Goal: Task Accomplishment & Management: Use online tool/utility

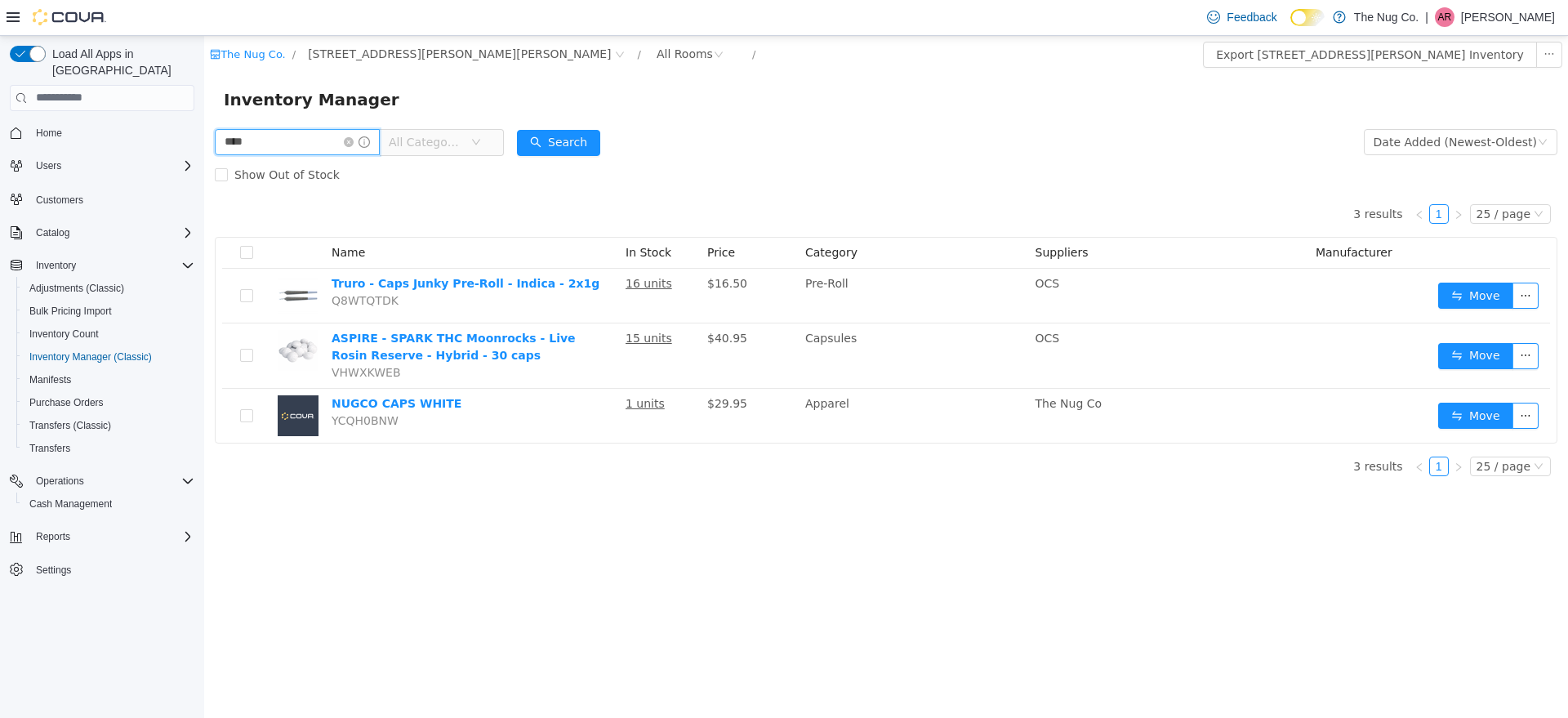
drag, startPoint x: 275, startPoint y: 140, endPoint x: 0, endPoint y: 150, distance: 275.2
click at [205, 150] on html "The Nug Co. / [STREET_ADDRESS][PERSON_NAME] / All Rooms / Export [STREET_ADDRES…" at bounding box center [886, 376] width 1364 height 682
type input "****"
click at [528, 142] on form "**** All Categories Date Added (Newest-Oldest) Search Show Out of Stock" at bounding box center [886, 157] width 1343 height 65
click at [545, 142] on button "Search" at bounding box center [559, 142] width 83 height 27
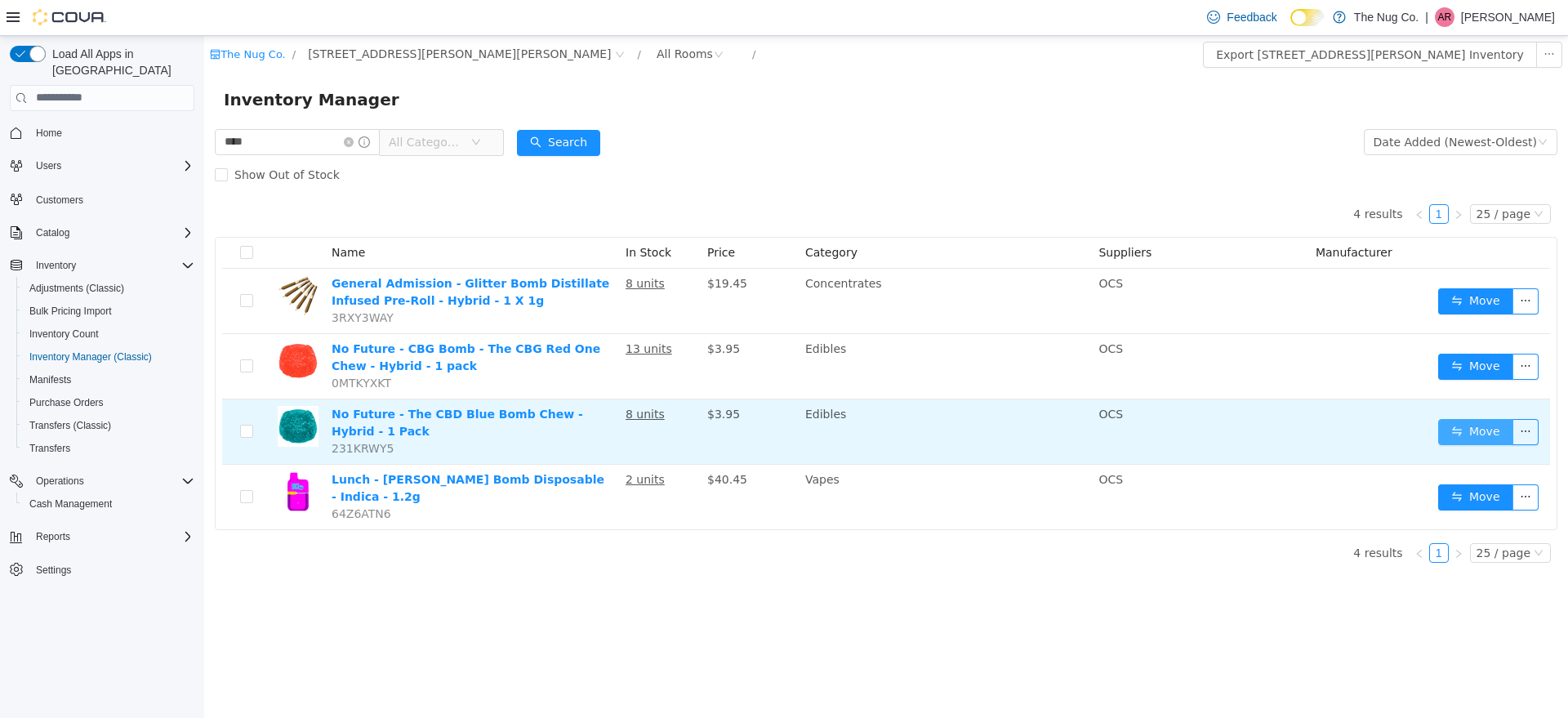
click at [1455, 424] on button "Move" at bounding box center [1475, 432] width 75 height 27
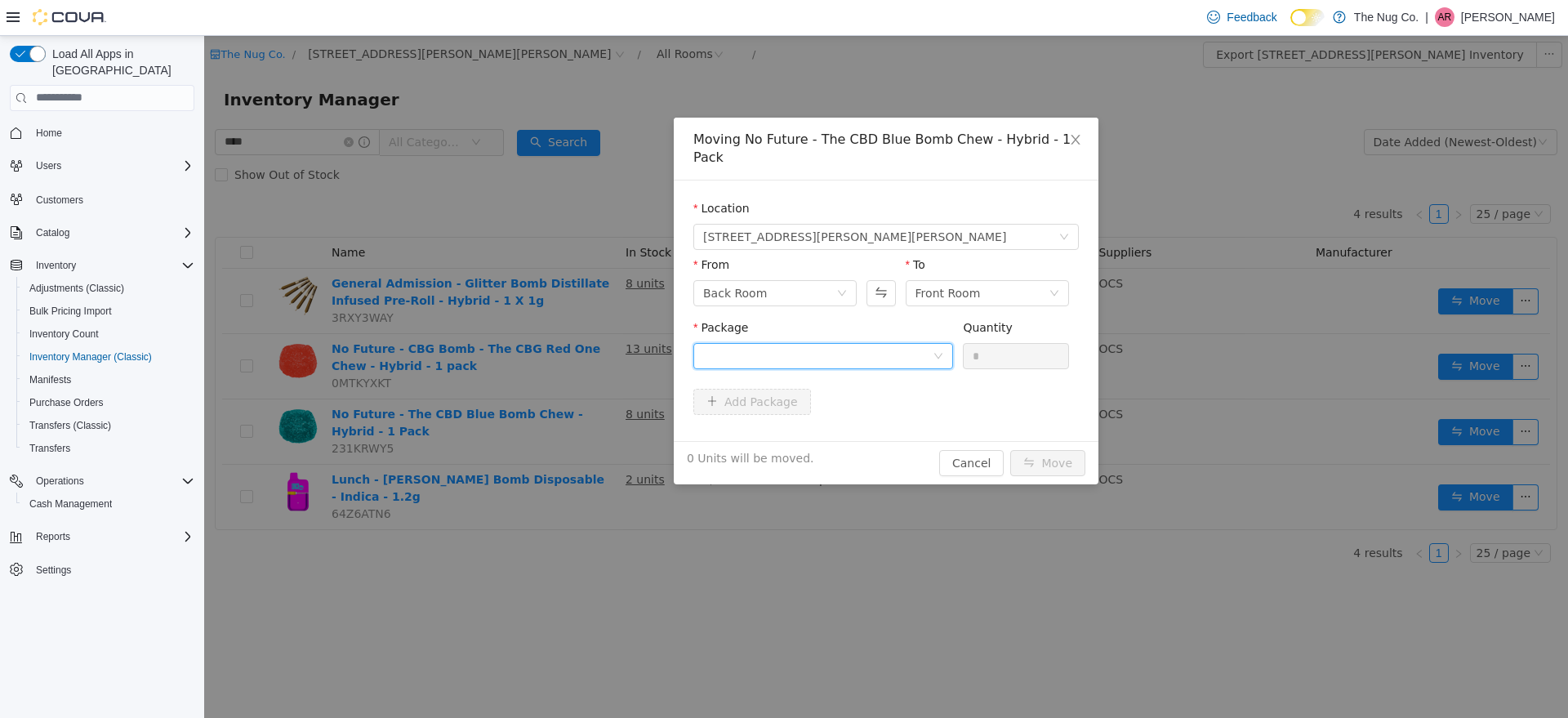
click at [924, 343] on div at bounding box center [818, 355] width 229 height 25
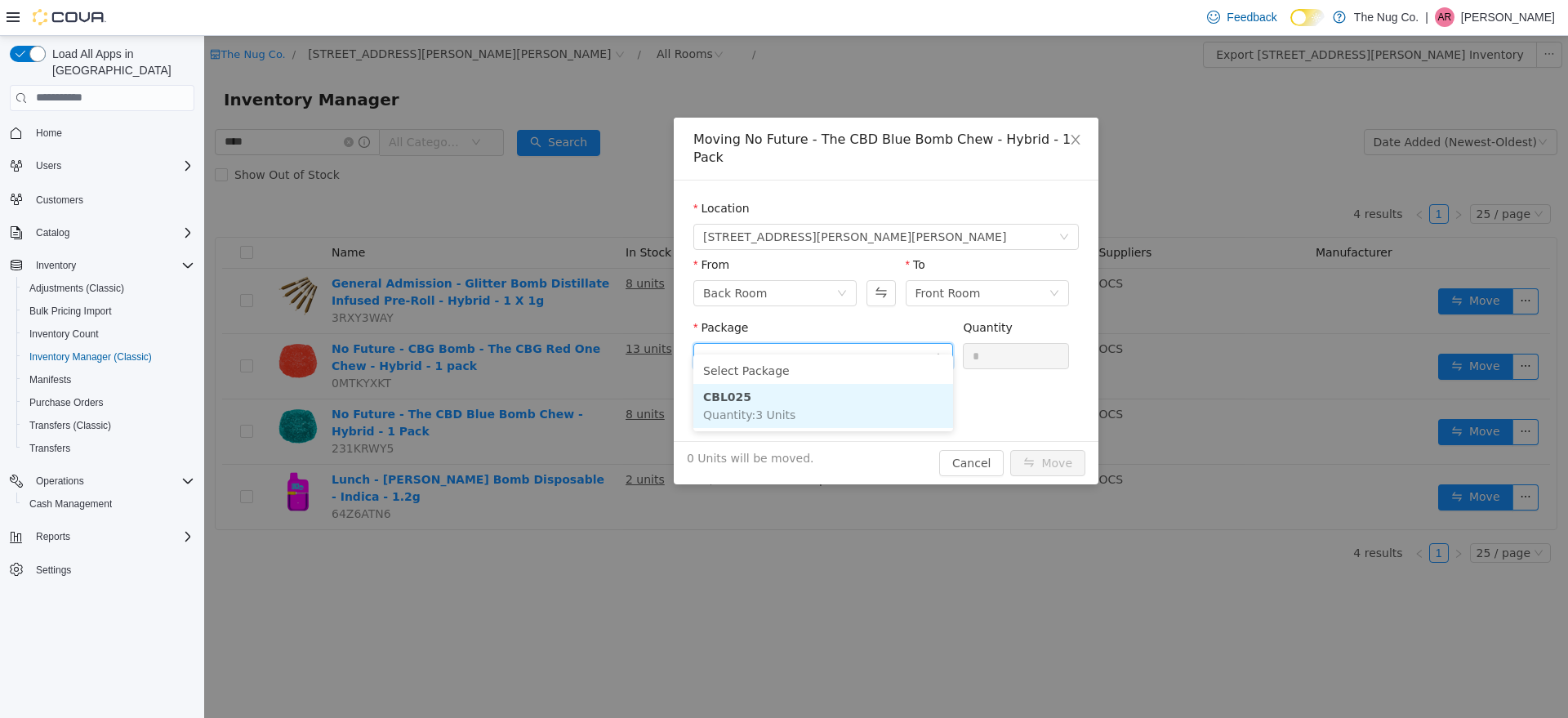
click at [847, 412] on li "CBL025 Quantity : 3 Units" at bounding box center [823, 405] width 259 height 45
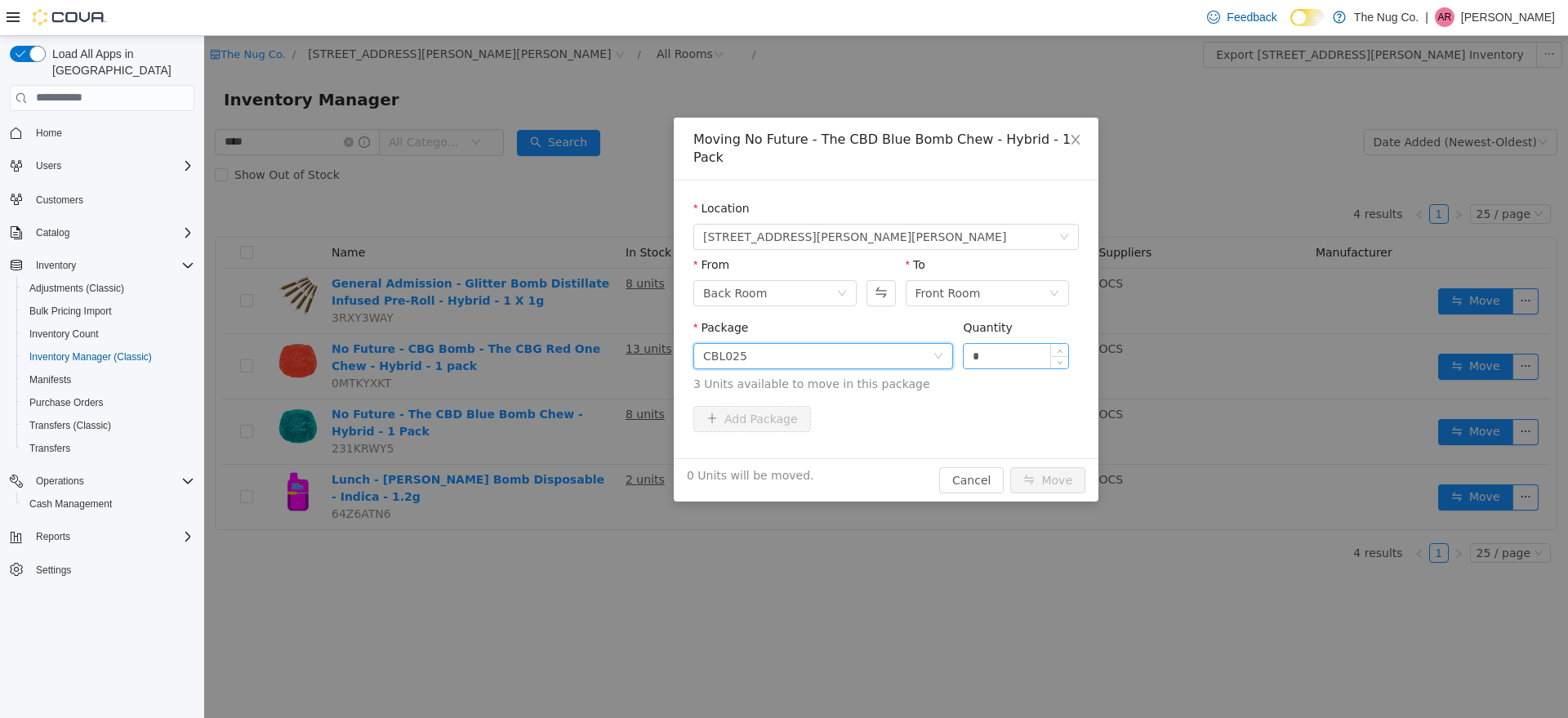
click at [1046, 348] on input "*" at bounding box center [1016, 355] width 104 height 25
type input "*"
click at [1059, 343] on span "Increase Value" at bounding box center [1060, 350] width 17 height 15
click at [1064, 467] on button "Move" at bounding box center [1047, 480] width 75 height 27
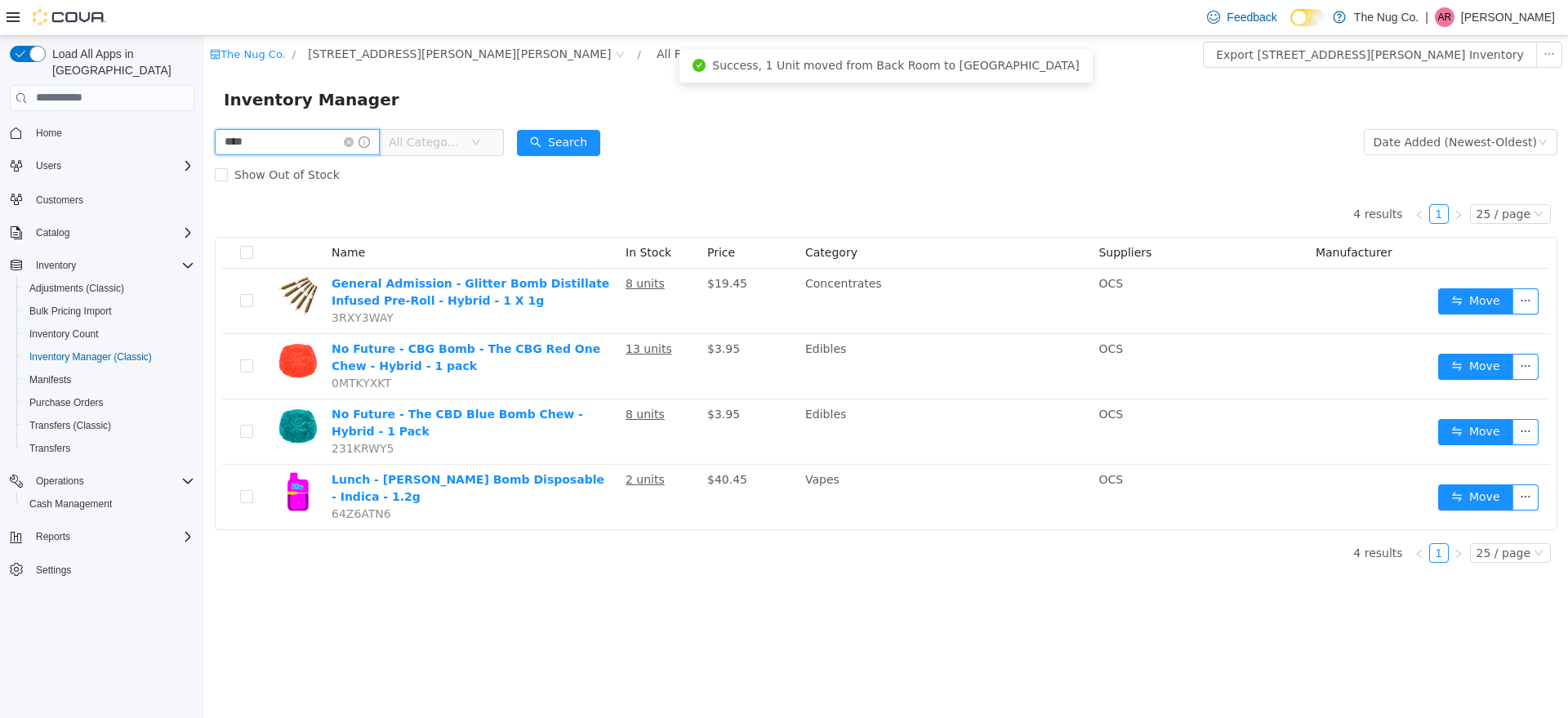
drag, startPoint x: 319, startPoint y: 140, endPoint x: 0, endPoint y: 136, distance: 319.0
click at [205, 136] on html "The Nug Co. / [STREET_ADDRESS][PERSON_NAME] / All Rooms / Export [STREET_ADDRES…" at bounding box center [886, 376] width 1364 height 682
type input "****"
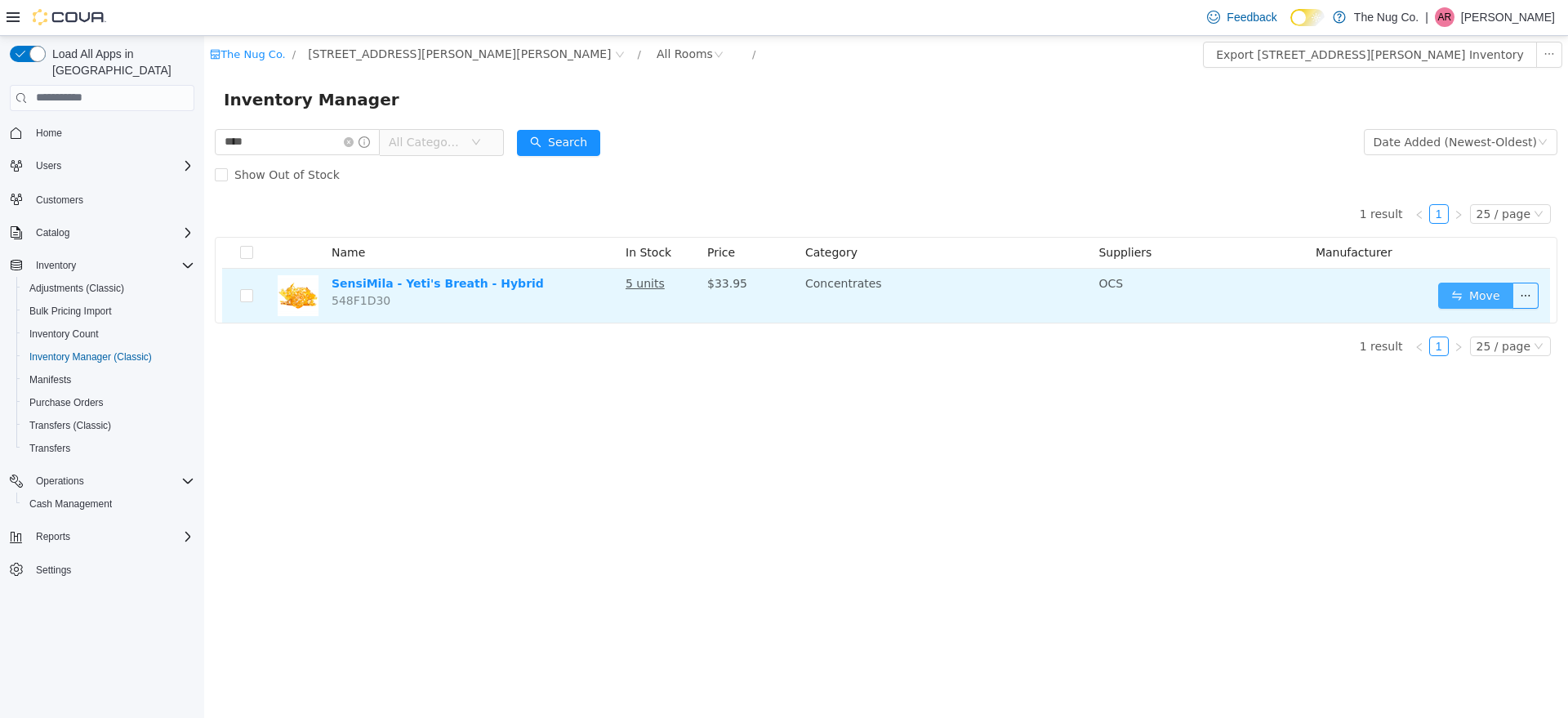
click at [1465, 299] on button "Move" at bounding box center [1475, 296] width 75 height 27
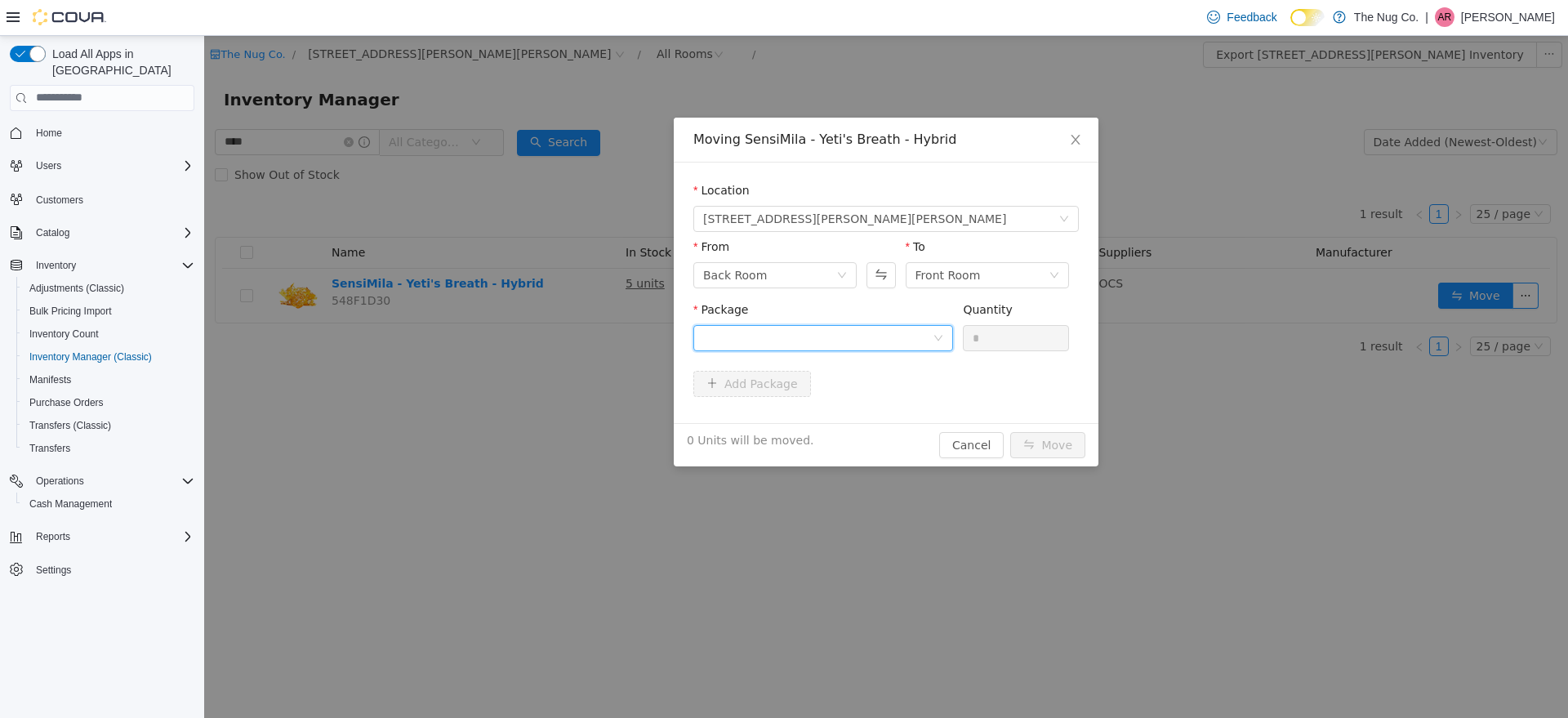
click at [747, 346] on div at bounding box center [818, 337] width 229 height 25
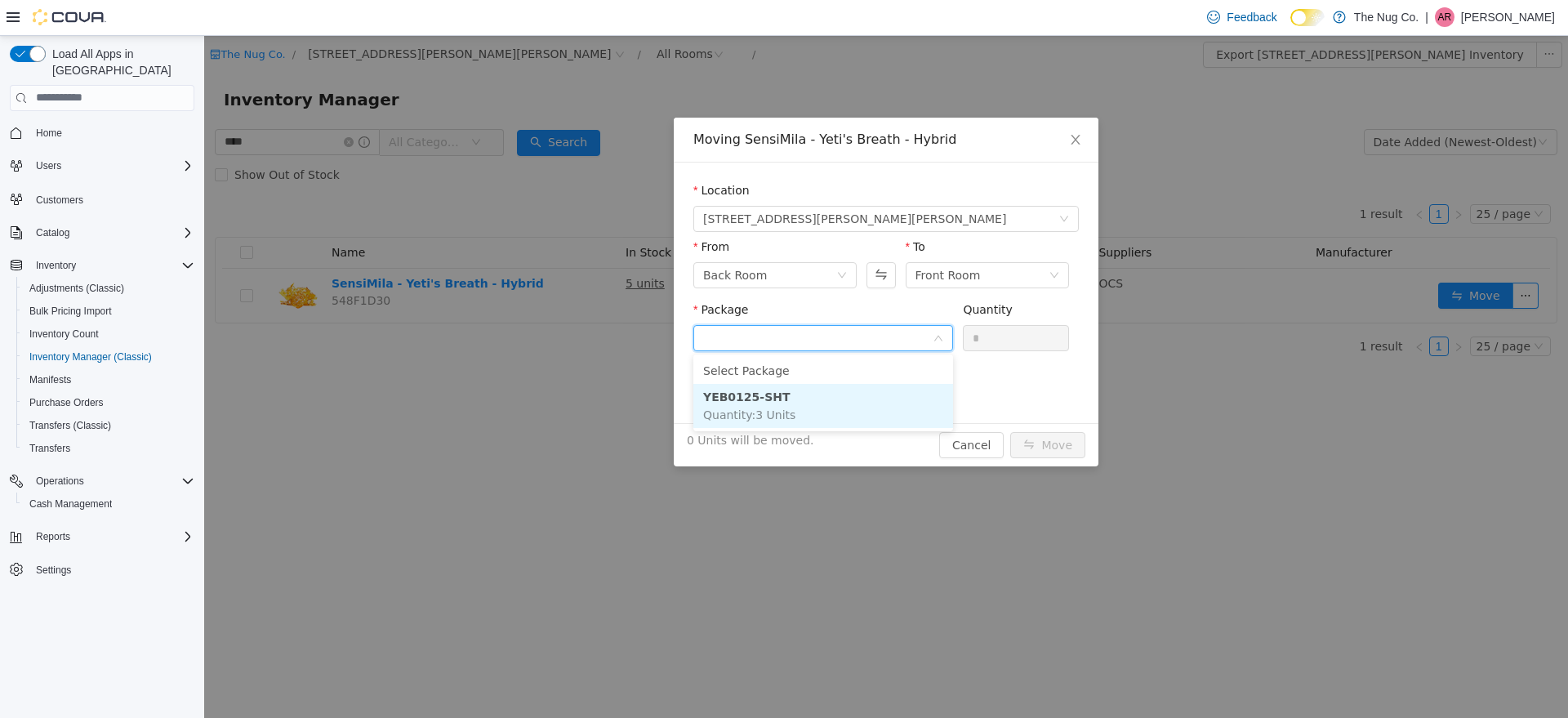
click at [754, 402] on strong "YEB0125-SHT" at bounding box center [747, 397] width 87 height 13
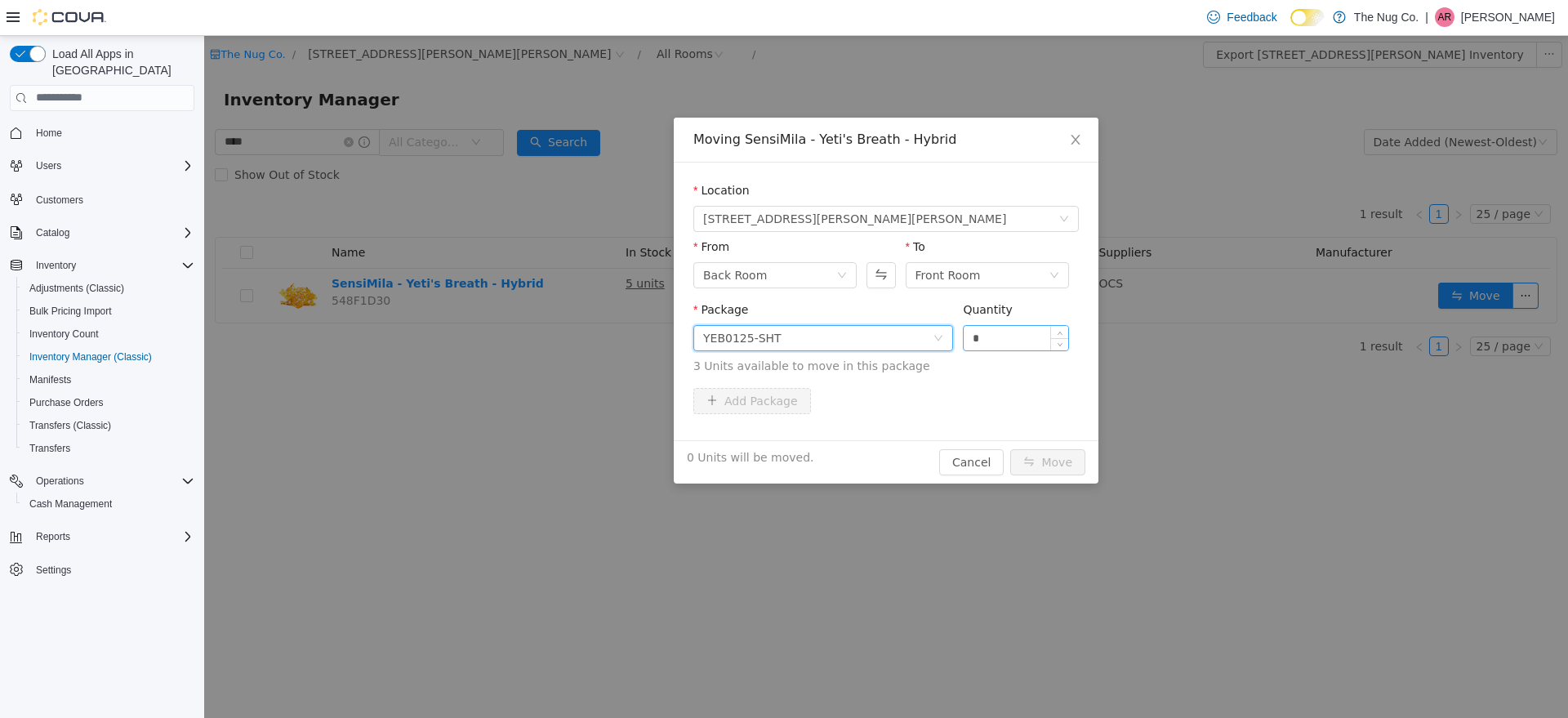
click at [1045, 339] on input "*" at bounding box center [1016, 337] width 104 height 25
type input "**"
click at [1010, 449] on button "Move" at bounding box center [1047, 462] width 75 height 27
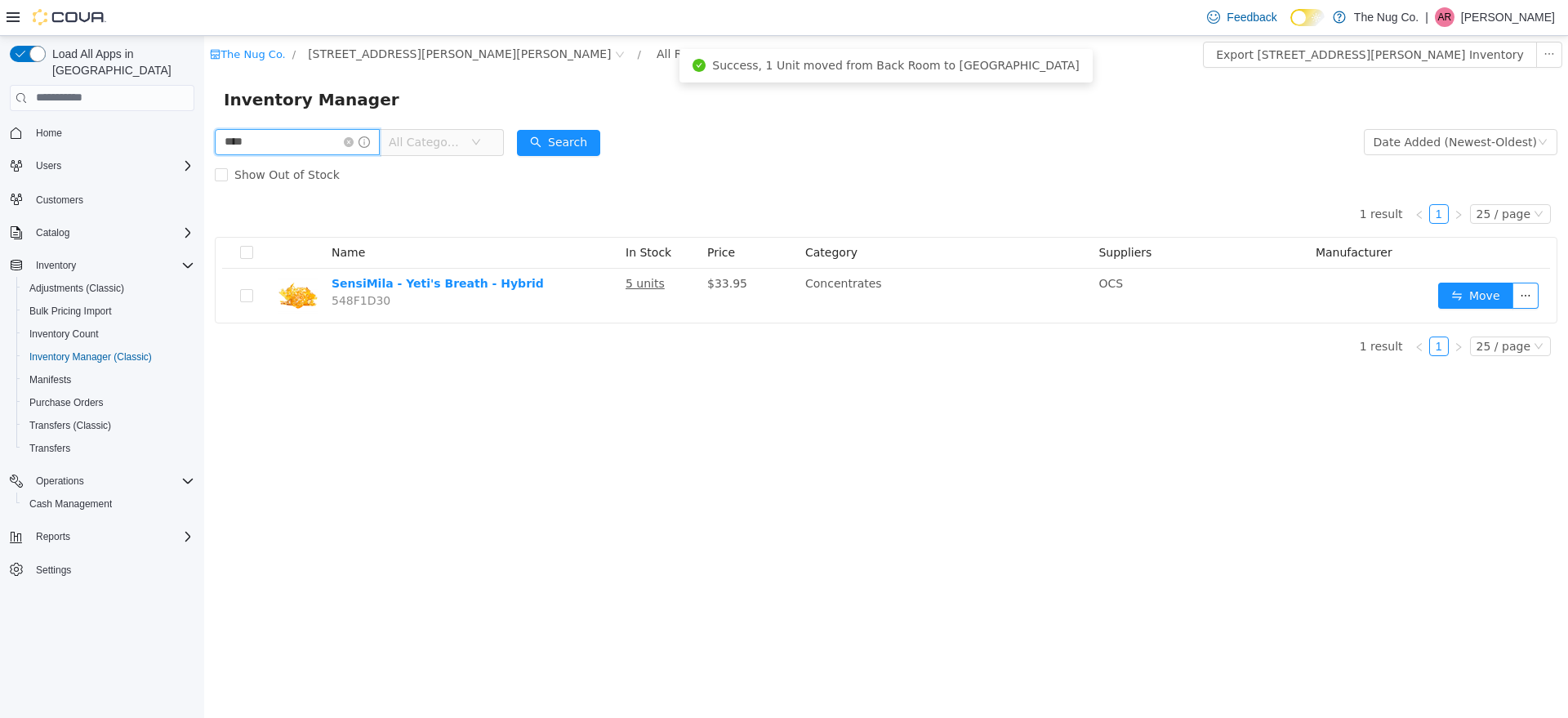
drag, startPoint x: 274, startPoint y: 143, endPoint x: 205, endPoint y: 210, distance: 96.2
click at [205, 174] on html "The Nug Co. / [STREET_ADDRESS][PERSON_NAME] / All Rooms / Export [STREET_ADDRES…" at bounding box center [886, 376] width 1364 height 682
type input "*******"
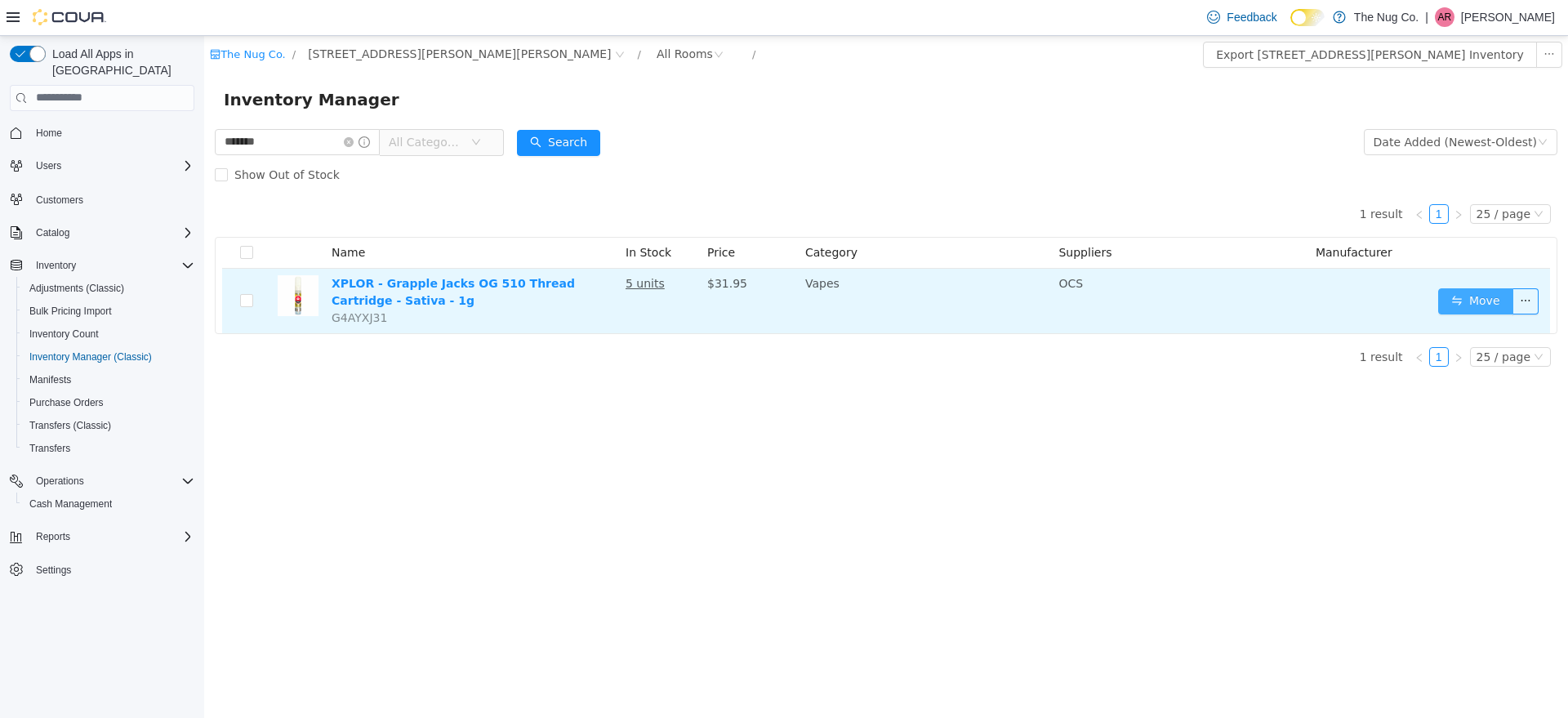
click at [1482, 301] on button "Move" at bounding box center [1475, 301] width 75 height 27
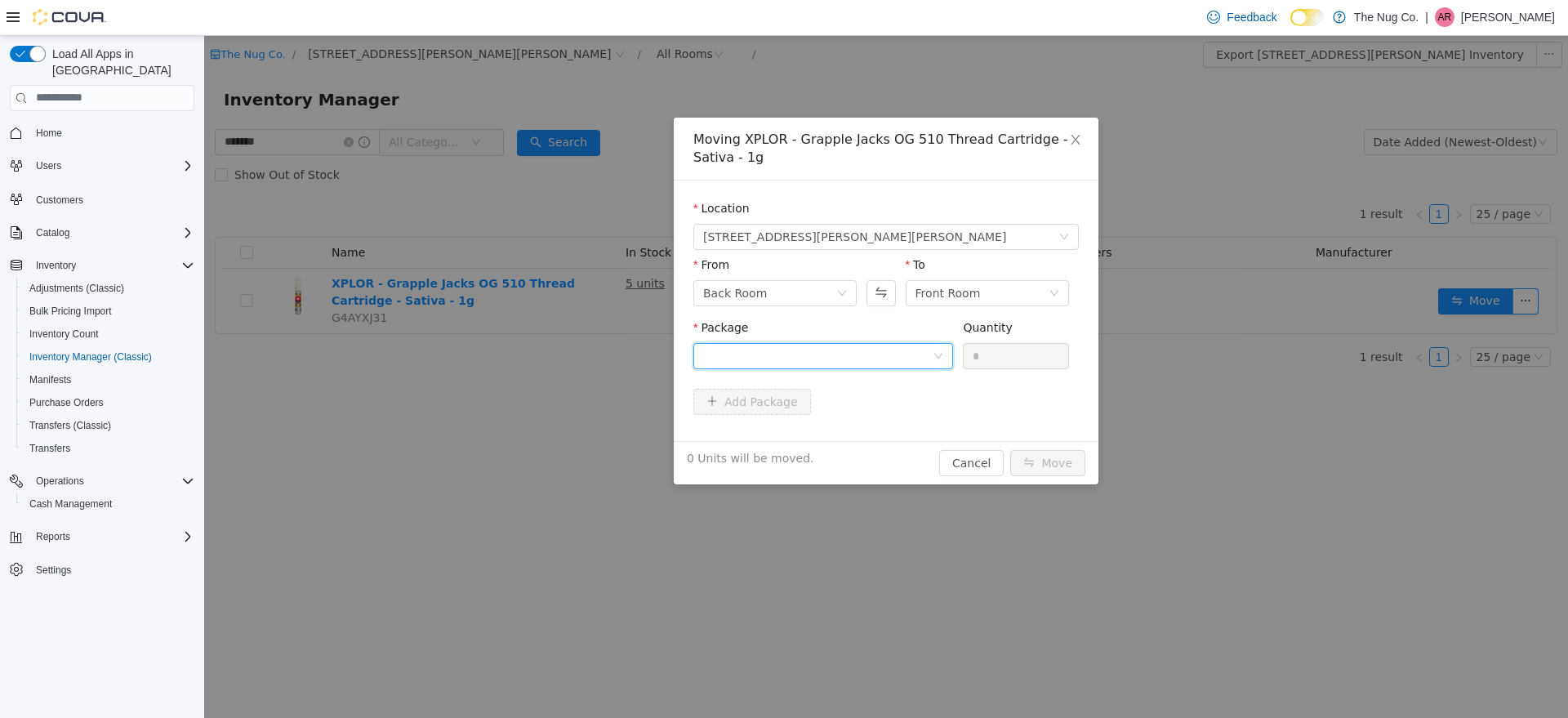
click at [943, 359] on icon "icon: down" at bounding box center [938, 355] width 9 height 9
click at [829, 417] on li "PR250407A Quantity : 3 Units" at bounding box center [823, 423] width 259 height 45
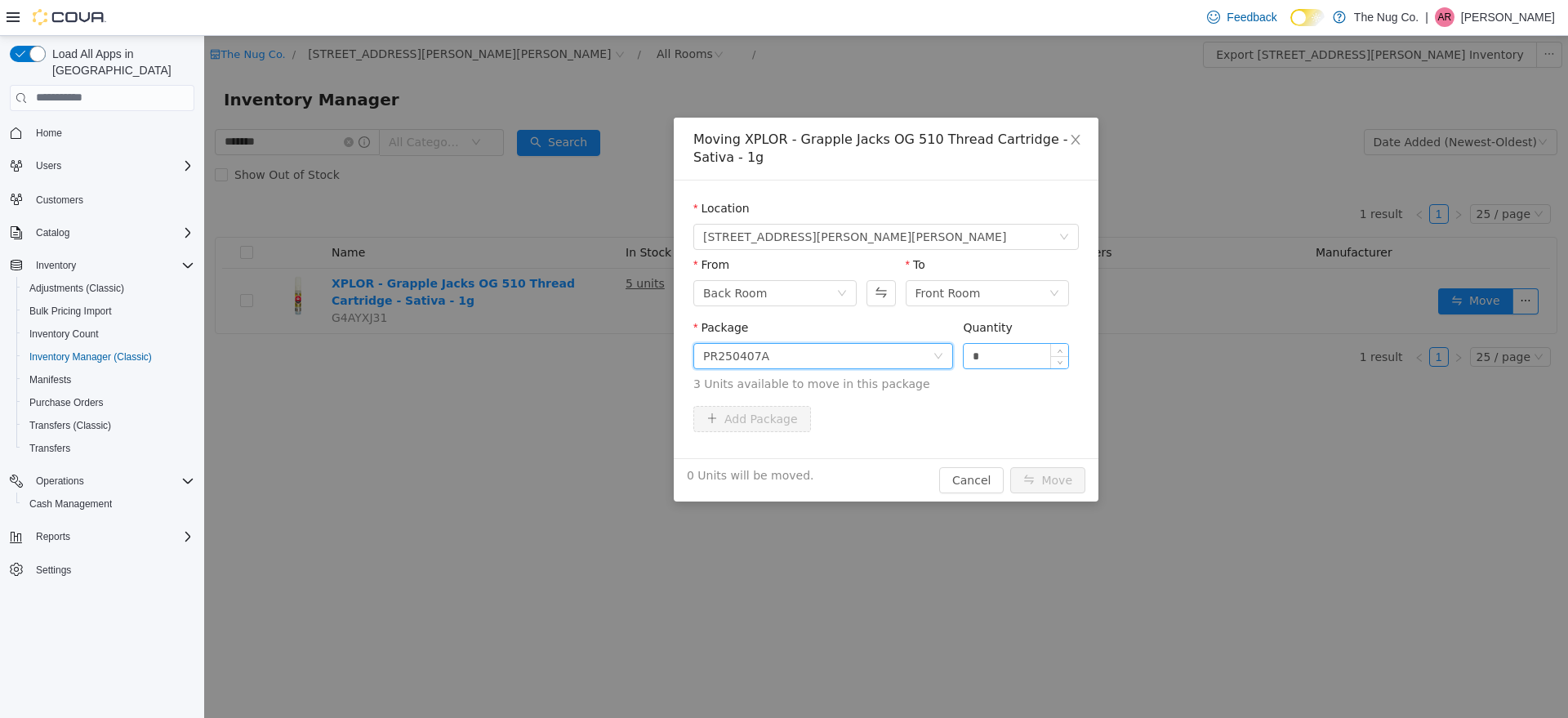
click at [1029, 351] on input "*" at bounding box center [1016, 355] width 104 height 25
click at [1064, 350] on span "Increase Value" at bounding box center [1060, 350] width 17 height 15
type input "*"
click at [1064, 350] on span "Increase Value" at bounding box center [1060, 350] width 17 height 15
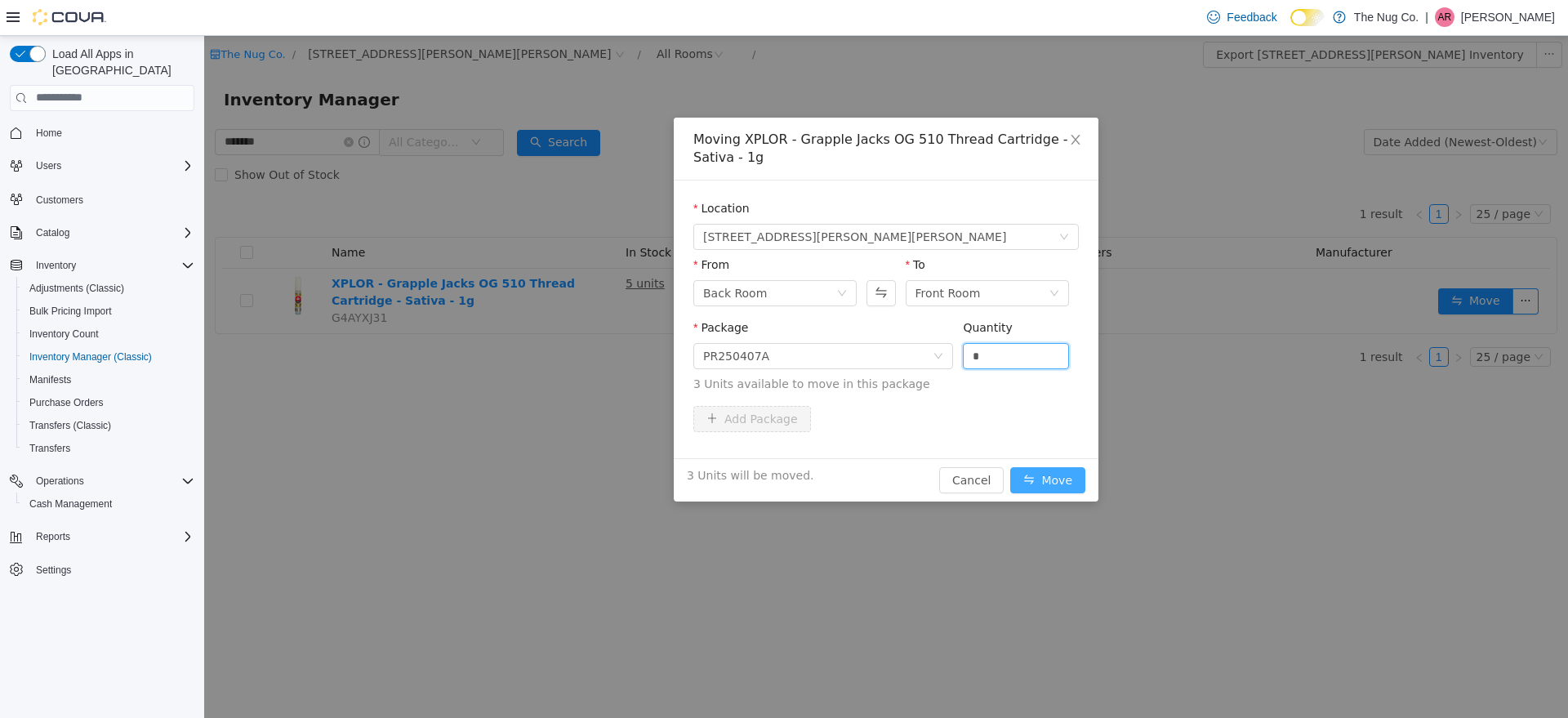
click at [1062, 475] on button "Move" at bounding box center [1047, 480] width 75 height 27
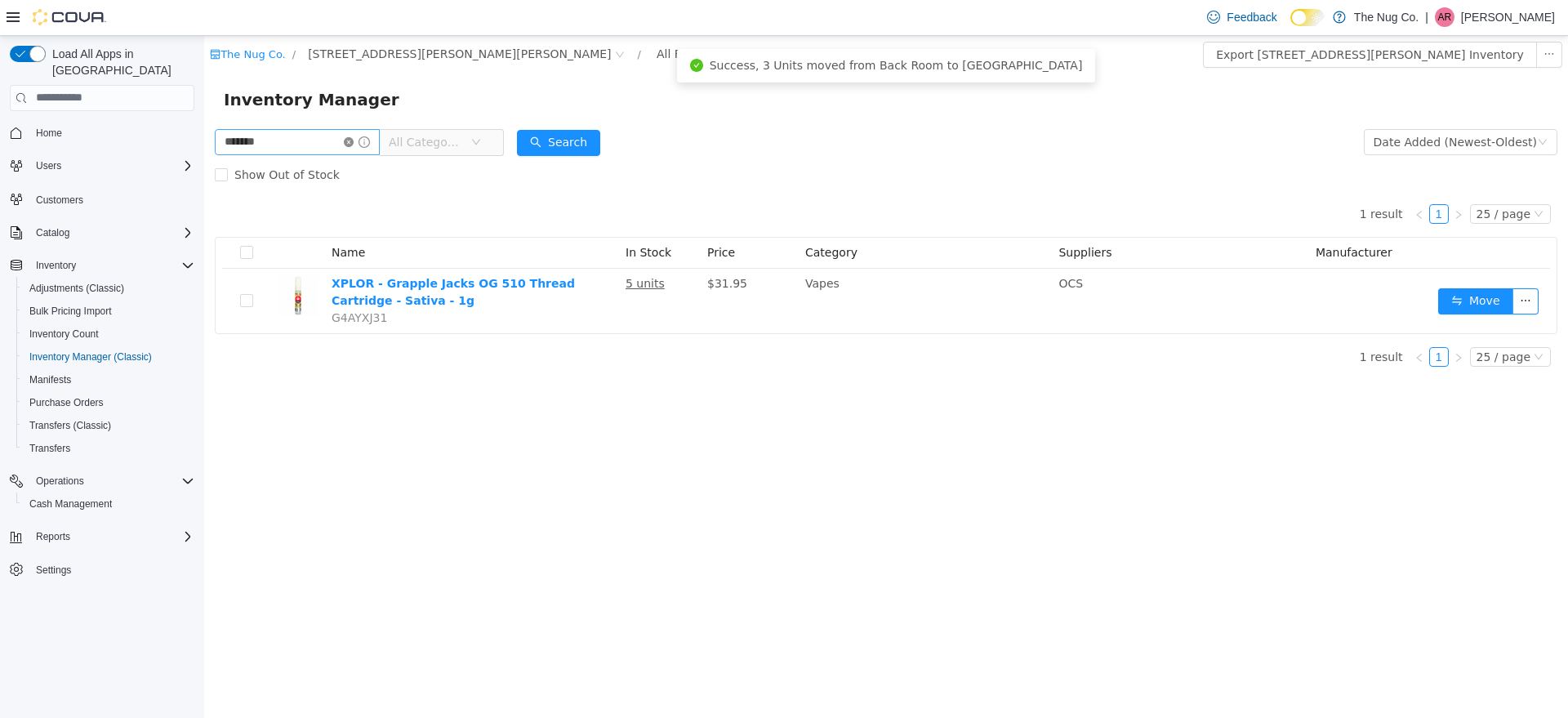
click at [354, 143] on icon "icon: close-circle" at bounding box center [348, 141] width 9 height 9
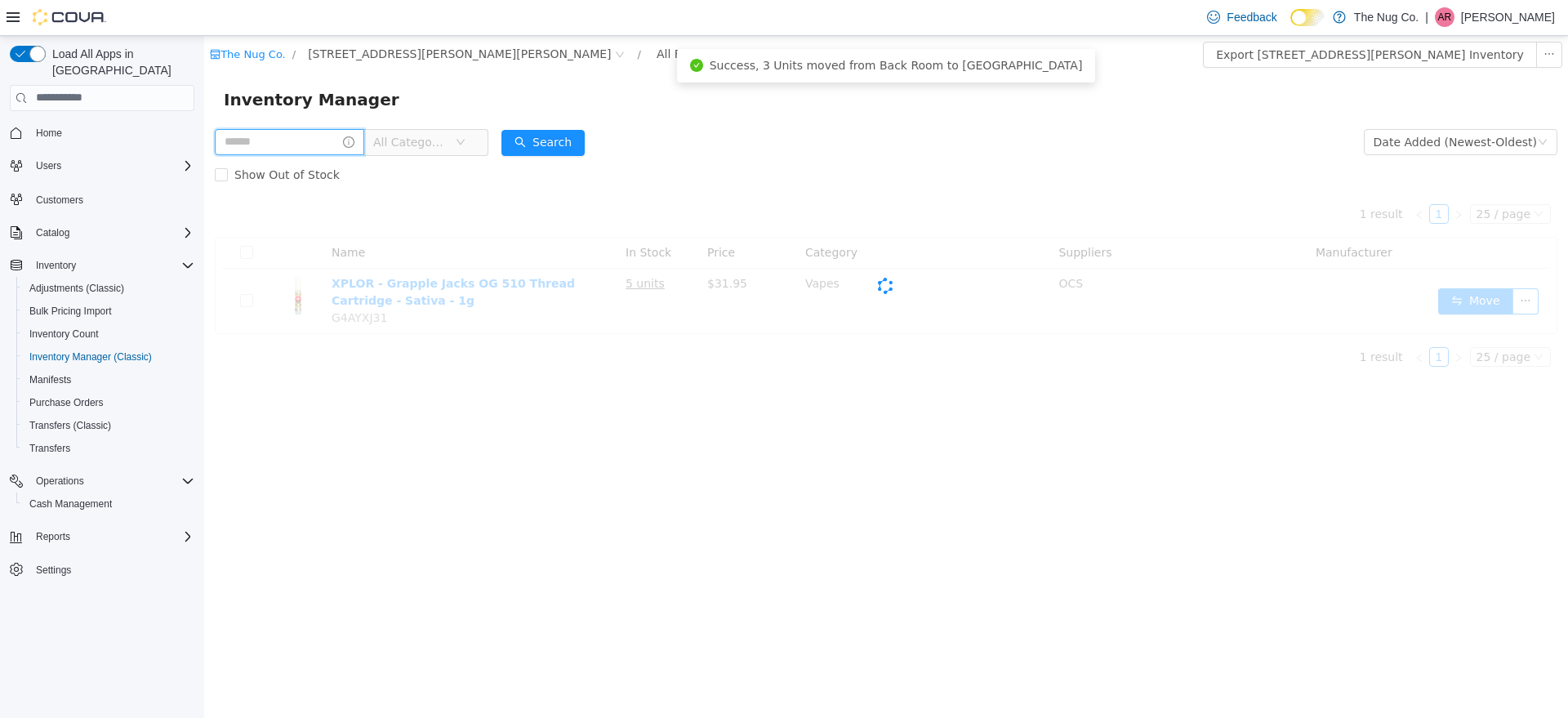
click at [311, 142] on input "text" at bounding box center [290, 141] width 150 height 27
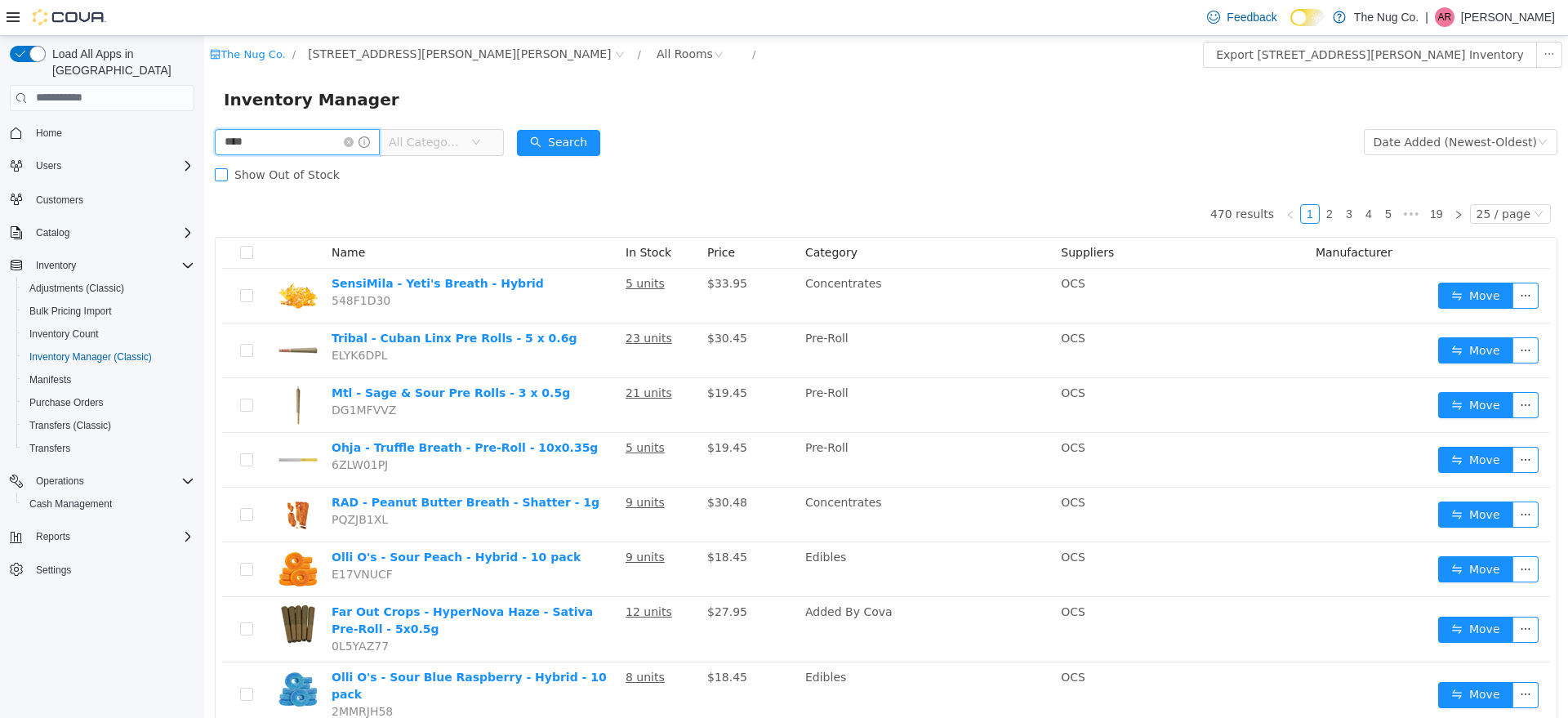
type input "*******"
click at [545, 151] on button "Search" at bounding box center [559, 142] width 83 height 27
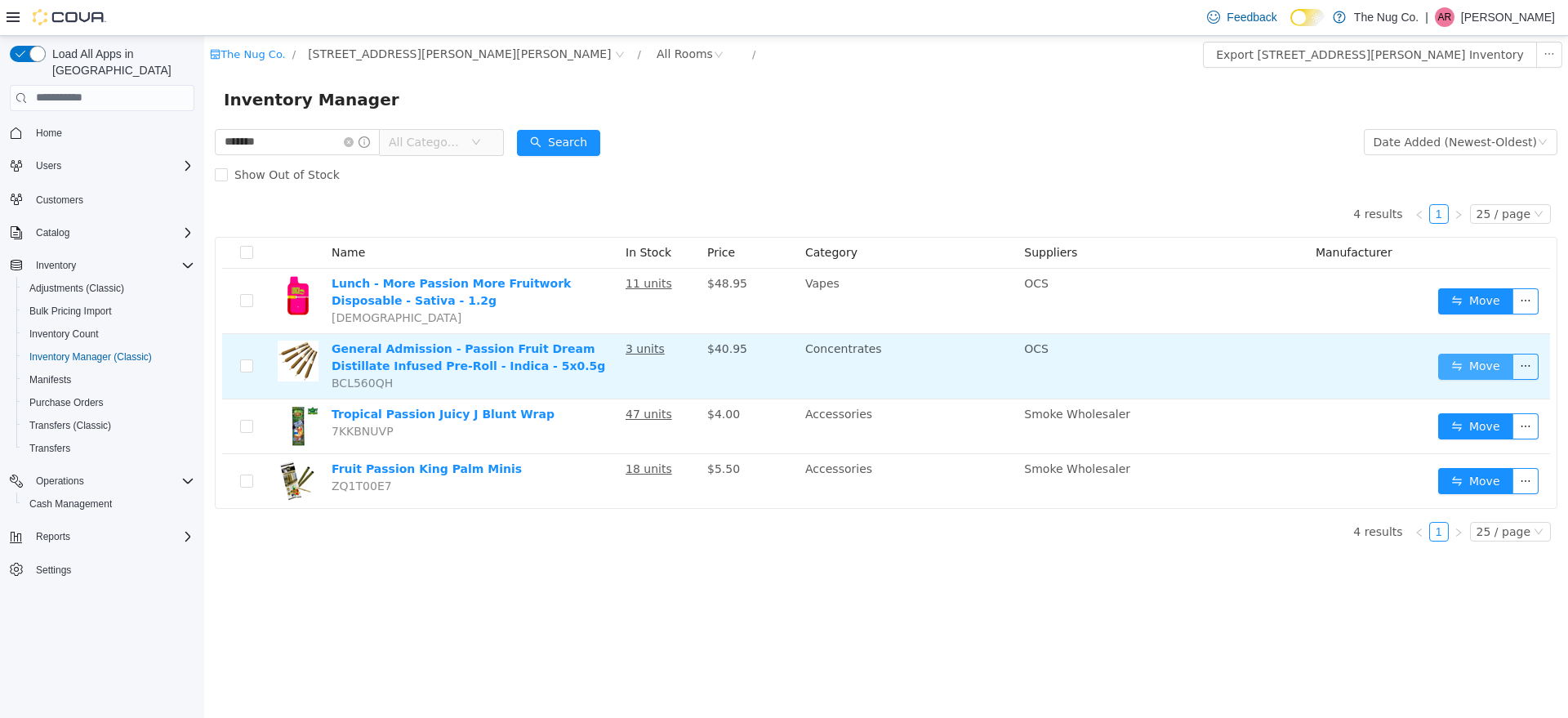
click at [1484, 368] on button "Move" at bounding box center [1475, 367] width 75 height 27
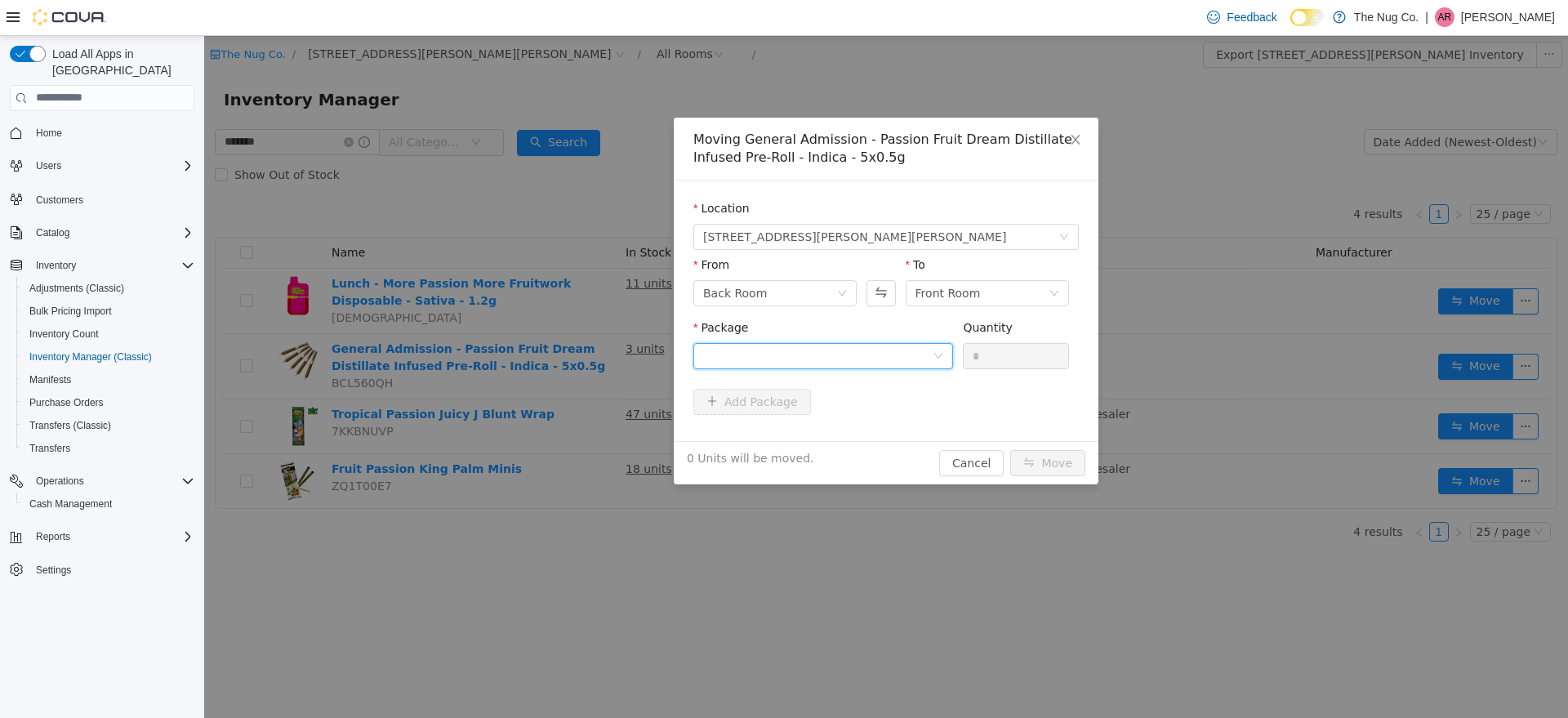
click at [937, 367] on div at bounding box center [823, 355] width 259 height 27
click at [848, 431] on li "25060000066 Quantity : 2 Units" at bounding box center [823, 423] width 259 height 45
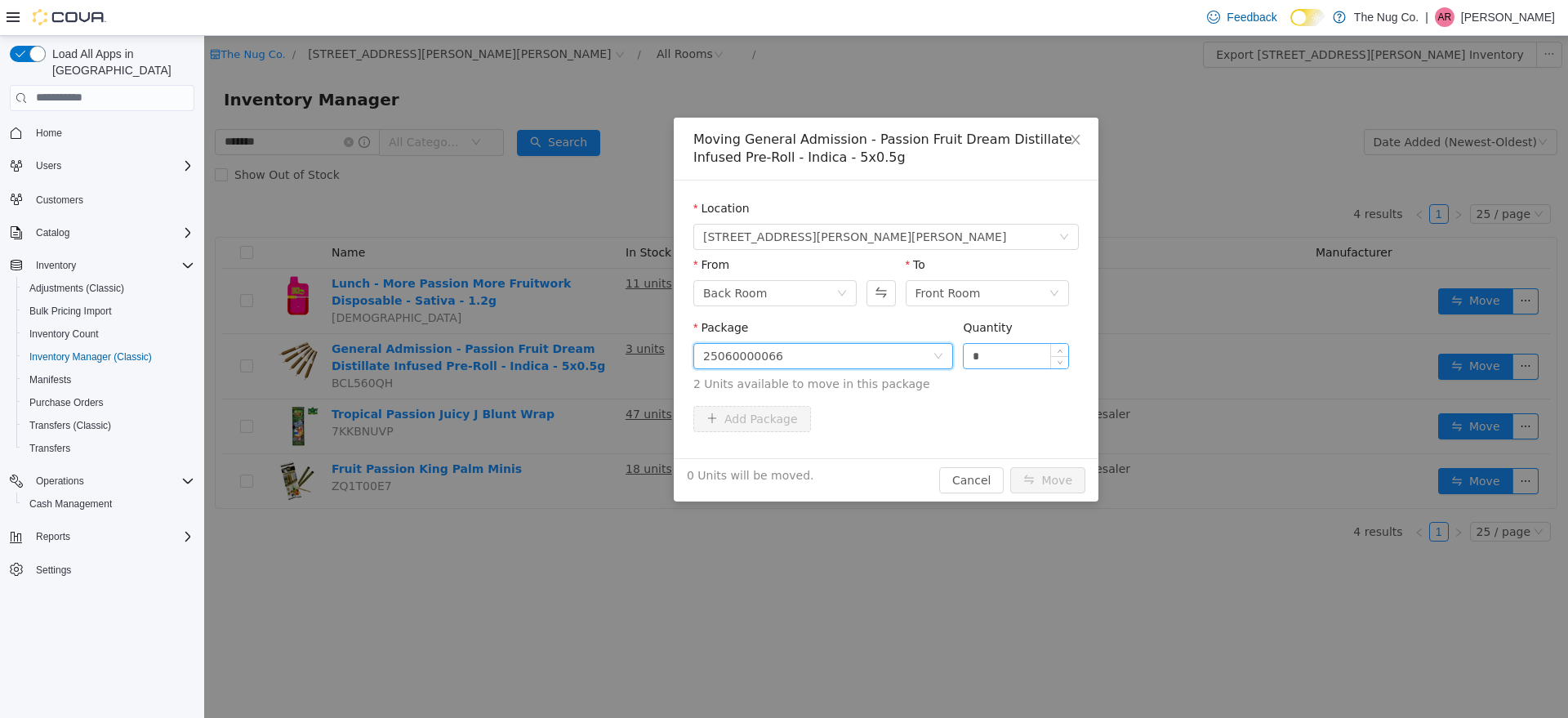
click at [1004, 365] on input "*" at bounding box center [1016, 355] width 104 height 25
type input "**"
click at [1010, 467] on button "Move" at bounding box center [1047, 480] width 75 height 27
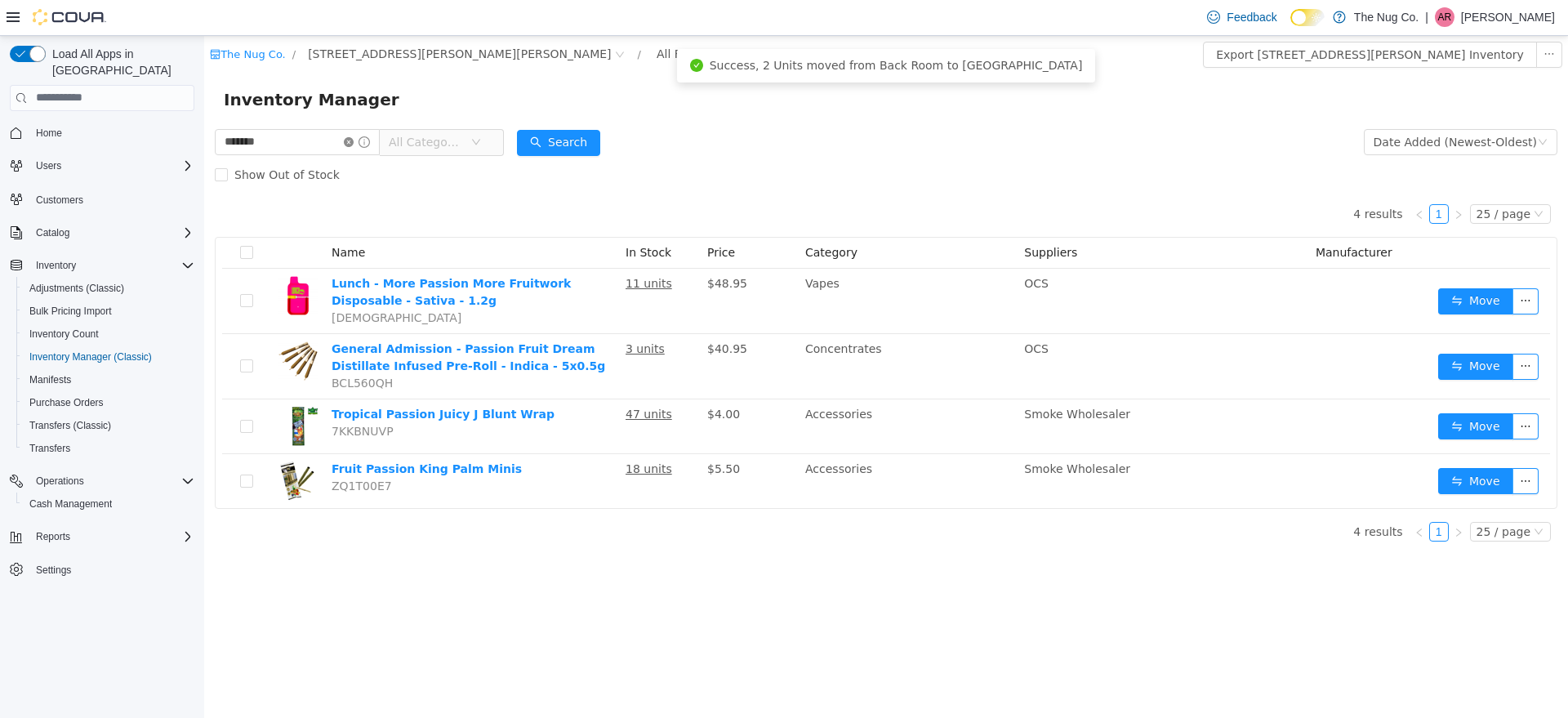
click at [354, 143] on icon "icon: close-circle" at bounding box center [348, 141] width 9 height 9
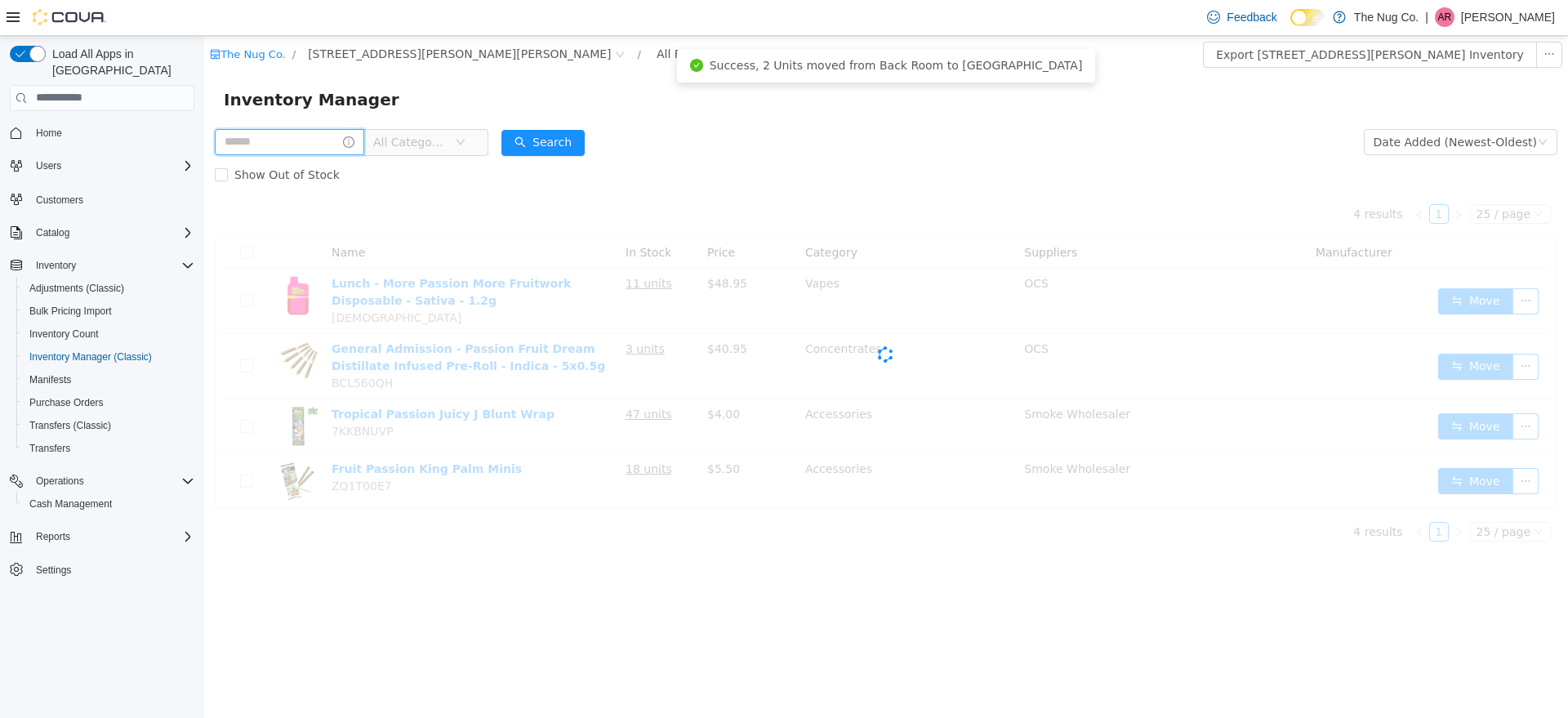
click at [278, 140] on input "text" at bounding box center [290, 141] width 150 height 27
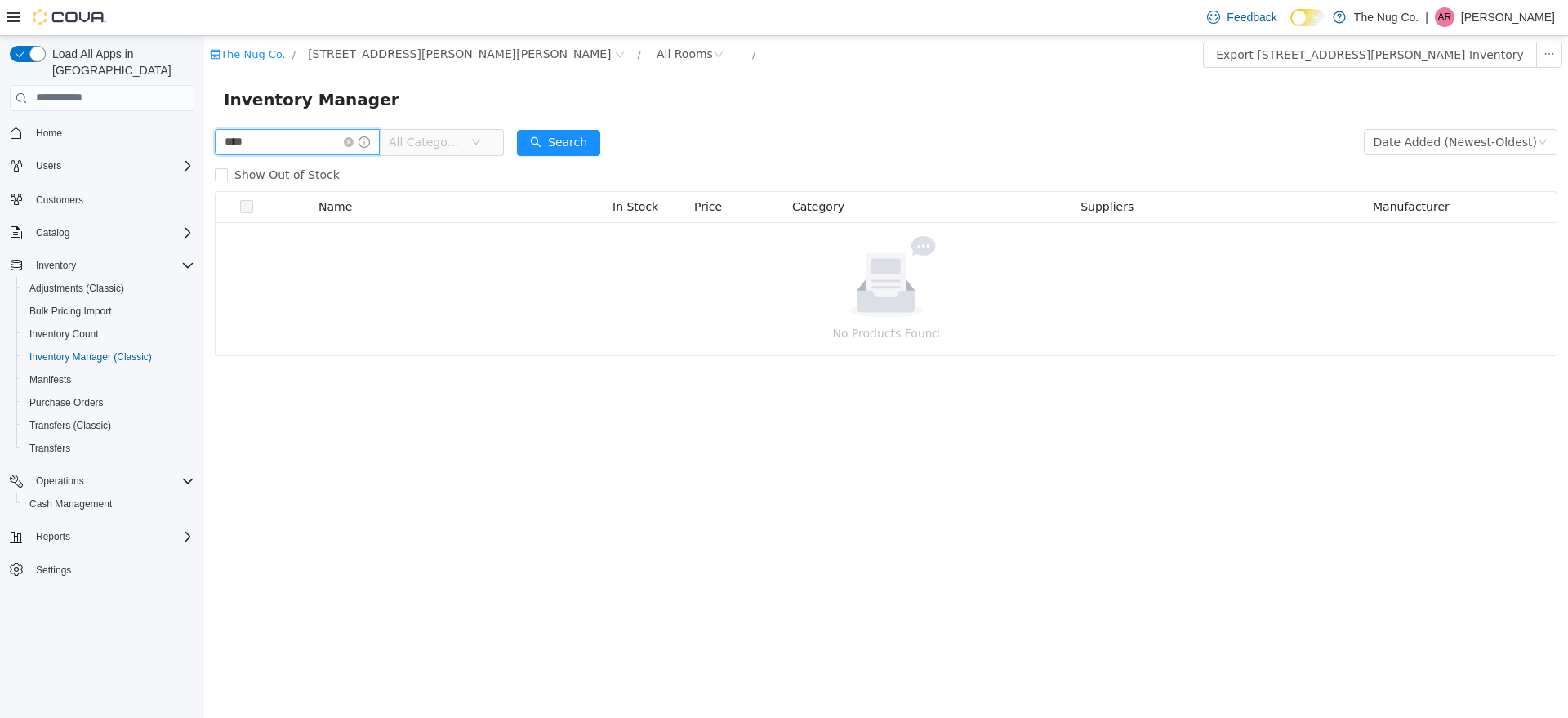
click at [235, 143] on input "****" at bounding box center [297, 141] width 165 height 27
type input "*****"
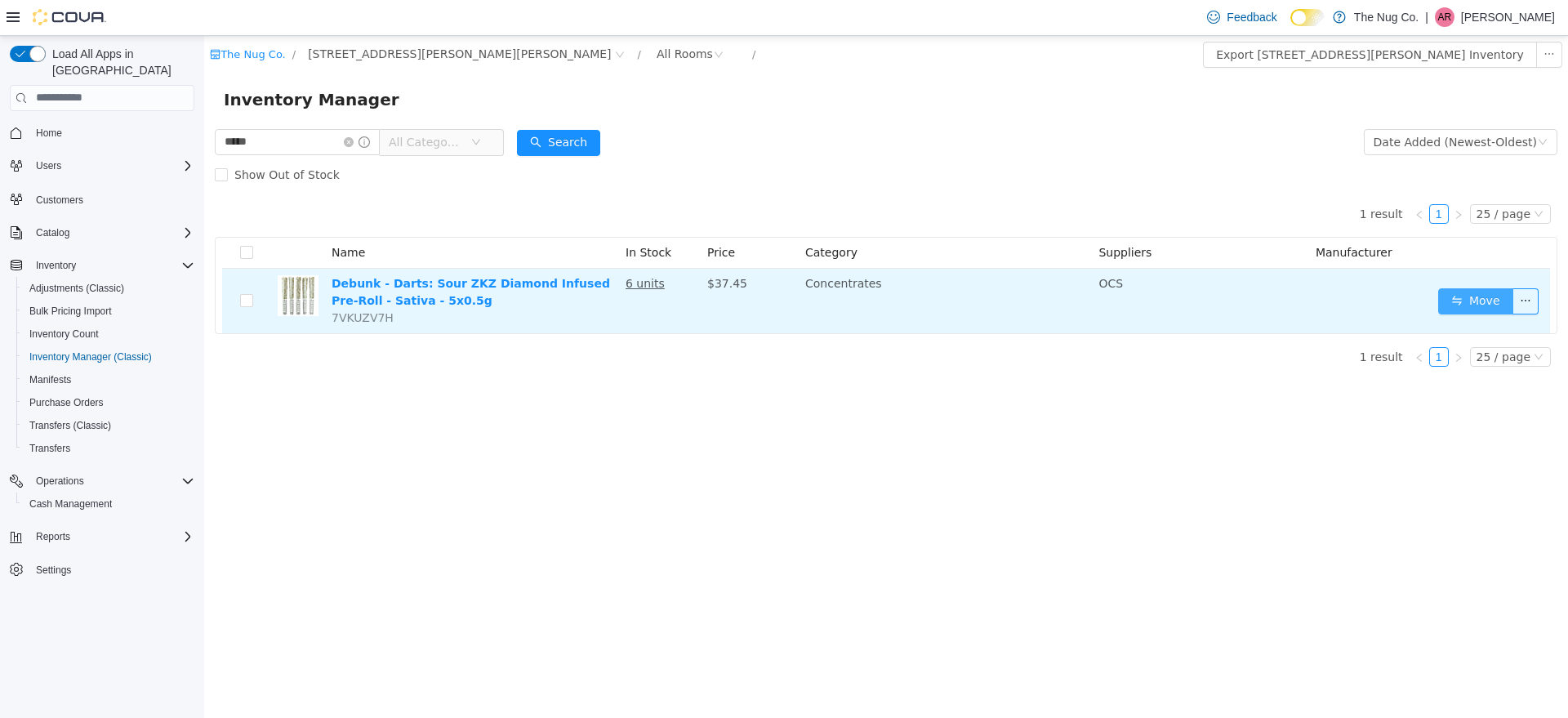
click at [1453, 299] on button "Move" at bounding box center [1475, 301] width 75 height 27
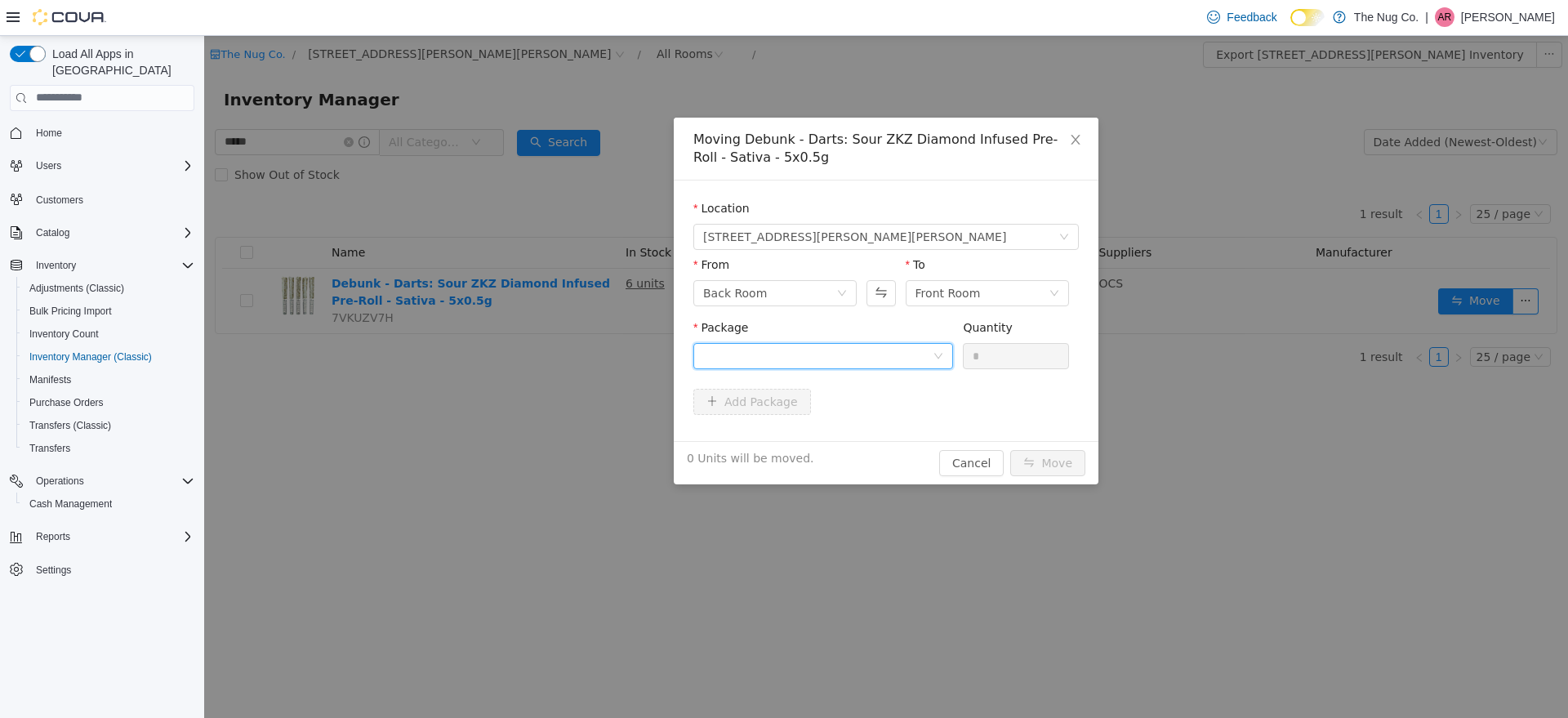
click at [902, 349] on div at bounding box center [818, 355] width 229 height 25
click at [841, 414] on li "ME250006407 Quantity : 4 Units" at bounding box center [823, 423] width 259 height 45
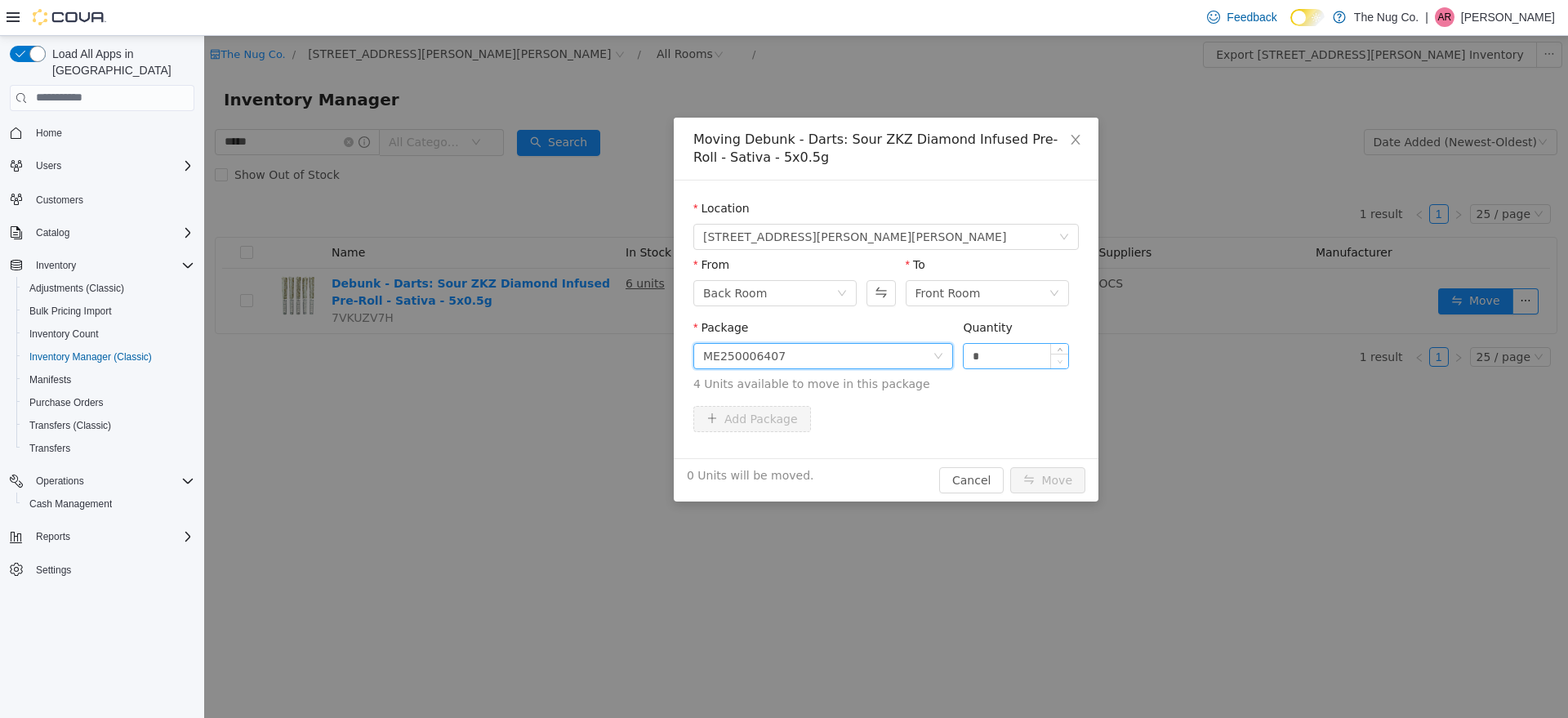
click at [1066, 354] on span "Decrease Value" at bounding box center [1060, 361] width 17 height 15
type input "*"
click at [1067, 350] on span "Increase Value" at bounding box center [1060, 350] width 17 height 15
click at [1069, 478] on button "Move" at bounding box center [1047, 480] width 75 height 27
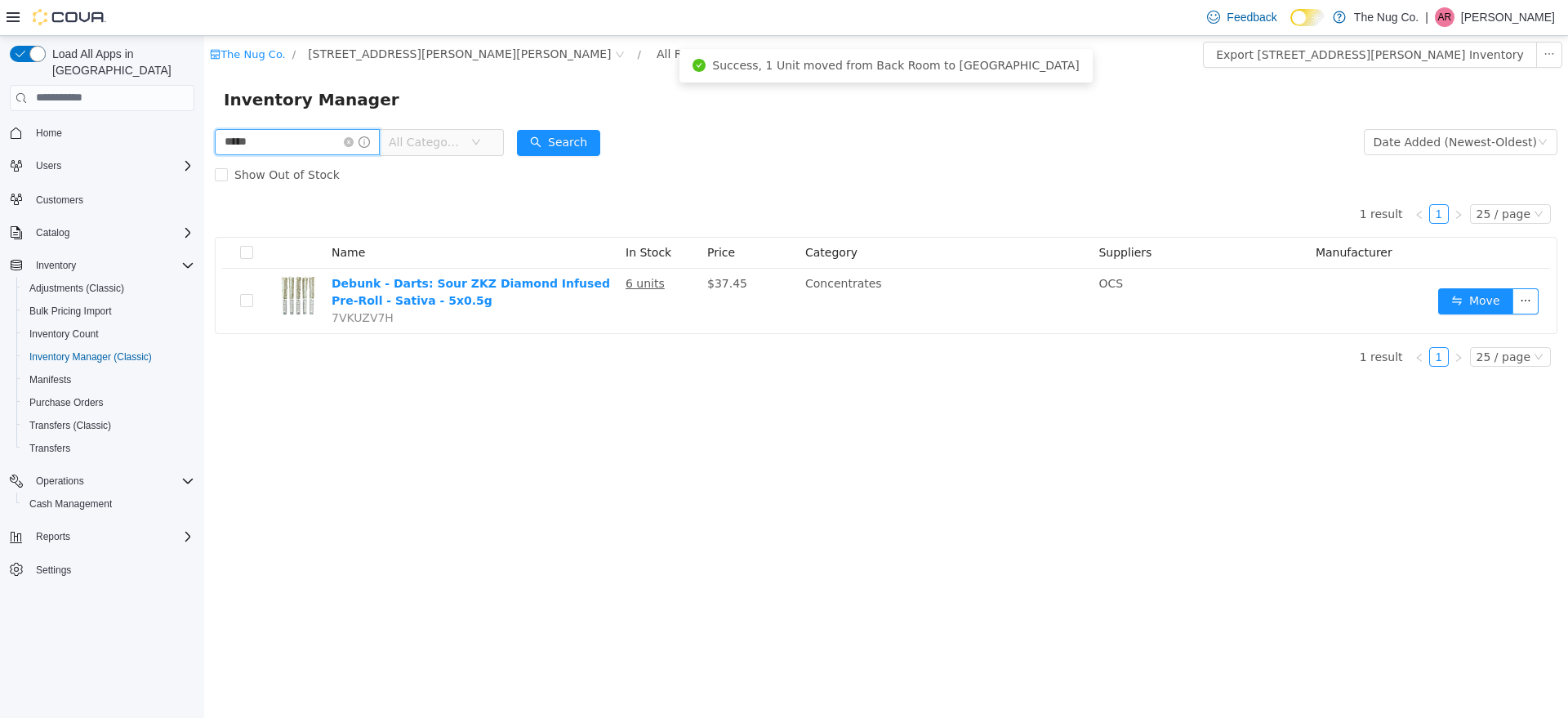
drag, startPoint x: 267, startPoint y: 145, endPoint x: 89, endPoint y: 167, distance: 179.4
click at [205, 167] on html "The Nug Co. / [STREET_ADDRESS][PERSON_NAME] / All Rooms / Export [STREET_ADDRES…" at bounding box center [886, 376] width 1364 height 682
type input "****"
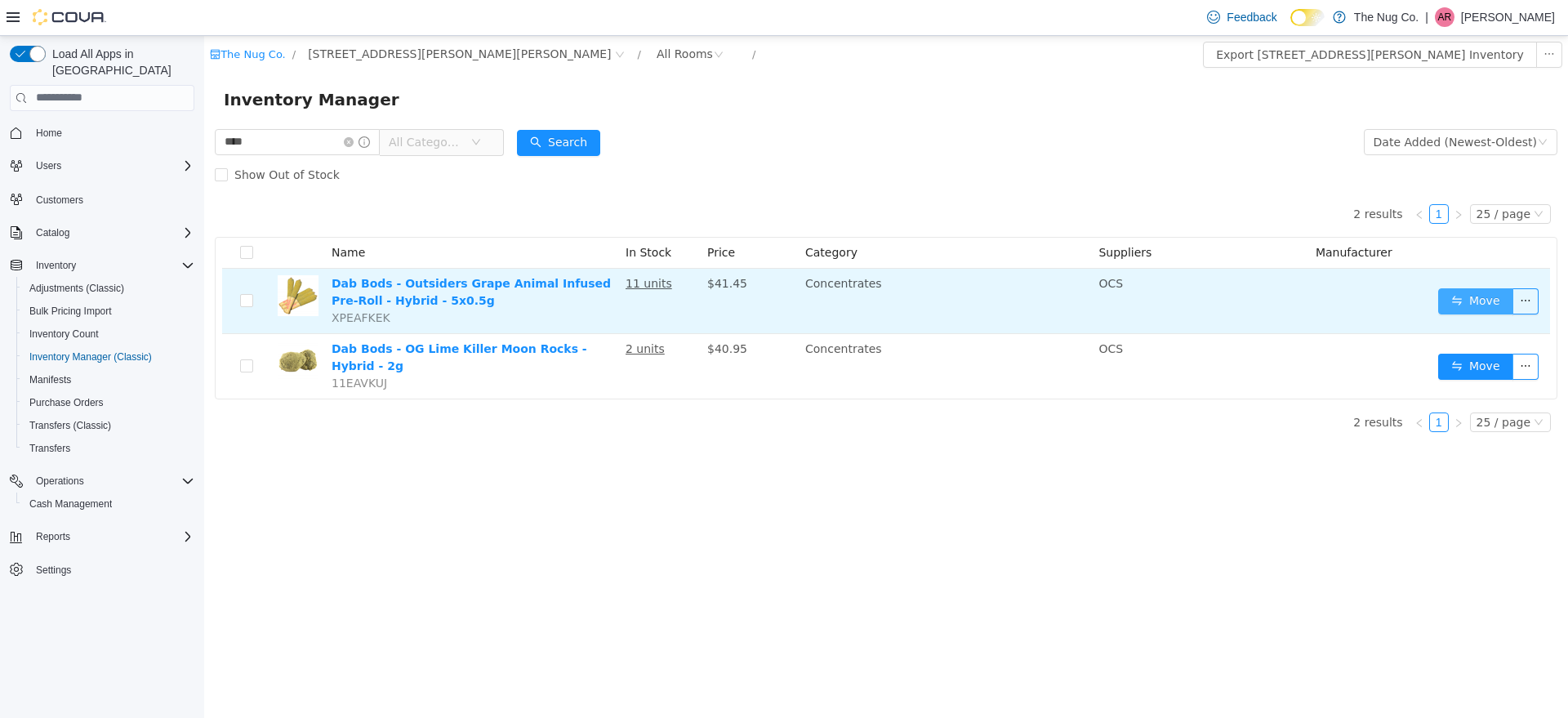
click at [1495, 303] on button "Move" at bounding box center [1475, 301] width 75 height 27
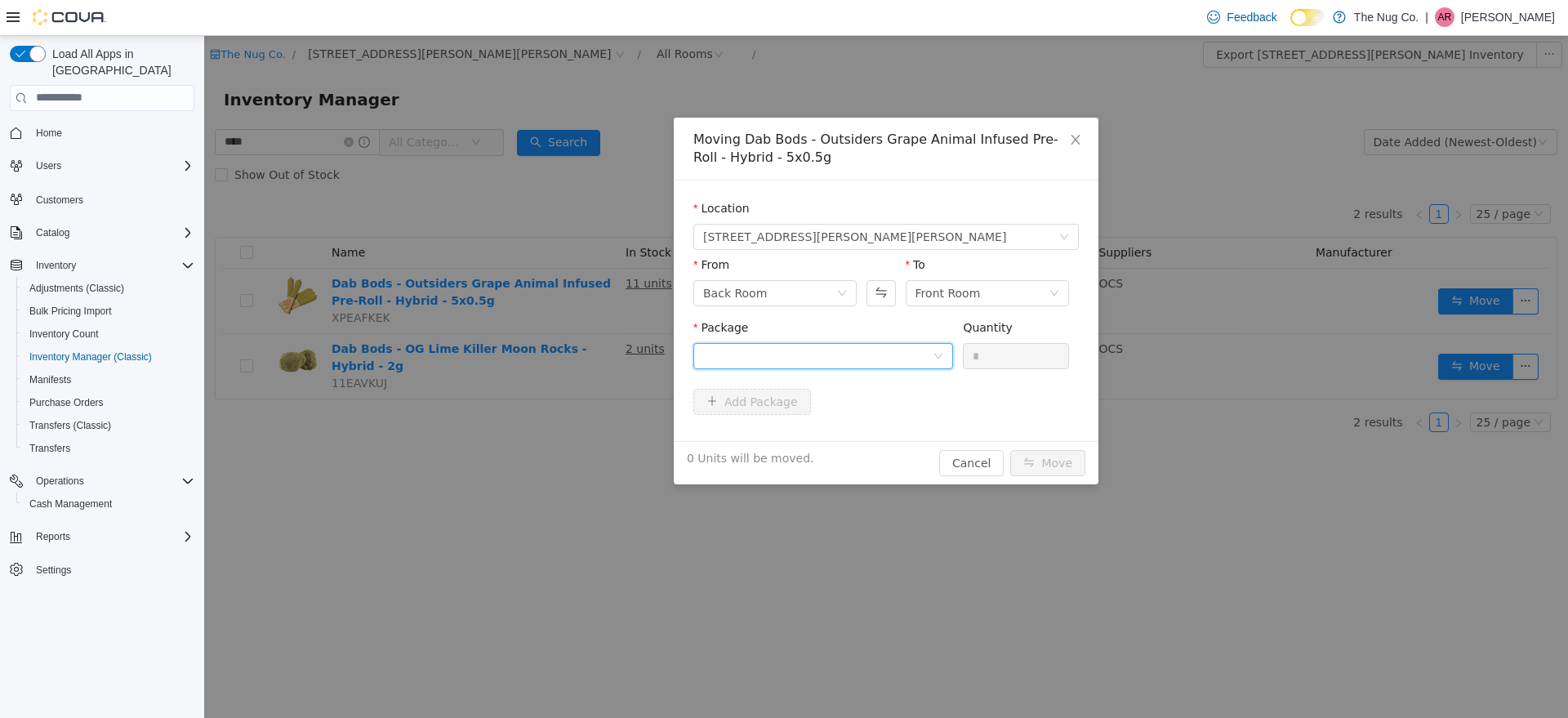
click at [920, 349] on div at bounding box center [818, 355] width 229 height 25
click at [842, 427] on li "25OGP3057 Quantity : 9 Units" at bounding box center [823, 423] width 259 height 45
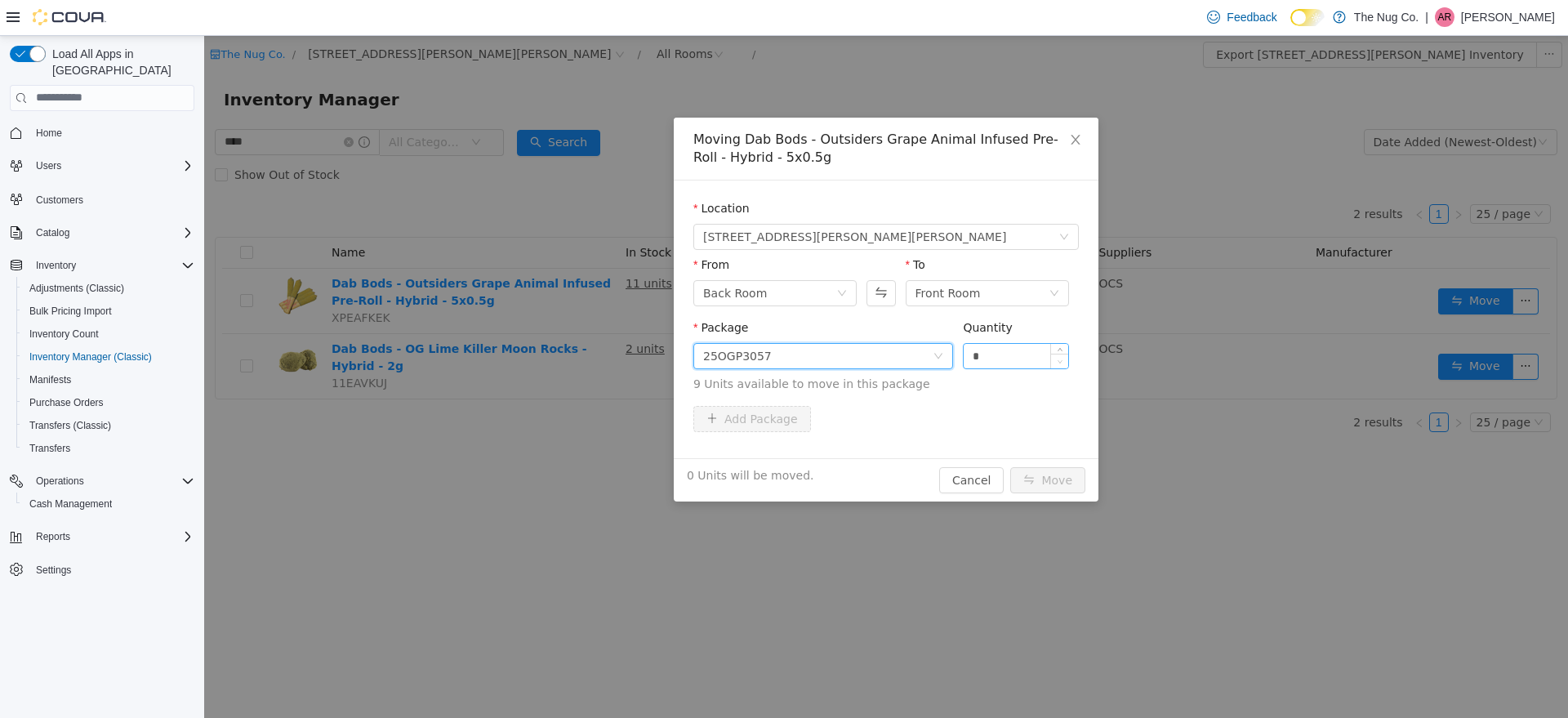
click at [1055, 359] on span "Decrease Value" at bounding box center [1060, 361] width 17 height 15
click at [1065, 353] on span "Decrease Value" at bounding box center [1060, 361] width 17 height 15
type input "*"
click at [1062, 349] on icon "icon: up" at bounding box center [1060, 351] width 6 height 6
click at [1060, 478] on button "Move" at bounding box center [1047, 480] width 75 height 27
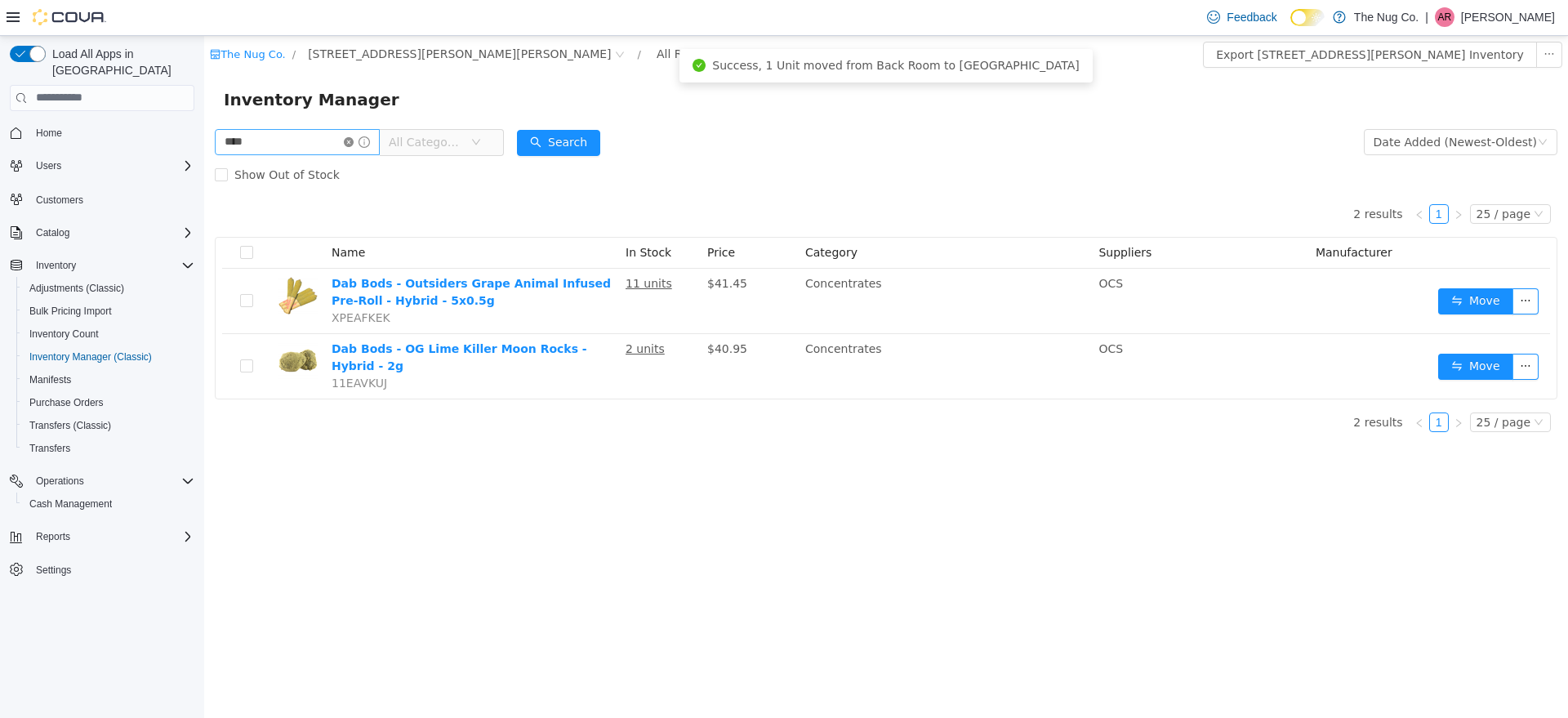
click at [354, 146] on icon "icon: close-circle" at bounding box center [348, 141] width 9 height 9
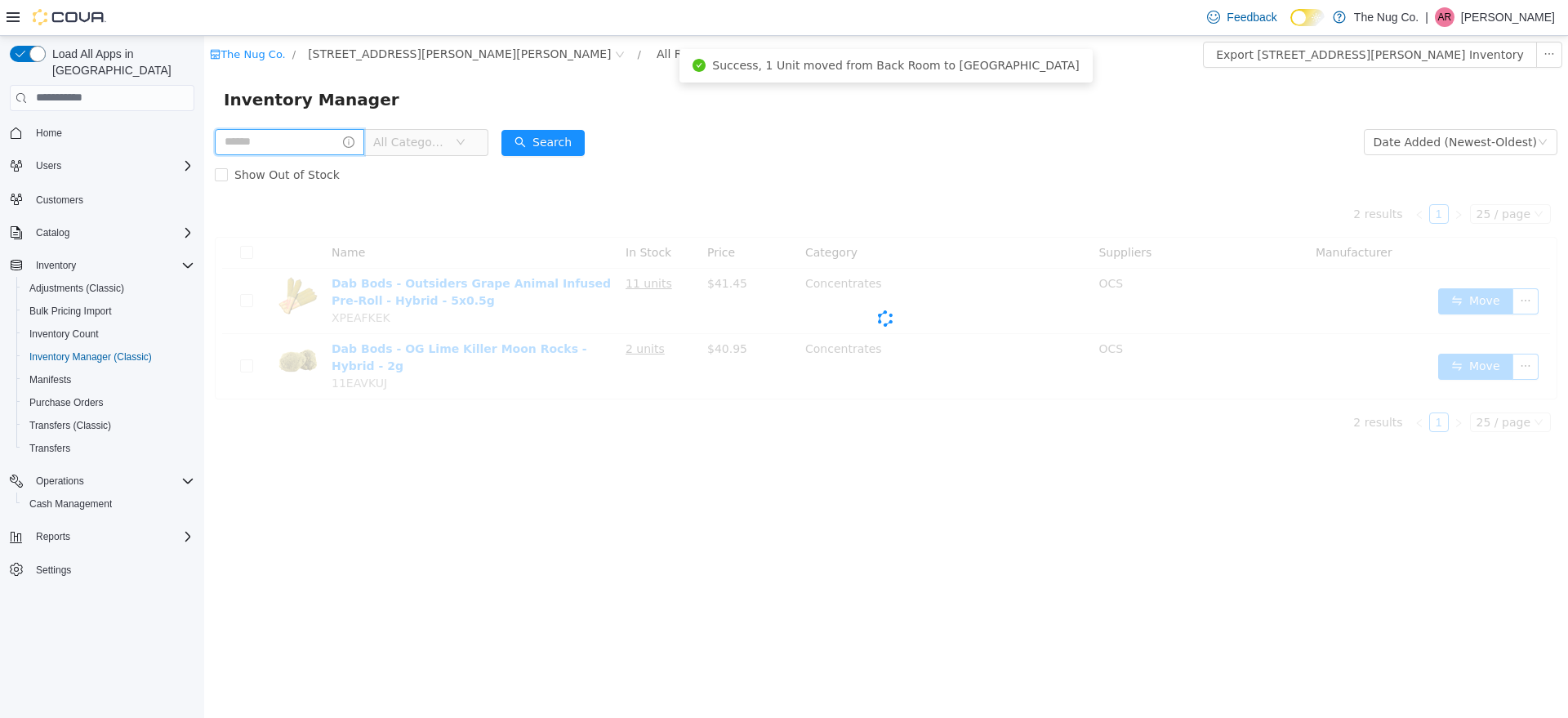
click at [304, 140] on input "text" at bounding box center [290, 141] width 150 height 27
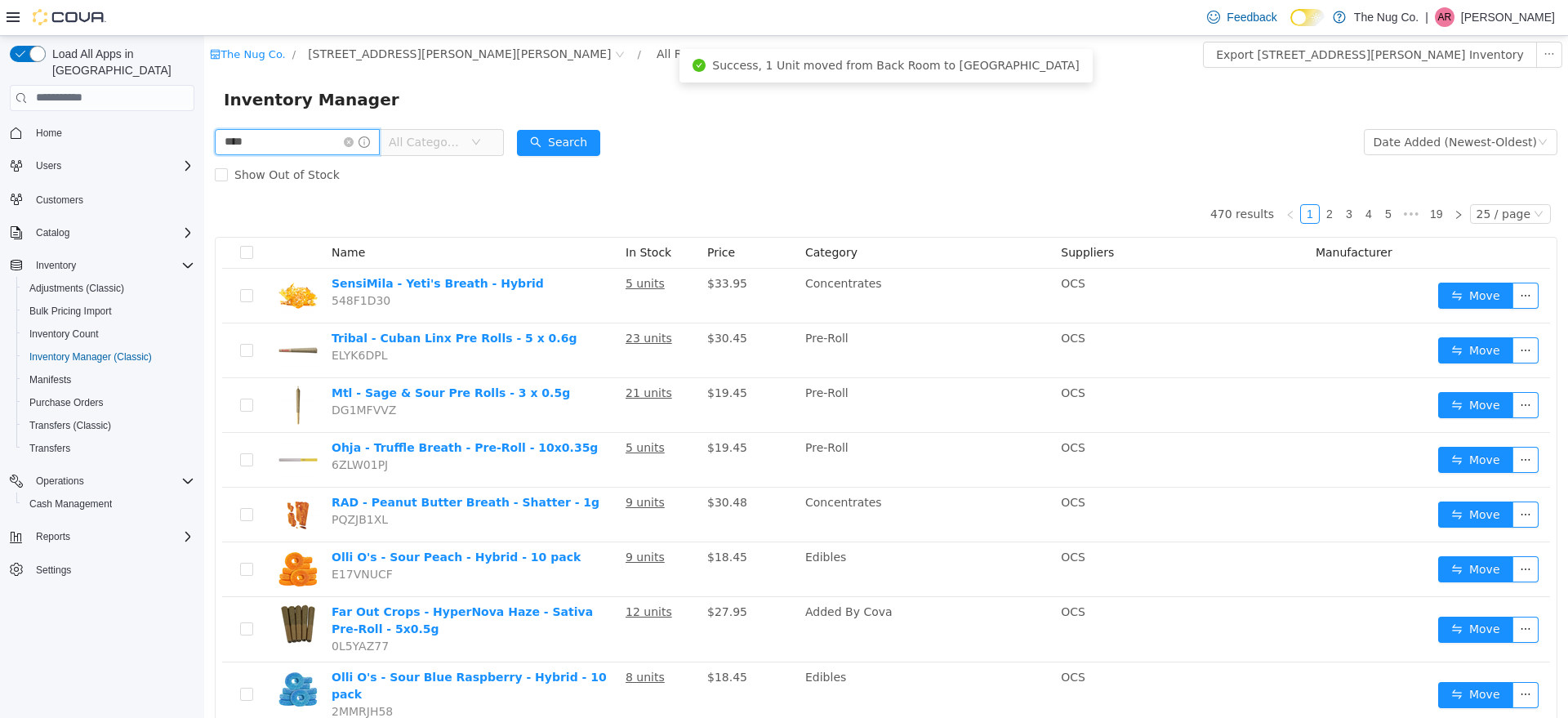
type input "****"
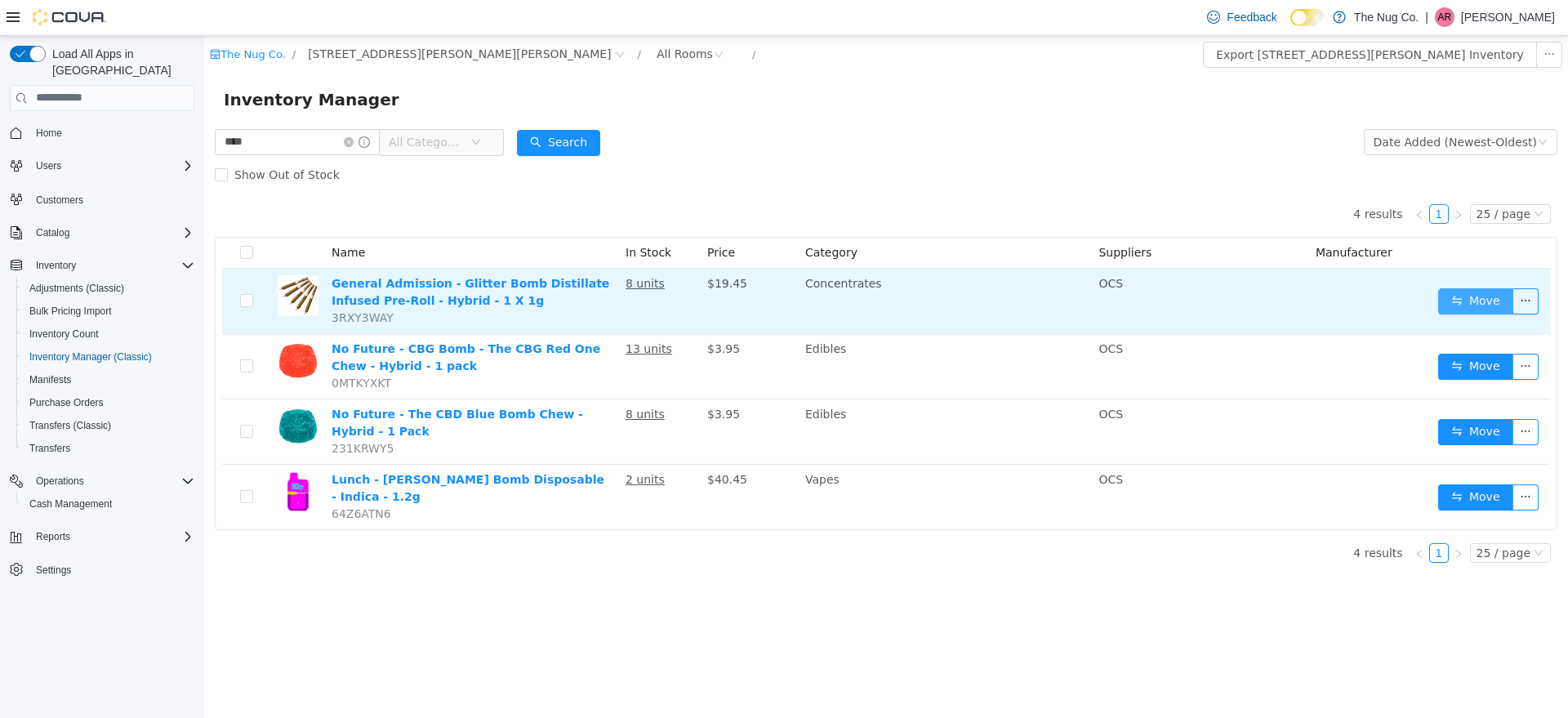
click at [1485, 300] on button "Move" at bounding box center [1475, 301] width 75 height 27
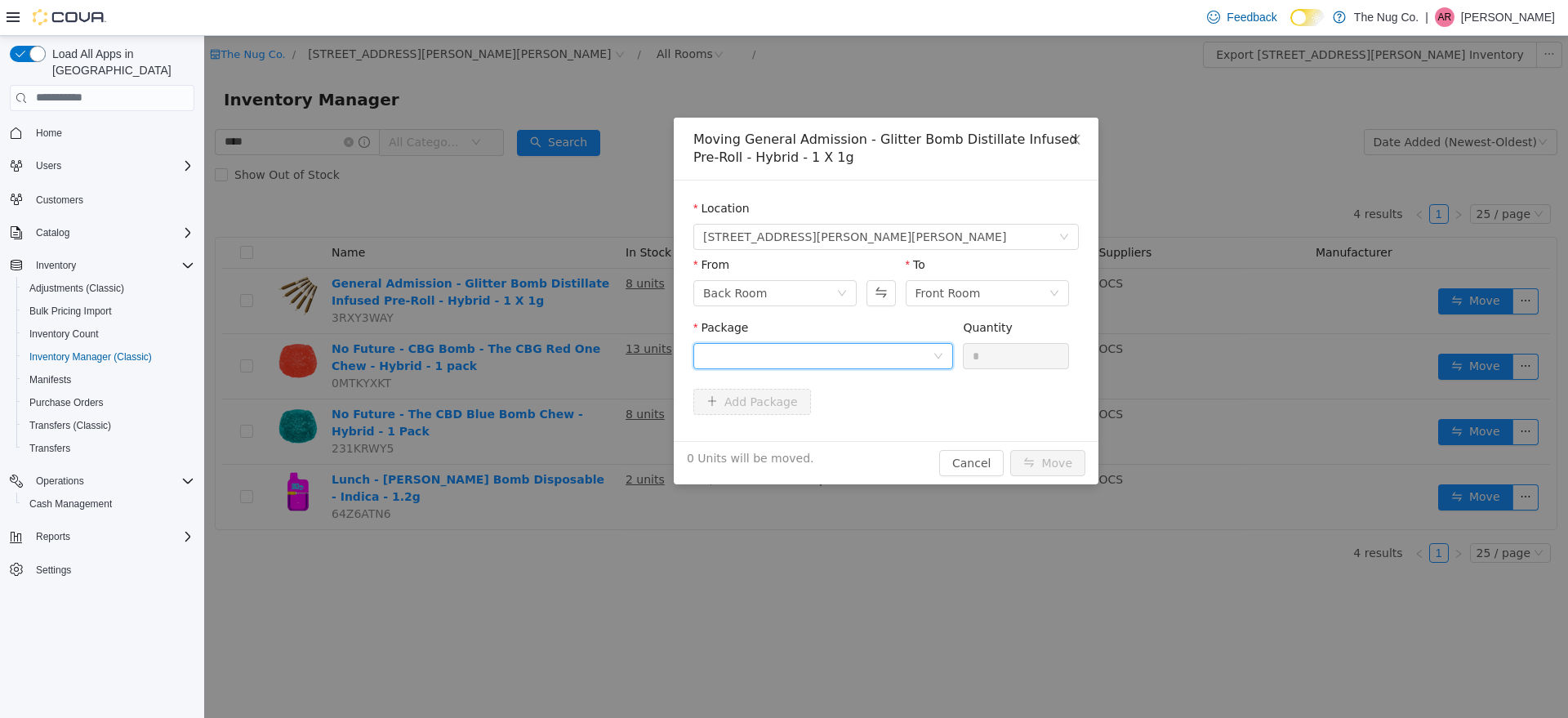
click at [858, 366] on div at bounding box center [818, 355] width 229 height 25
drag, startPoint x: 836, startPoint y: 421, endPoint x: 1028, endPoint y: 358, distance: 202.1
click at [837, 422] on li "25040000171 Quantity : 3 Units" at bounding box center [823, 423] width 259 height 45
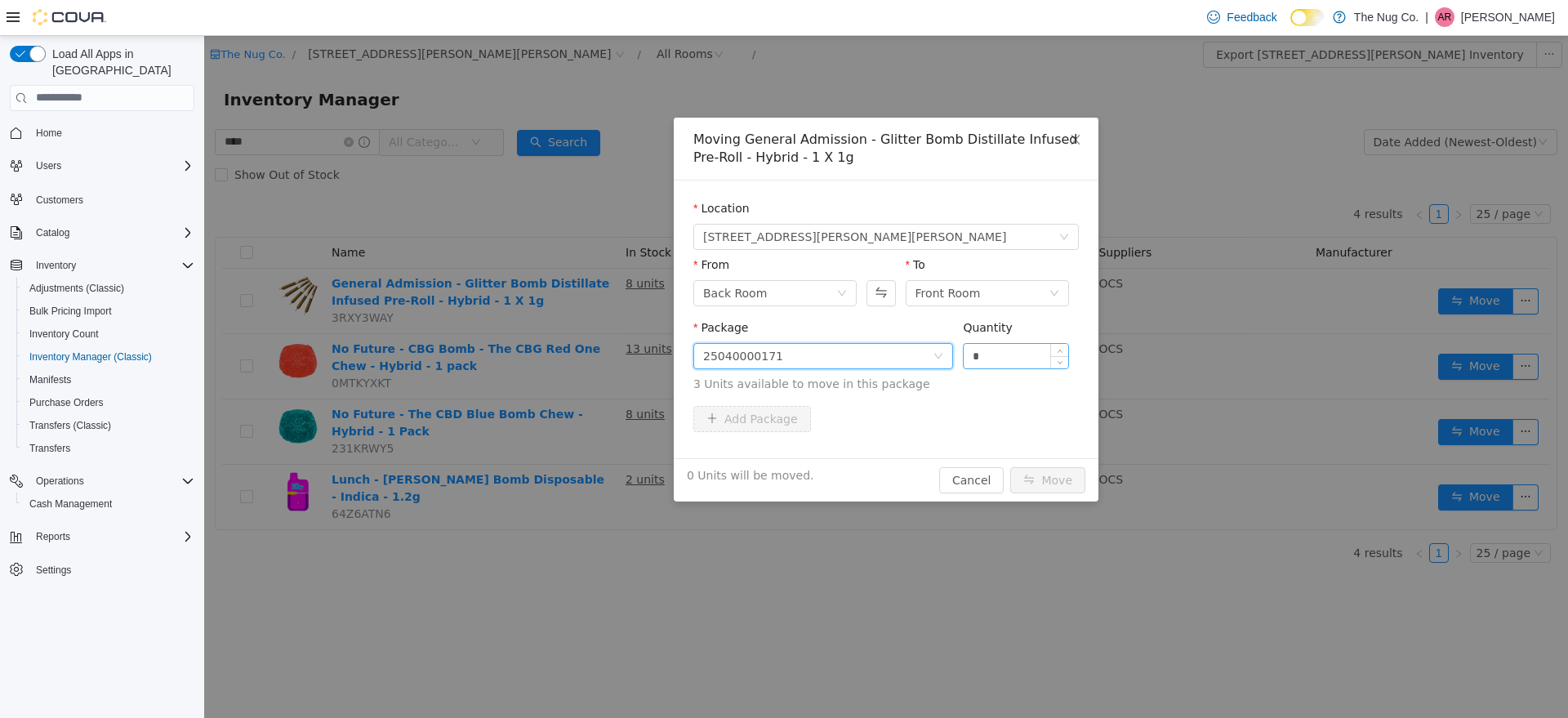
click at [1018, 354] on input "*" at bounding box center [1016, 355] width 104 height 25
type input "*"
click at [1062, 346] on span "Increase Value" at bounding box center [1060, 350] width 17 height 15
click at [1071, 472] on button "Move" at bounding box center [1047, 480] width 75 height 27
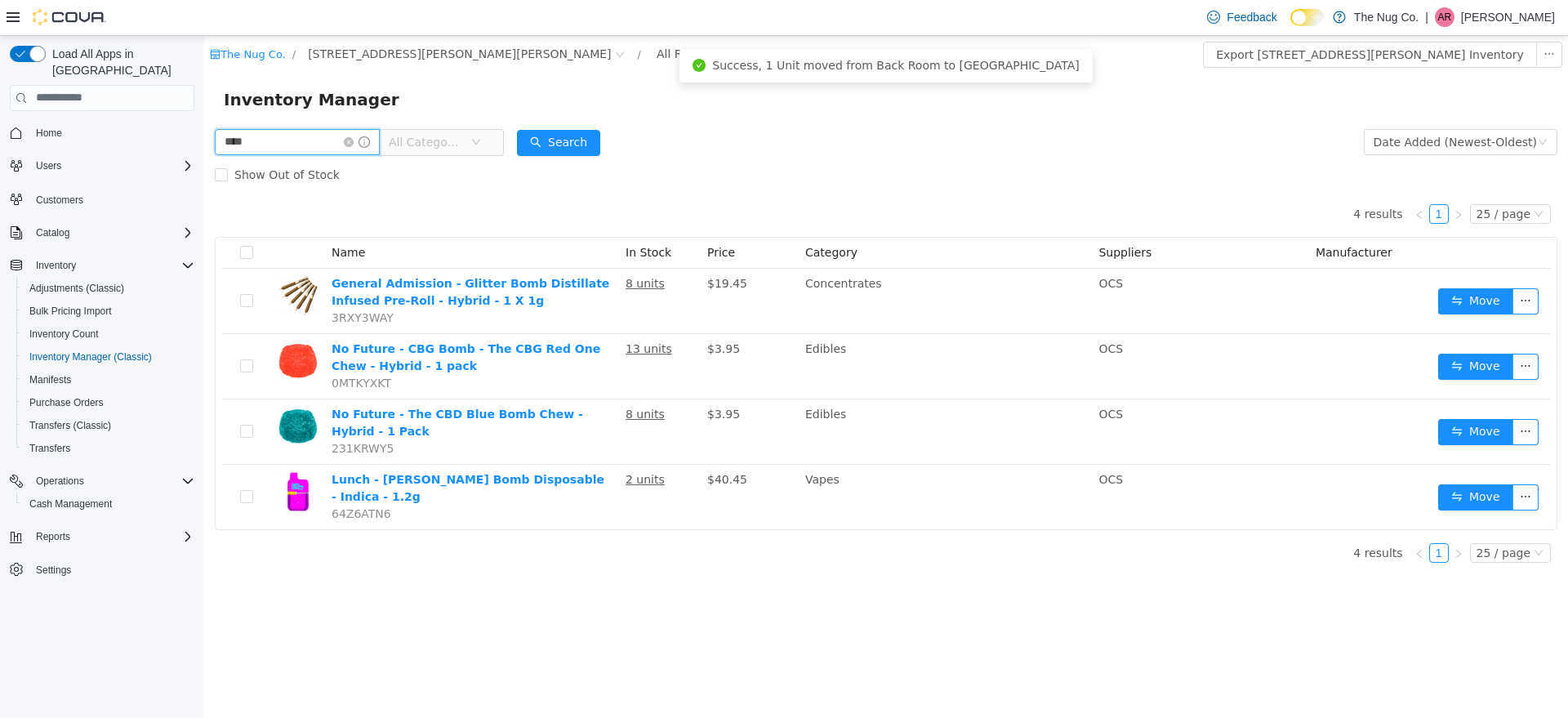
drag, startPoint x: 312, startPoint y: 145, endPoint x: 0, endPoint y: 164, distance: 312.6
click at [205, 164] on html "The Nug Co. / [STREET_ADDRESS][PERSON_NAME] / All Rooms / Export [STREET_ADDRES…" at bounding box center [886, 376] width 1364 height 682
type input "**********"
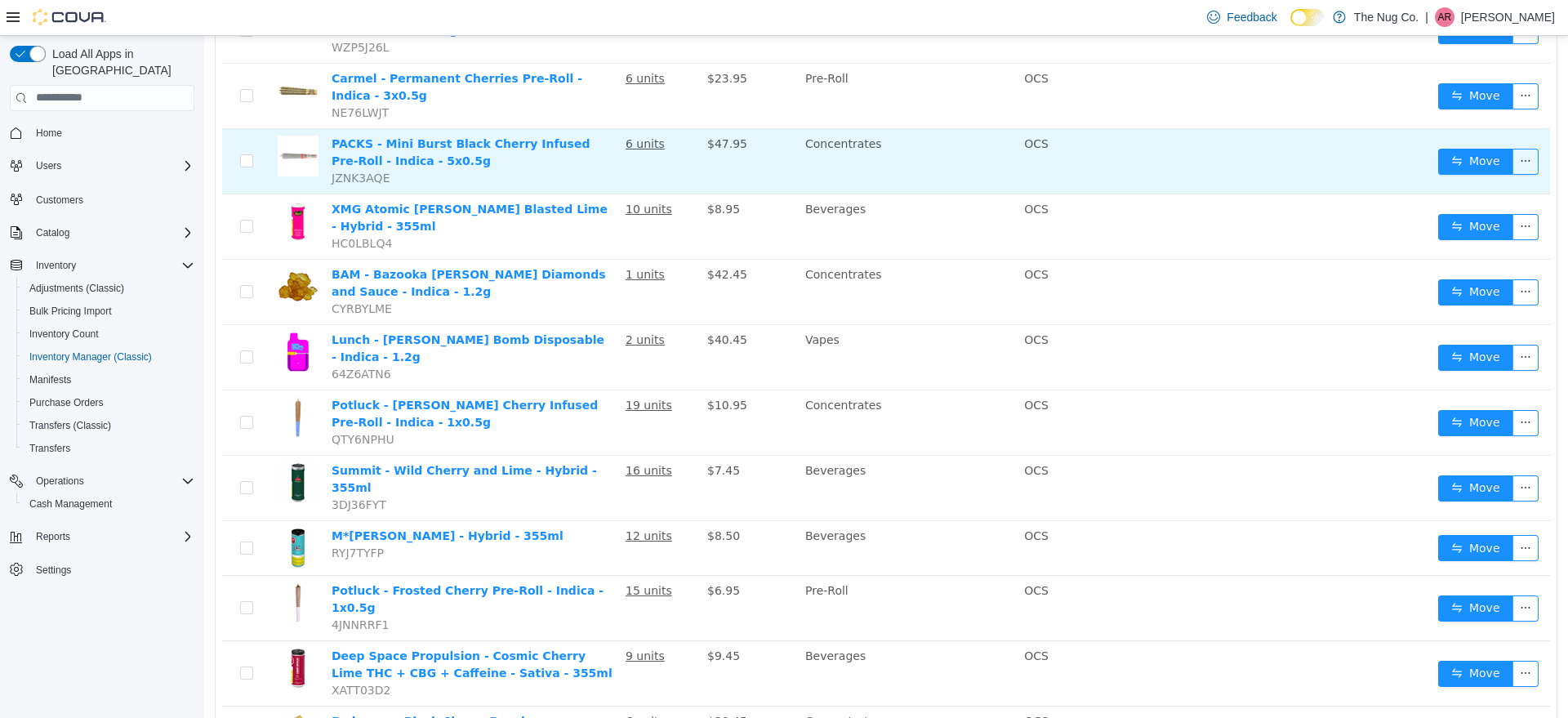
scroll to position [307, 0]
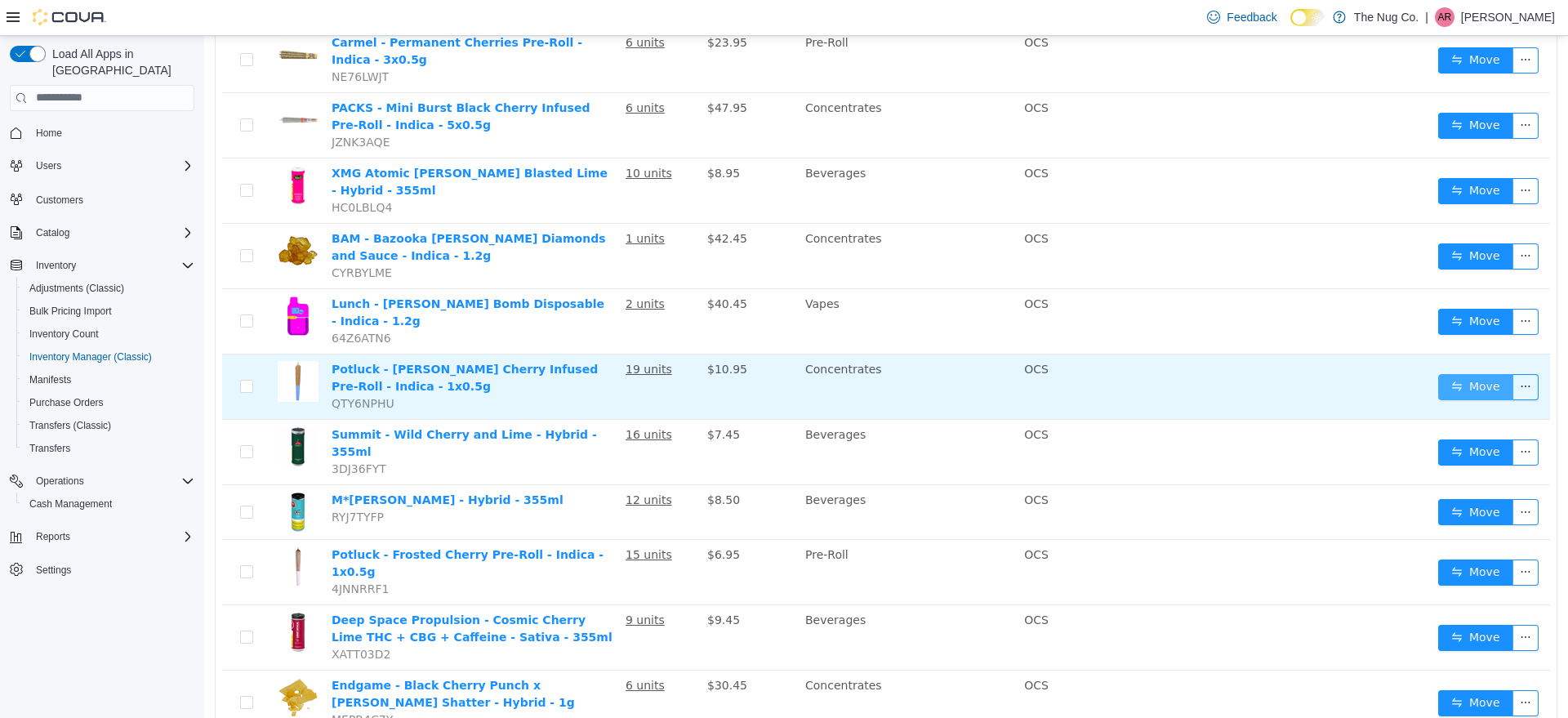
click at [1438, 373] on button "Move" at bounding box center [1475, 386] width 75 height 27
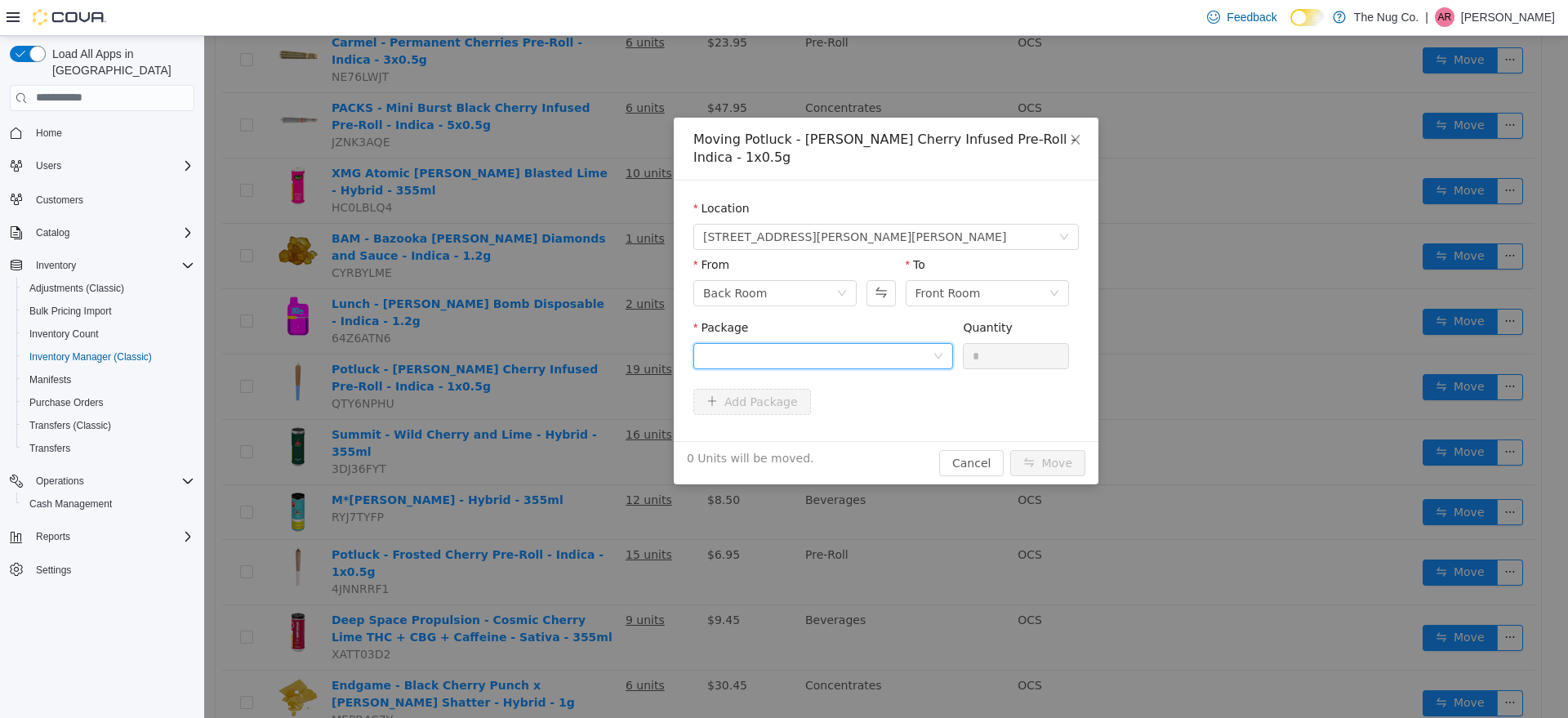
click at [916, 346] on div at bounding box center [818, 355] width 229 height 25
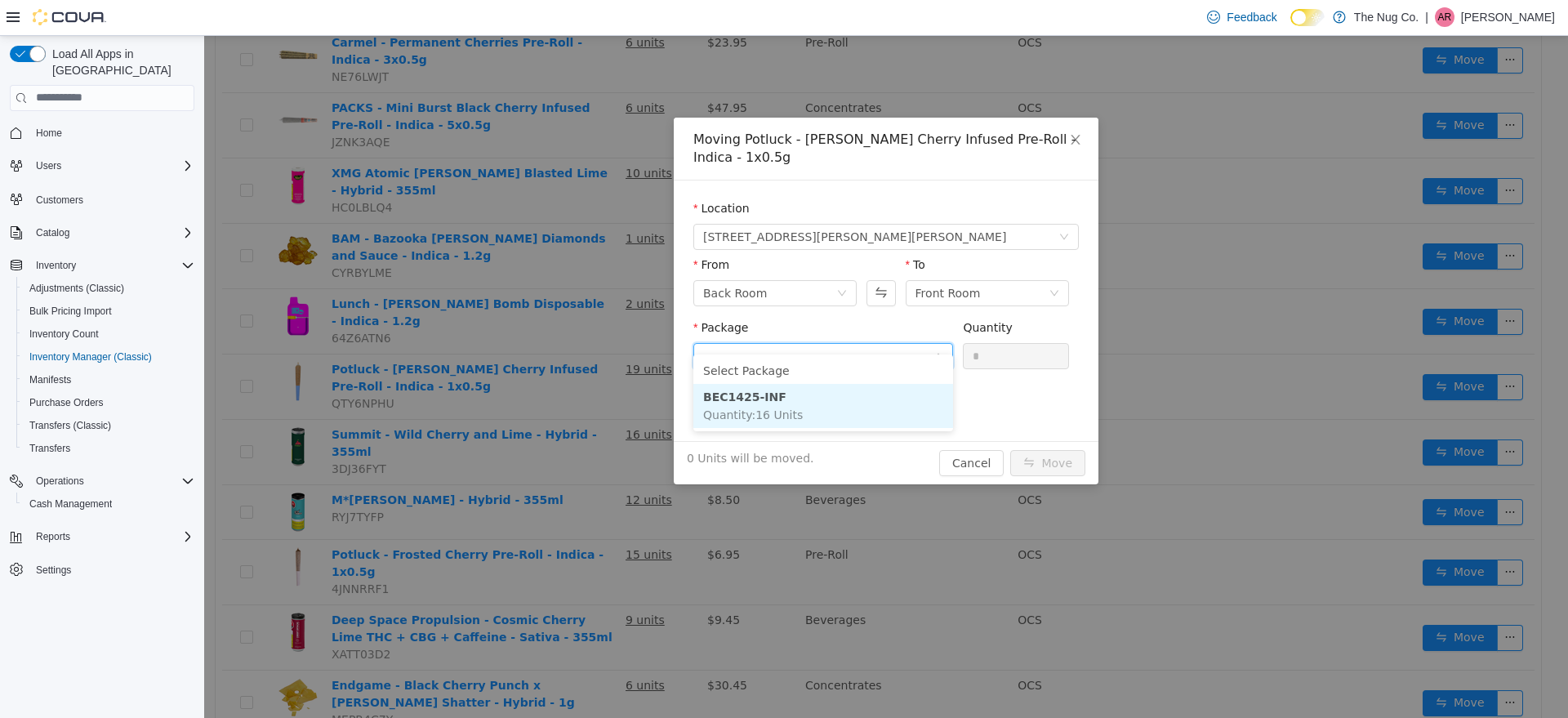
click at [832, 391] on li "BEC1425-INF Quantity : 16 Units" at bounding box center [823, 405] width 259 height 45
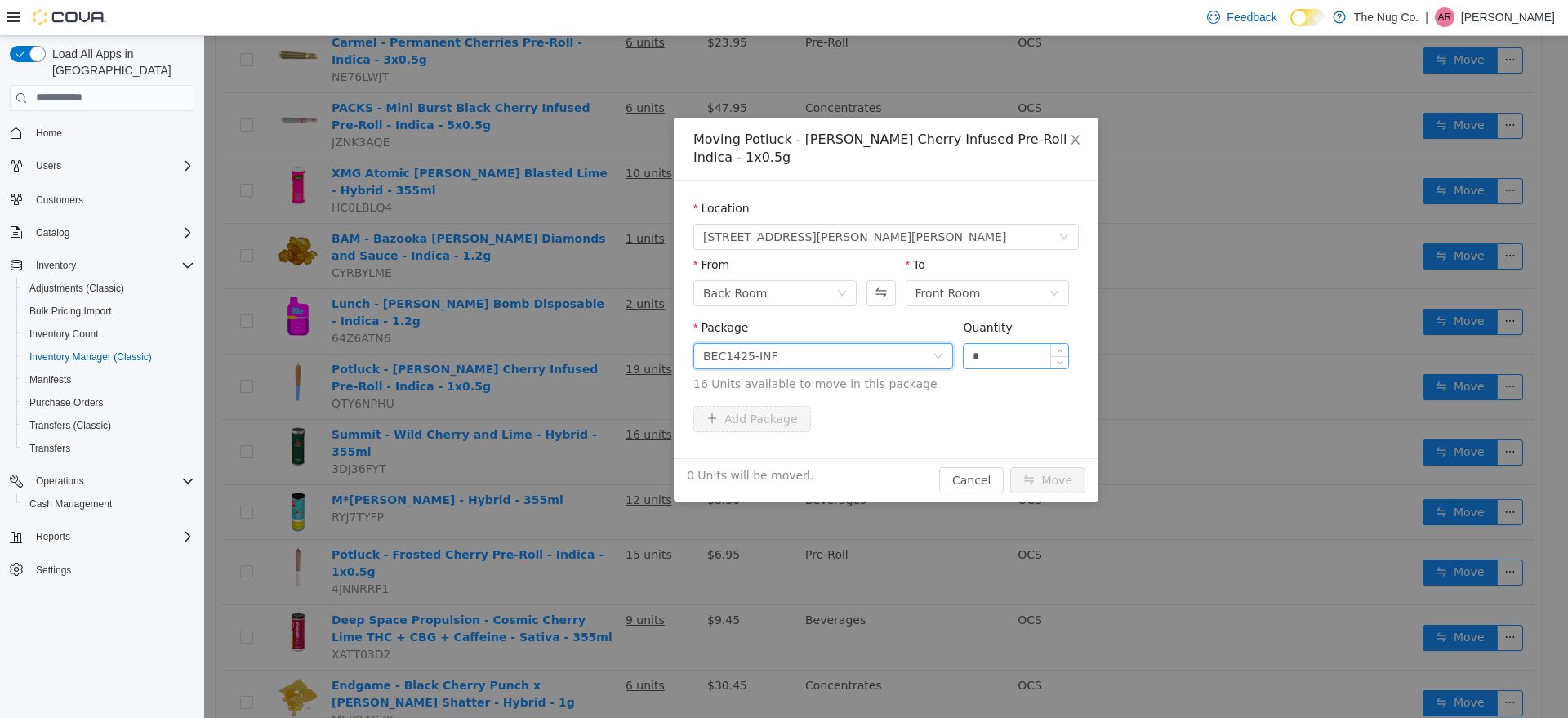
click at [1032, 343] on input "*" at bounding box center [1016, 355] width 104 height 25
click at [1063, 353] on span "Decrease Value" at bounding box center [1060, 361] width 17 height 15
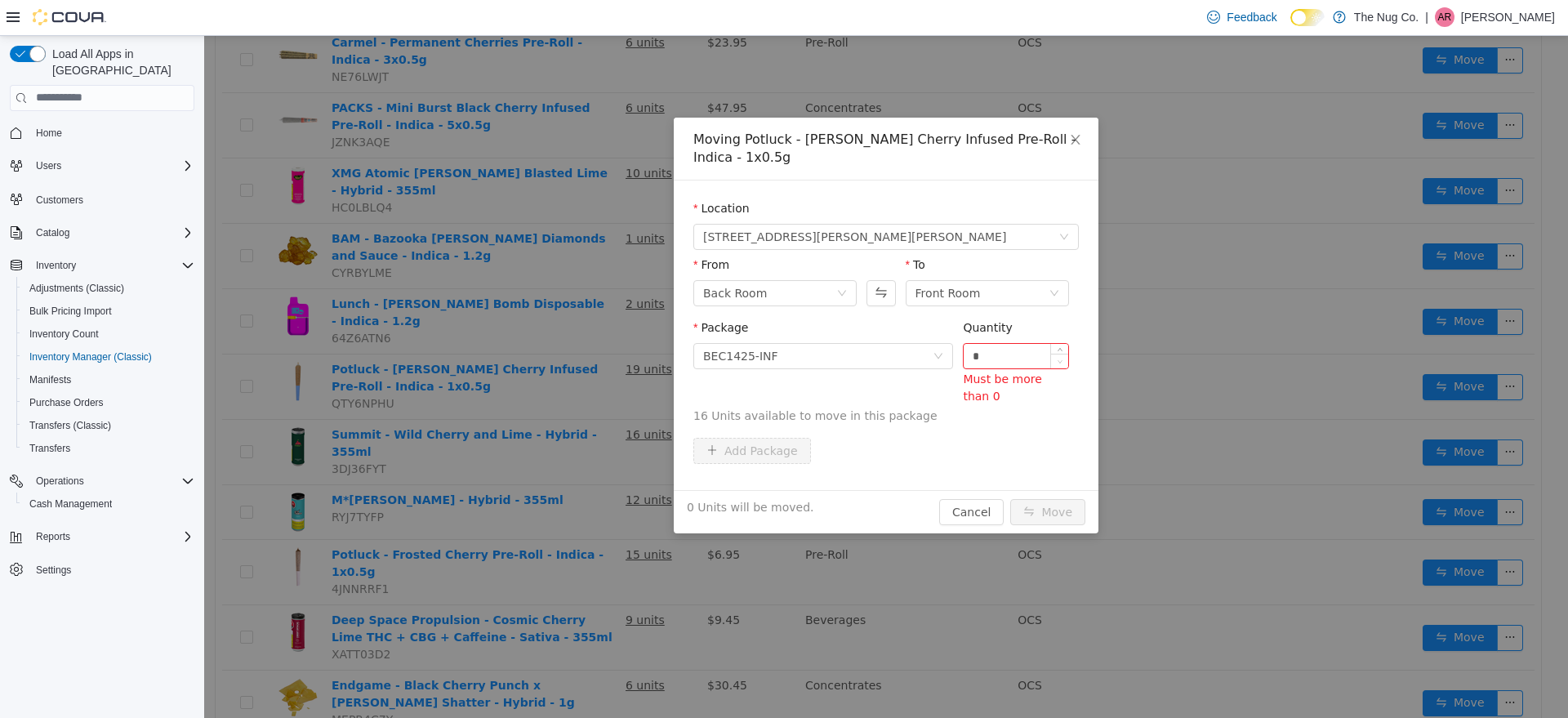
click at [1063, 353] on span "Decrease Value" at bounding box center [1060, 361] width 17 height 15
click at [1063, 343] on span "Increase Value" at bounding box center [1060, 350] width 17 height 15
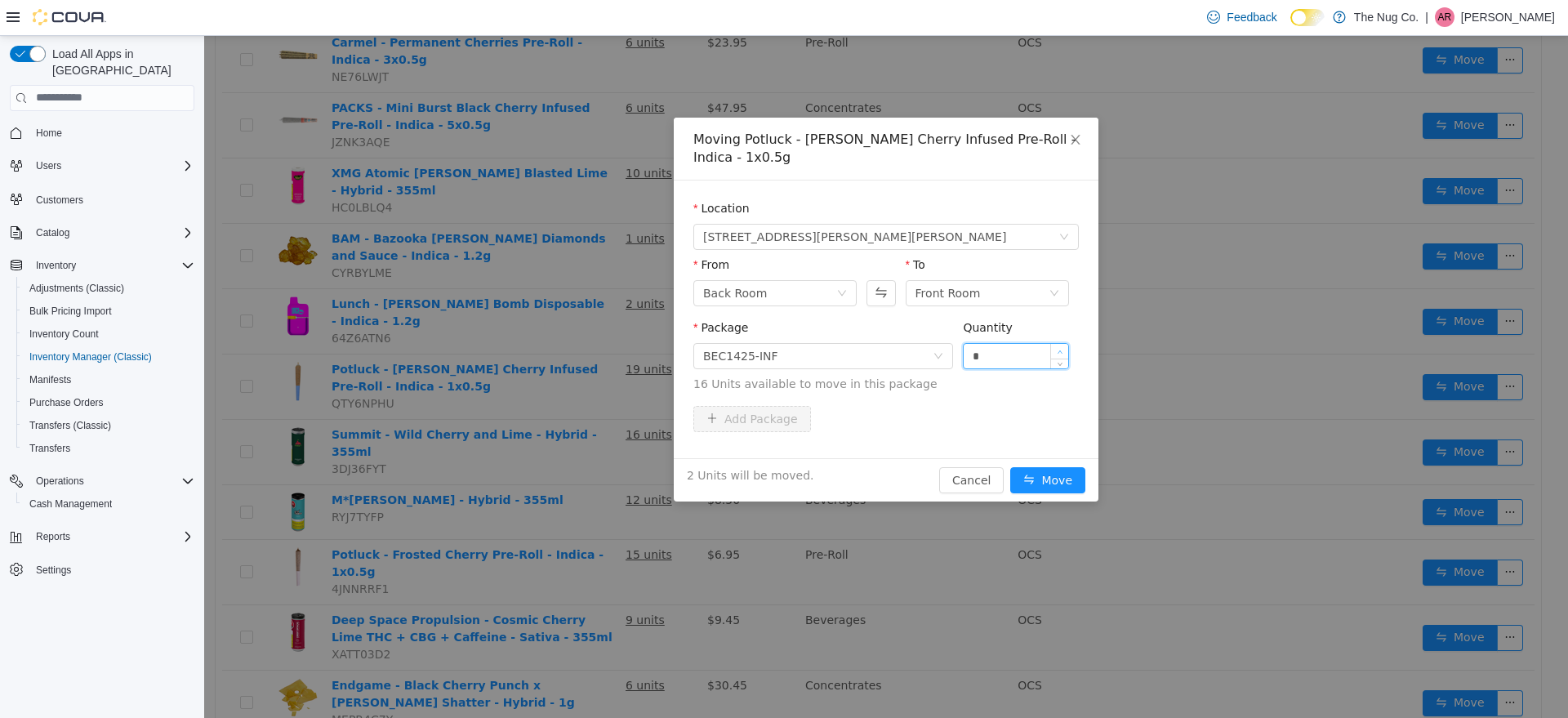
click at [1063, 343] on span "Increase Value" at bounding box center [1060, 350] width 17 height 15
type input "*"
click at [1063, 343] on span "Increase Value" at bounding box center [1060, 350] width 17 height 15
click at [1068, 467] on button "Move" at bounding box center [1047, 480] width 75 height 27
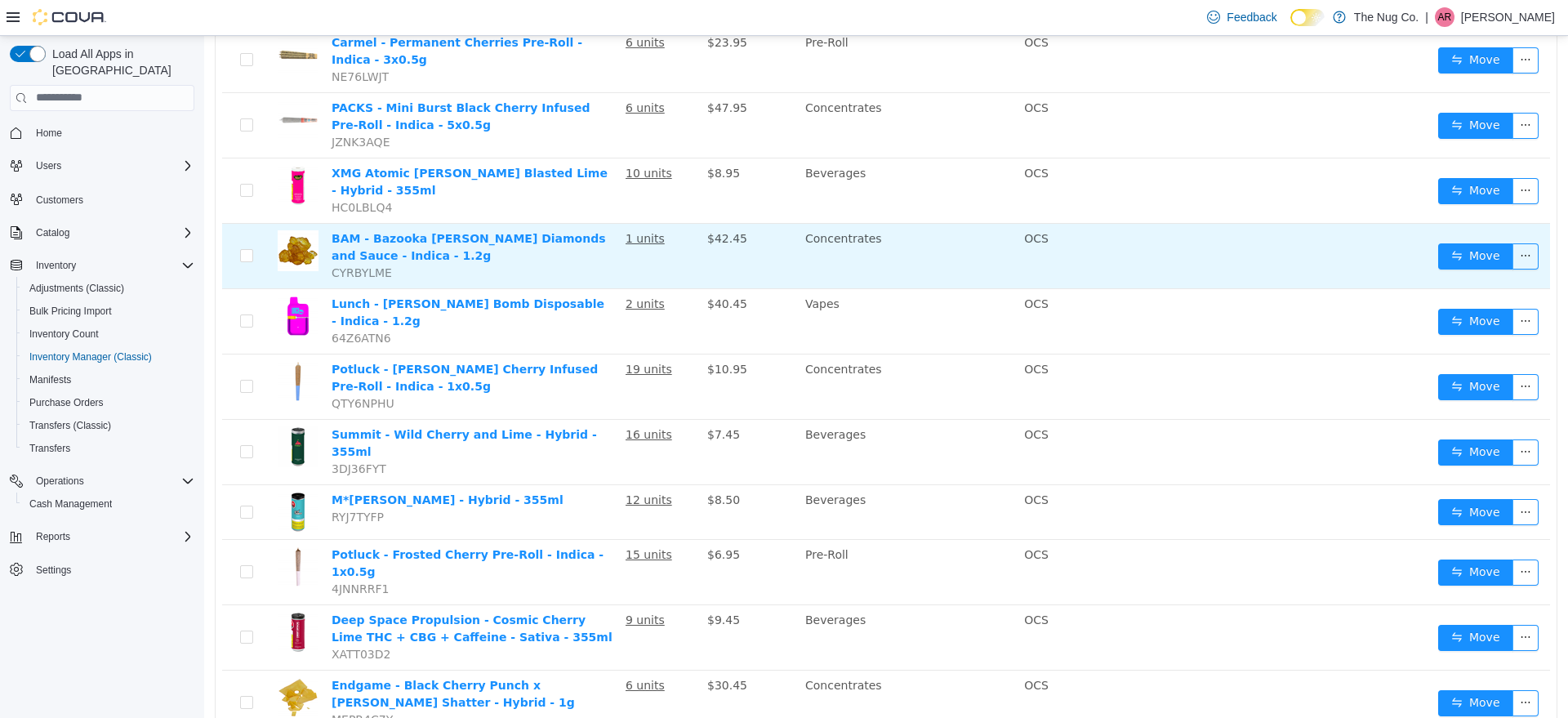
scroll to position [0, 0]
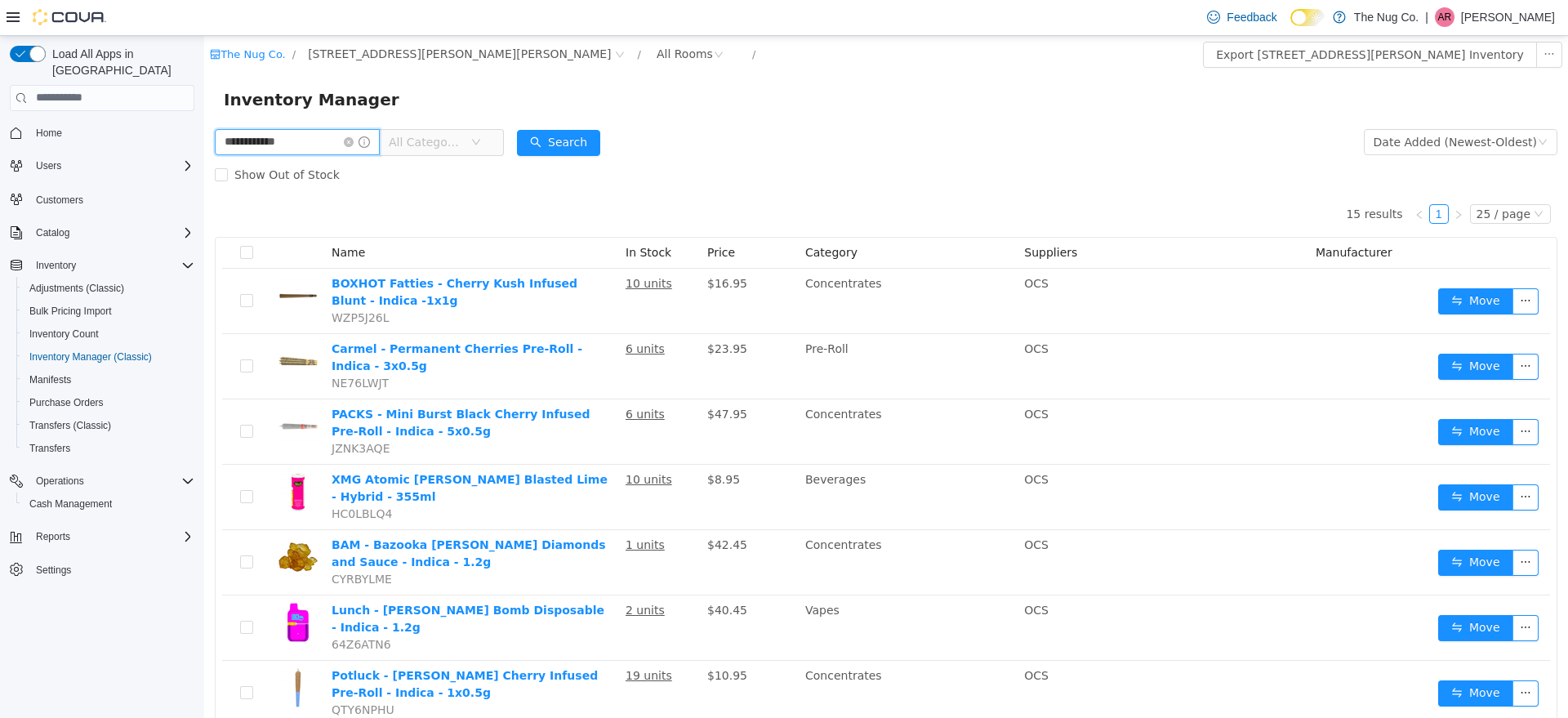
drag, startPoint x: 307, startPoint y: 151, endPoint x: 0, endPoint y: 113, distance: 309.3
click at [205, 113] on html "**********" at bounding box center [886, 376] width 1364 height 682
type input "******"
click at [539, 141] on button "Search" at bounding box center [559, 142] width 83 height 27
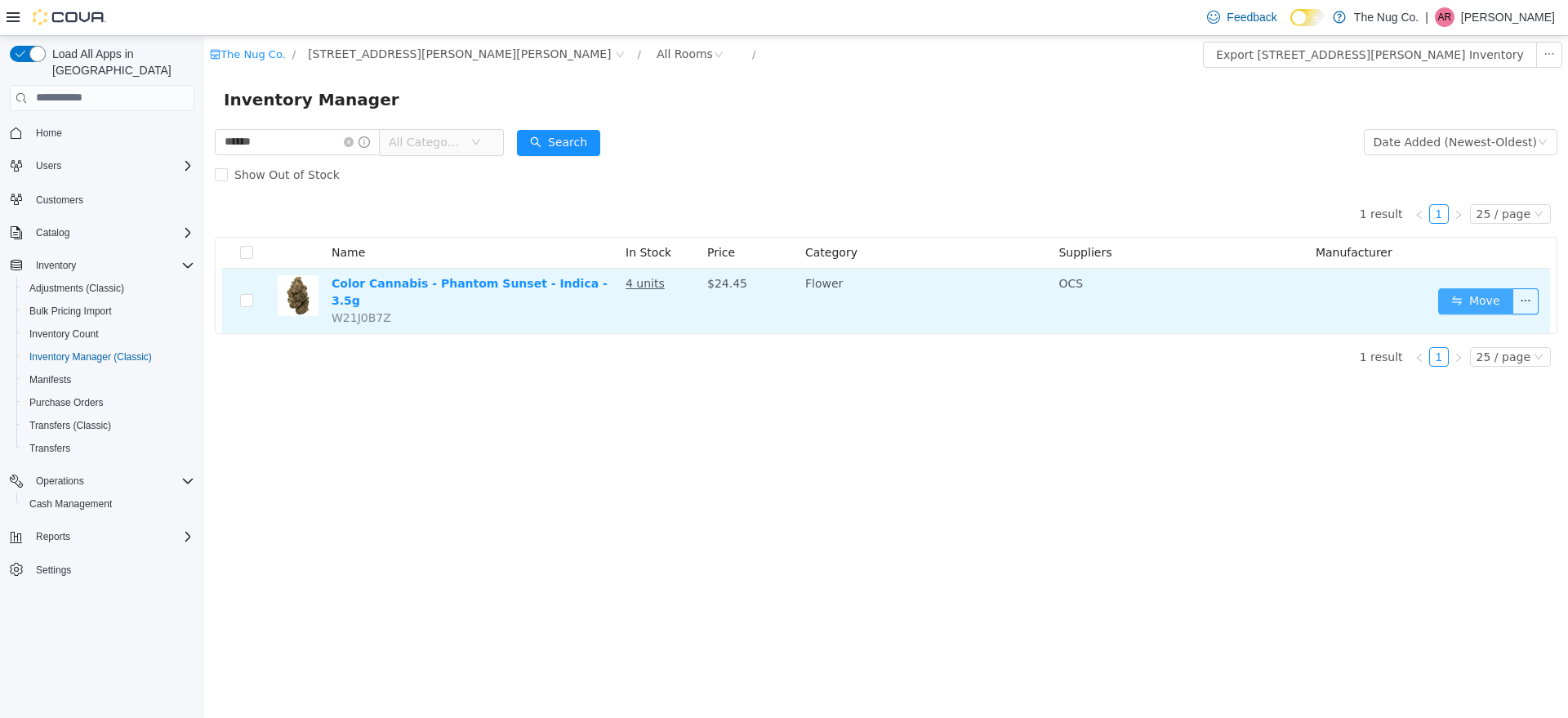
click at [1479, 299] on button "Move" at bounding box center [1475, 301] width 75 height 27
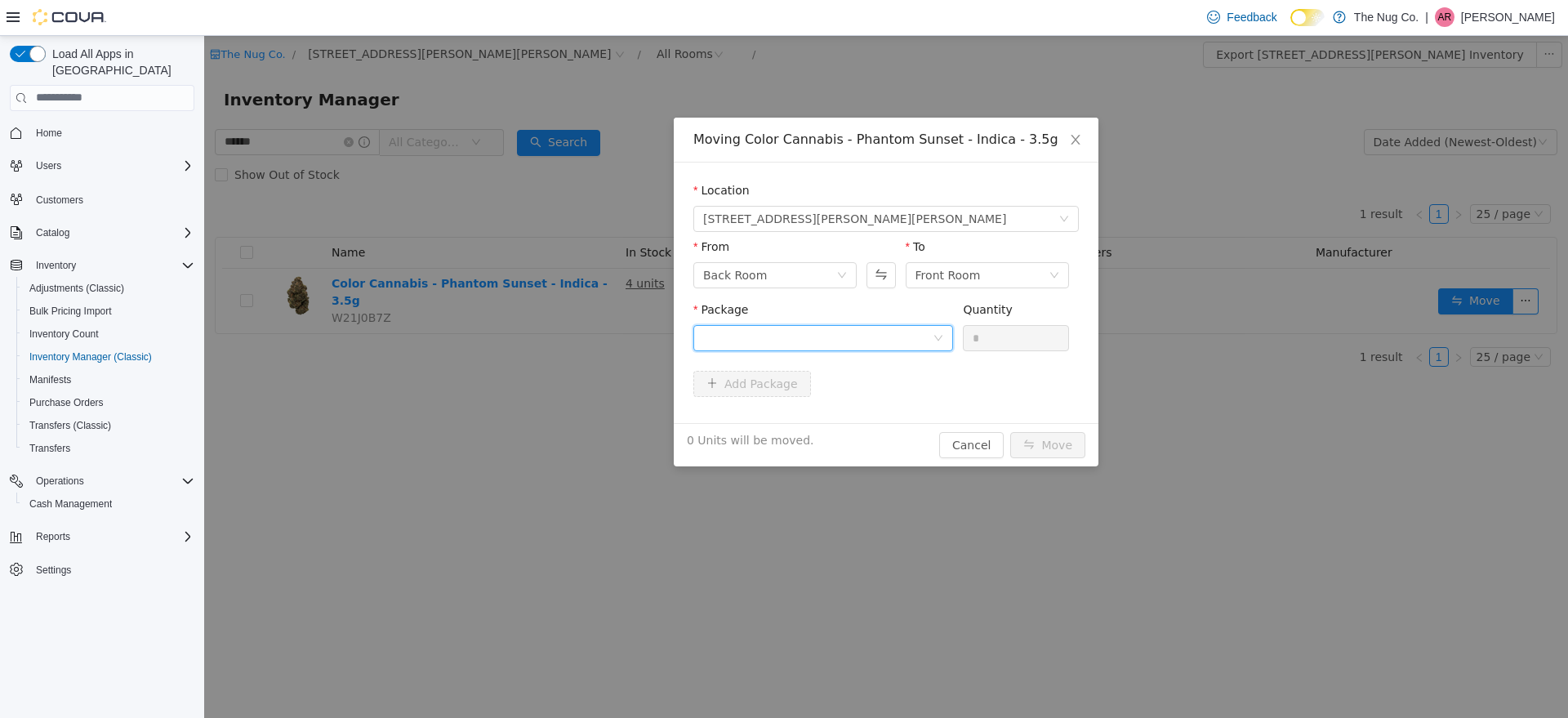
click at [943, 332] on icon "icon: down" at bounding box center [938, 337] width 9 height 9
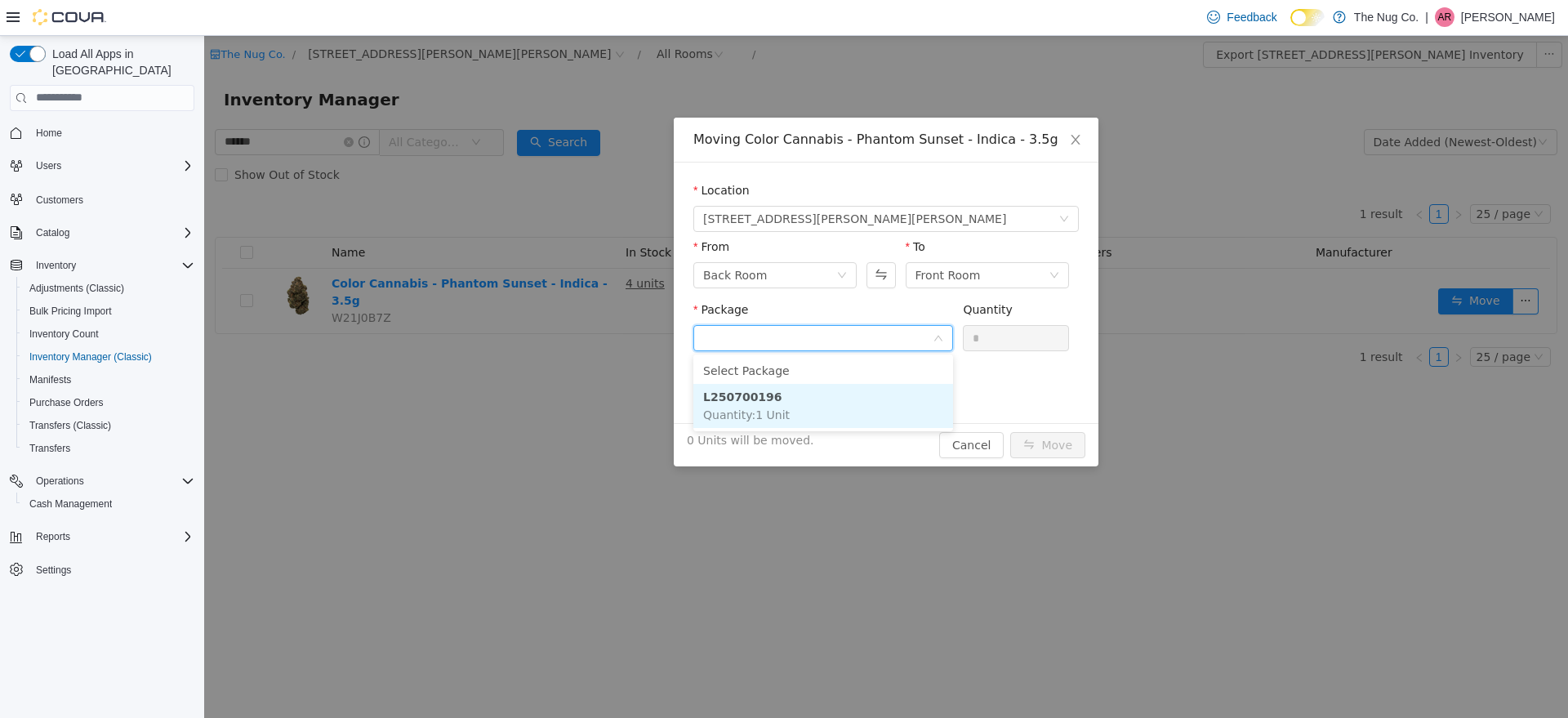
click at [820, 408] on li "L250700196 Quantity : 1 Unit" at bounding box center [823, 405] width 259 height 45
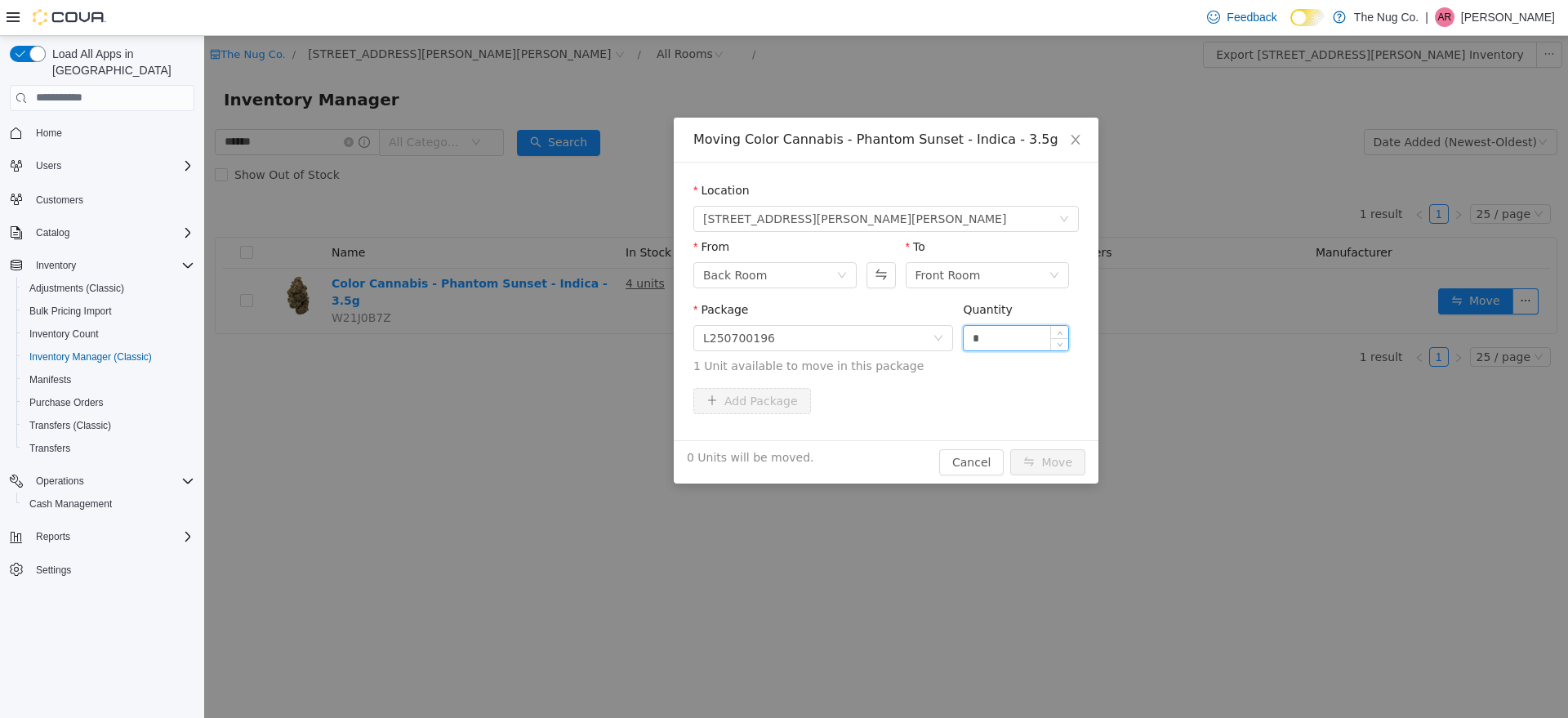
click at [991, 331] on input "*" at bounding box center [1016, 337] width 104 height 25
type input "*"
click at [1052, 332] on span "Increase Value" at bounding box center [1060, 332] width 17 height 15
click at [1044, 461] on button "Move" at bounding box center [1047, 462] width 75 height 27
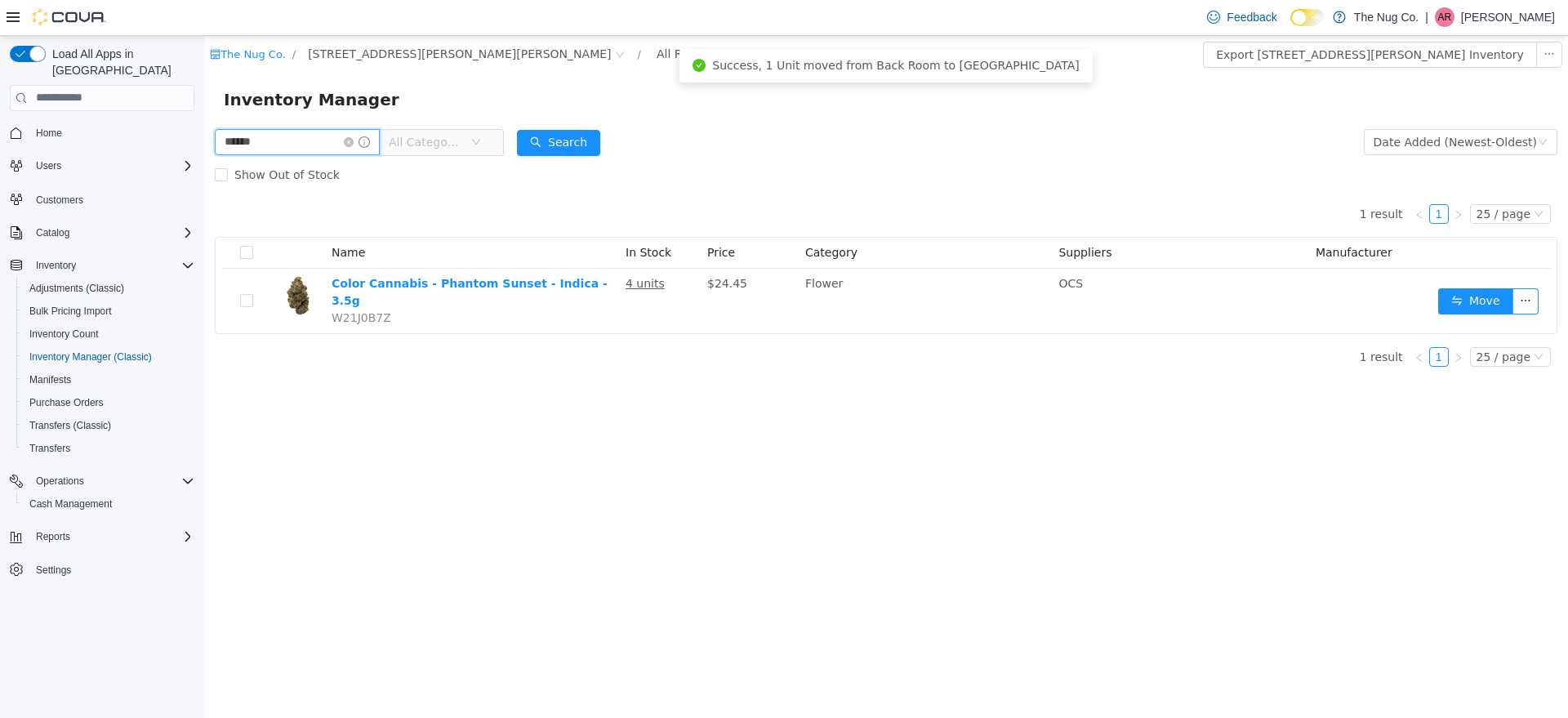
drag, startPoint x: 265, startPoint y: 141, endPoint x: 31, endPoint y: 142, distance: 234.0
click at [205, 142] on html "The Nug Co. / [STREET_ADDRESS][PERSON_NAME] / All Rooms / Export [STREET_ADDRES…" at bounding box center [886, 376] width 1364 height 682
type input "****"
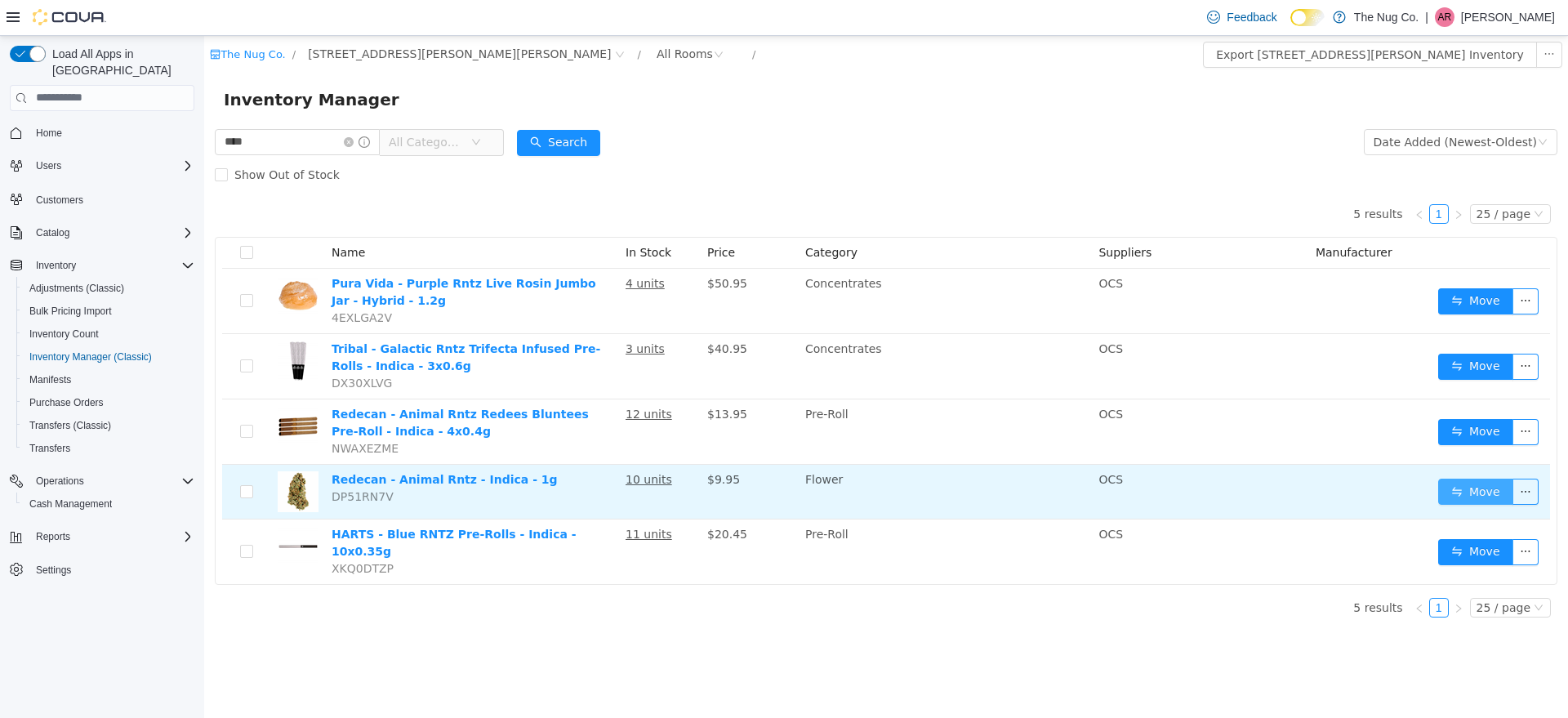
click at [1491, 494] on button "Move" at bounding box center [1475, 492] width 75 height 27
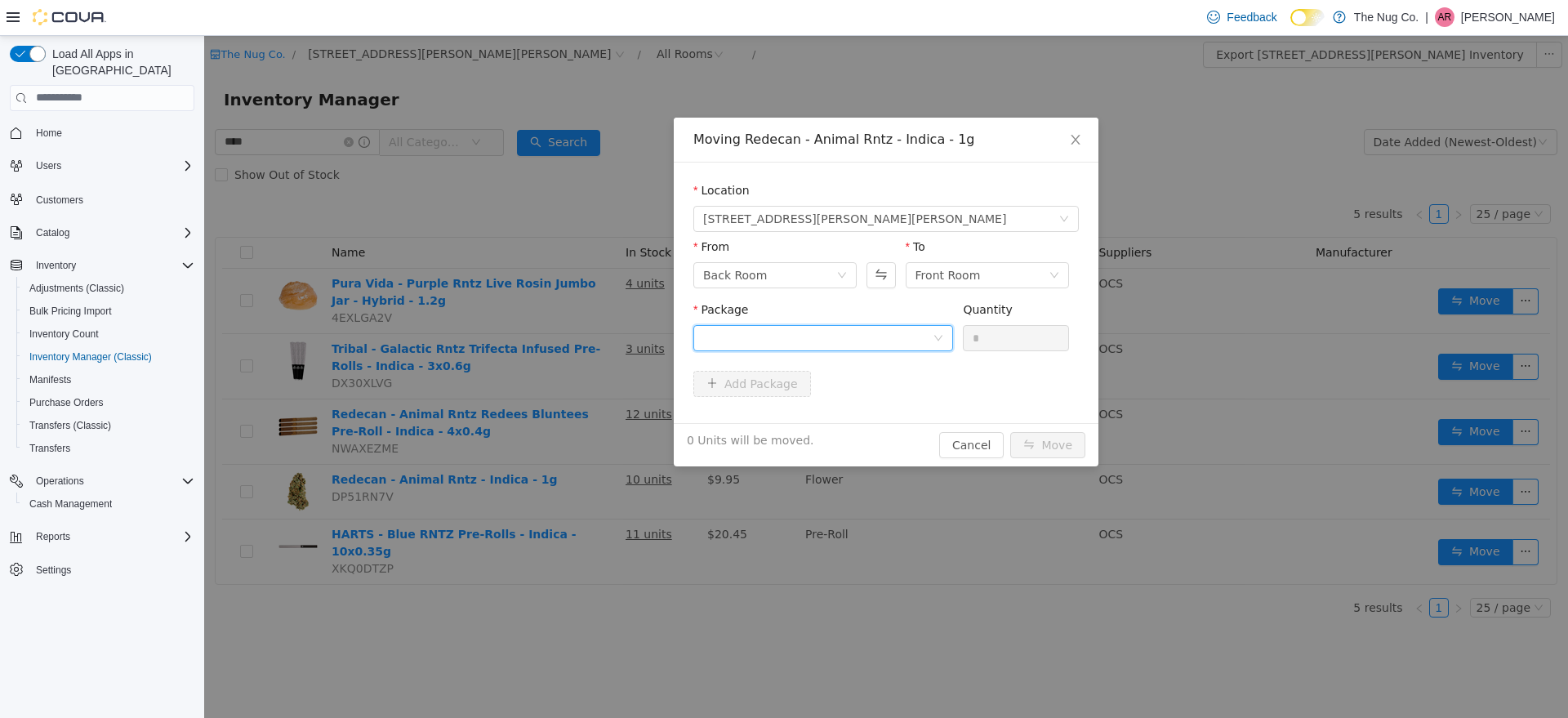
click at [937, 329] on div at bounding box center [823, 338] width 259 height 27
click at [811, 402] on li "3101737930 Quantity : 5 Units" at bounding box center [823, 405] width 259 height 45
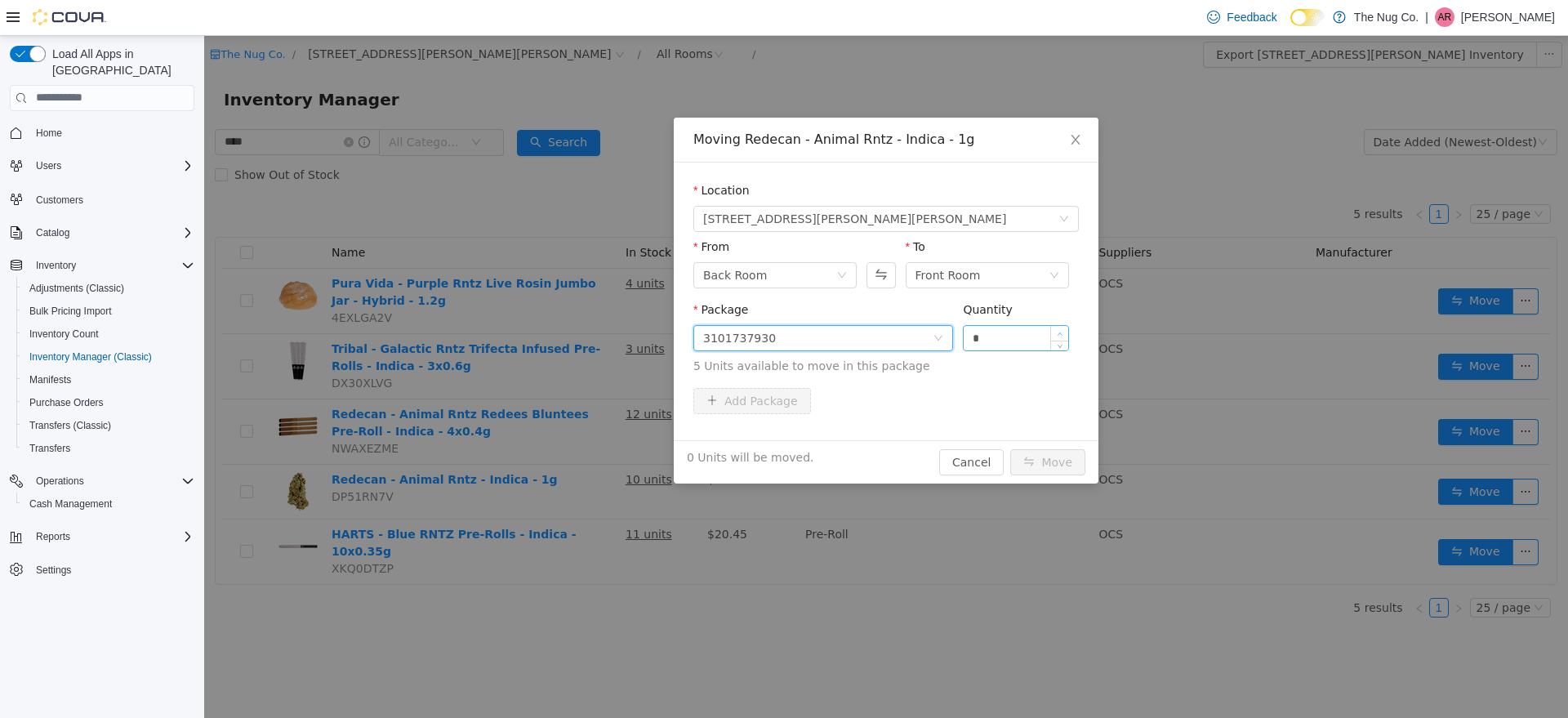
type input "*"
click at [1065, 331] on span "Increase Value" at bounding box center [1060, 332] width 17 height 15
click at [1069, 458] on button "Move" at bounding box center [1047, 462] width 75 height 27
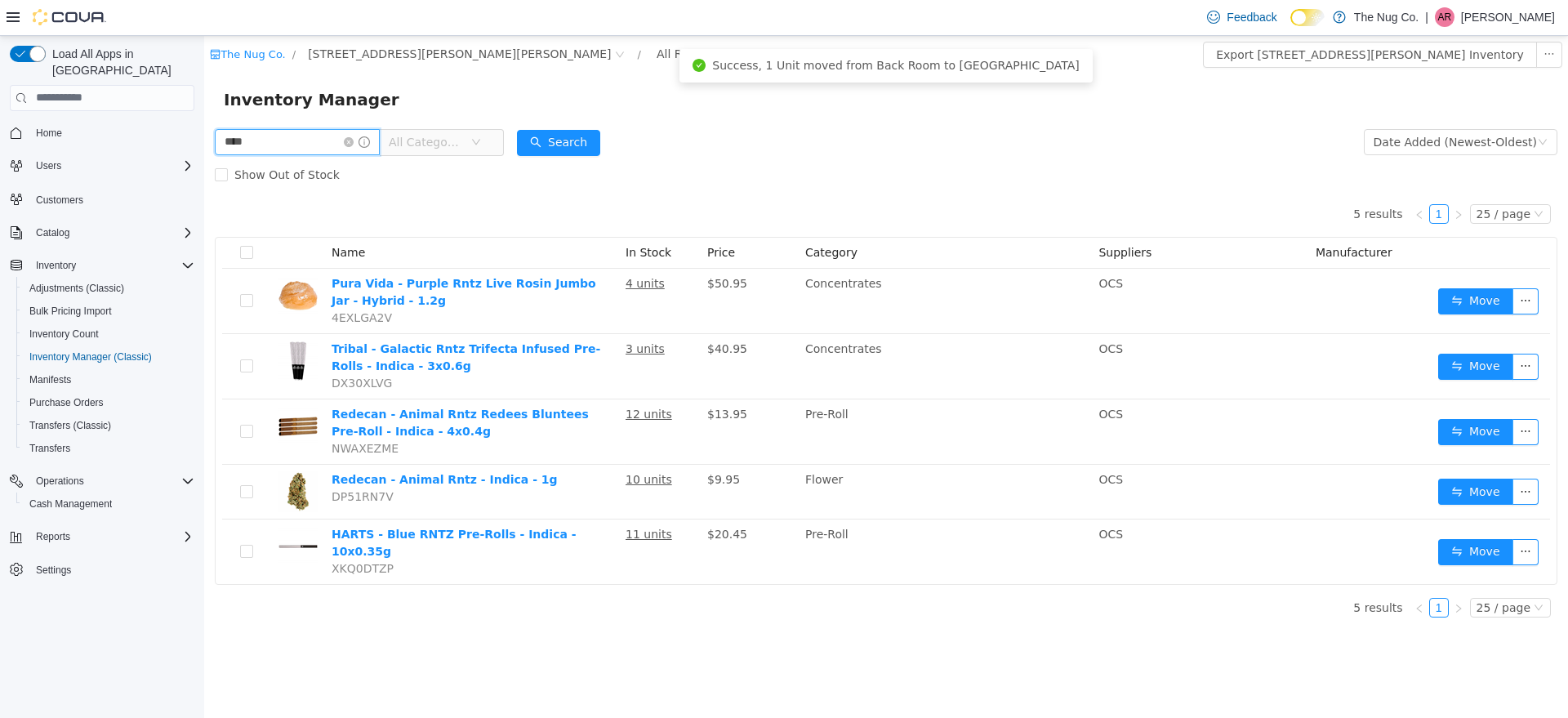
drag, startPoint x: 268, startPoint y: 136, endPoint x: 18, endPoint y: 144, distance: 250.1
click at [205, 144] on html "The Nug Co. / [STREET_ADDRESS][PERSON_NAME] / All Rooms / Export [STREET_ADDRES…" at bounding box center [886, 376] width 1364 height 682
type input "*******"
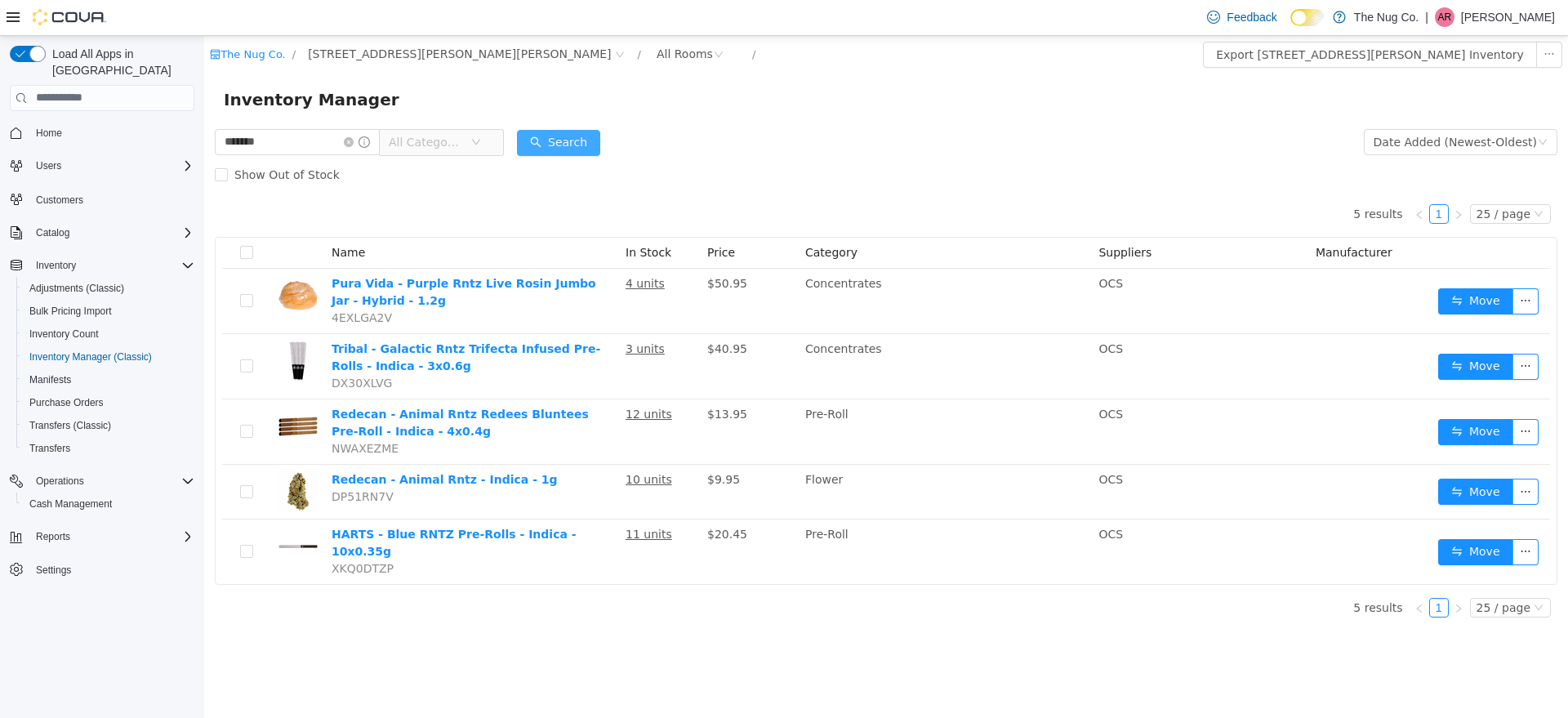
click at [575, 150] on button "Search" at bounding box center [559, 142] width 83 height 27
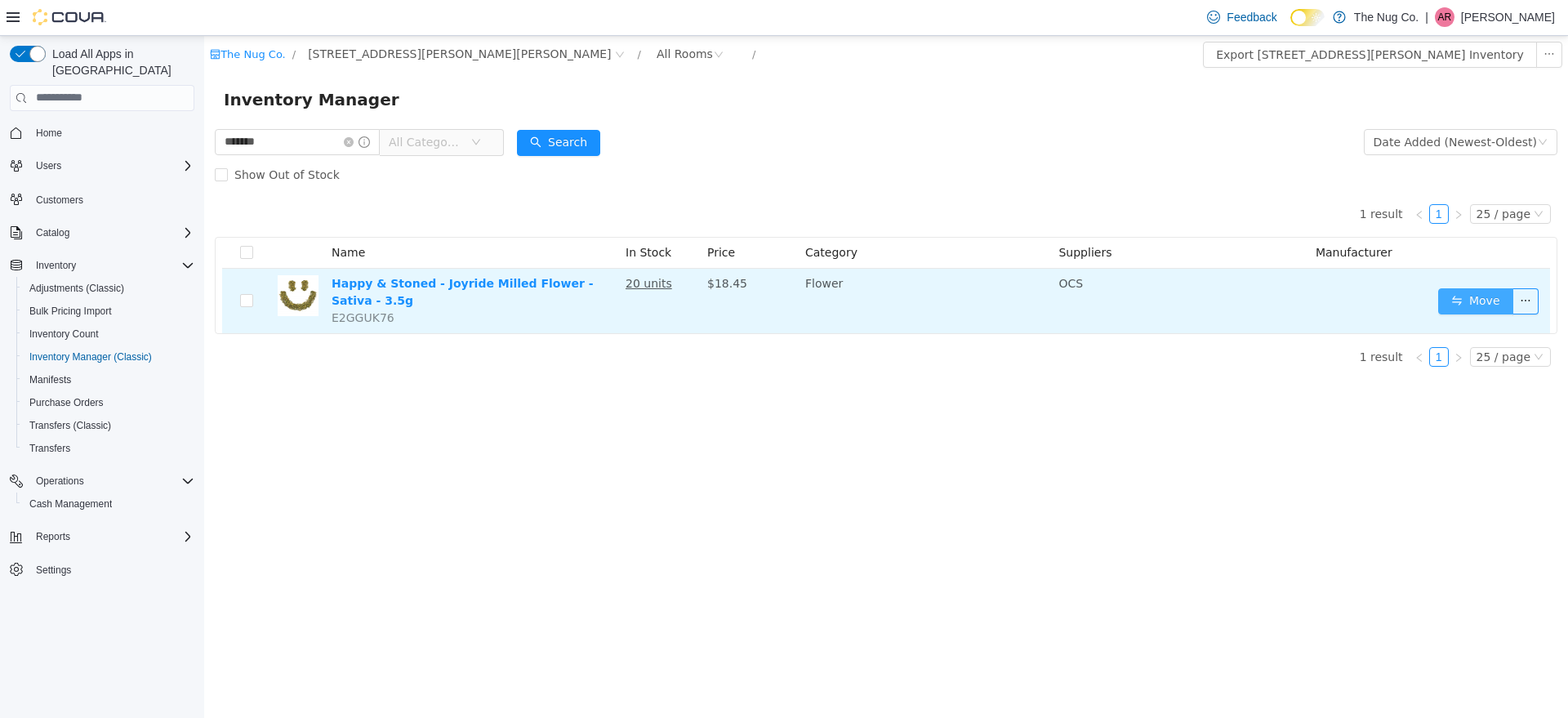
click at [1467, 306] on button "Move" at bounding box center [1475, 301] width 75 height 27
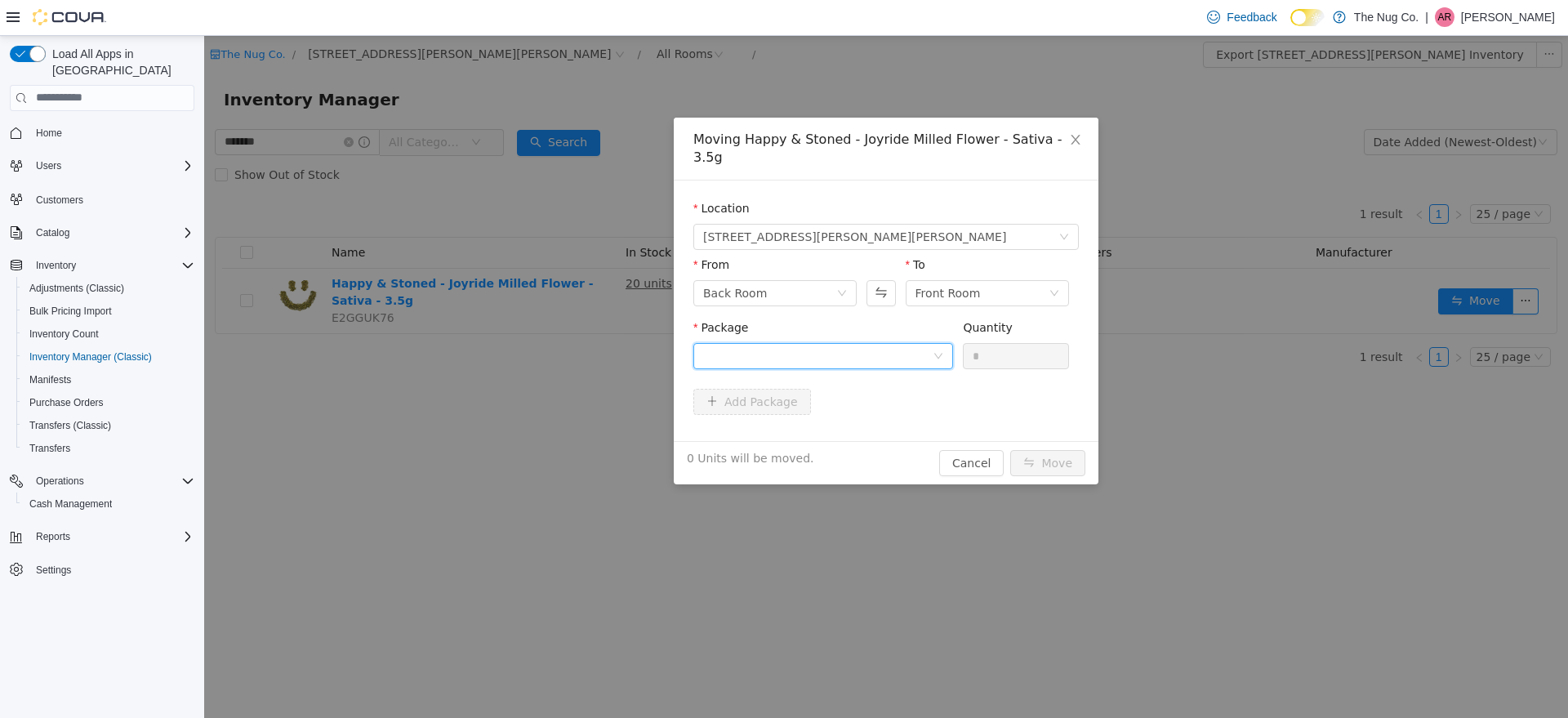
click at [929, 343] on div at bounding box center [818, 355] width 229 height 25
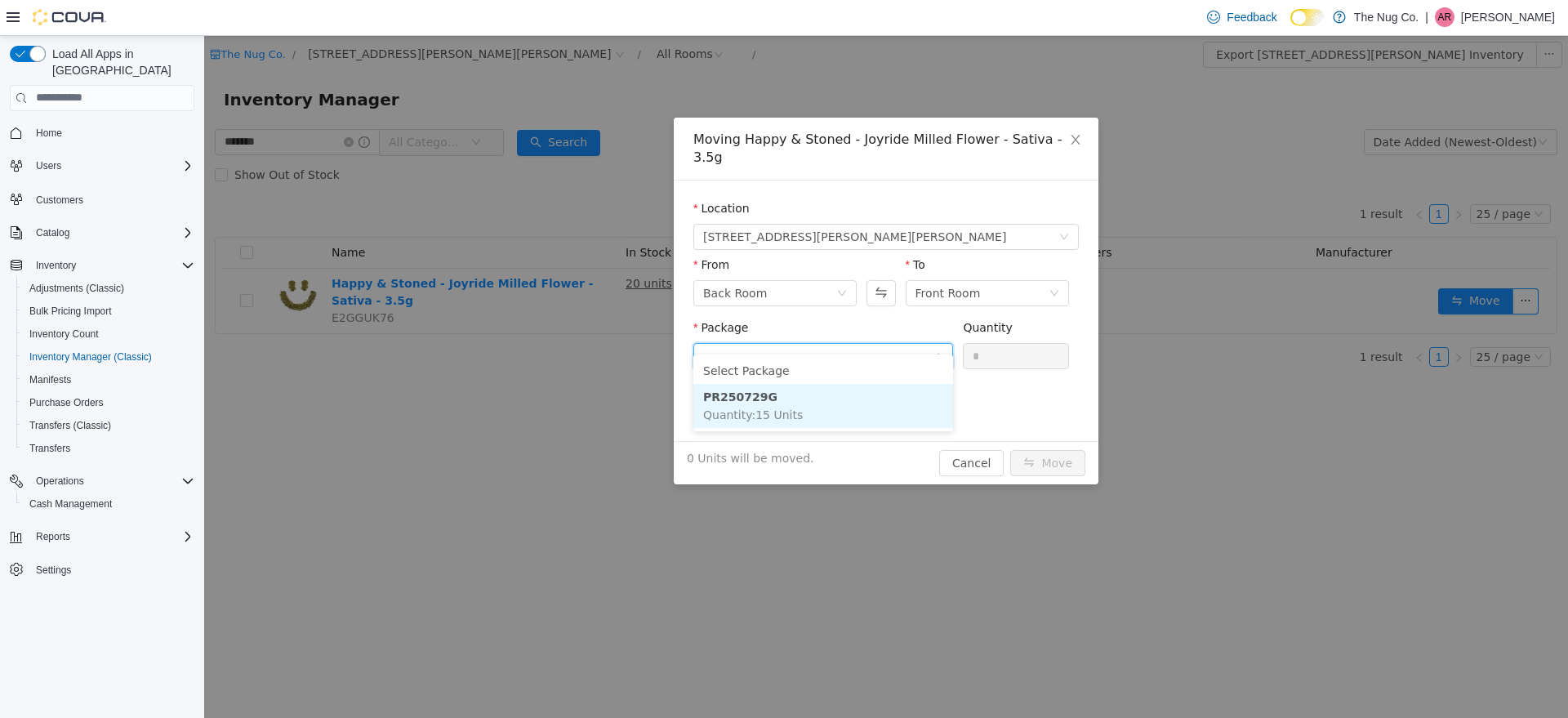
drag, startPoint x: 883, startPoint y: 392, endPoint x: 993, endPoint y: 344, distance: 120.0
click at [883, 393] on li "PR250729G Quantity : 15 Units" at bounding box center [823, 405] width 259 height 45
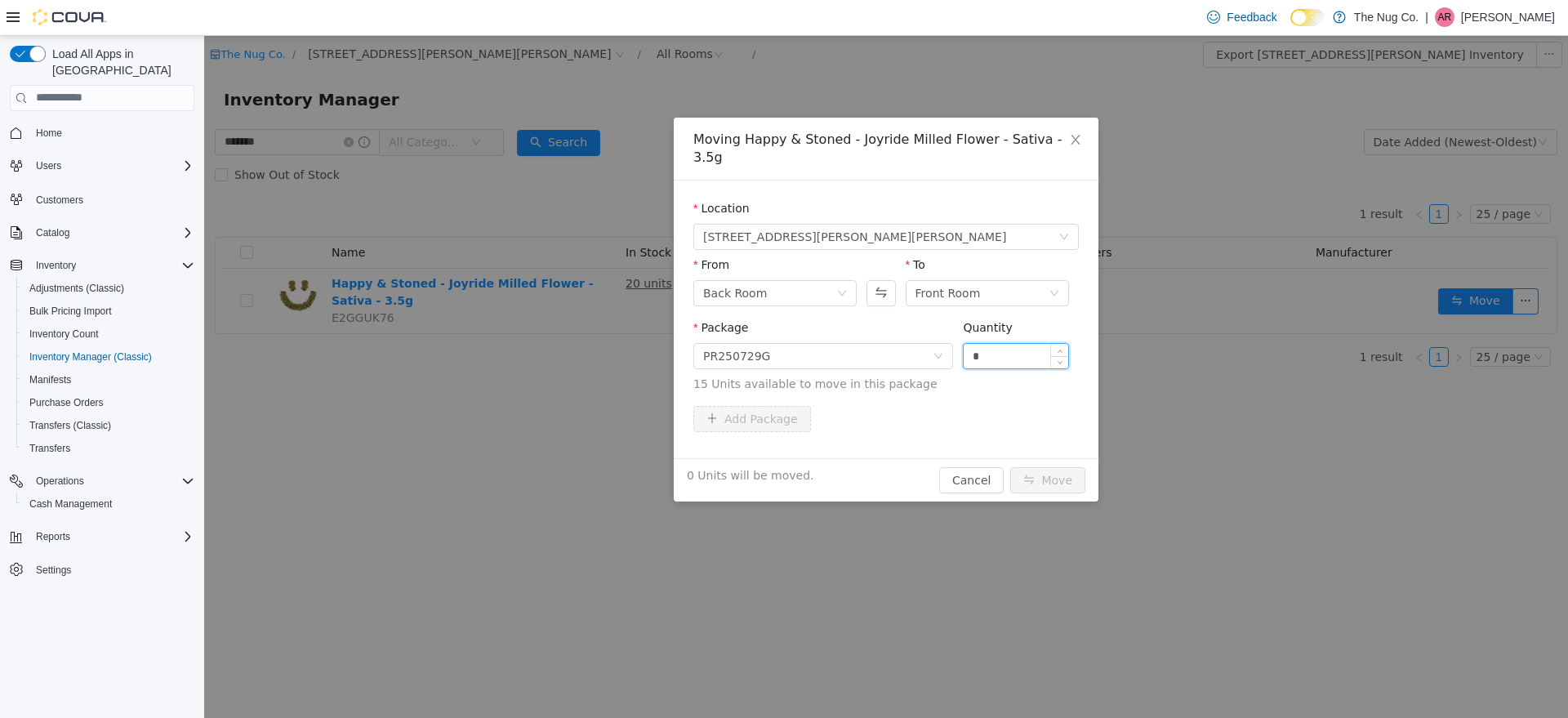
click at [997, 343] on input "*" at bounding box center [1016, 355] width 104 height 25
type input "*"
click at [1061, 343] on span "Increase Value" at bounding box center [1060, 350] width 17 height 15
click at [1066, 467] on button "Move" at bounding box center [1047, 480] width 75 height 27
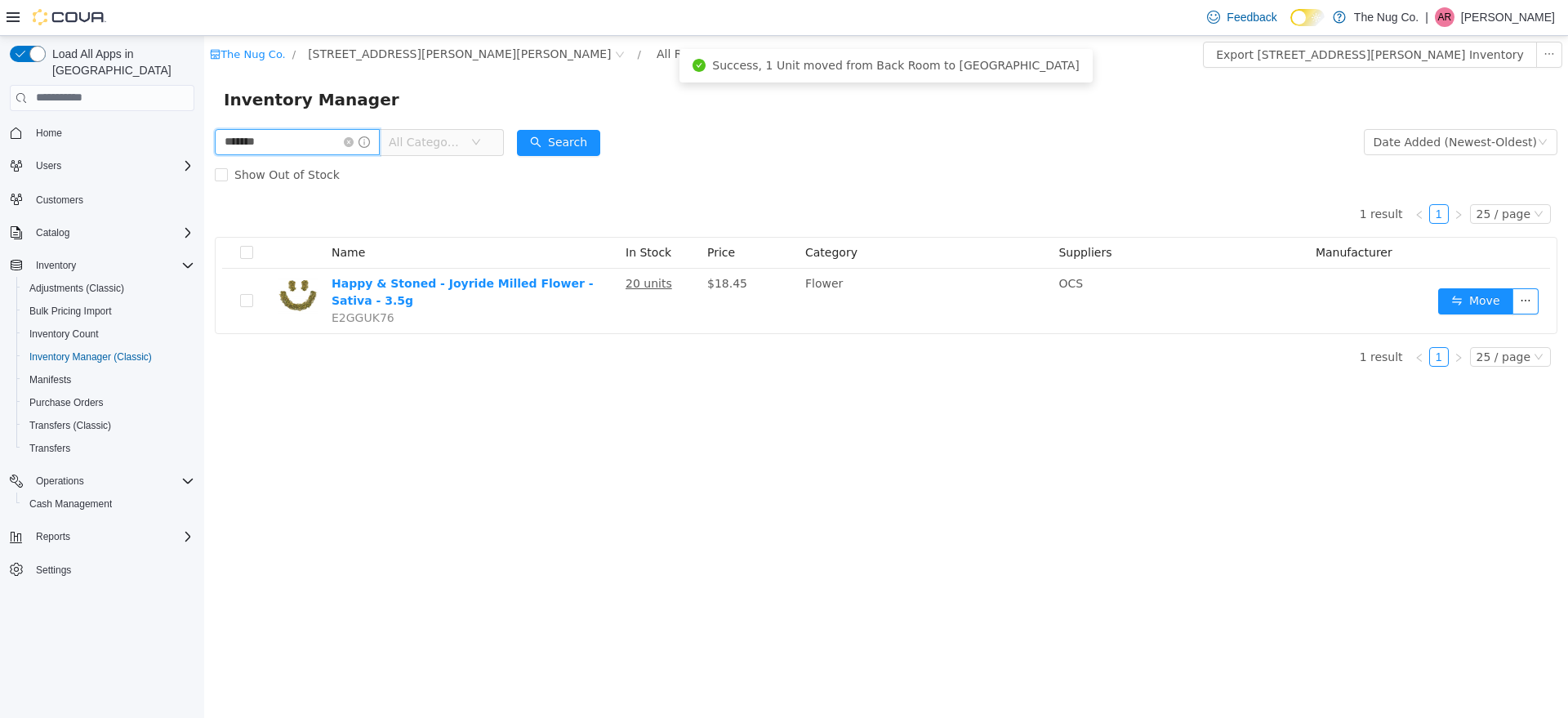
drag, startPoint x: 267, startPoint y: 135, endPoint x: 0, endPoint y: 171, distance: 269.4
click at [205, 171] on html "The Nug Co. / [STREET_ADDRESS][PERSON_NAME] / All Rooms / Export [STREET_ADDRES…" at bounding box center [886, 376] width 1364 height 682
type input "****"
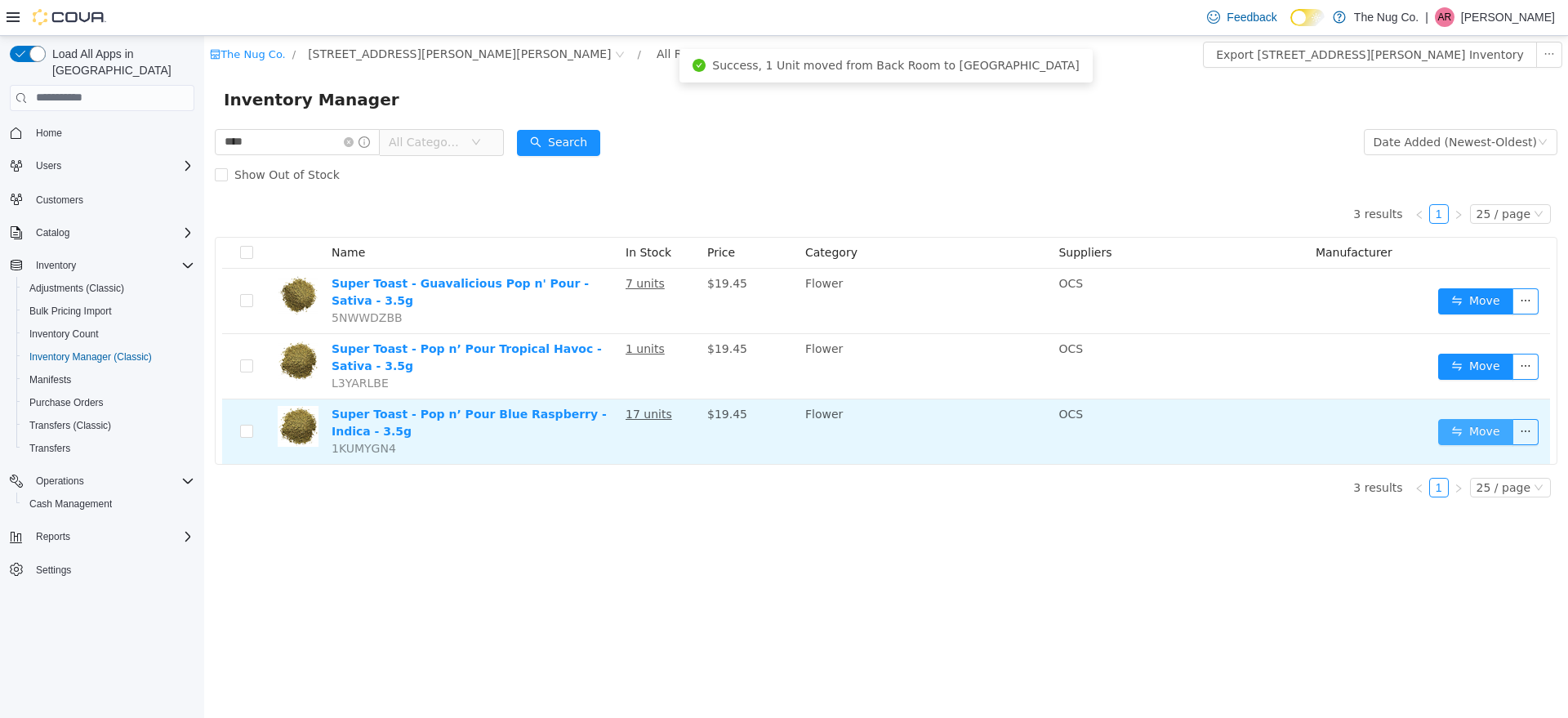
click at [1460, 420] on button "Move" at bounding box center [1475, 432] width 75 height 27
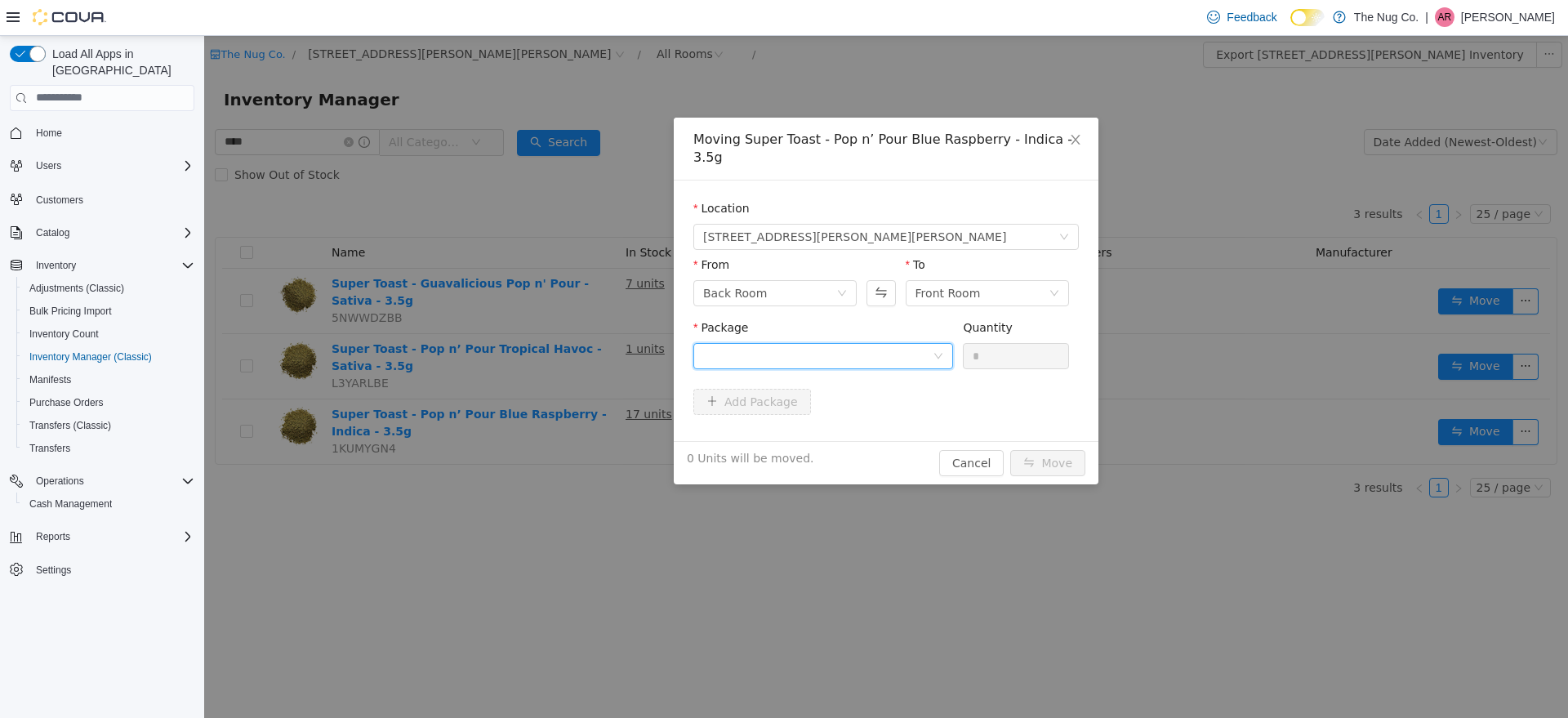
click at [925, 343] on div at bounding box center [818, 355] width 229 height 25
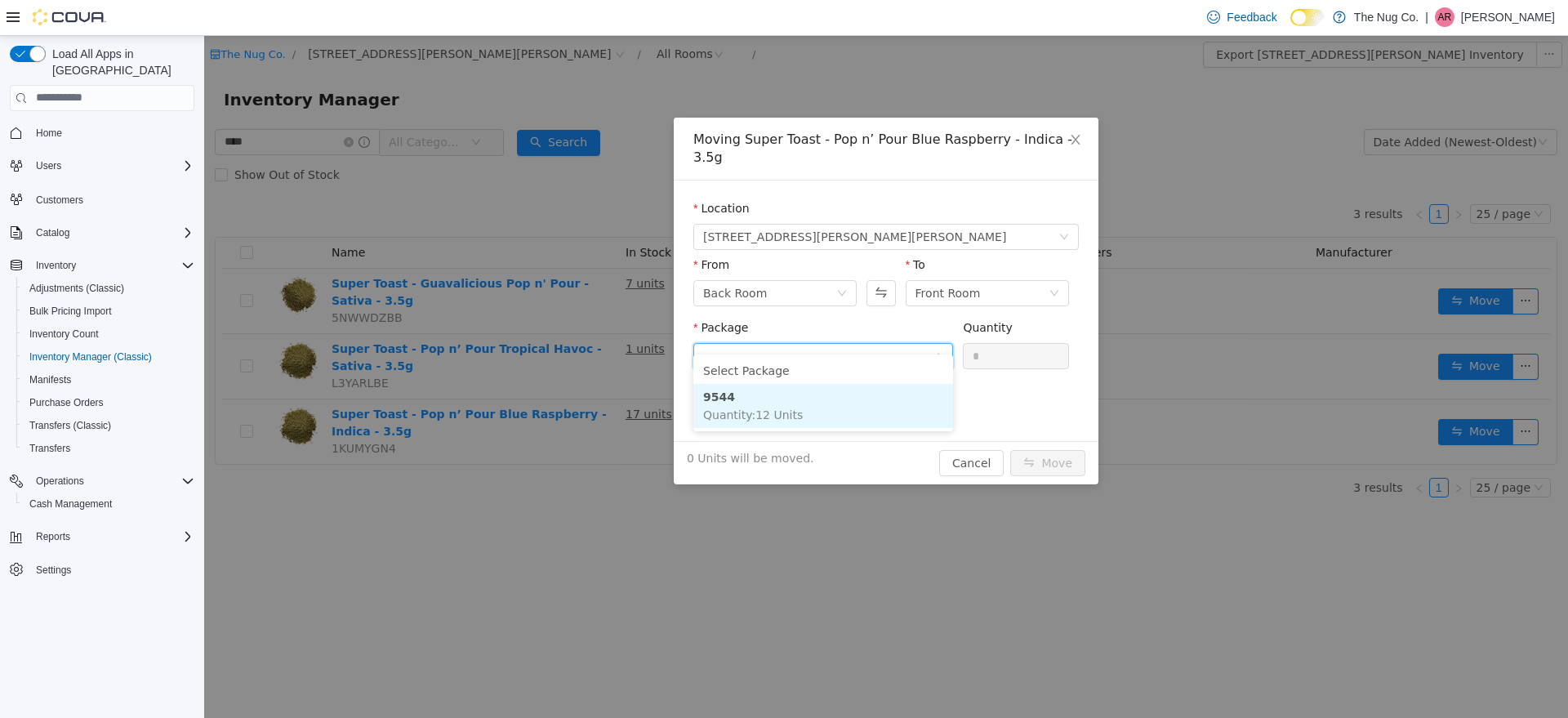
click at [850, 404] on li "9544 Quantity : 12 Units" at bounding box center [823, 405] width 259 height 45
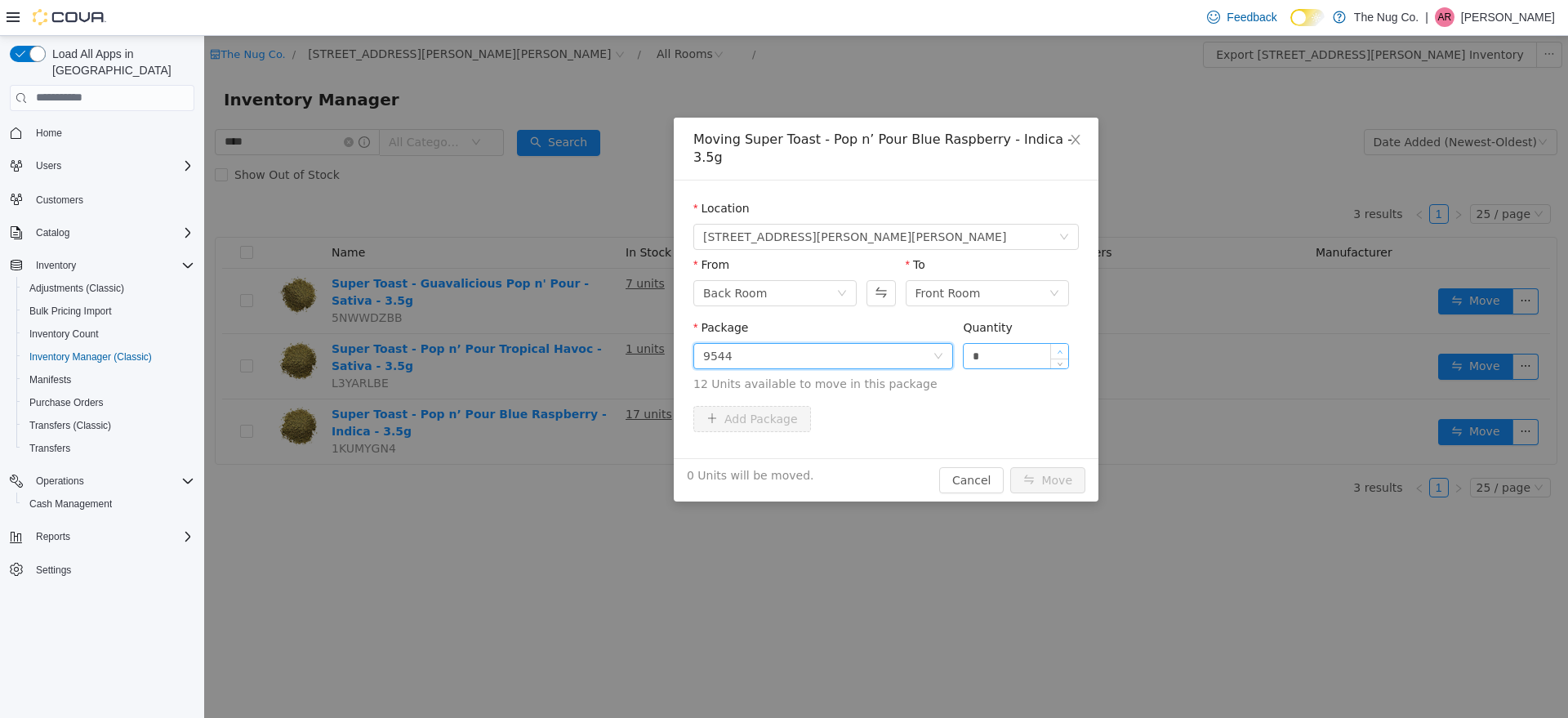
type input "*"
click at [1062, 349] on icon "icon: up" at bounding box center [1060, 351] width 6 height 6
click at [1059, 471] on button "Move" at bounding box center [1047, 480] width 75 height 27
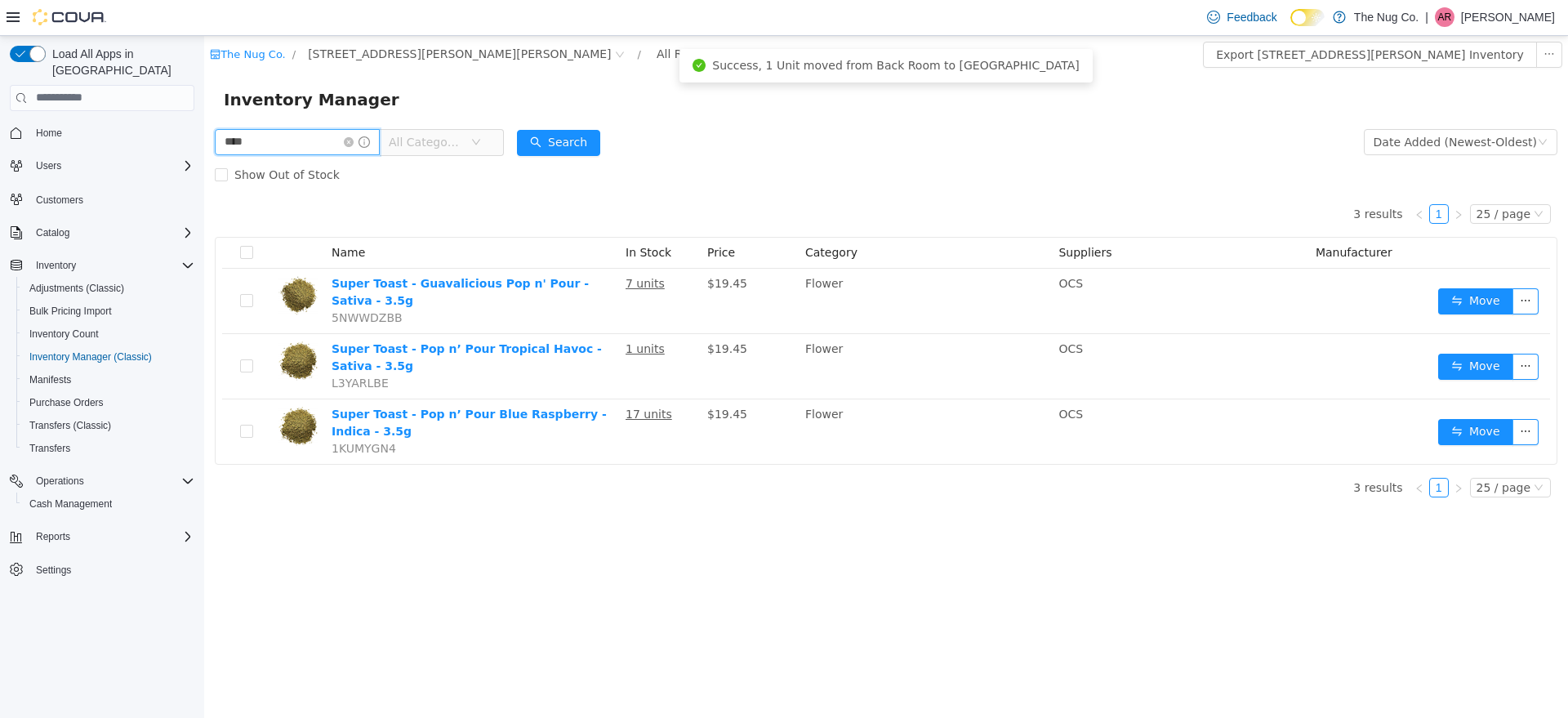
drag, startPoint x: 261, startPoint y: 142, endPoint x: 0, endPoint y: 169, distance: 262.4
click at [205, 169] on html "The Nug Co. / [STREET_ADDRESS][PERSON_NAME] / All Rooms / Export [STREET_ADDRES…" at bounding box center [886, 376] width 1364 height 682
type input "****"
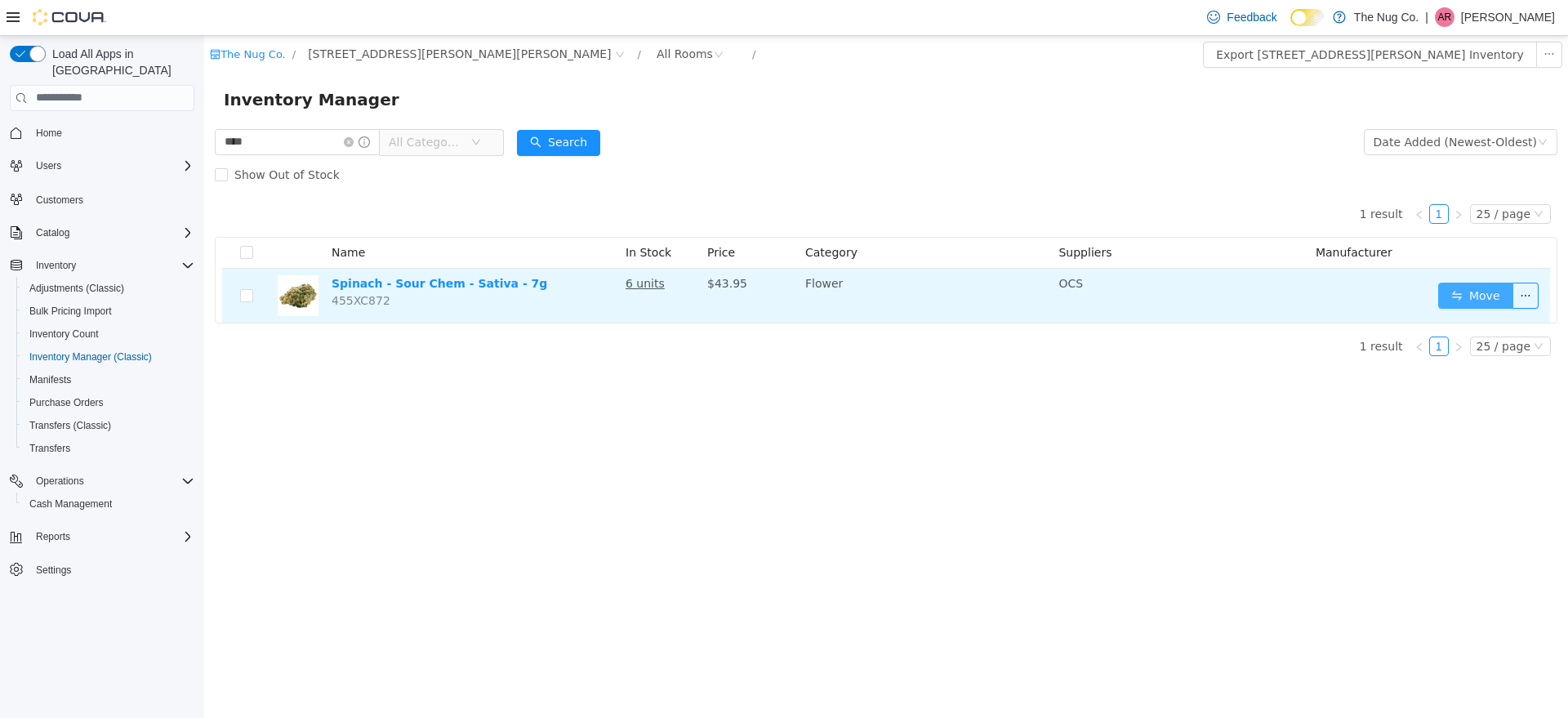
click at [1443, 297] on button "Move" at bounding box center [1475, 296] width 75 height 27
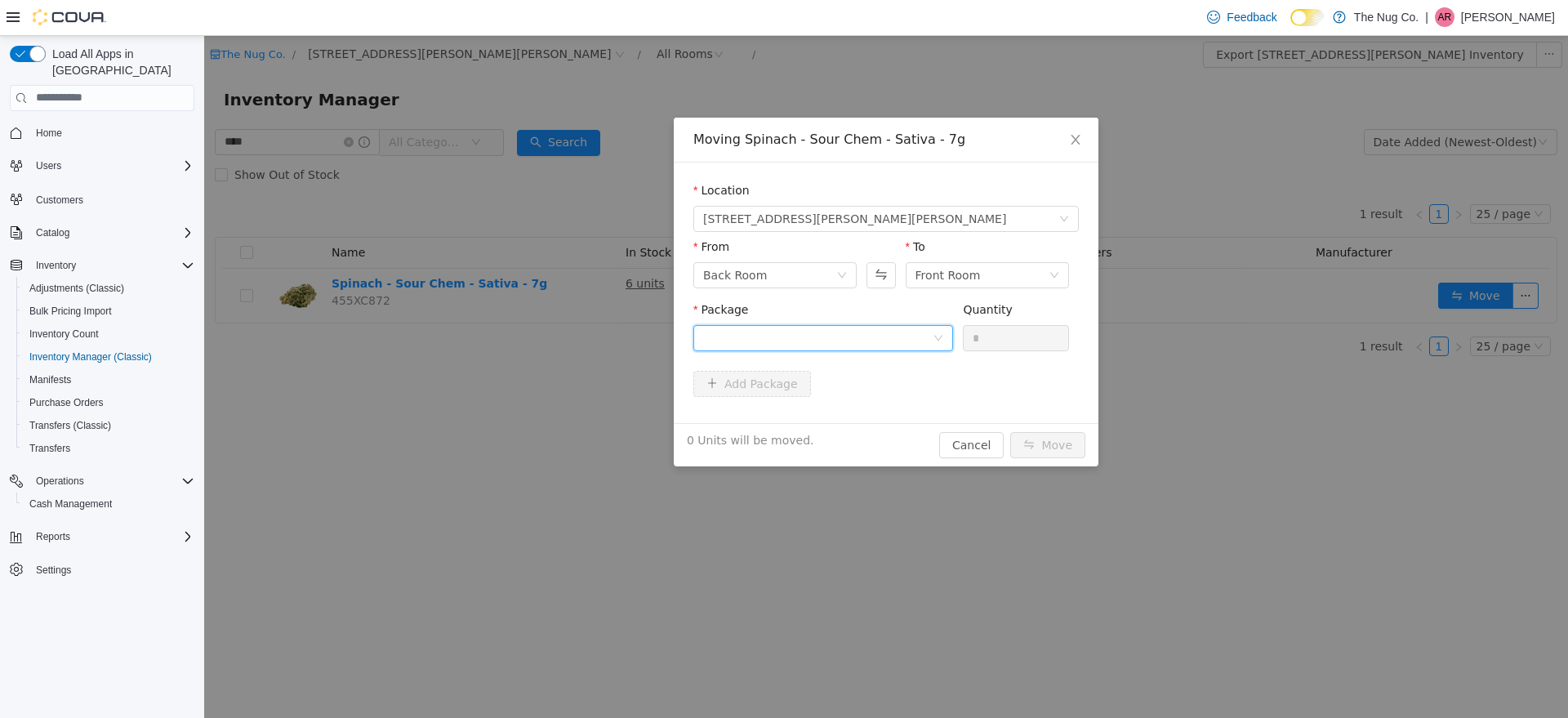
click at [851, 330] on div at bounding box center [818, 337] width 229 height 25
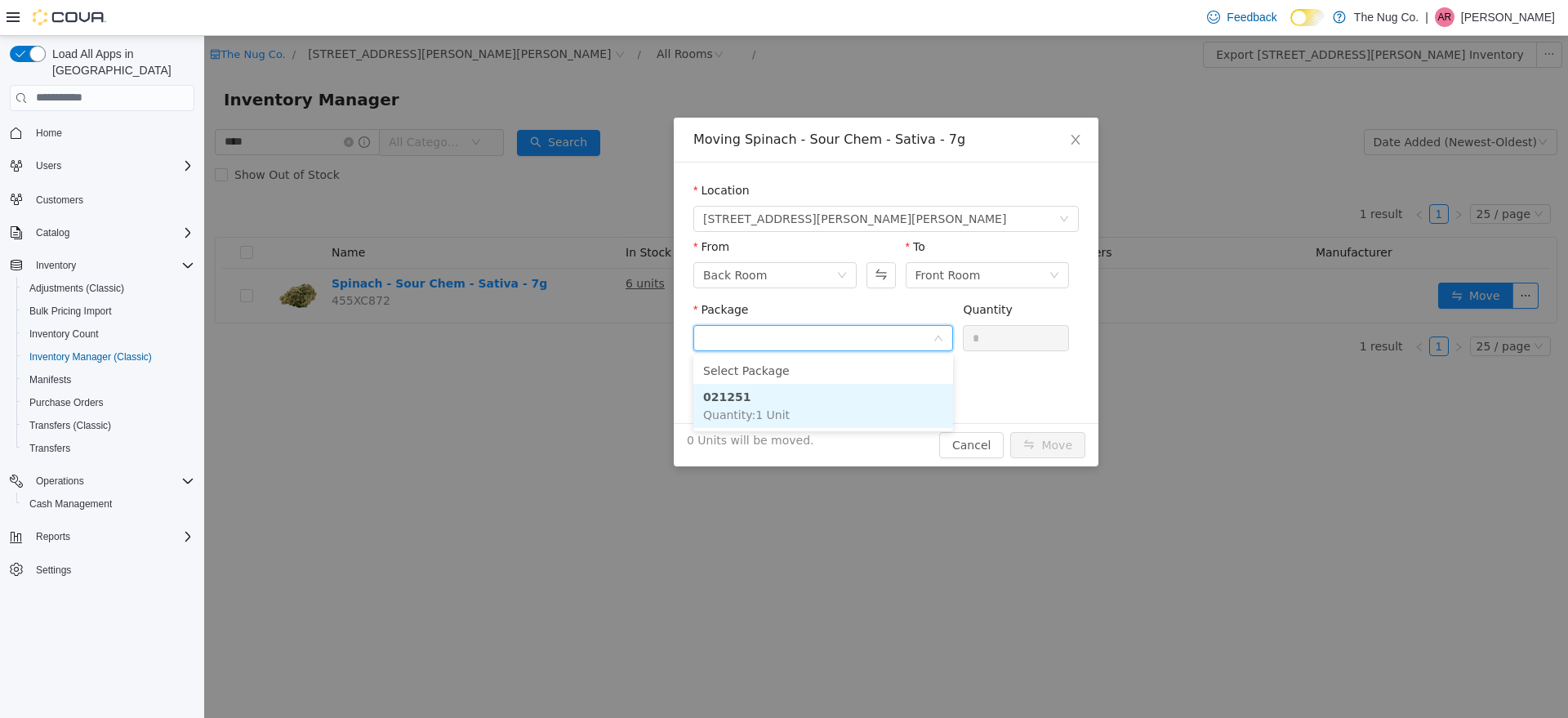
click at [769, 404] on li "021251 Quantity : 1 Unit" at bounding box center [823, 405] width 259 height 45
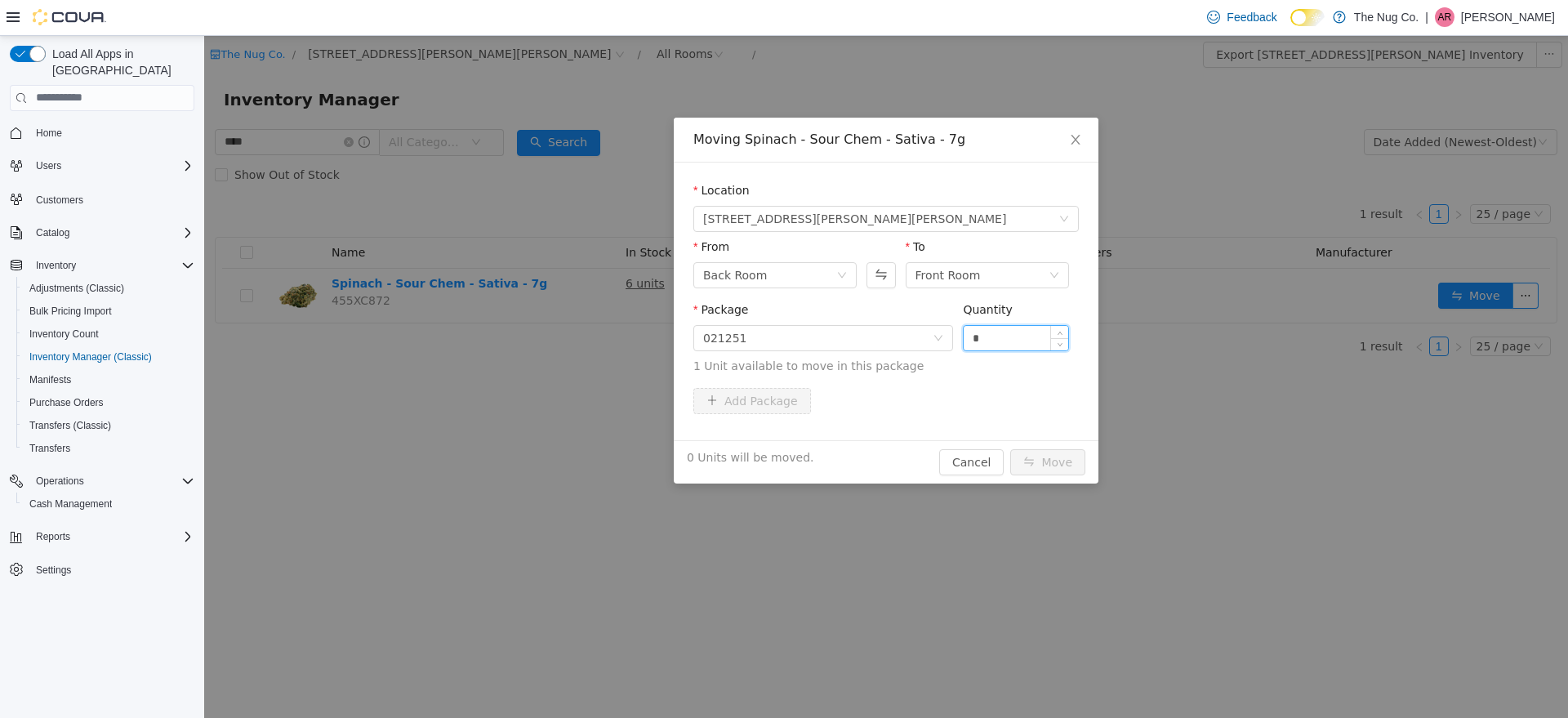
click at [1042, 343] on input "*" at bounding box center [1016, 337] width 104 height 25
type input "*"
click at [1060, 331] on icon "icon: up" at bounding box center [1060, 333] width 6 height 6
click at [1078, 467] on button "Move" at bounding box center [1047, 462] width 75 height 27
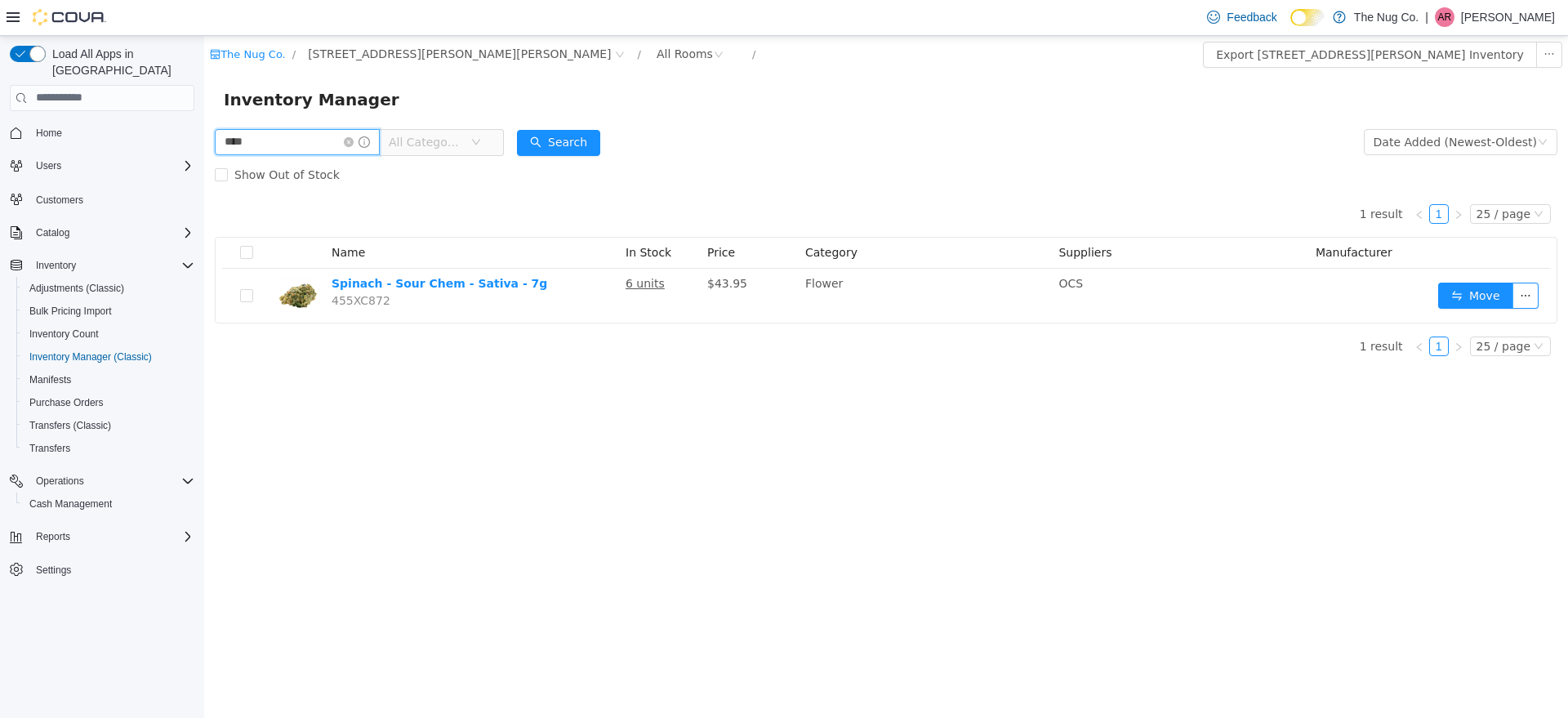
drag, startPoint x: 247, startPoint y: 129, endPoint x: 275, endPoint y: 141, distance: 30.5
click at [269, 140] on input "****" at bounding box center [297, 141] width 165 height 27
click at [276, 141] on input "****" at bounding box center [297, 141] width 165 height 27
drag, startPoint x: 276, startPoint y: 141, endPoint x: 205, endPoint y: 217, distance: 104.0
click at [205, 182] on html "The Nug Co. / [STREET_ADDRESS][PERSON_NAME] / All Rooms / Export [STREET_ADDRES…" at bounding box center [886, 376] width 1364 height 682
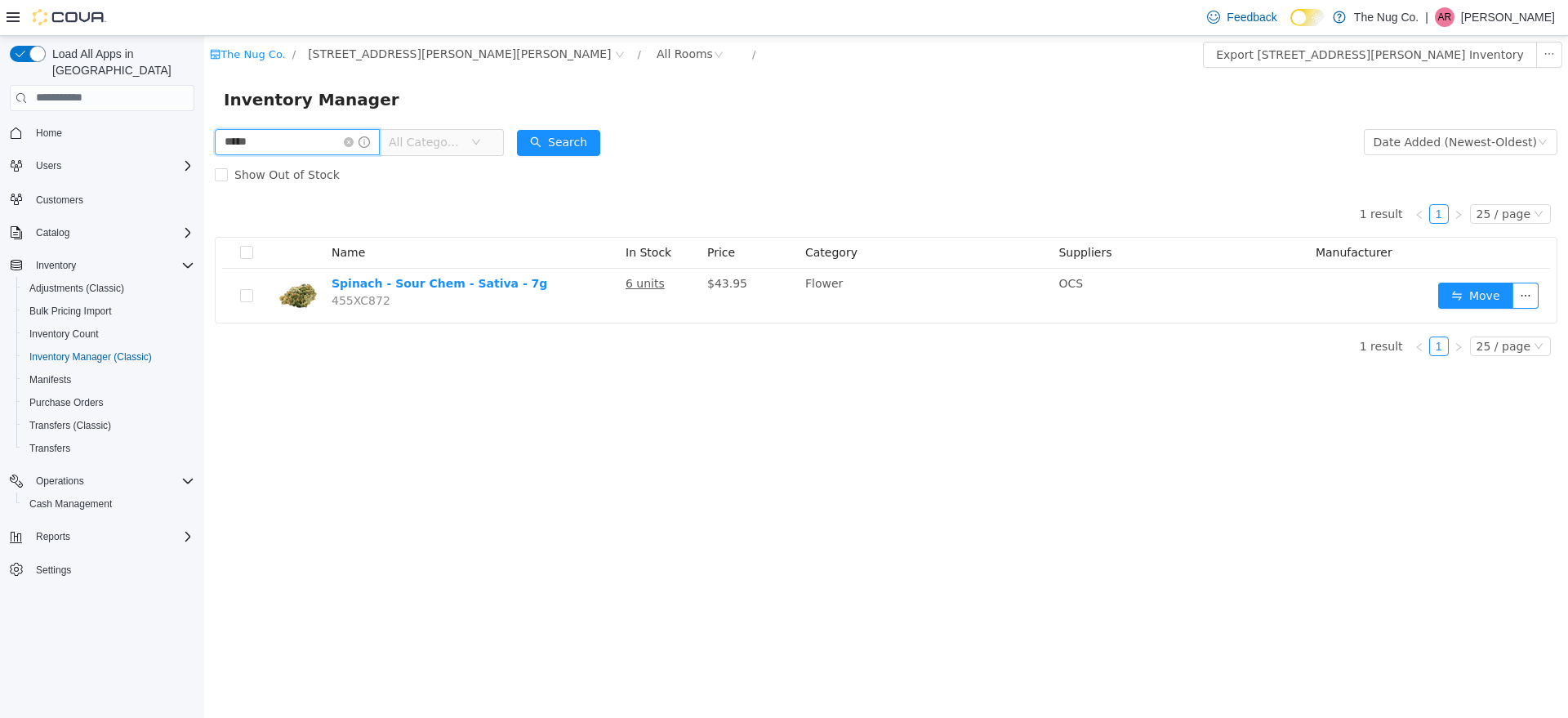
type input "*****"
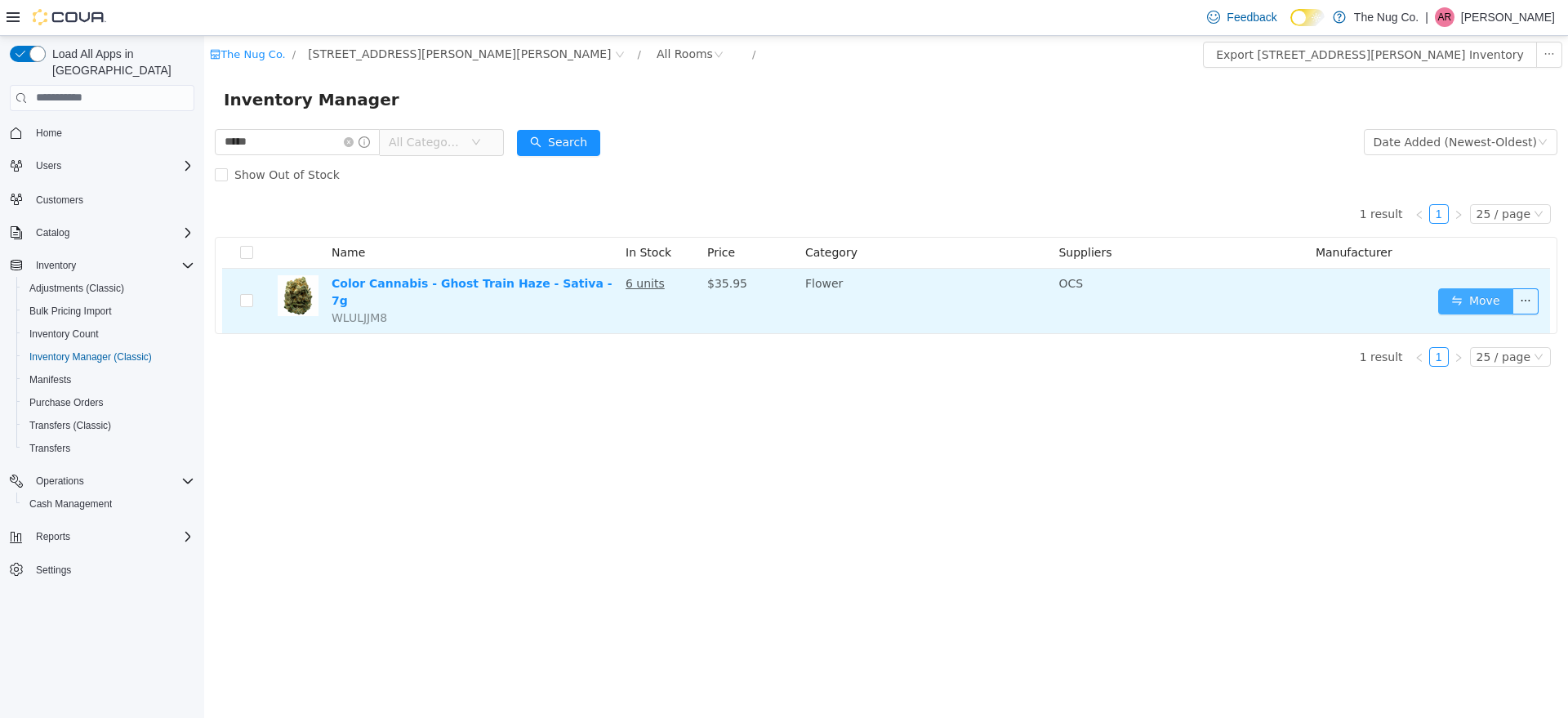
click at [1465, 289] on button "Move" at bounding box center [1475, 301] width 75 height 27
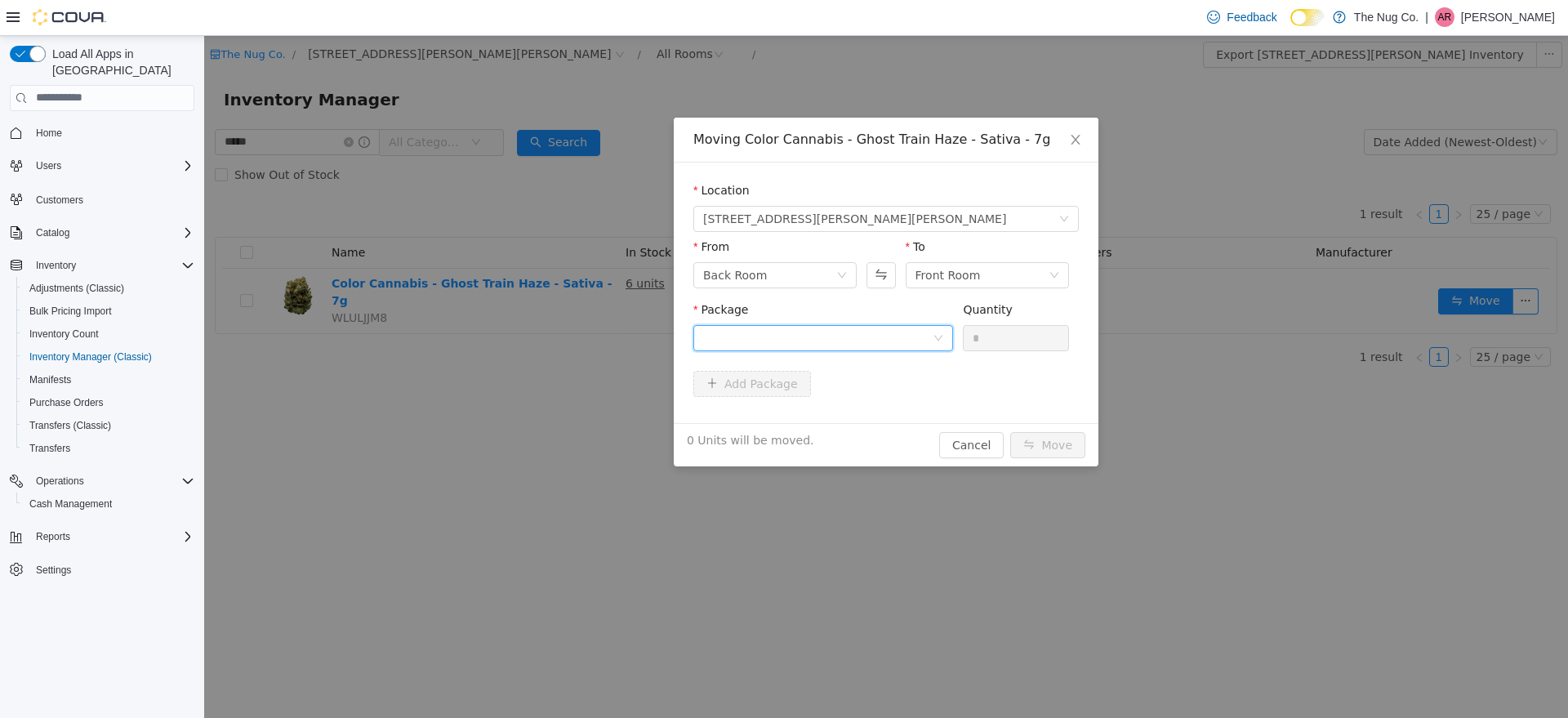
click at [917, 344] on div at bounding box center [818, 337] width 229 height 25
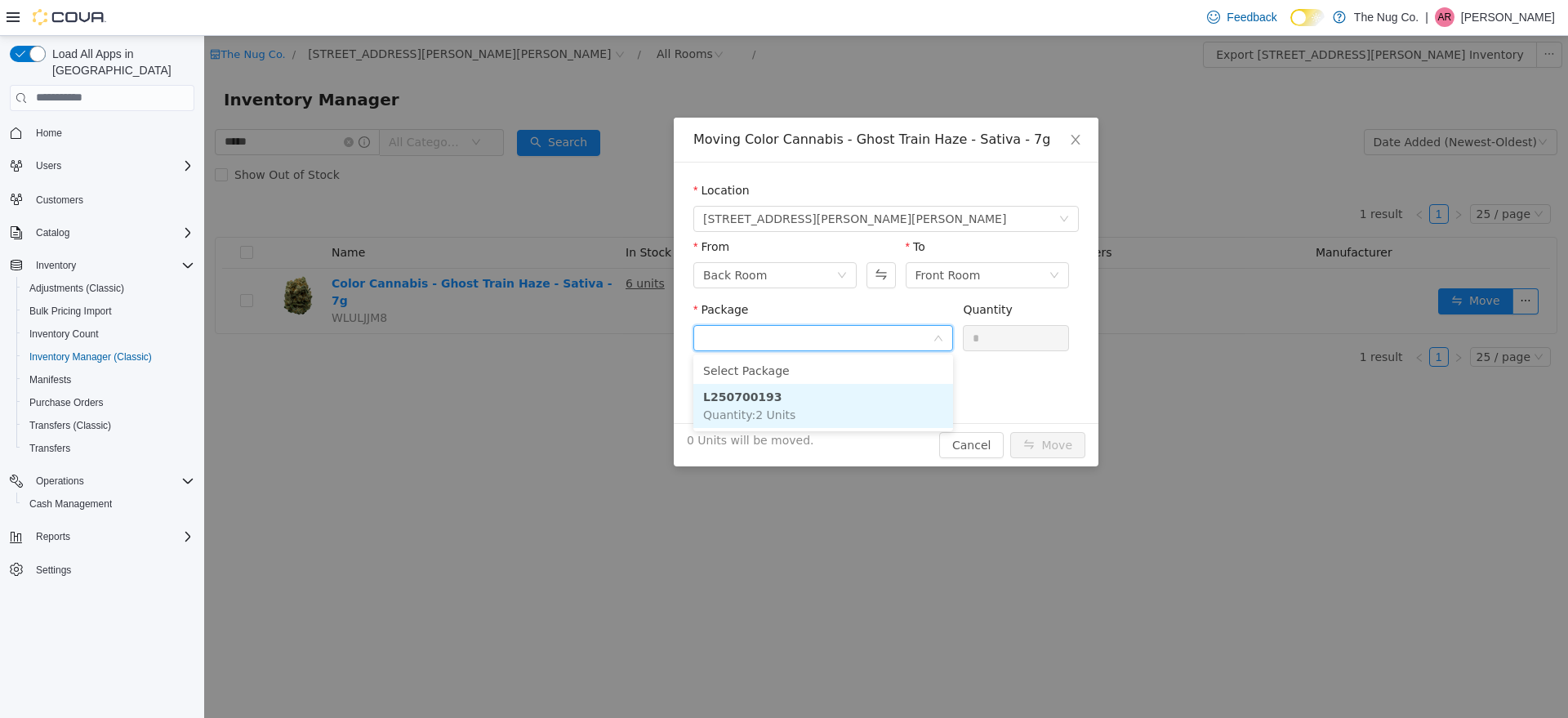
click at [806, 404] on li "L250700193 Quantity : 2 Units" at bounding box center [823, 405] width 259 height 45
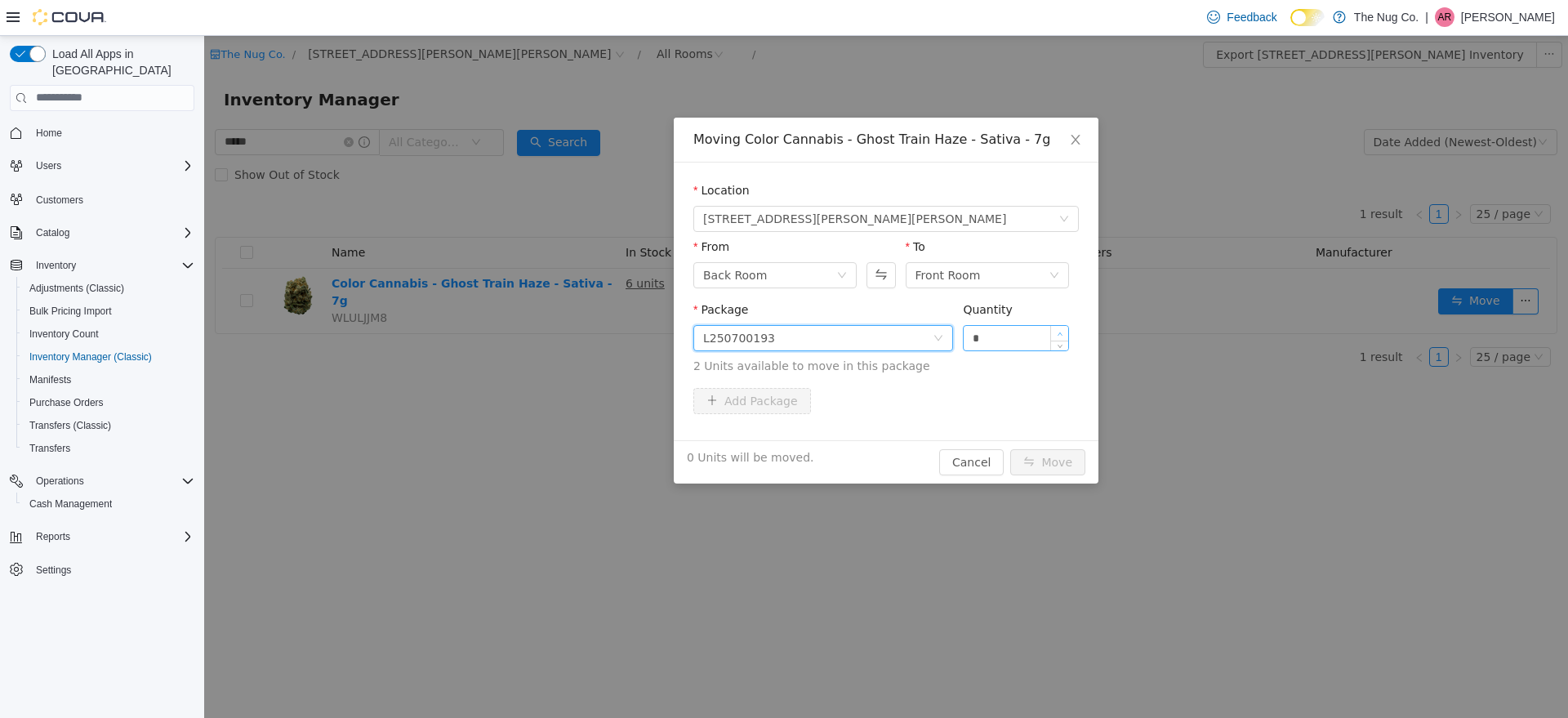
type input "*"
click at [1060, 325] on span "Increase Value" at bounding box center [1060, 332] width 17 height 15
click at [1058, 459] on button "Move" at bounding box center [1047, 462] width 75 height 27
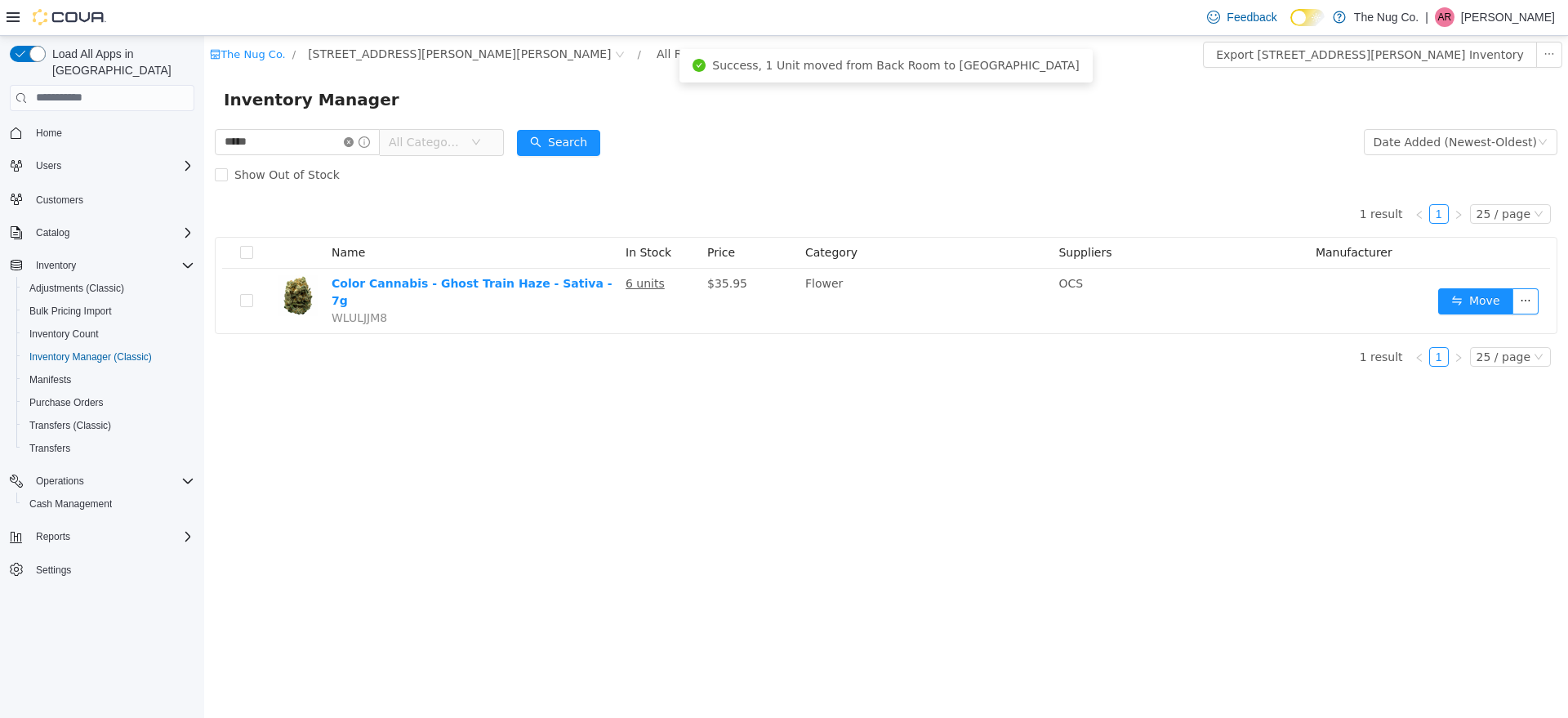
click at [354, 139] on icon "icon: close-circle" at bounding box center [348, 141] width 9 height 9
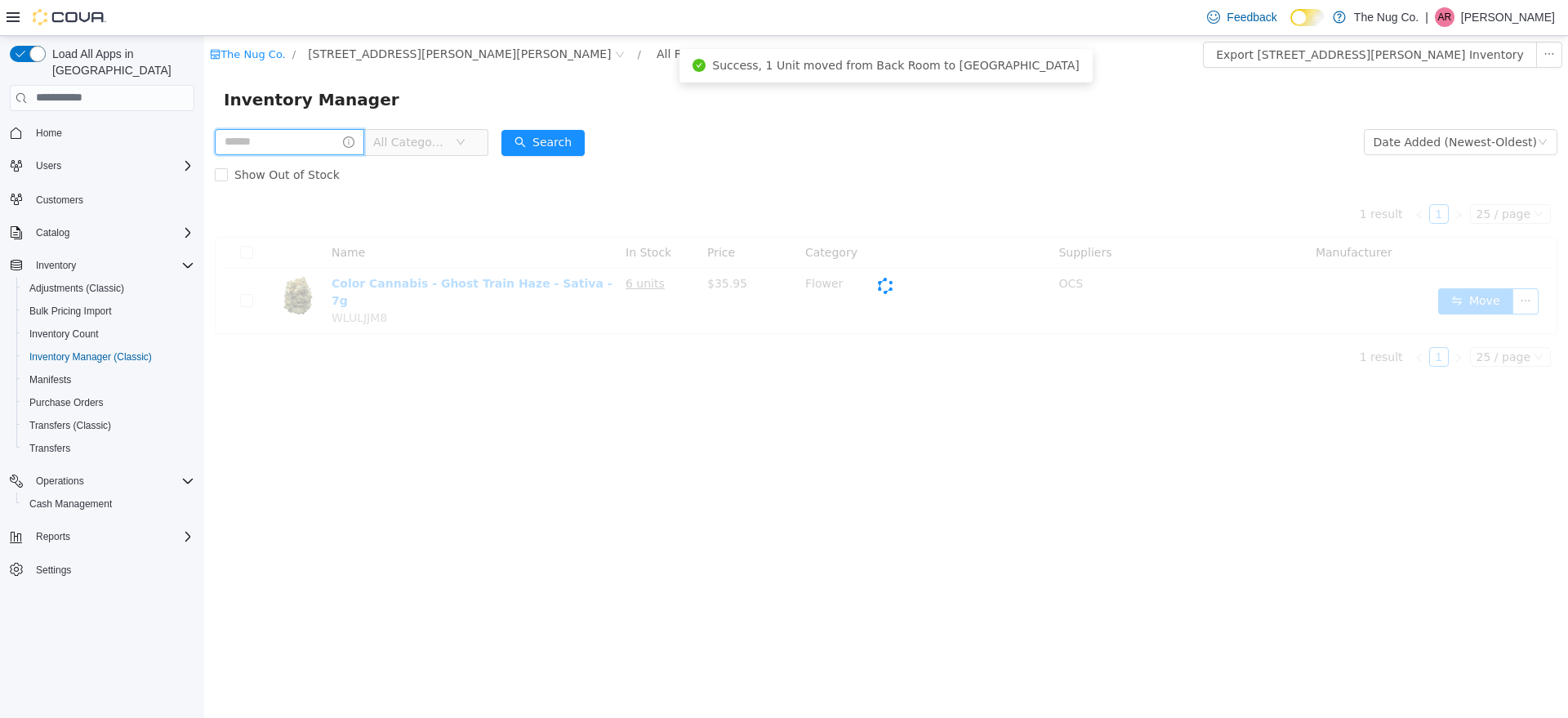
click at [301, 148] on input "text" at bounding box center [290, 141] width 150 height 27
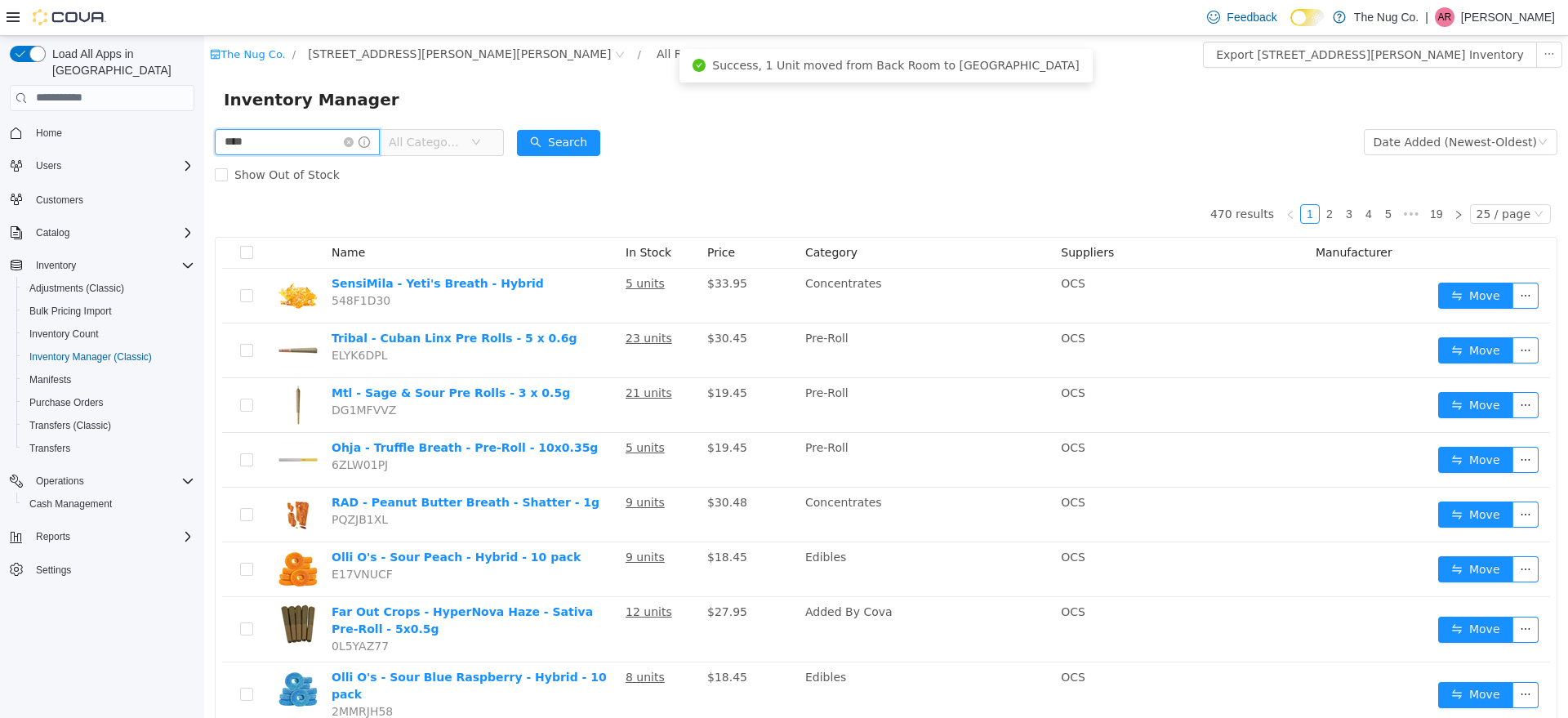
type input "****"
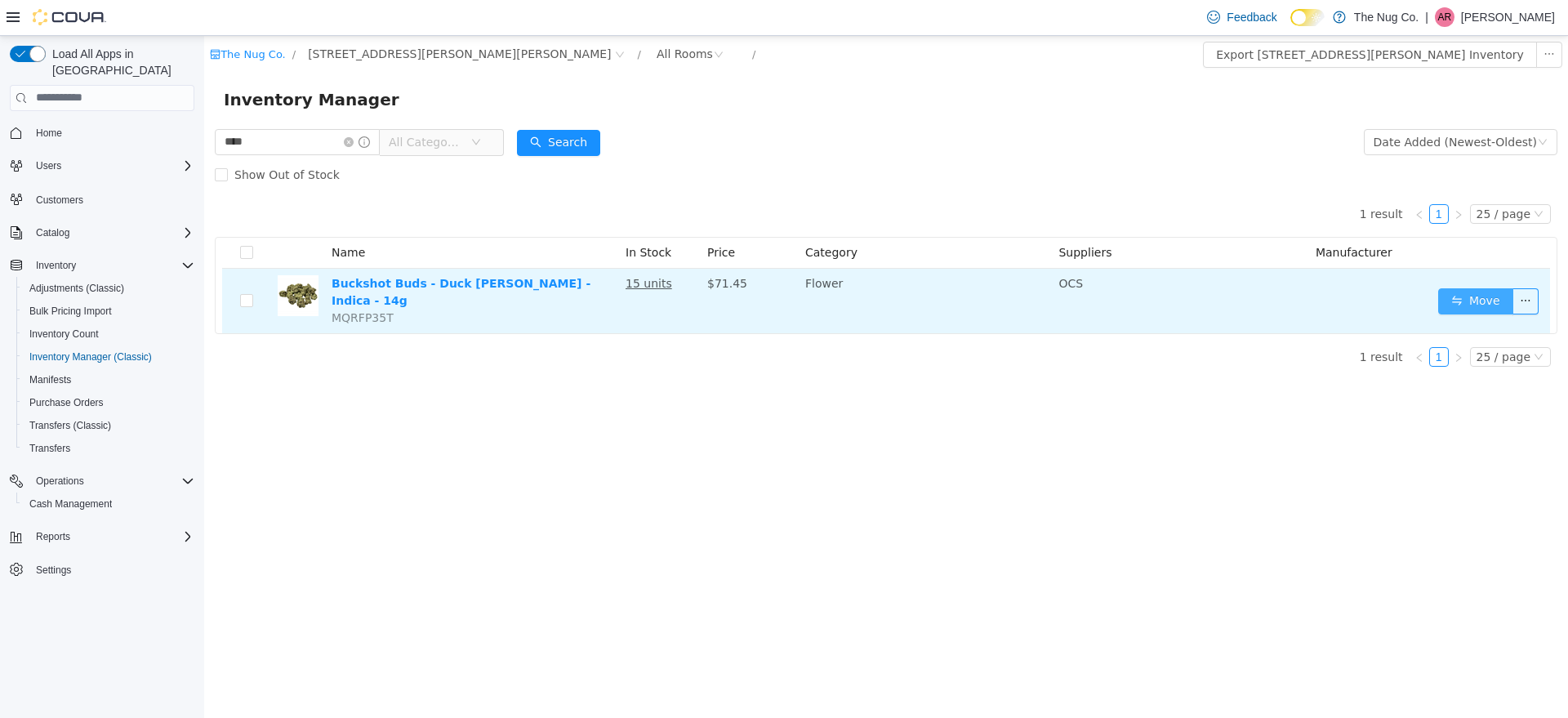
click at [1456, 296] on button "Move" at bounding box center [1475, 301] width 75 height 27
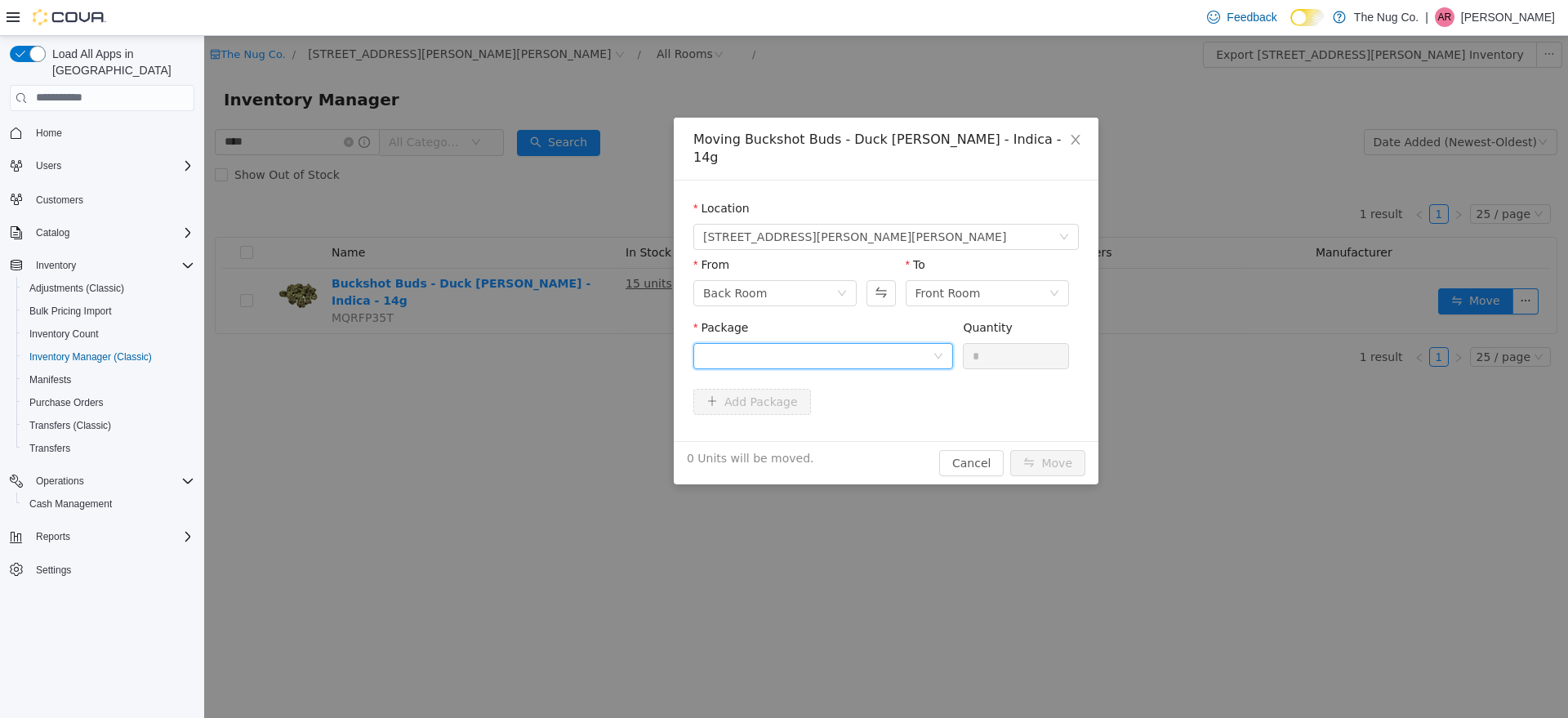
click at [947, 342] on div at bounding box center [823, 355] width 259 height 27
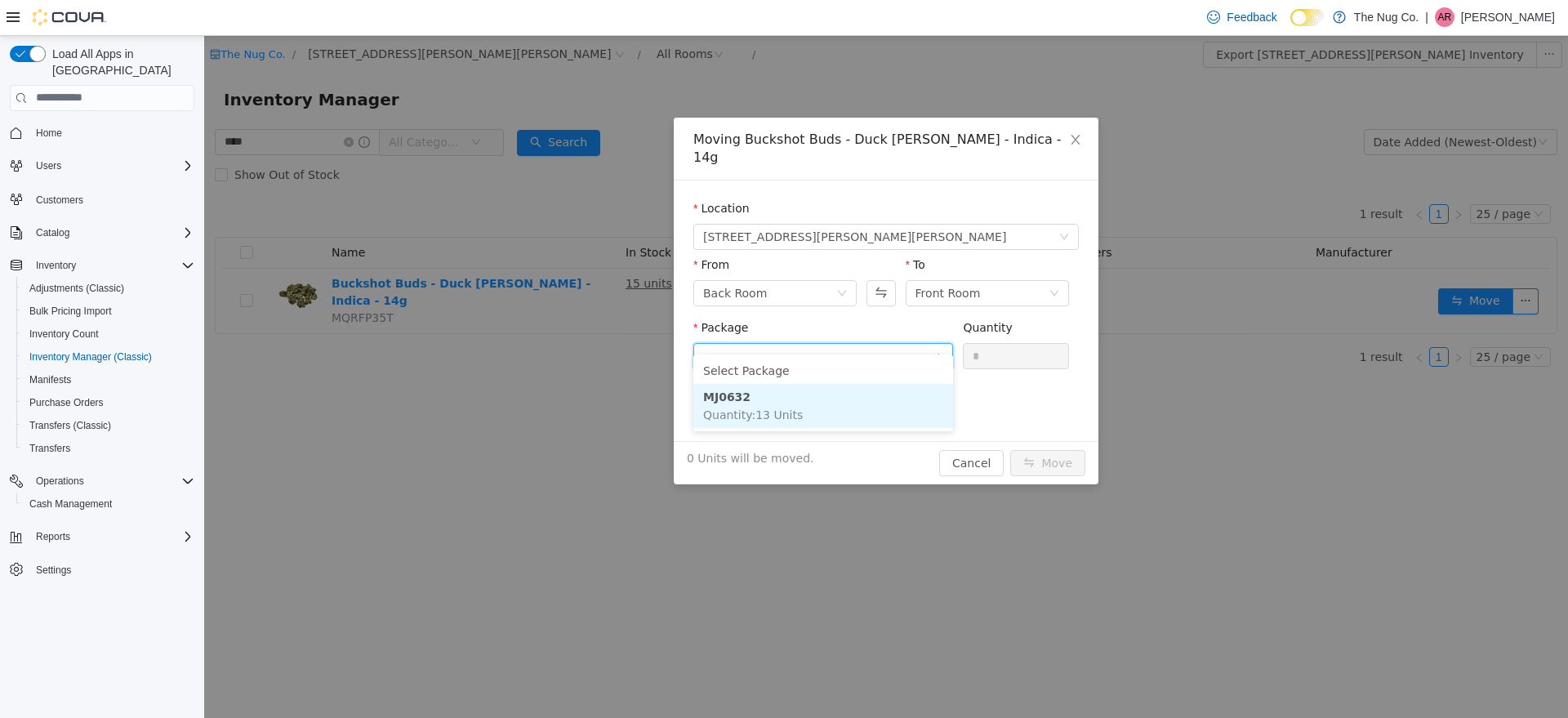
click at [860, 400] on li "MJ0632 Quantity : 13 Units" at bounding box center [823, 405] width 259 height 45
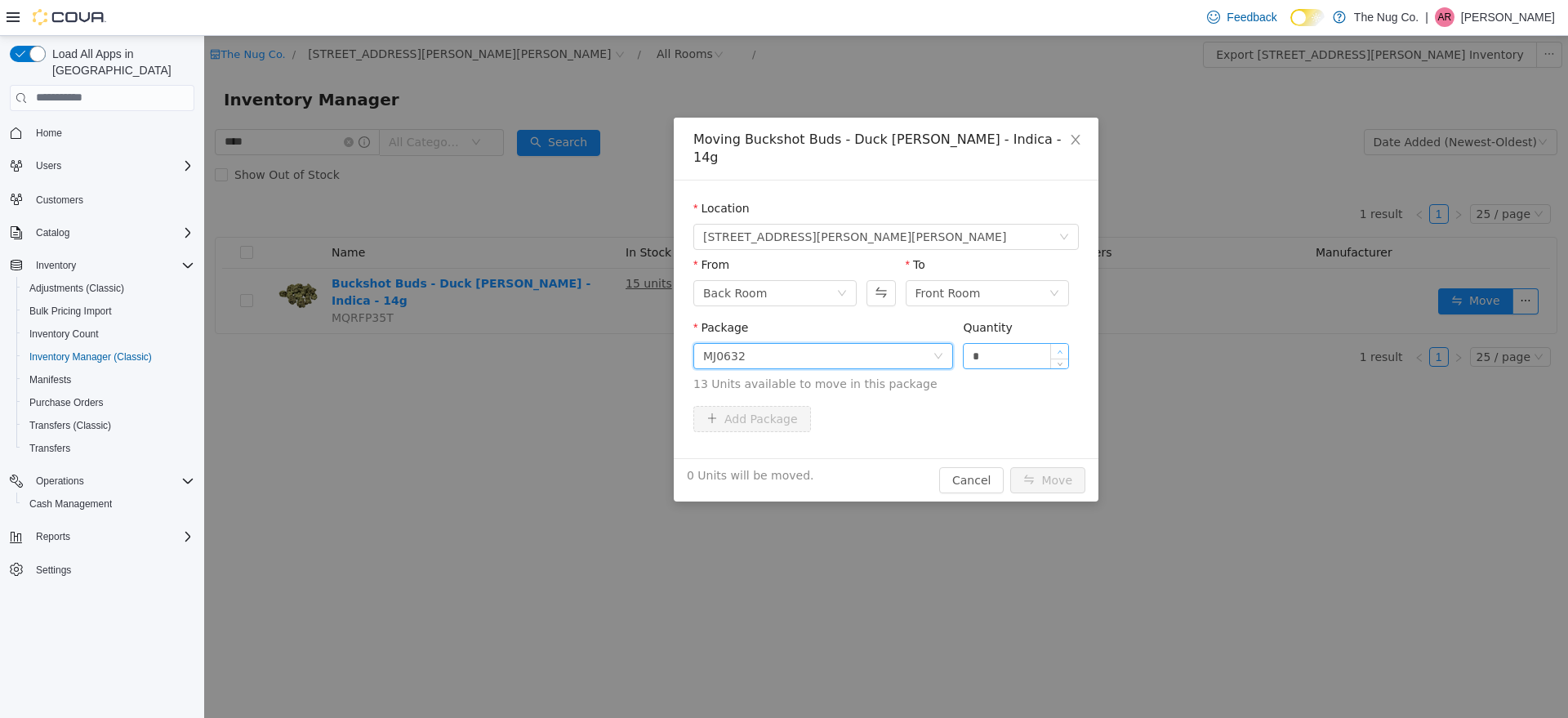
type input "*"
click at [1061, 349] on icon "icon: up" at bounding box center [1060, 351] width 6 height 6
click at [1064, 467] on button "Move" at bounding box center [1047, 480] width 75 height 27
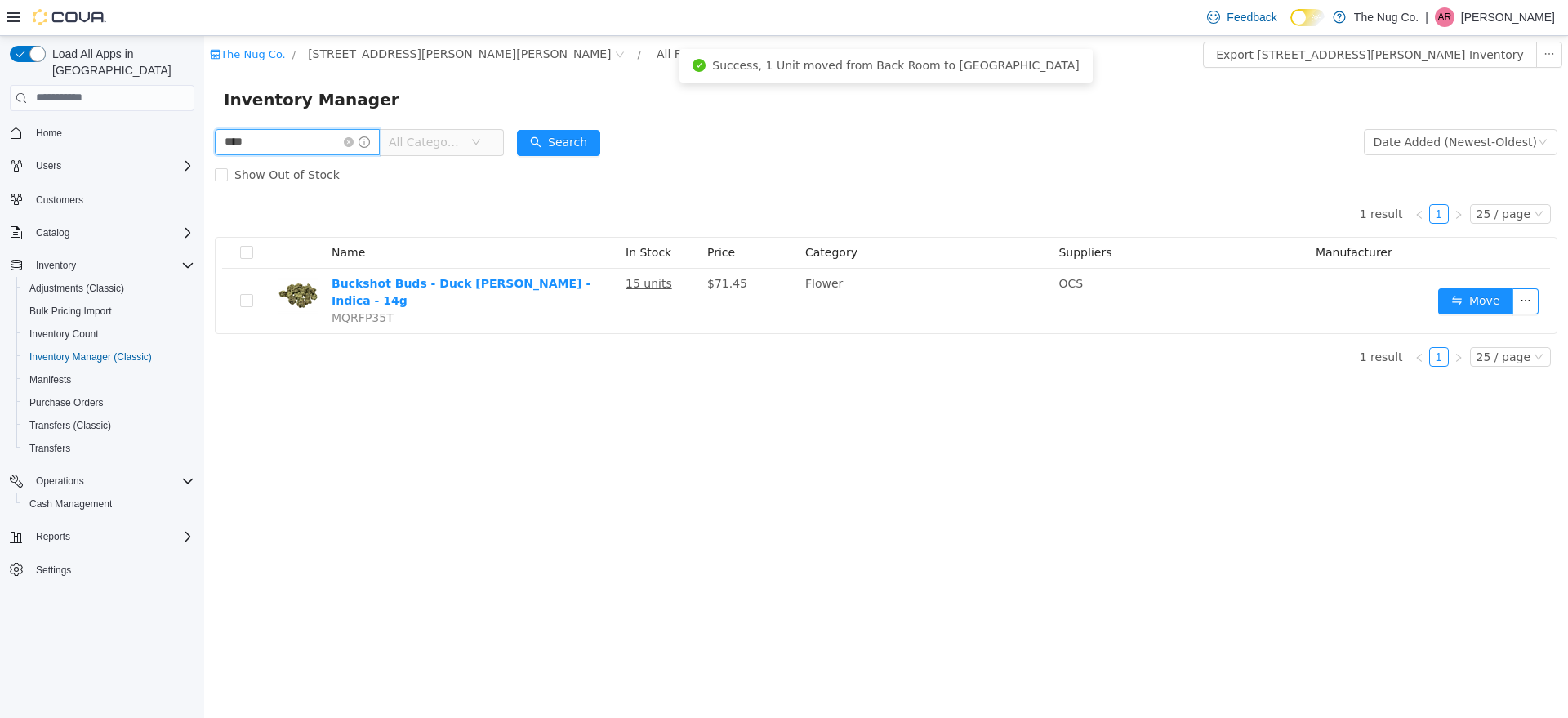
drag, startPoint x: 258, startPoint y: 142, endPoint x: 205, endPoint y: 186, distance: 68.9
click at [205, 149] on html "The Nug Co. / [STREET_ADDRESS][PERSON_NAME] / All Rooms / Export [STREET_ADDRES…" at bounding box center [886, 376] width 1364 height 682
type input "*****"
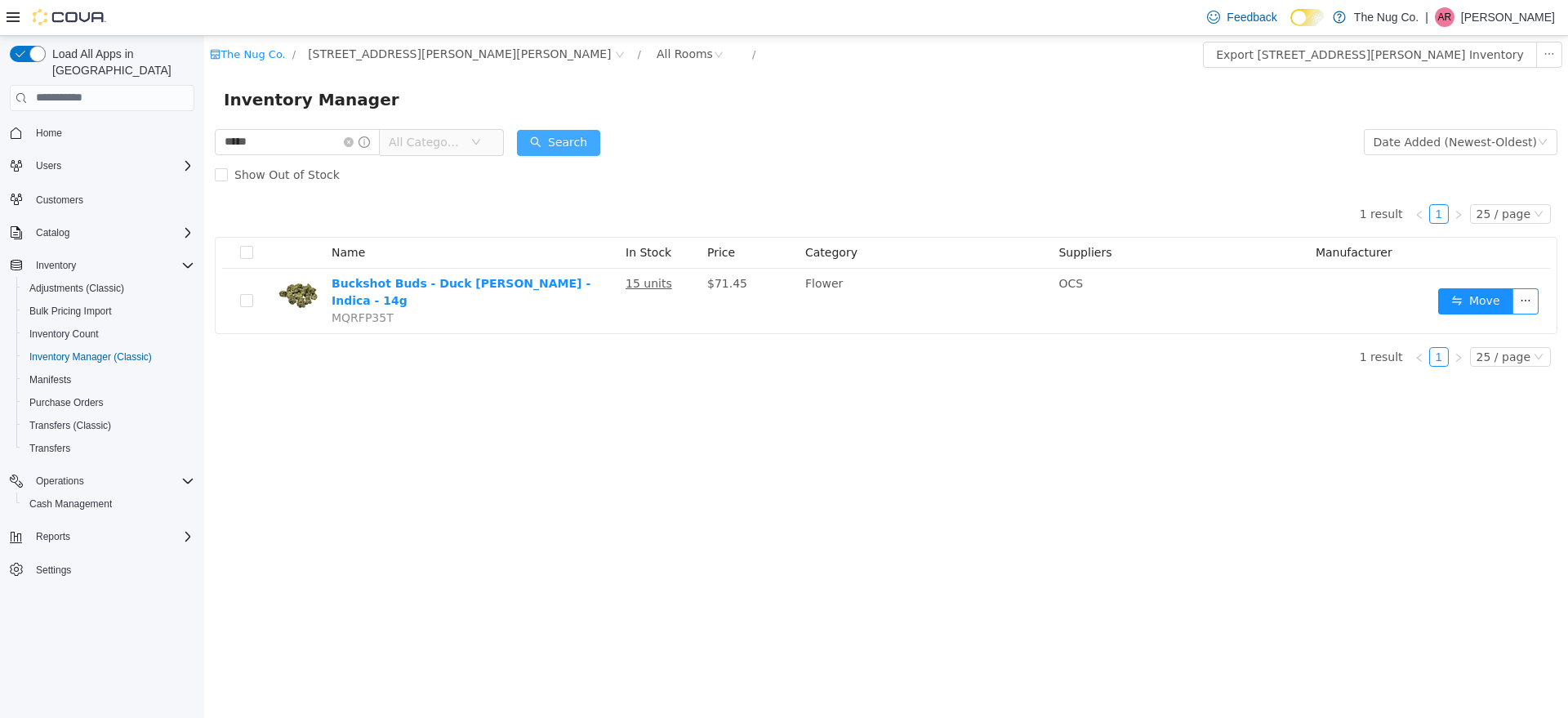
click at [588, 137] on button "Search" at bounding box center [559, 142] width 83 height 27
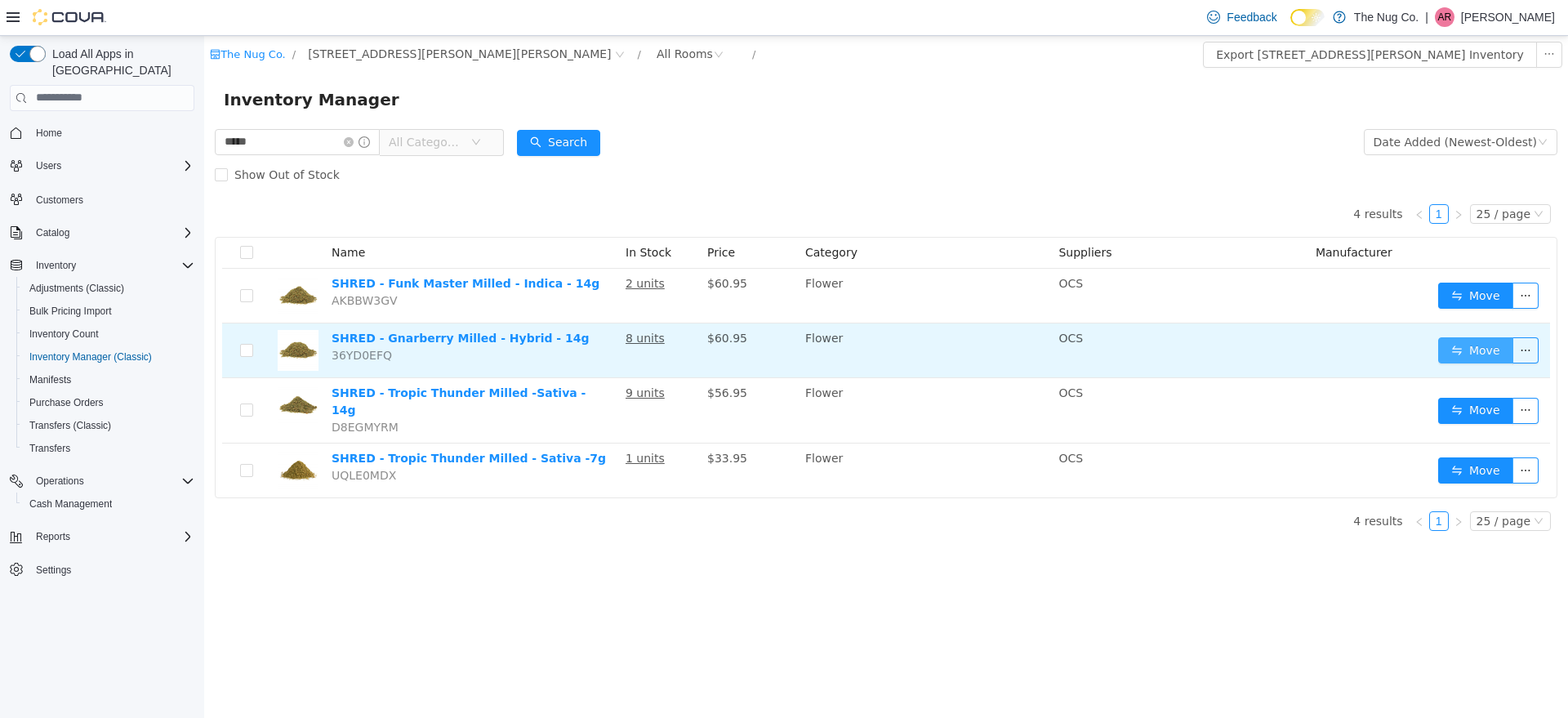
click at [1485, 346] on button "Move" at bounding box center [1475, 350] width 75 height 27
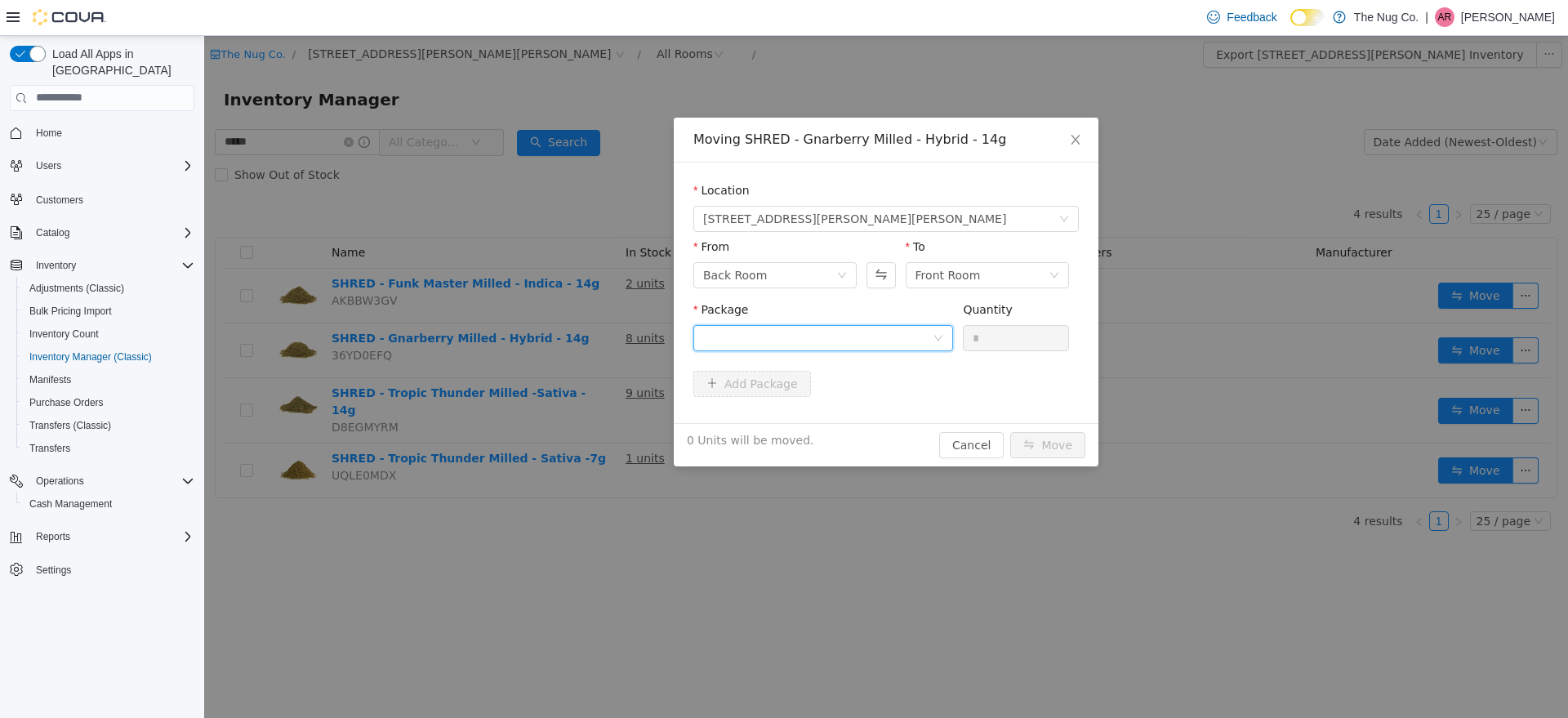
click at [789, 336] on div at bounding box center [818, 337] width 229 height 25
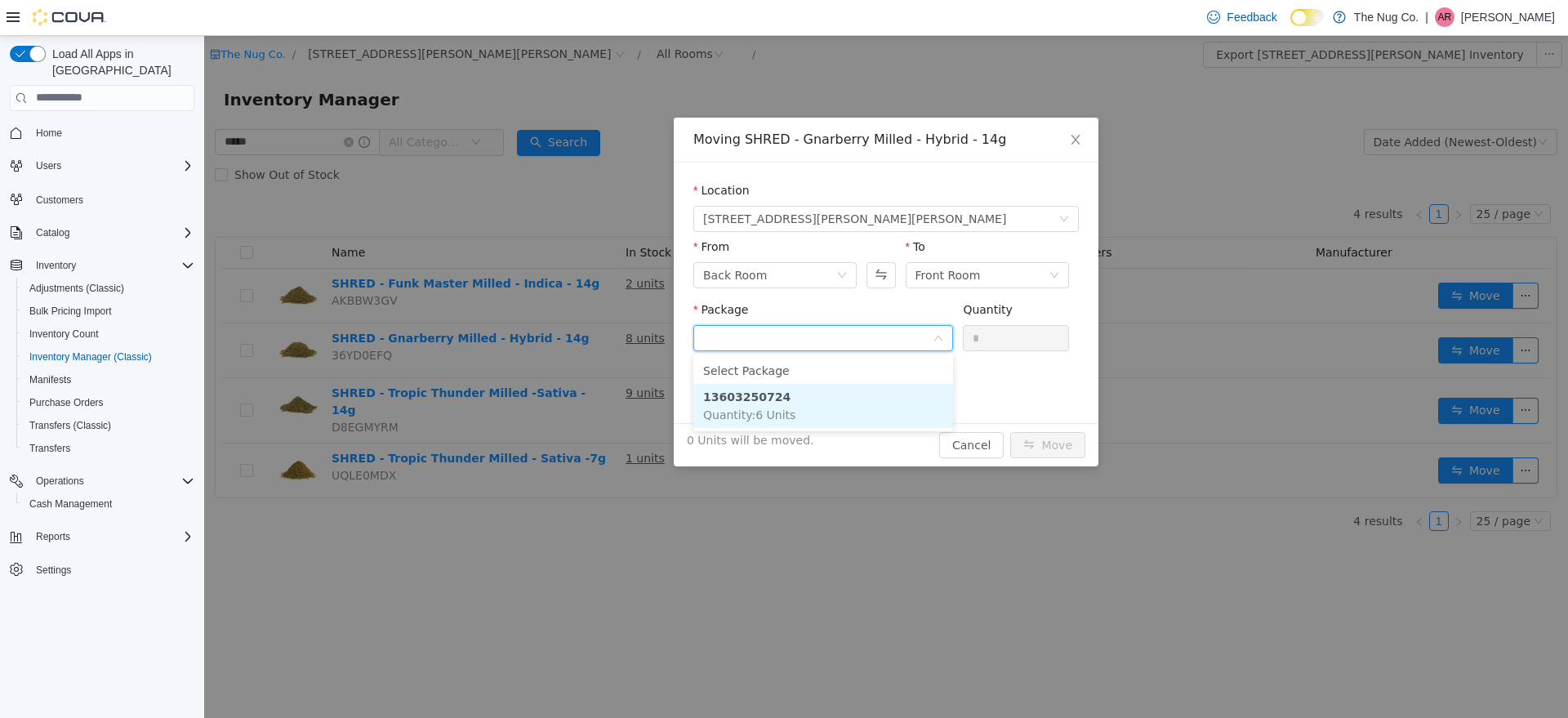
click at [789, 405] on li "13603250724 Quantity : 6 Units" at bounding box center [823, 405] width 259 height 45
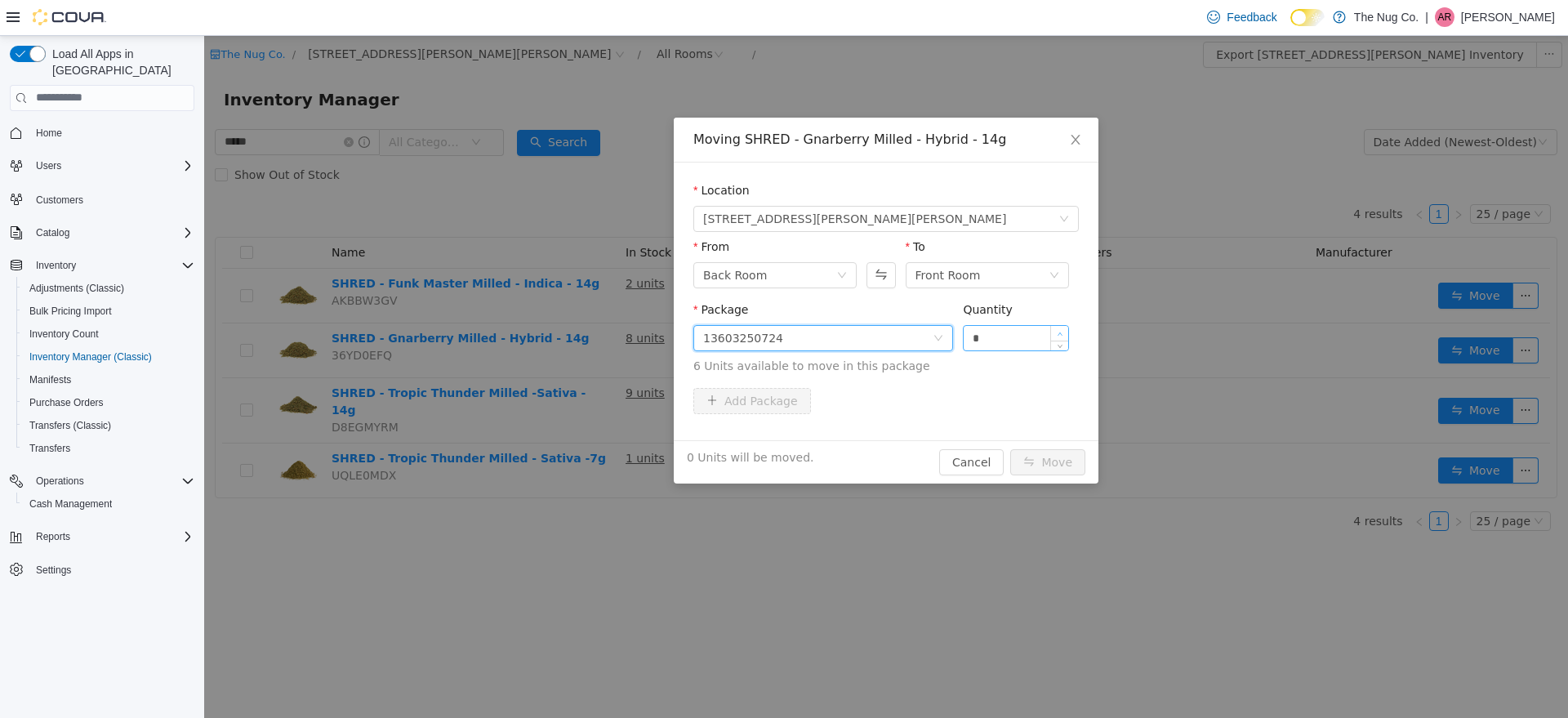
type input "*"
click at [1057, 333] on span "Increase Value" at bounding box center [1060, 332] width 17 height 15
click at [1064, 462] on button "Move" at bounding box center [1047, 462] width 75 height 27
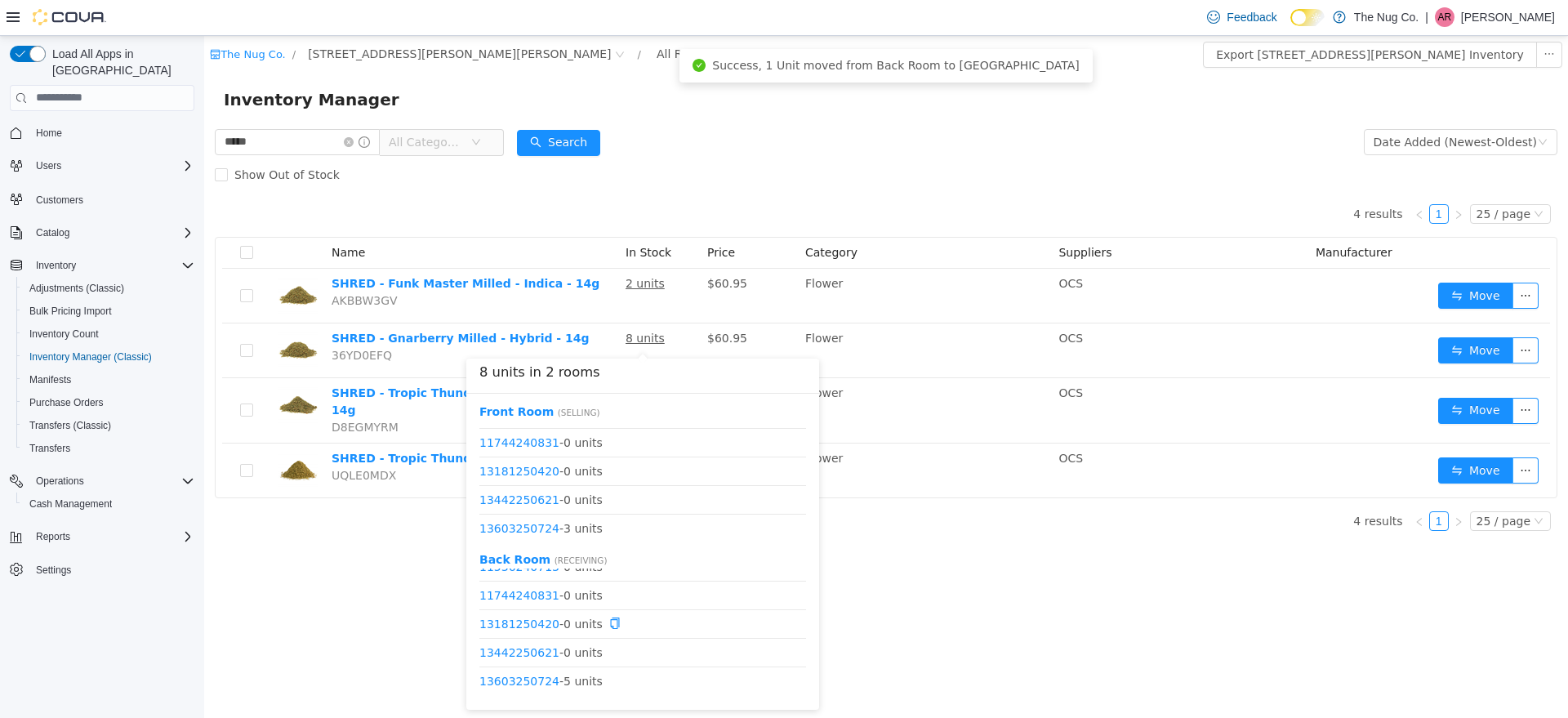
scroll to position [21, 0]
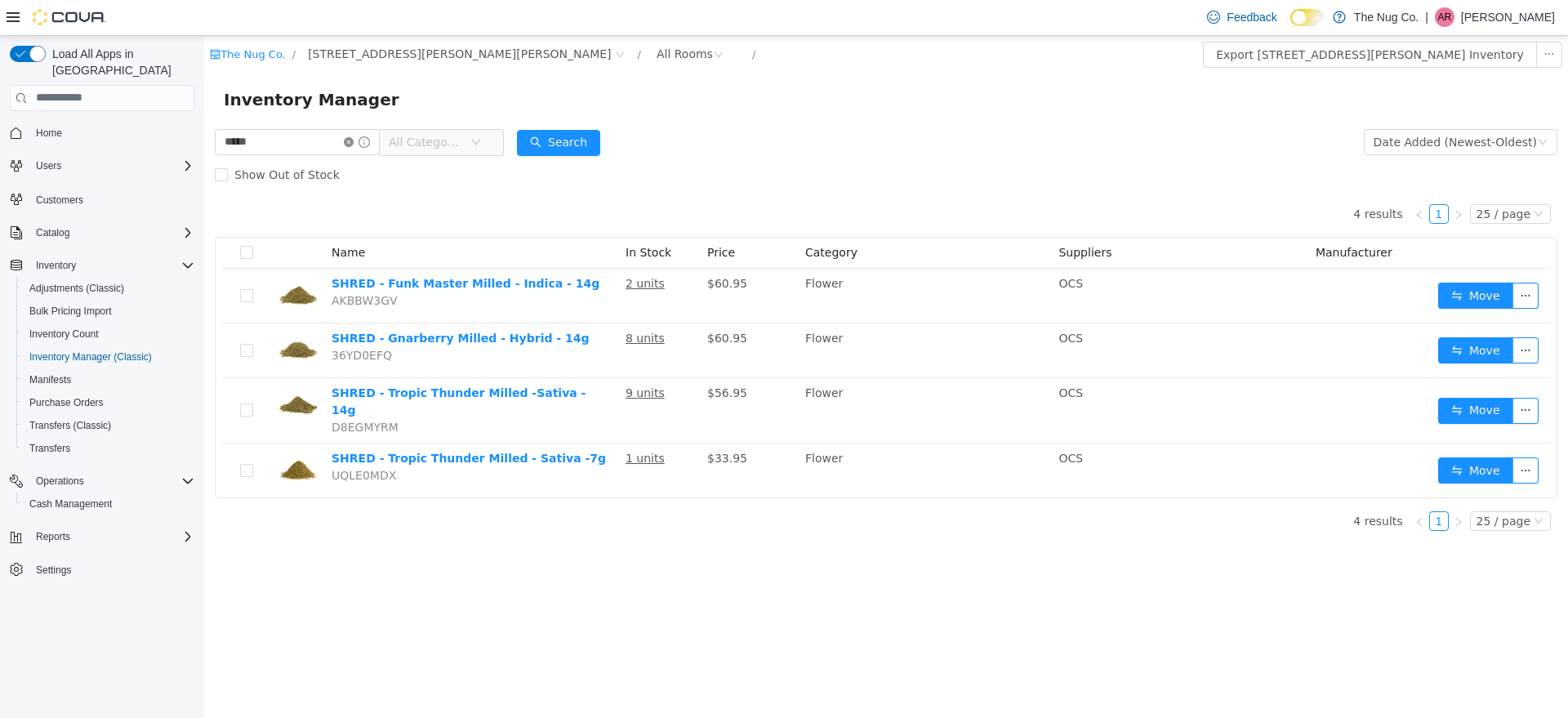
click at [354, 144] on icon "icon: close-circle" at bounding box center [348, 141] width 9 height 9
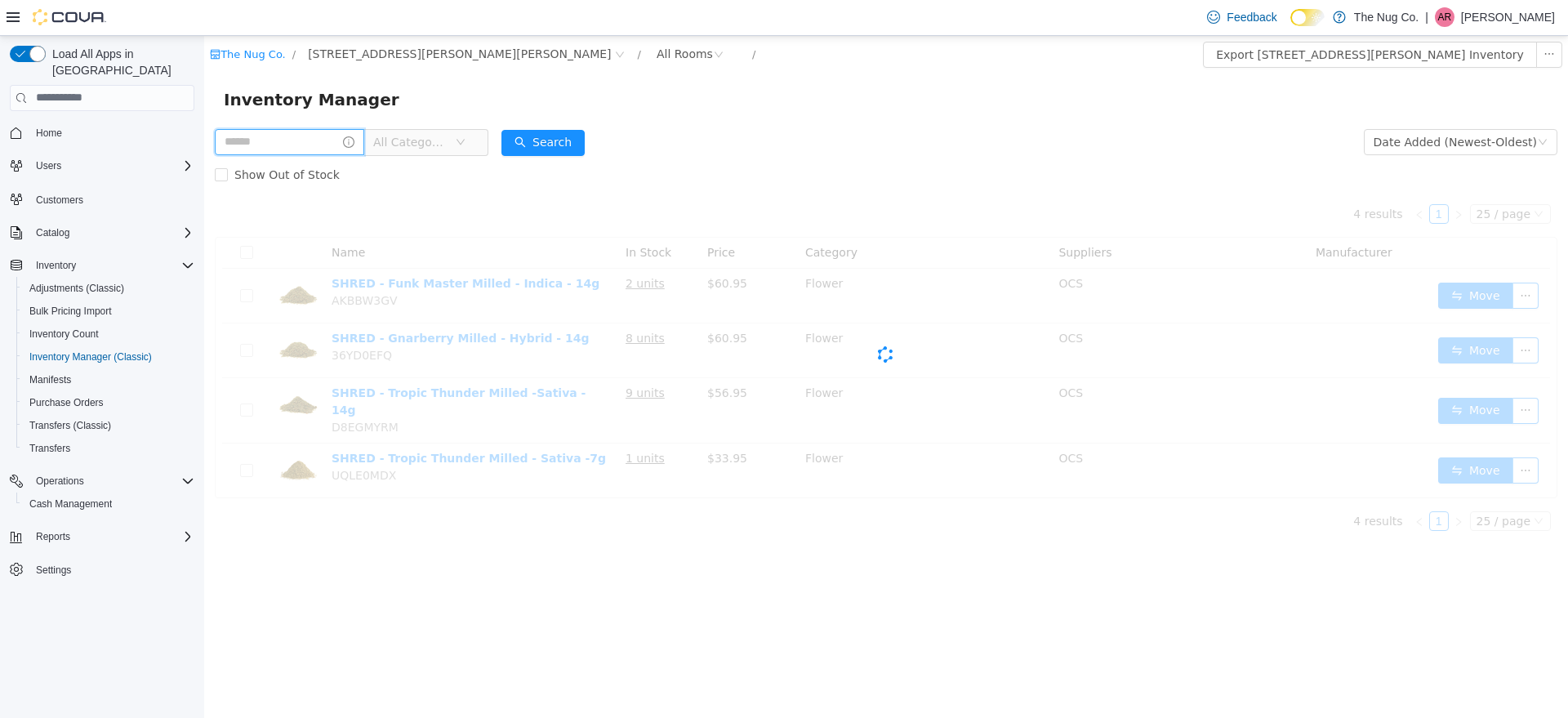
click at [316, 144] on input "text" at bounding box center [290, 141] width 150 height 27
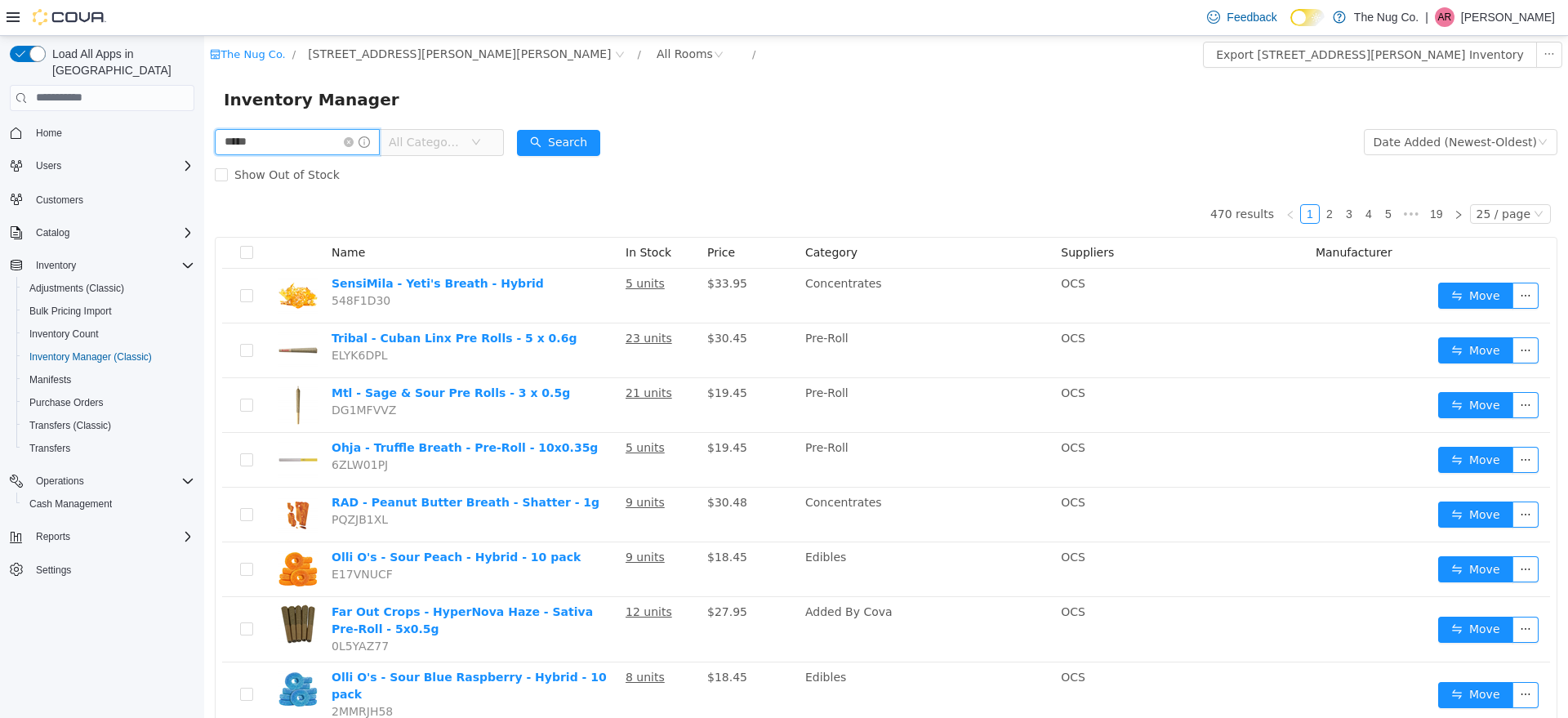
type input "*****"
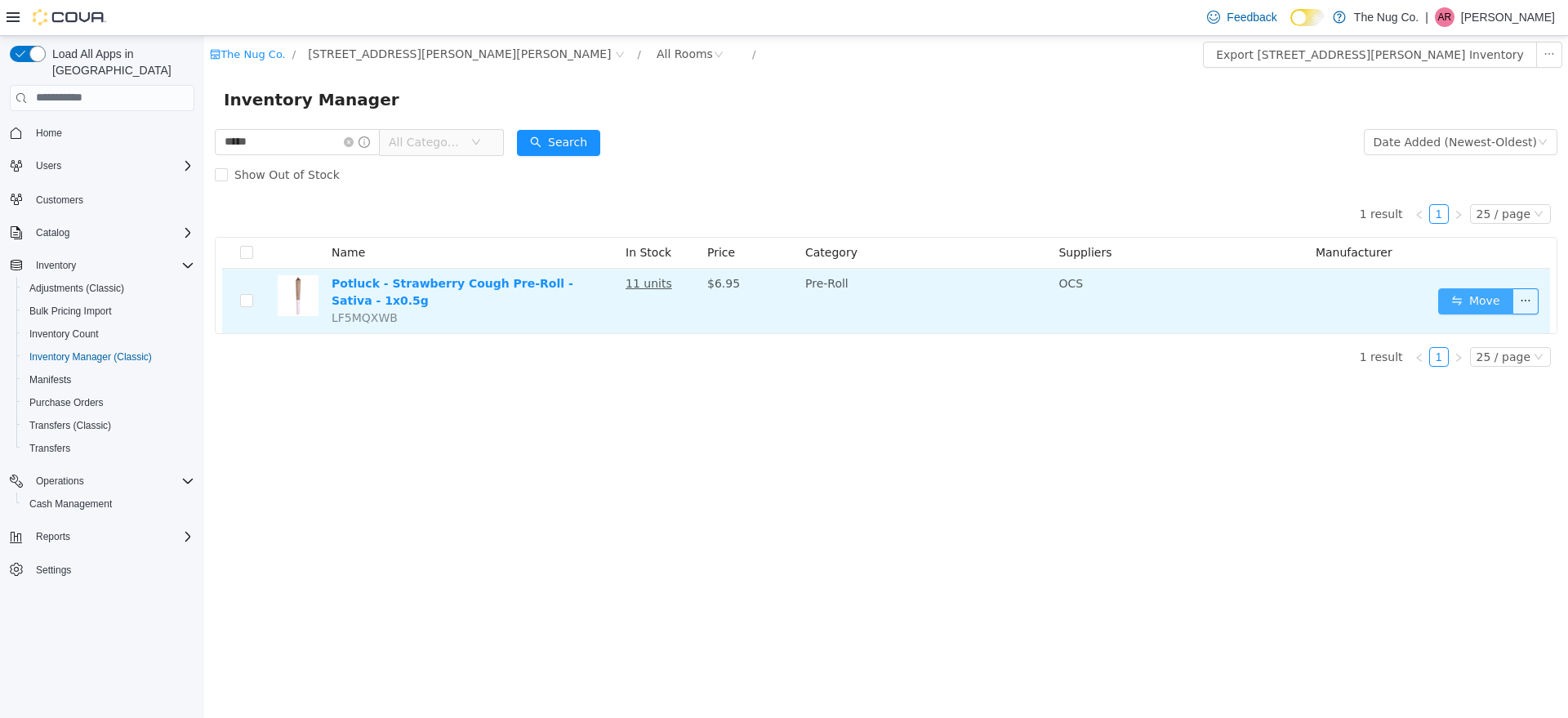
click at [1452, 294] on button "Move" at bounding box center [1475, 301] width 75 height 27
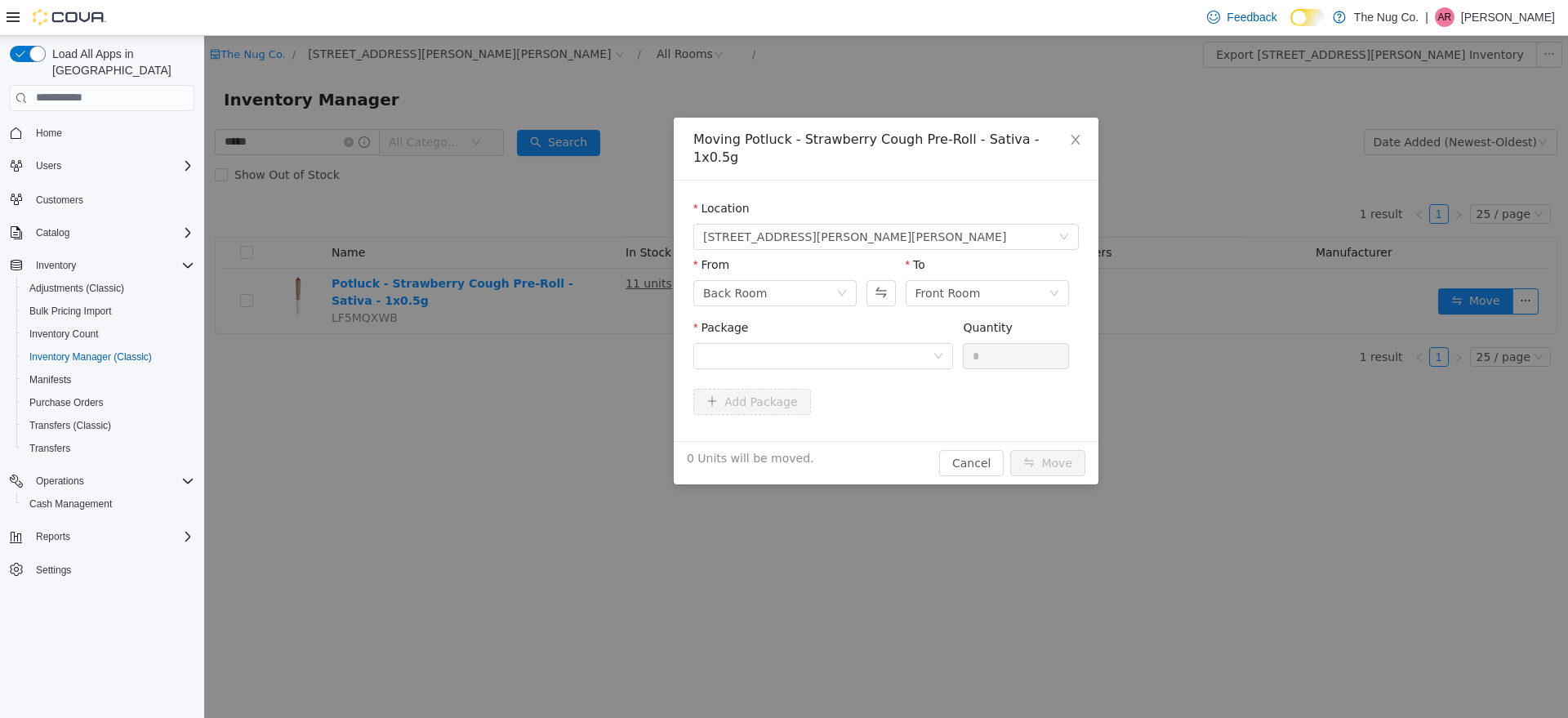
click at [889, 354] on div "Package" at bounding box center [823, 347] width 259 height 57
click at [872, 343] on div at bounding box center [818, 355] width 229 height 25
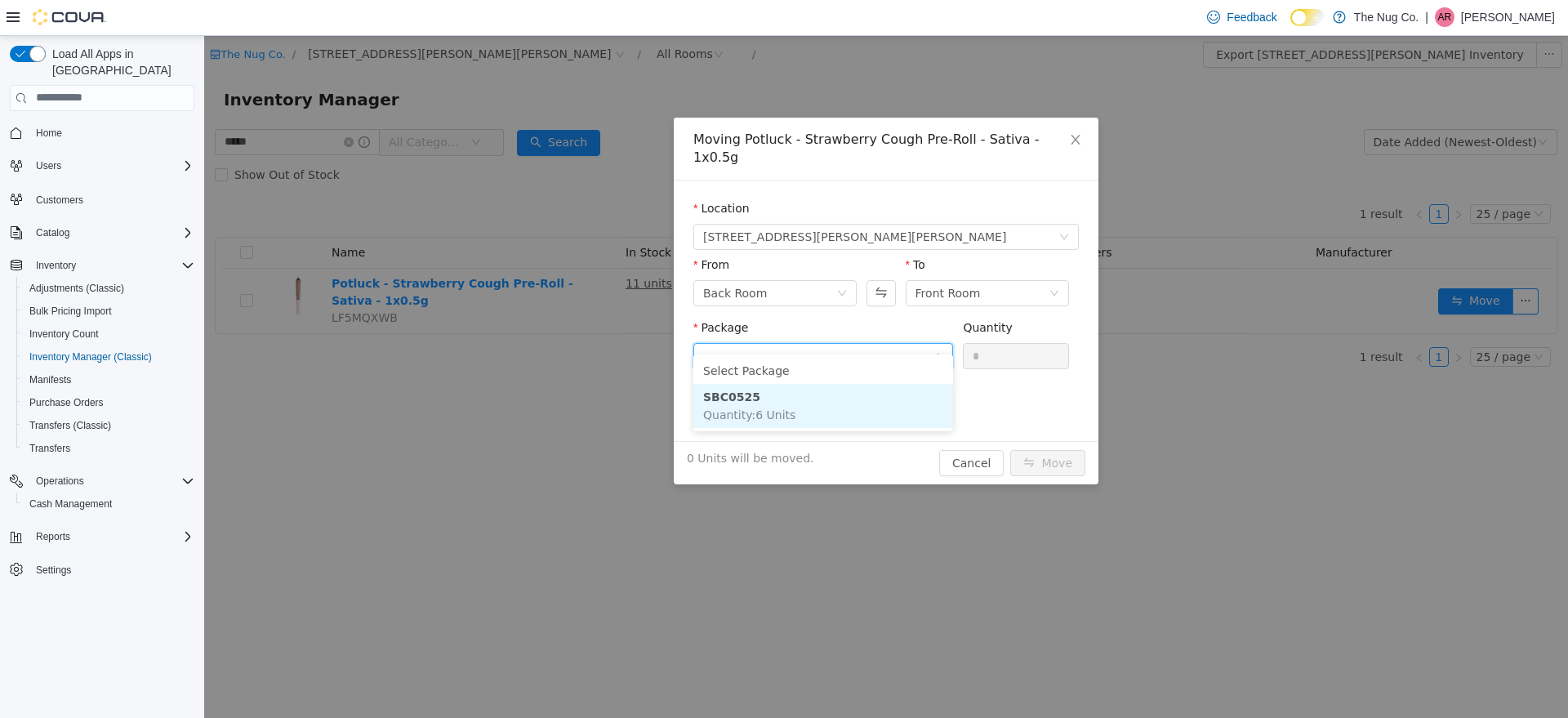
drag, startPoint x: 814, startPoint y: 413, endPoint x: 1003, endPoint y: 333, distance: 205.2
click at [815, 414] on li "SBC0525 Quantity : 6 Units" at bounding box center [823, 405] width 259 height 45
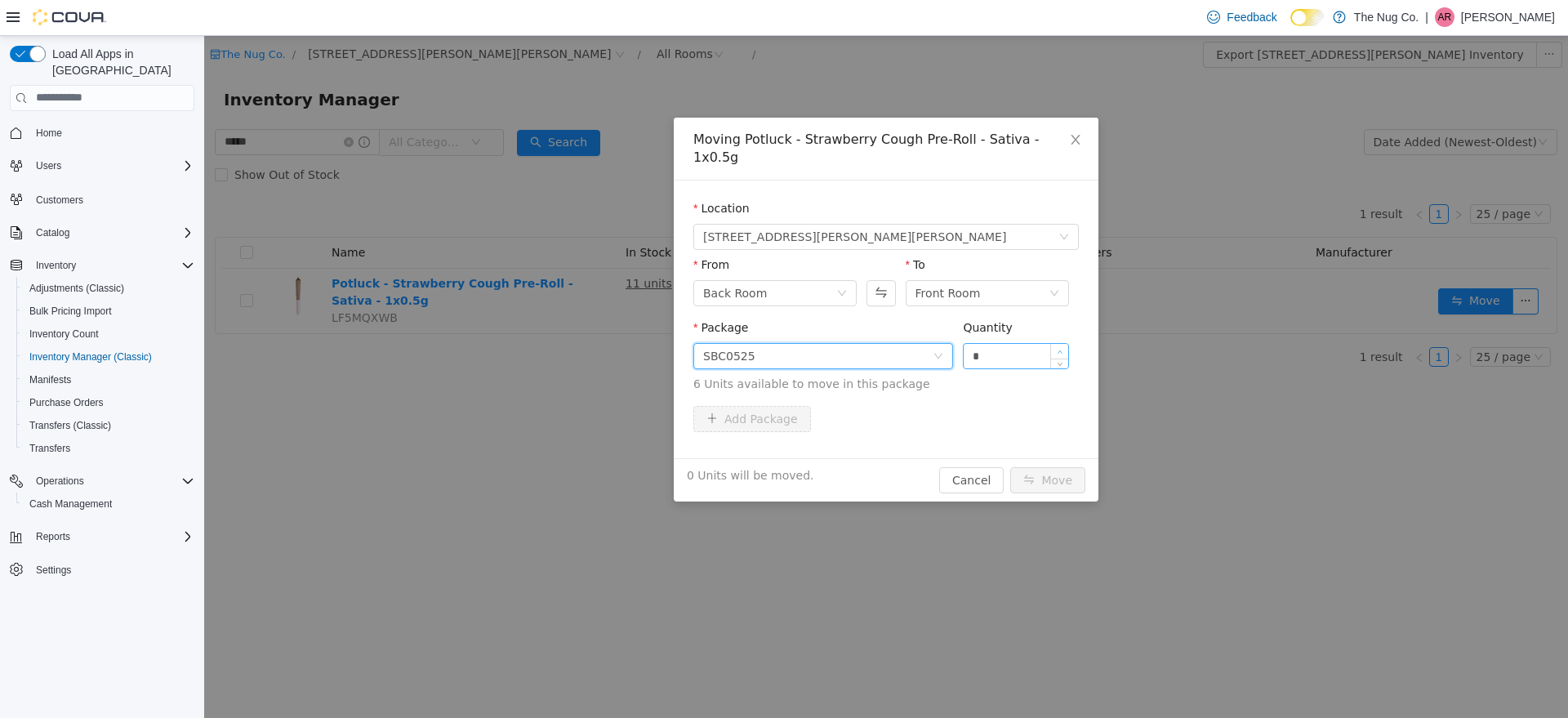
type input "*"
click at [1057, 343] on span "Increase Value" at bounding box center [1060, 350] width 17 height 15
click at [1060, 467] on button "Move" at bounding box center [1047, 480] width 75 height 27
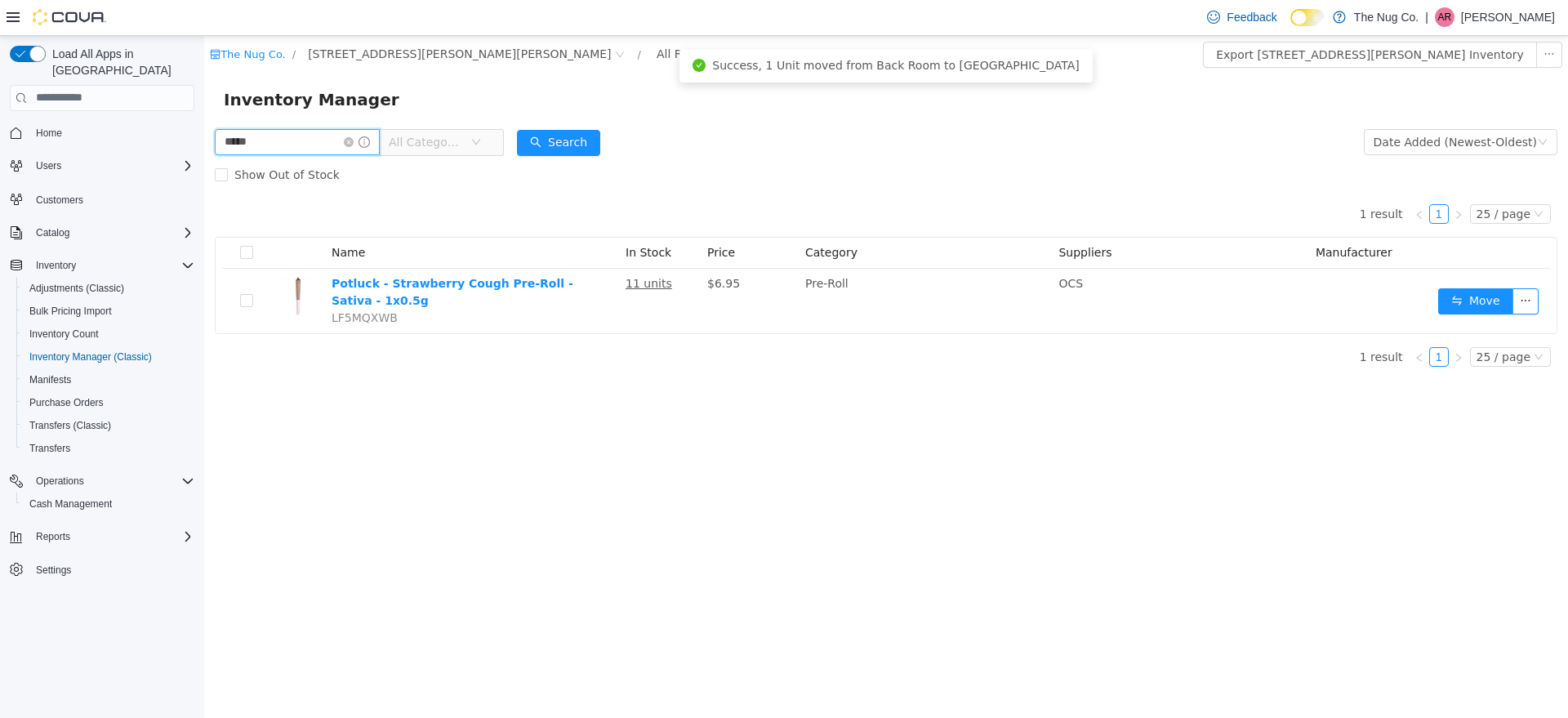
drag, startPoint x: 253, startPoint y: 147, endPoint x: 18, endPoint y: 176, distance: 236.8
click at [205, 176] on html "The Nug Co. / [STREET_ADDRESS][PERSON_NAME] / All Rooms / Export [STREET_ADDRES…" at bounding box center [886, 376] width 1364 height 682
type input "******"
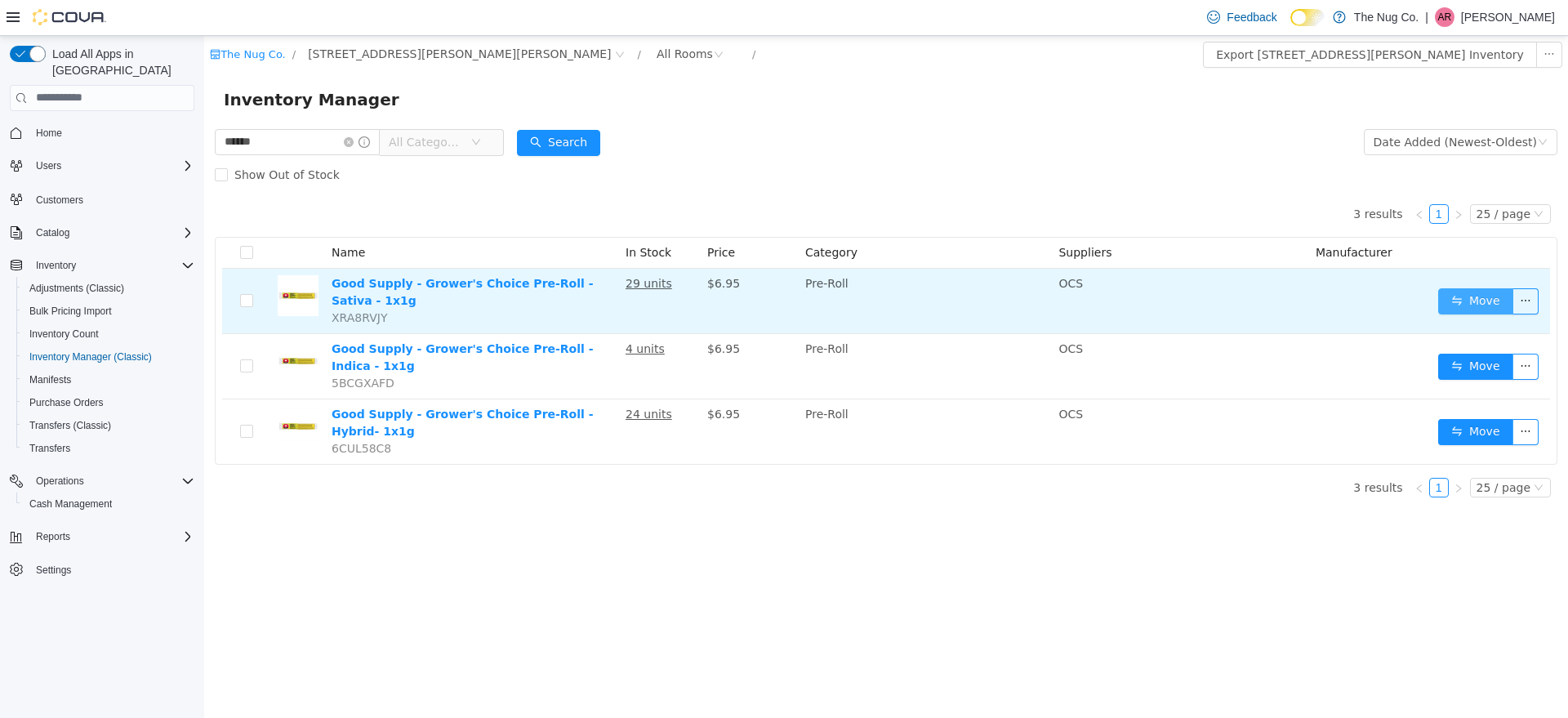
click at [1513, 307] on button "Move" at bounding box center [1475, 301] width 75 height 27
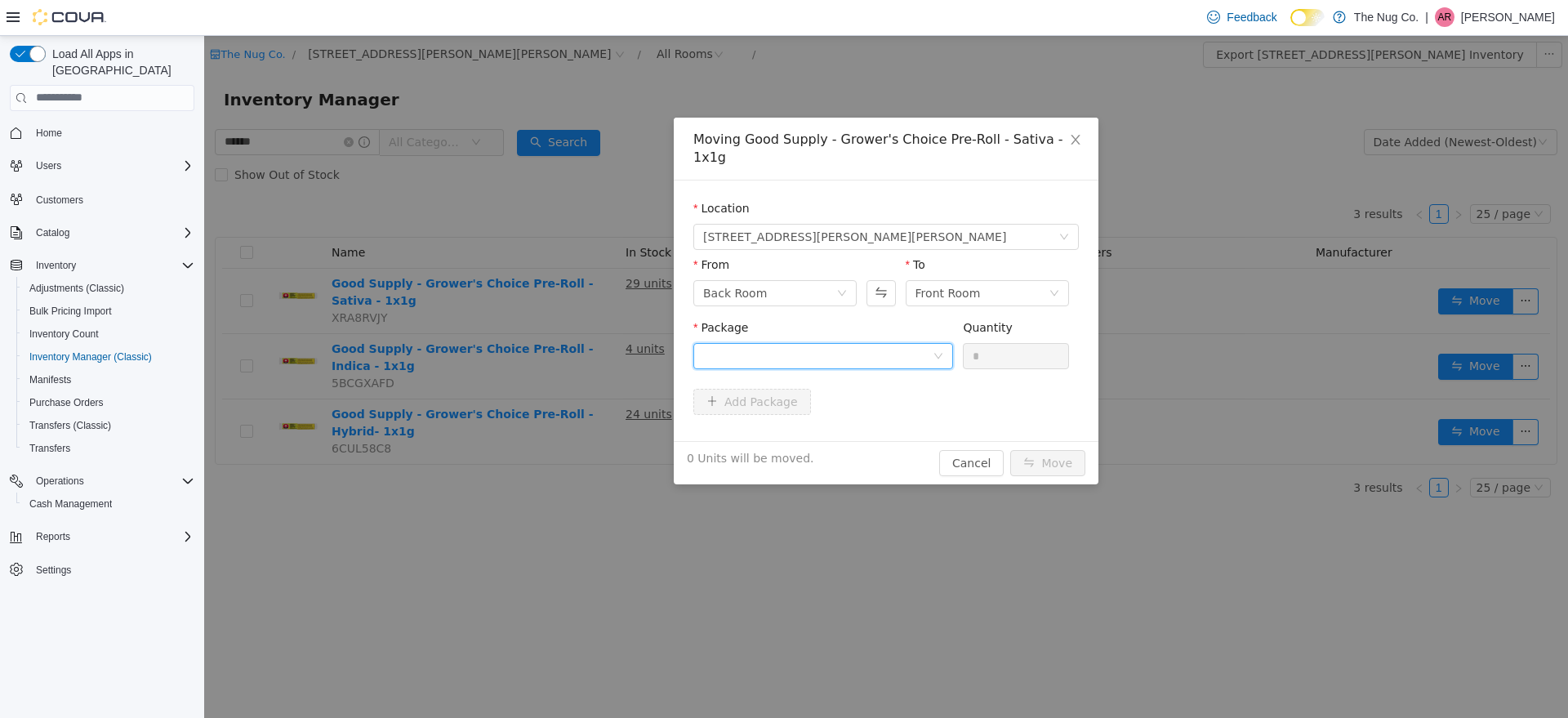
click at [937, 350] on icon "icon: down" at bounding box center [938, 355] width 9 height 9
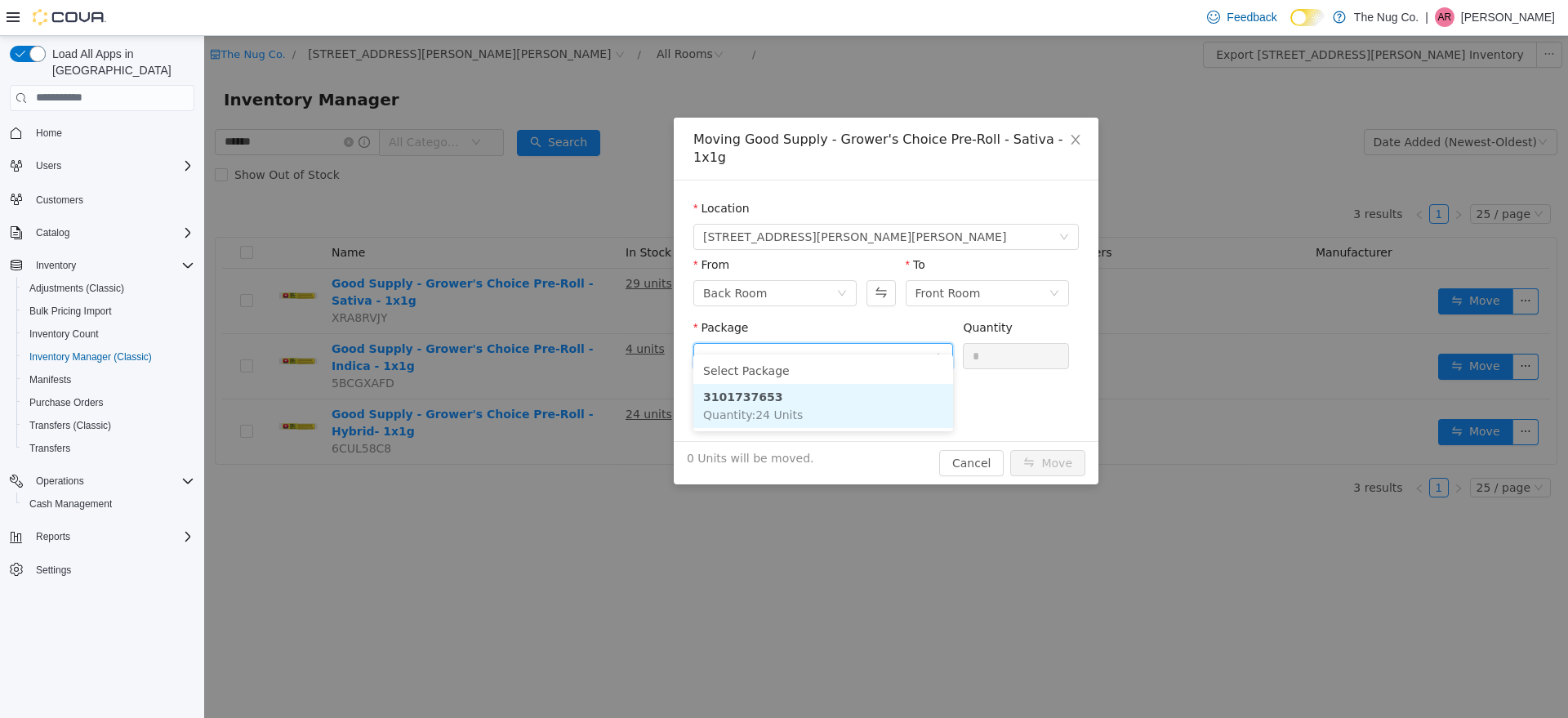
click at [896, 402] on li "3101737653 Quantity : 24 Units" at bounding box center [823, 405] width 259 height 45
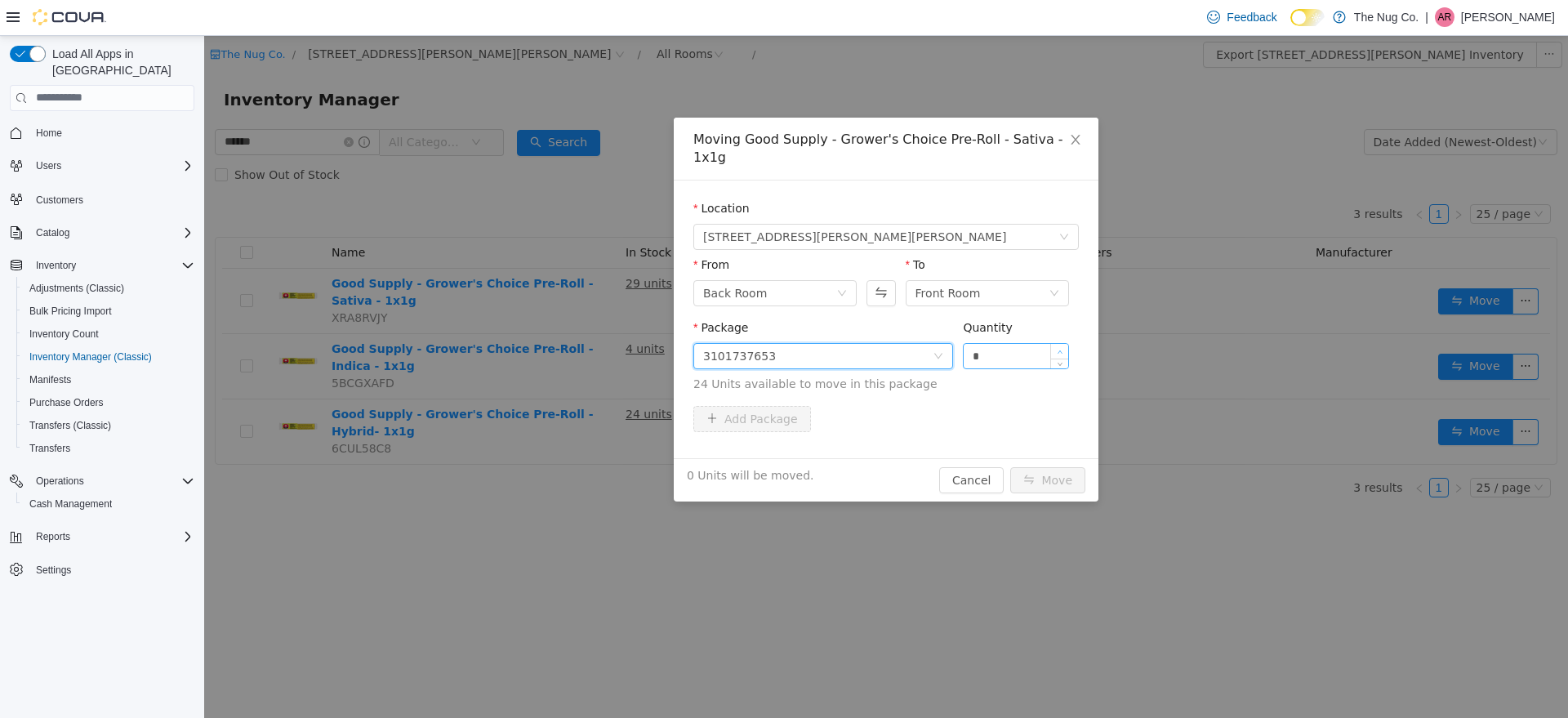
type input "*"
click at [1056, 343] on span "Increase Value" at bounding box center [1060, 350] width 17 height 15
click at [1045, 467] on button "Move" at bounding box center [1047, 480] width 75 height 27
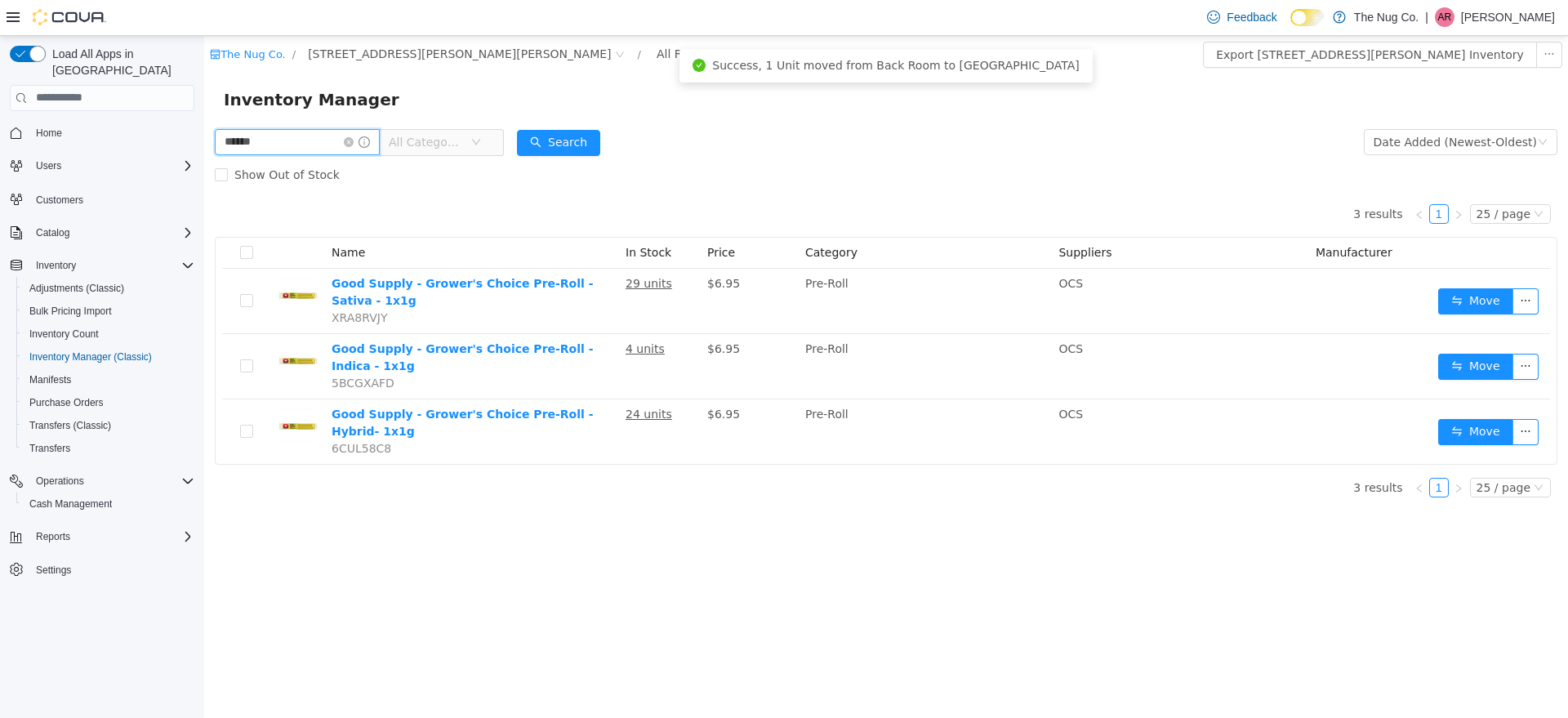
drag, startPoint x: 298, startPoint y: 141, endPoint x: 0, endPoint y: 151, distance: 298.2
click at [205, 151] on html "The Nug Co. / [STREET_ADDRESS][PERSON_NAME] / All Rooms / Export [STREET_ADDRES…" at bounding box center [886, 376] width 1364 height 682
type input "******"
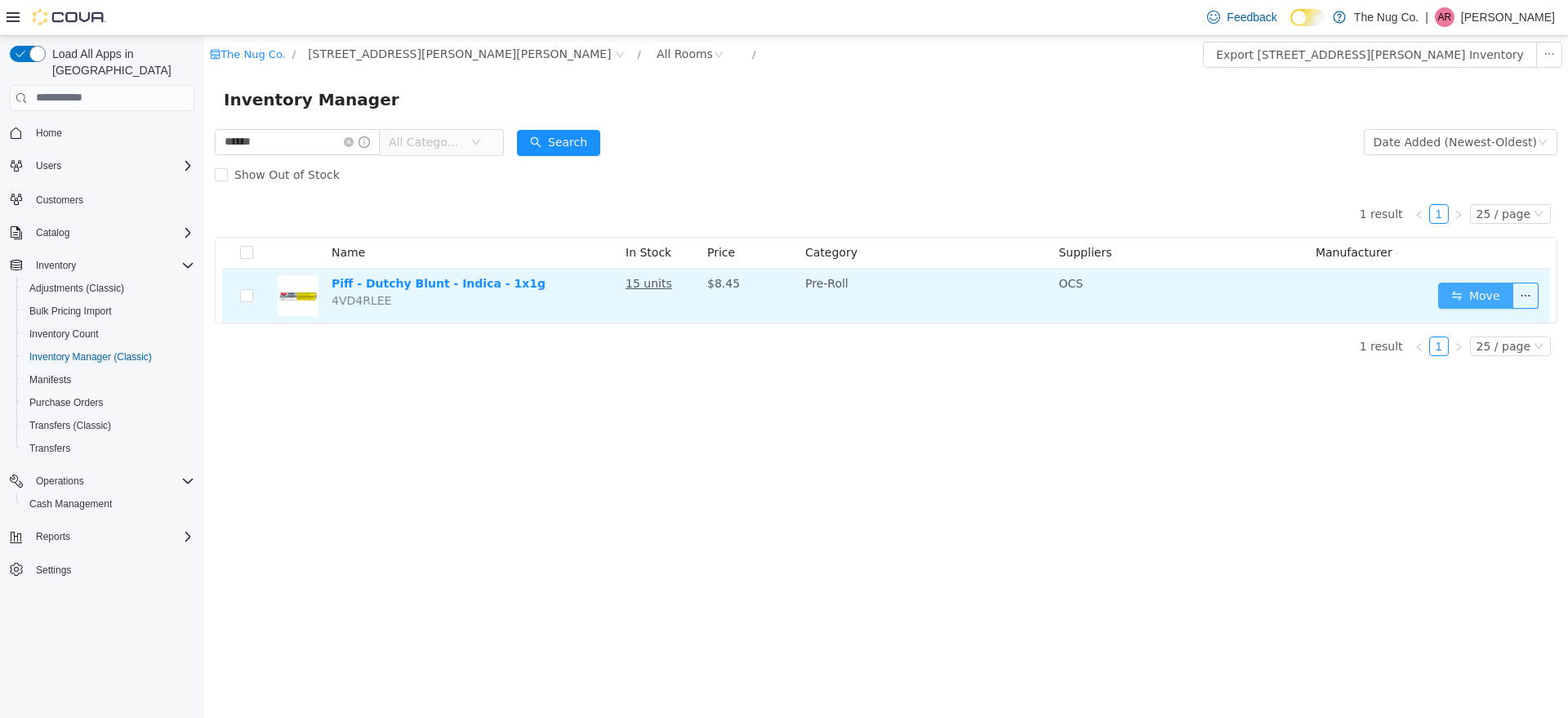
click at [1492, 300] on button "Move" at bounding box center [1475, 296] width 75 height 27
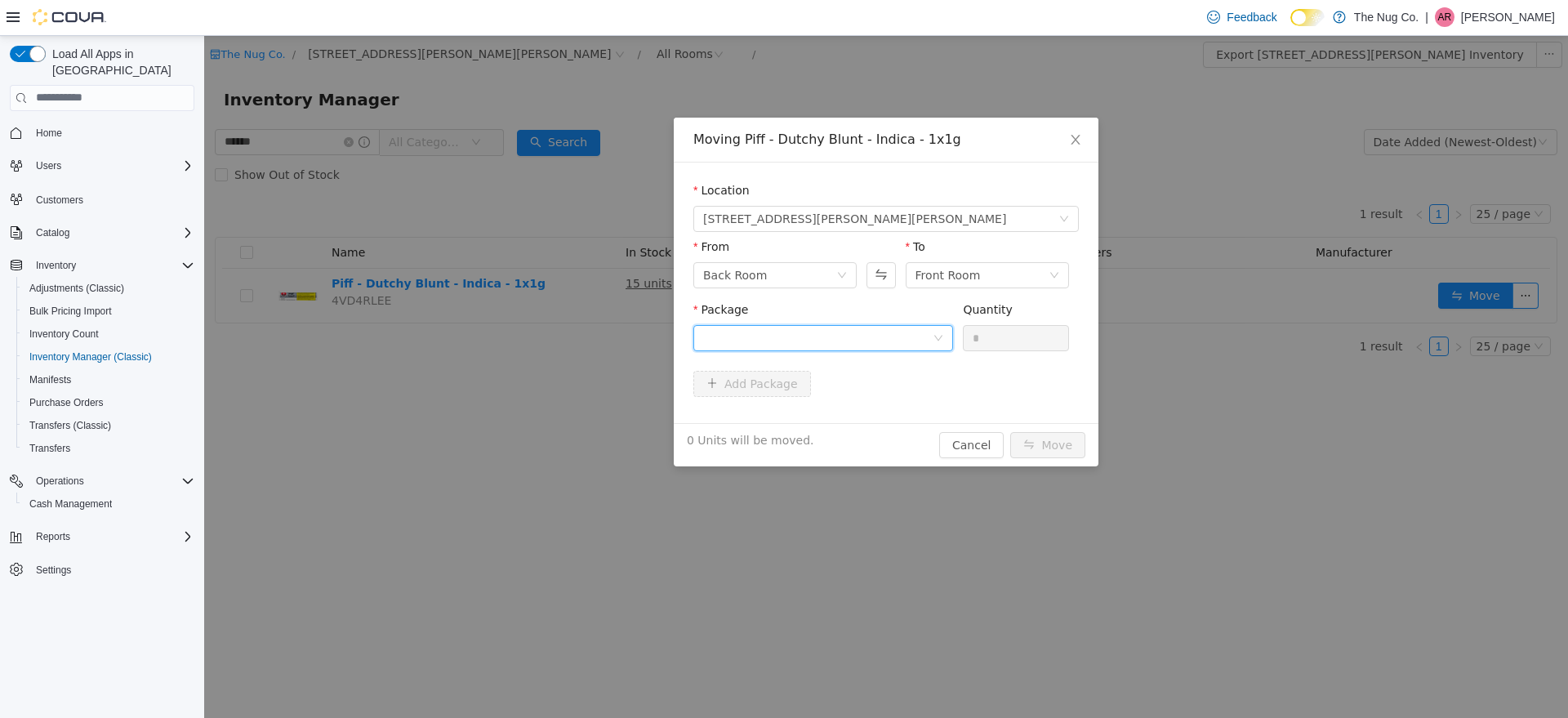
click at [919, 338] on div at bounding box center [818, 337] width 229 height 25
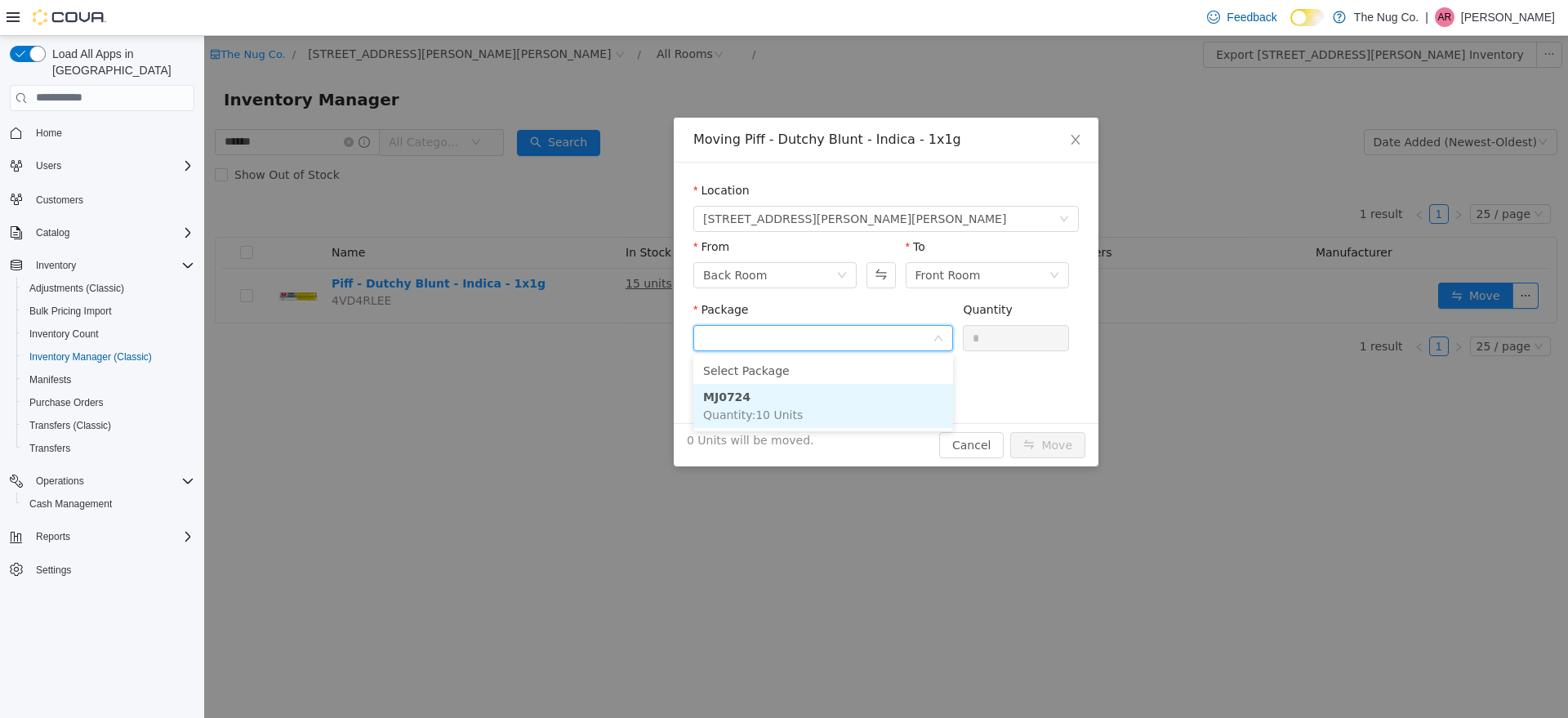
click at [836, 400] on li "MJ0724 Quantity : 10 Units" at bounding box center [823, 405] width 259 height 45
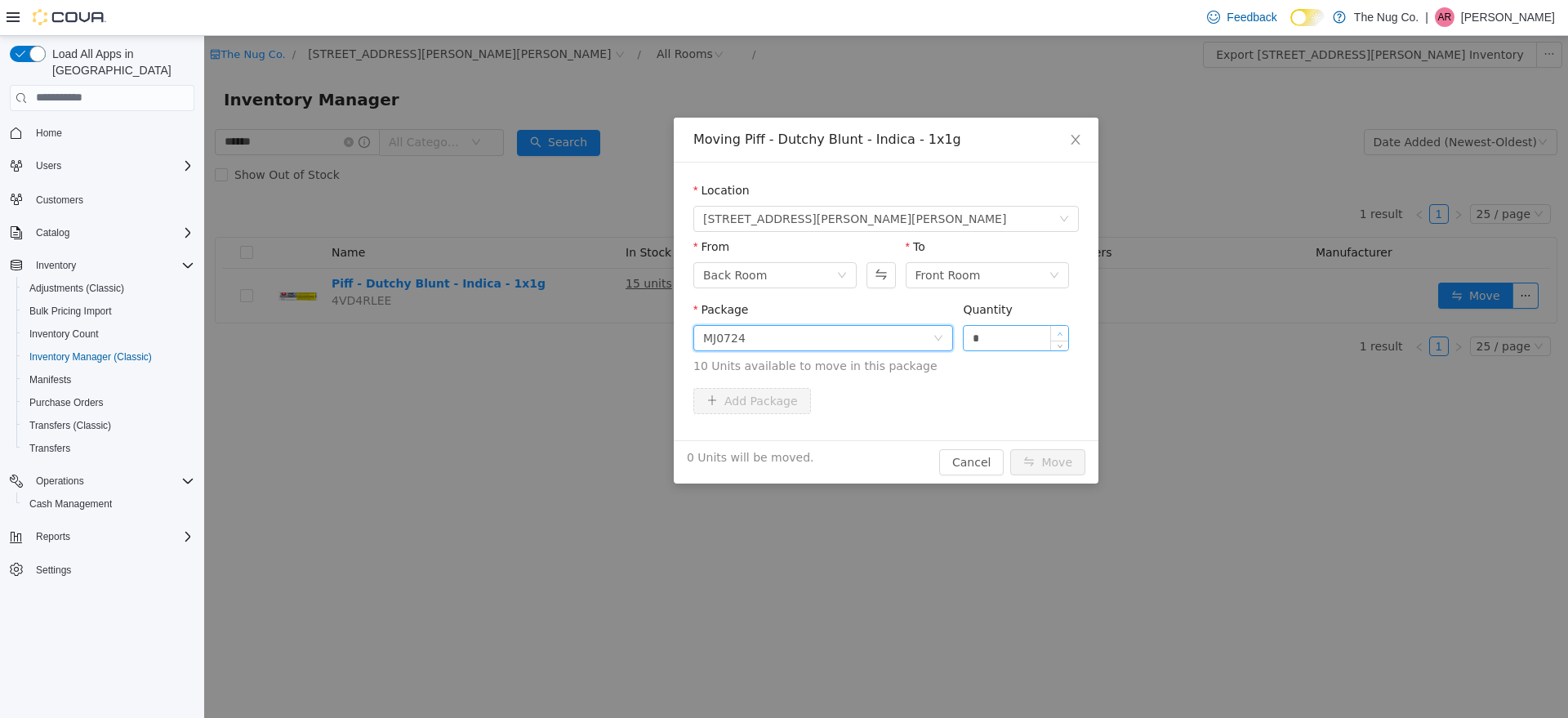
type input "*"
click at [1064, 333] on span "Increase Value" at bounding box center [1060, 332] width 17 height 15
click at [1068, 460] on button "Move" at bounding box center [1047, 462] width 75 height 27
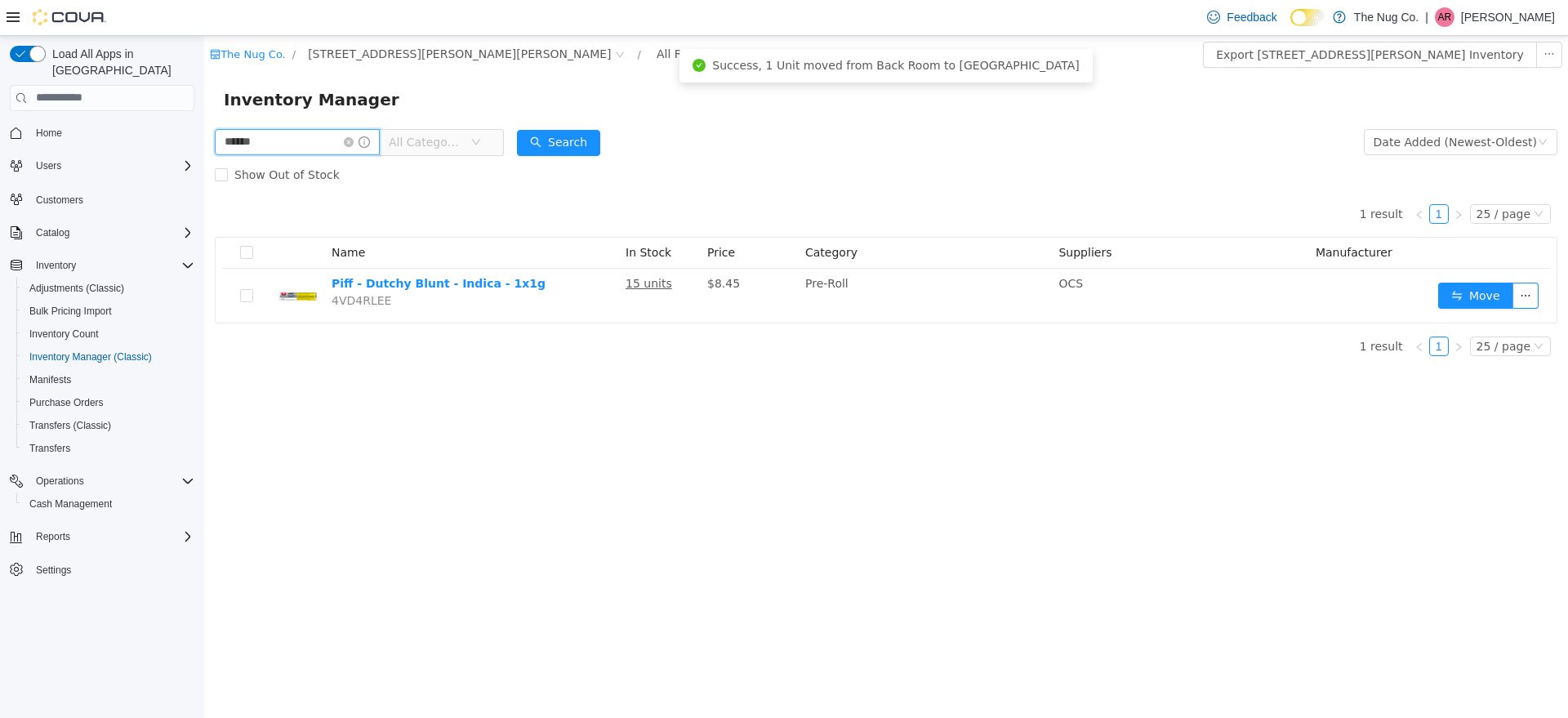
drag, startPoint x: 300, startPoint y: 147, endPoint x: 0, endPoint y: 161, distance: 300.3
click at [205, 161] on html "The Nug Co. / [STREET_ADDRESS][PERSON_NAME] / All Rooms / Export [STREET_ADDRES…" at bounding box center [886, 376] width 1364 height 682
type input "****"
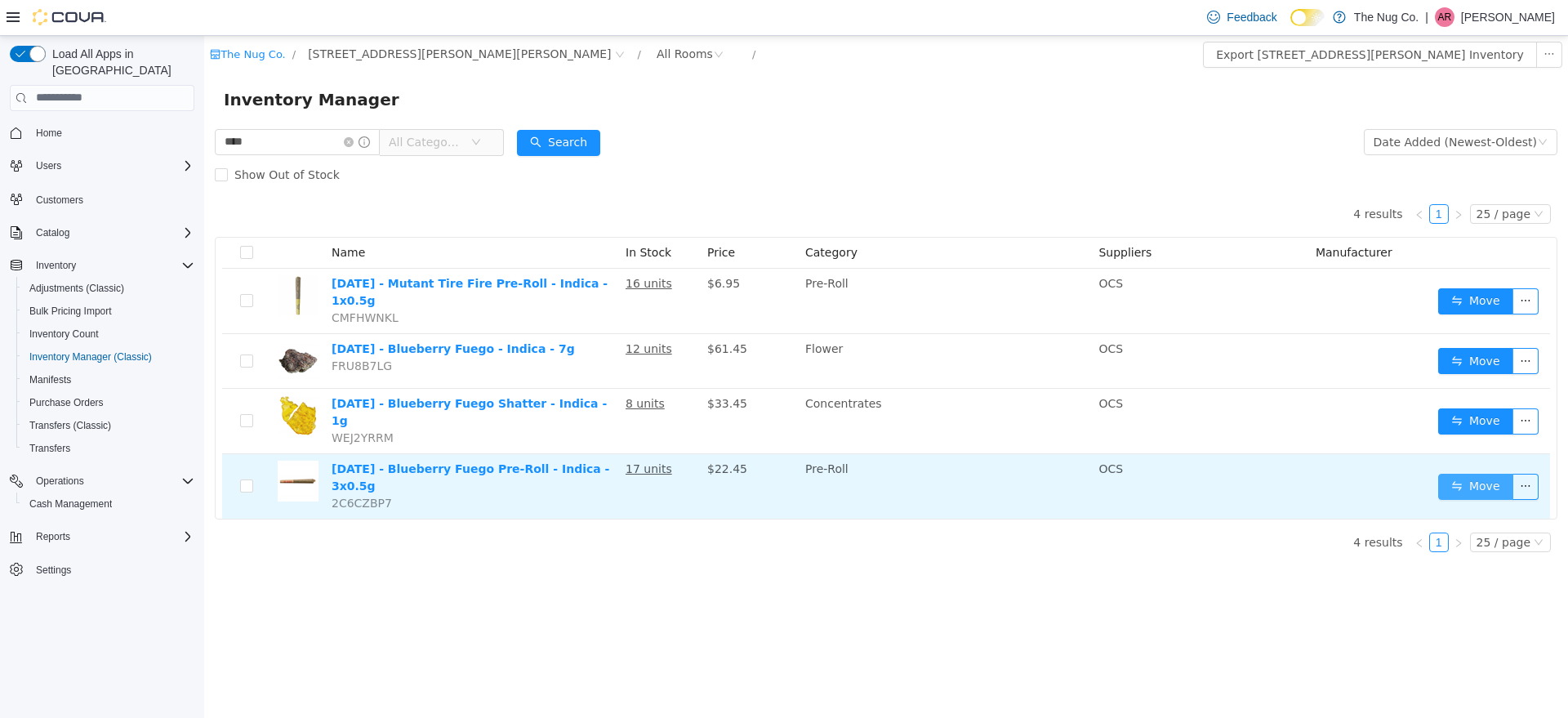
click at [1481, 476] on button "Move" at bounding box center [1475, 487] width 75 height 27
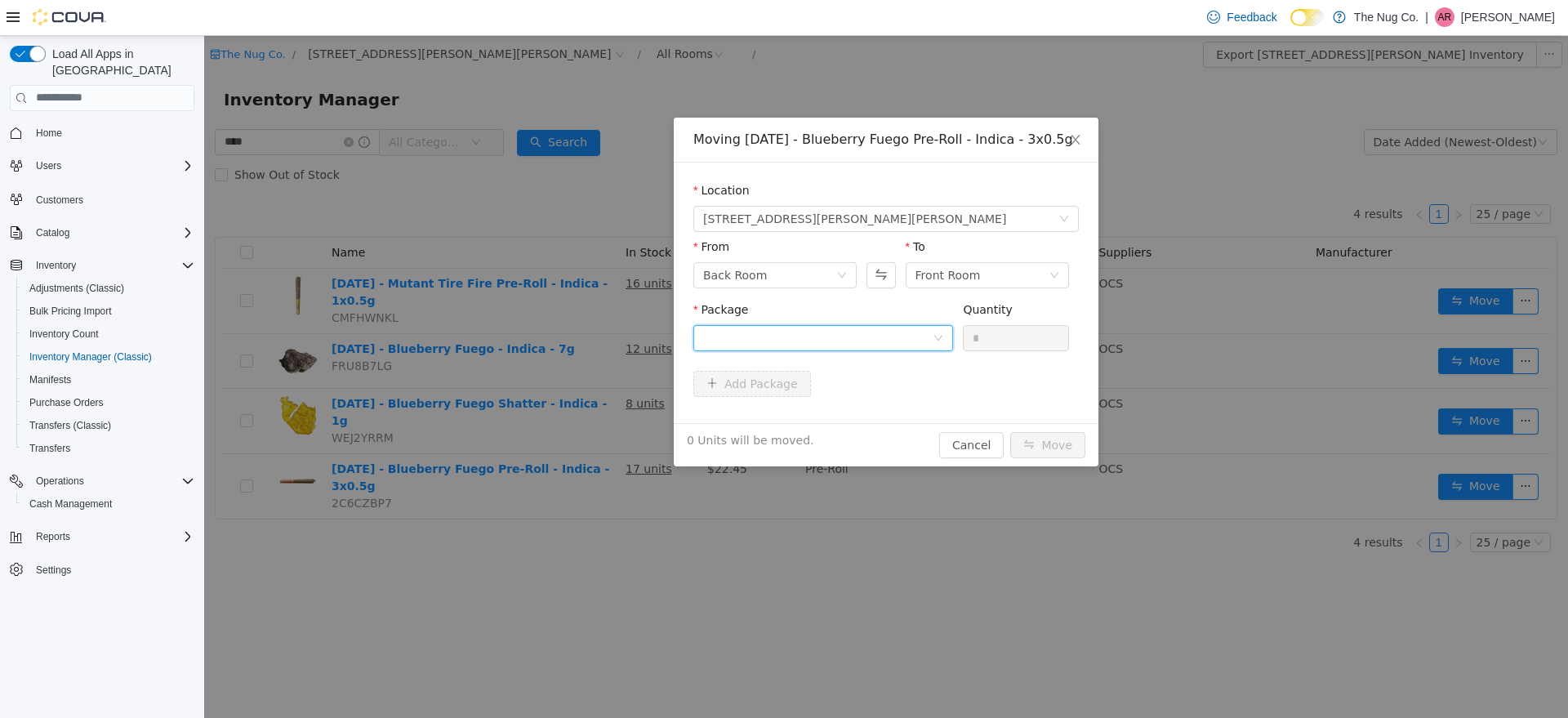
click at [900, 349] on div at bounding box center [818, 337] width 229 height 25
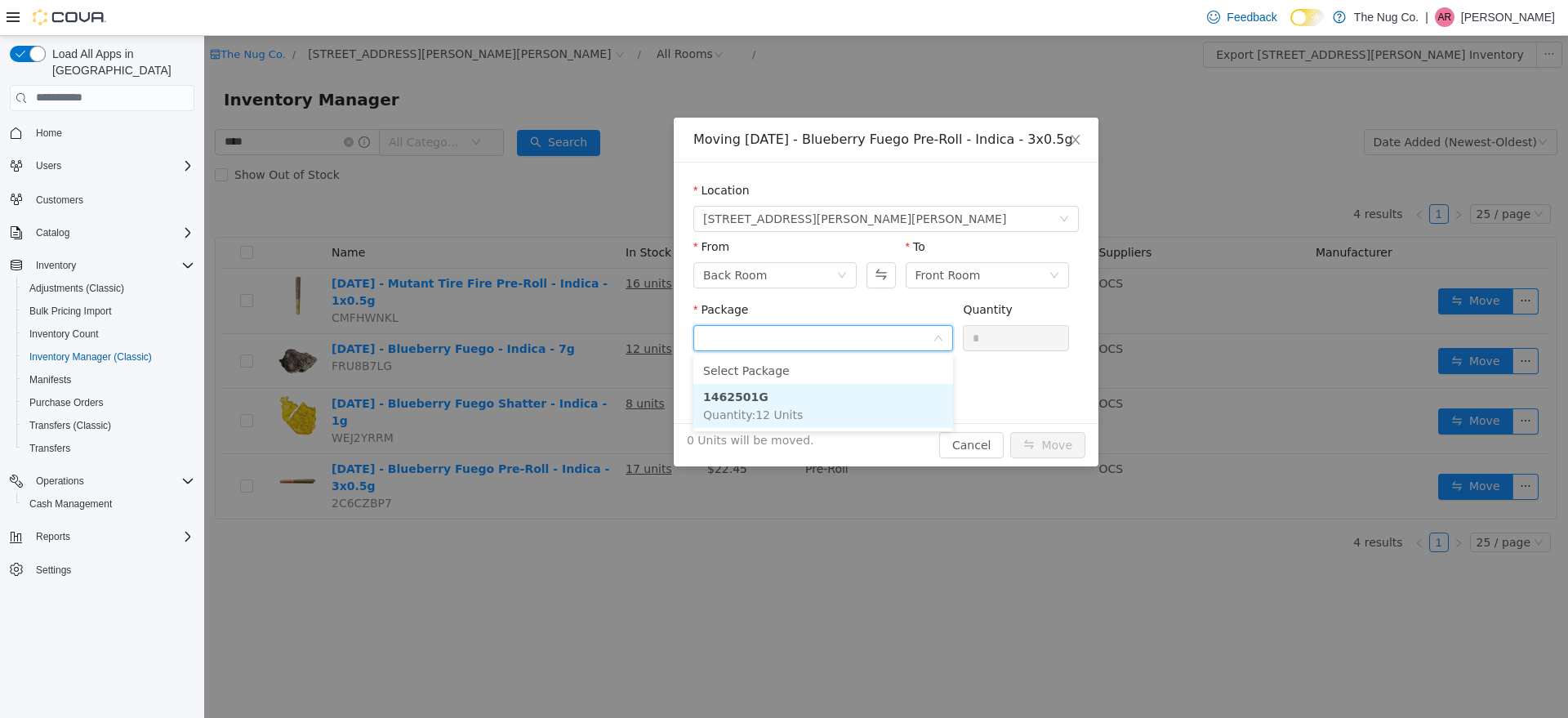
drag, startPoint x: 821, startPoint y: 410, endPoint x: 985, endPoint y: 359, distance: 171.7
click at [822, 409] on li "1462501G Quantity : 12 Units" at bounding box center [823, 405] width 259 height 45
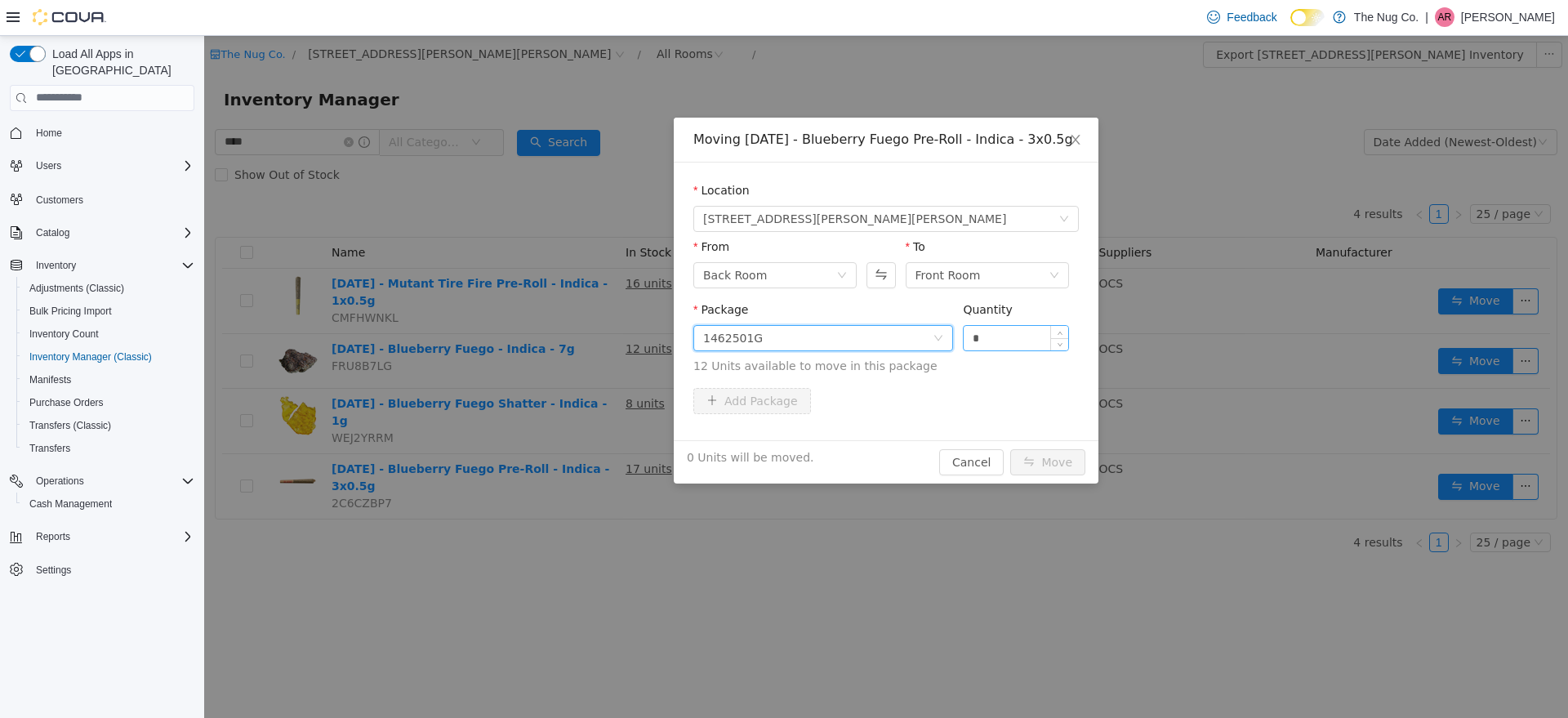
click at [1003, 338] on input "*" at bounding box center [1016, 337] width 104 height 25
type input "*"
click at [1056, 334] on span "Increase Value" at bounding box center [1060, 332] width 17 height 15
click at [1057, 458] on button "Move" at bounding box center [1047, 462] width 75 height 27
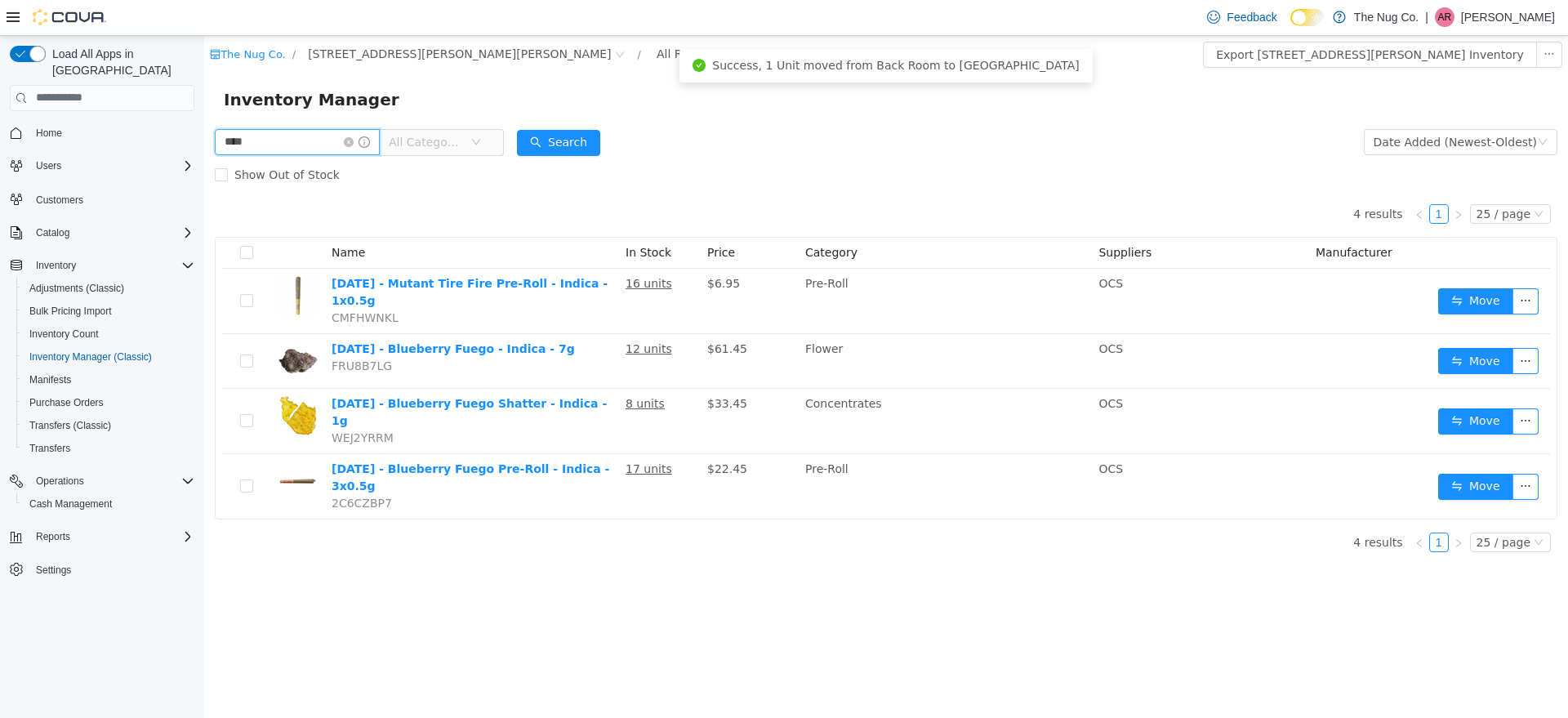
click at [205, 159] on html "The Nug Co. / [STREET_ADDRESS][PERSON_NAME] / All Rooms / Export [STREET_ADDRES…" at bounding box center [886, 376] width 1364 height 682
type input "*****"
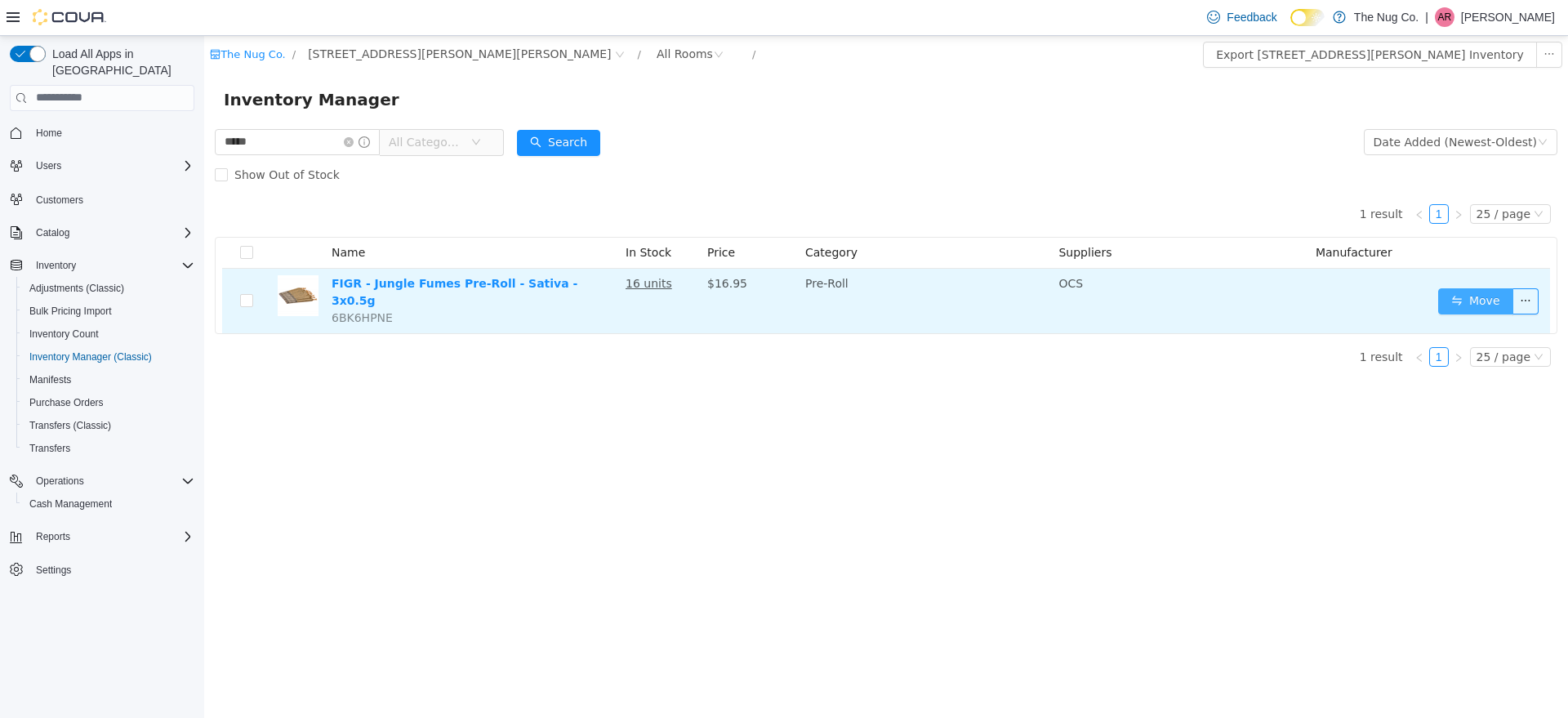
click at [1488, 296] on button "Move" at bounding box center [1475, 301] width 75 height 27
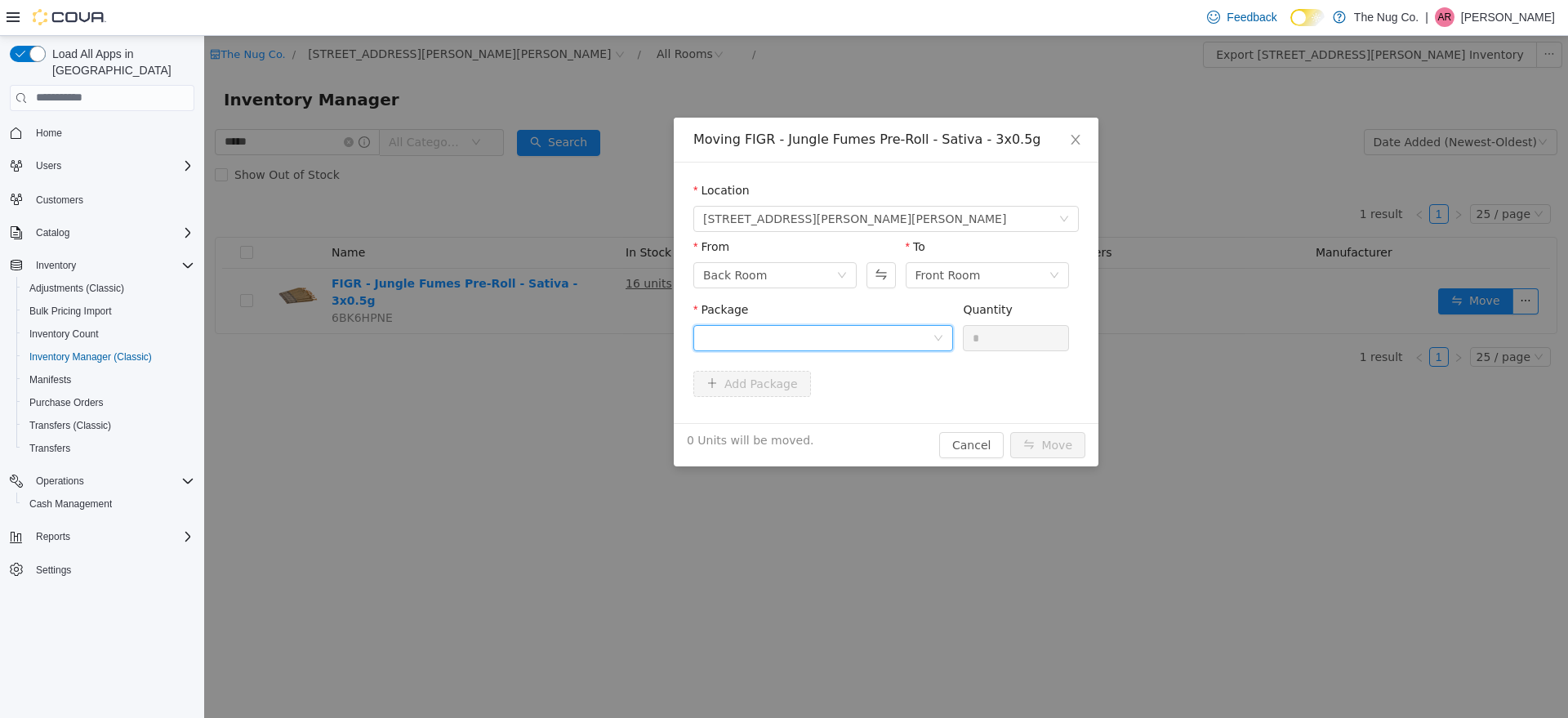
click at [948, 338] on div at bounding box center [823, 338] width 259 height 27
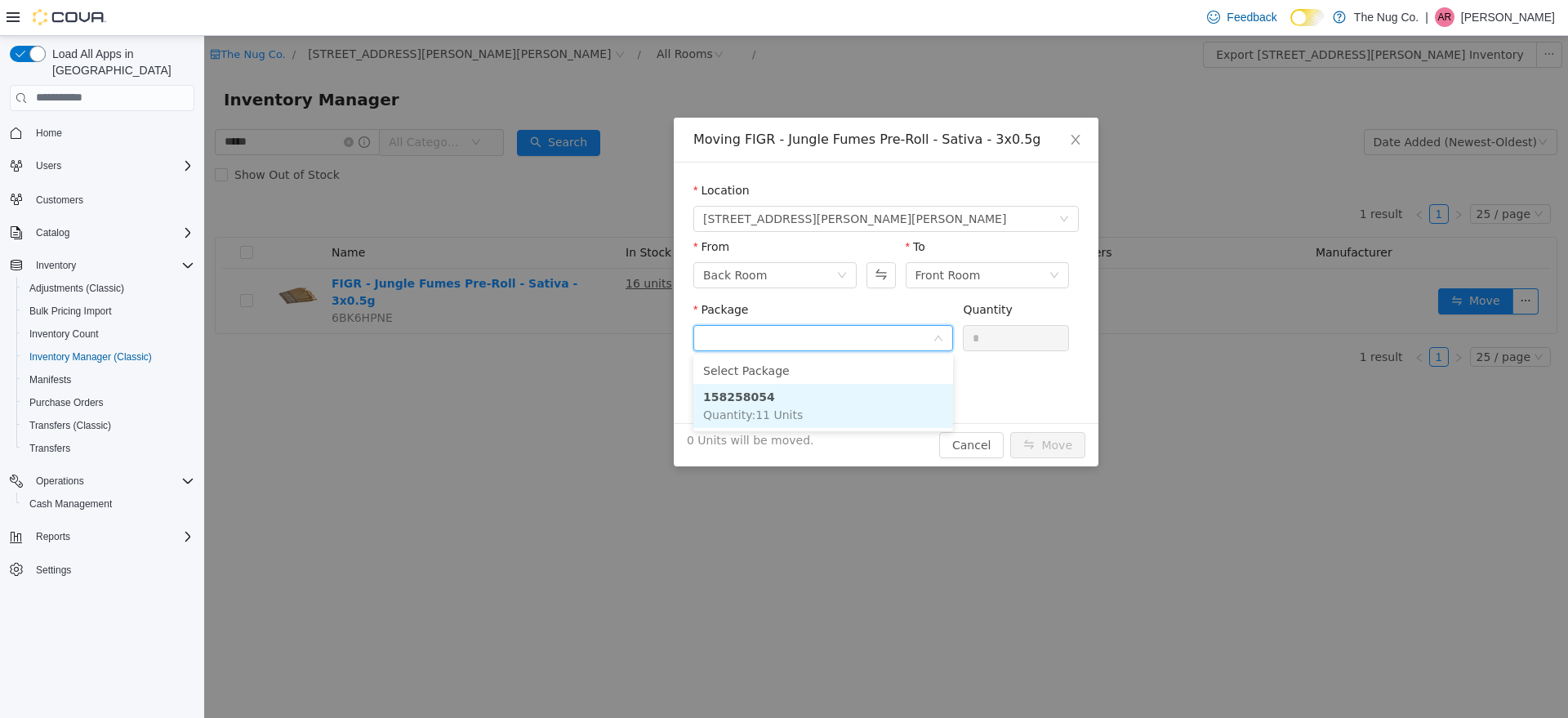
click at [874, 394] on li "158258054 Quantity : 11 Units" at bounding box center [823, 405] width 259 height 45
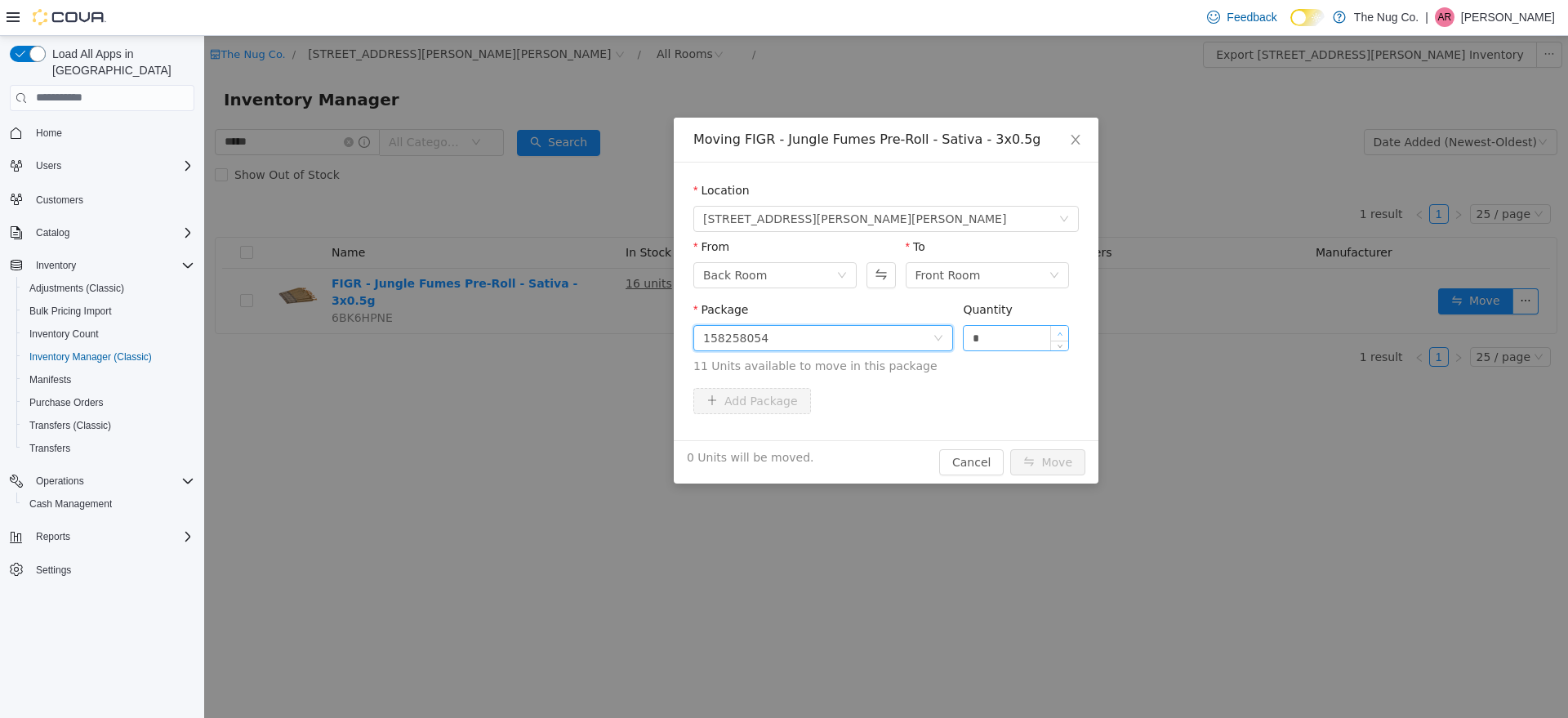
type input "*"
click at [1059, 329] on span "Increase Value" at bounding box center [1060, 332] width 17 height 15
click at [1060, 460] on button "Move" at bounding box center [1047, 462] width 75 height 27
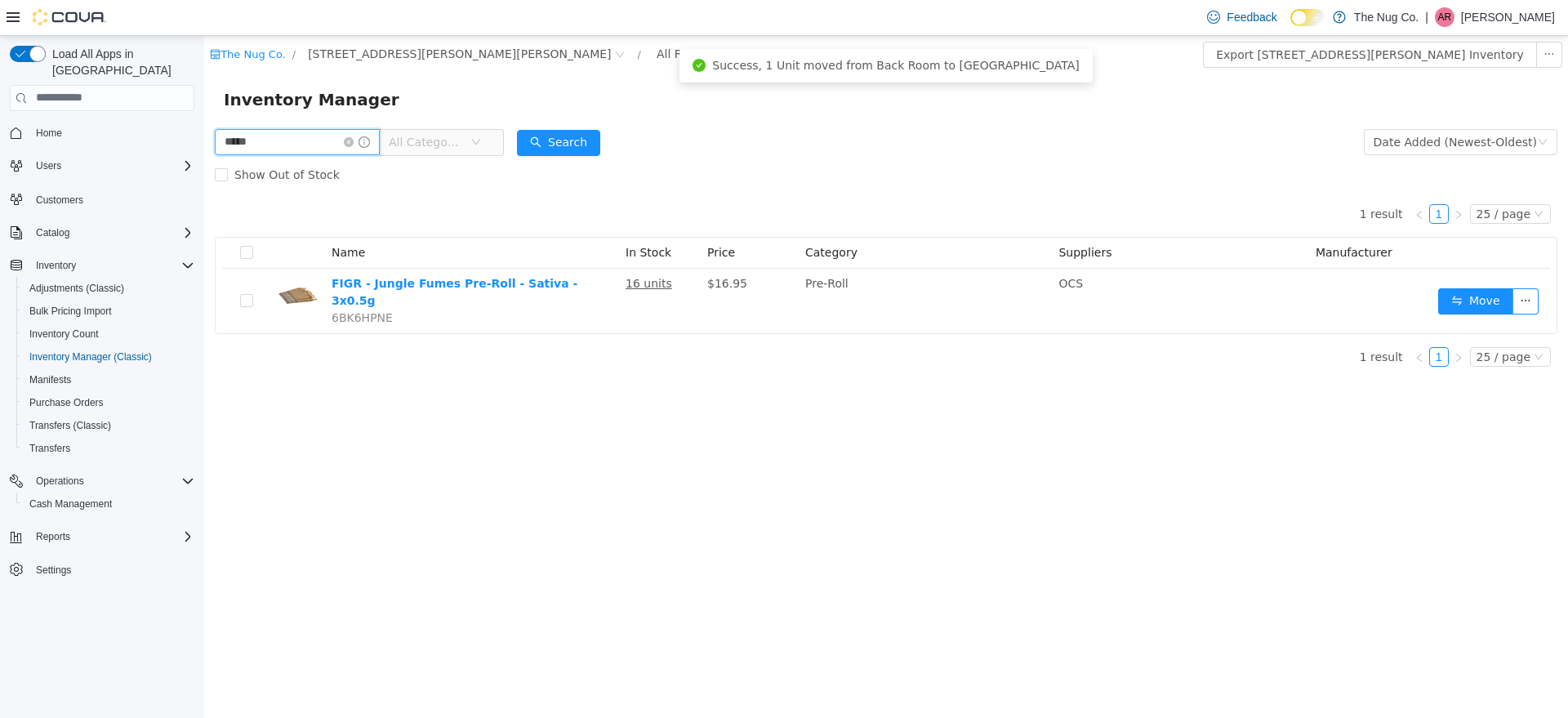
drag, startPoint x: 274, startPoint y: 140, endPoint x: 92, endPoint y: 161, distance: 183.2
click at [205, 161] on html "The Nug Co. / [STREET_ADDRESS][PERSON_NAME] / All Rooms / Export [STREET_ADDRES…" at bounding box center [886, 376] width 1364 height 682
type input "******"
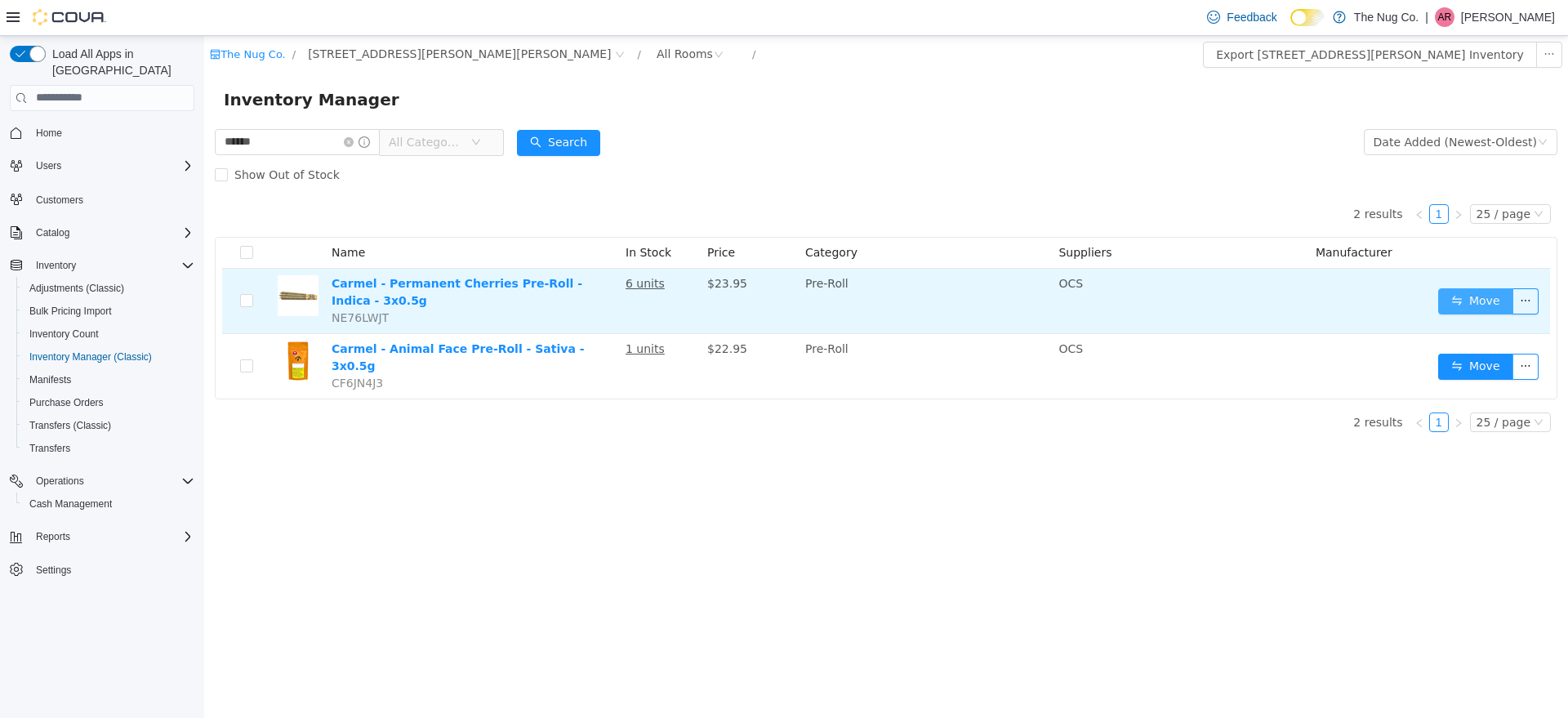
click at [1468, 290] on button "Move" at bounding box center [1475, 301] width 75 height 27
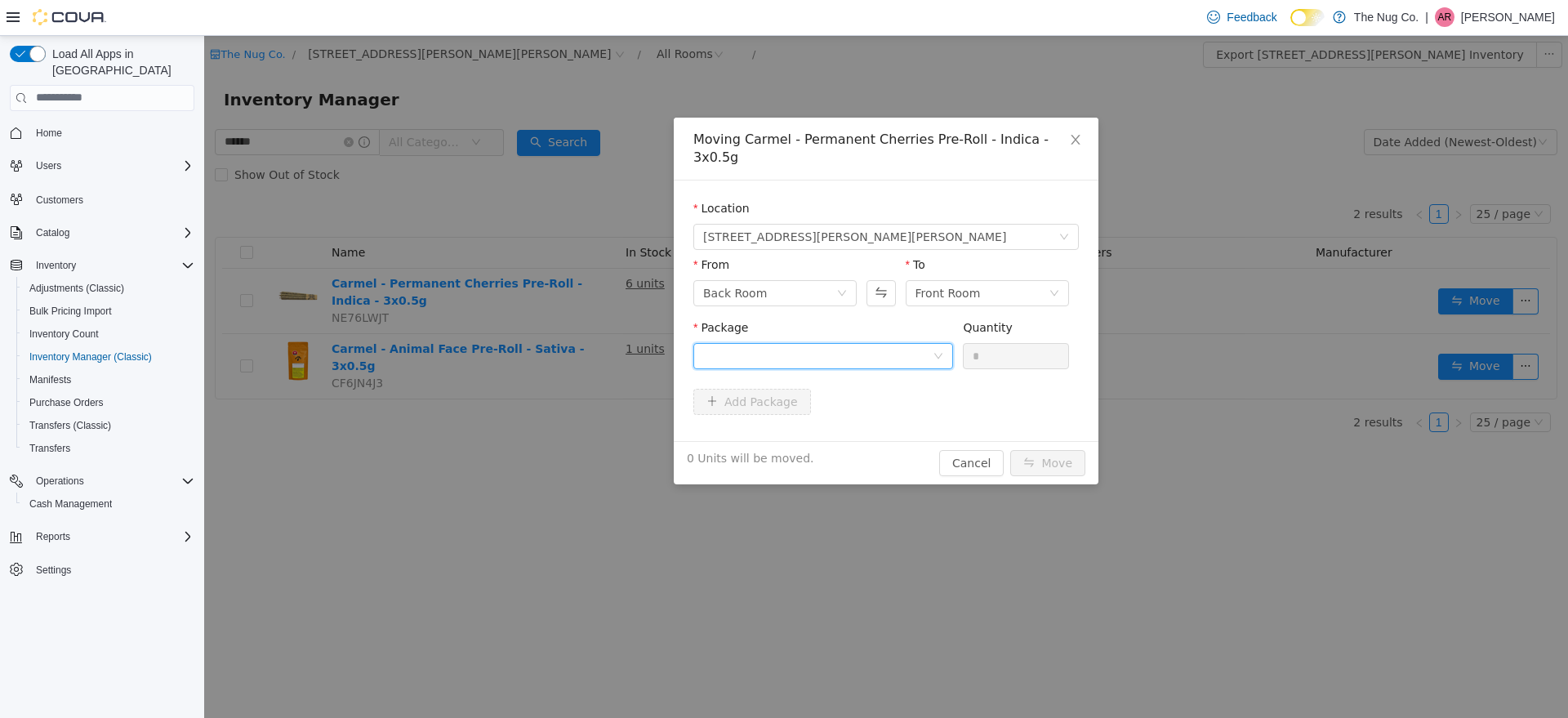
click at [924, 343] on div at bounding box center [818, 355] width 229 height 25
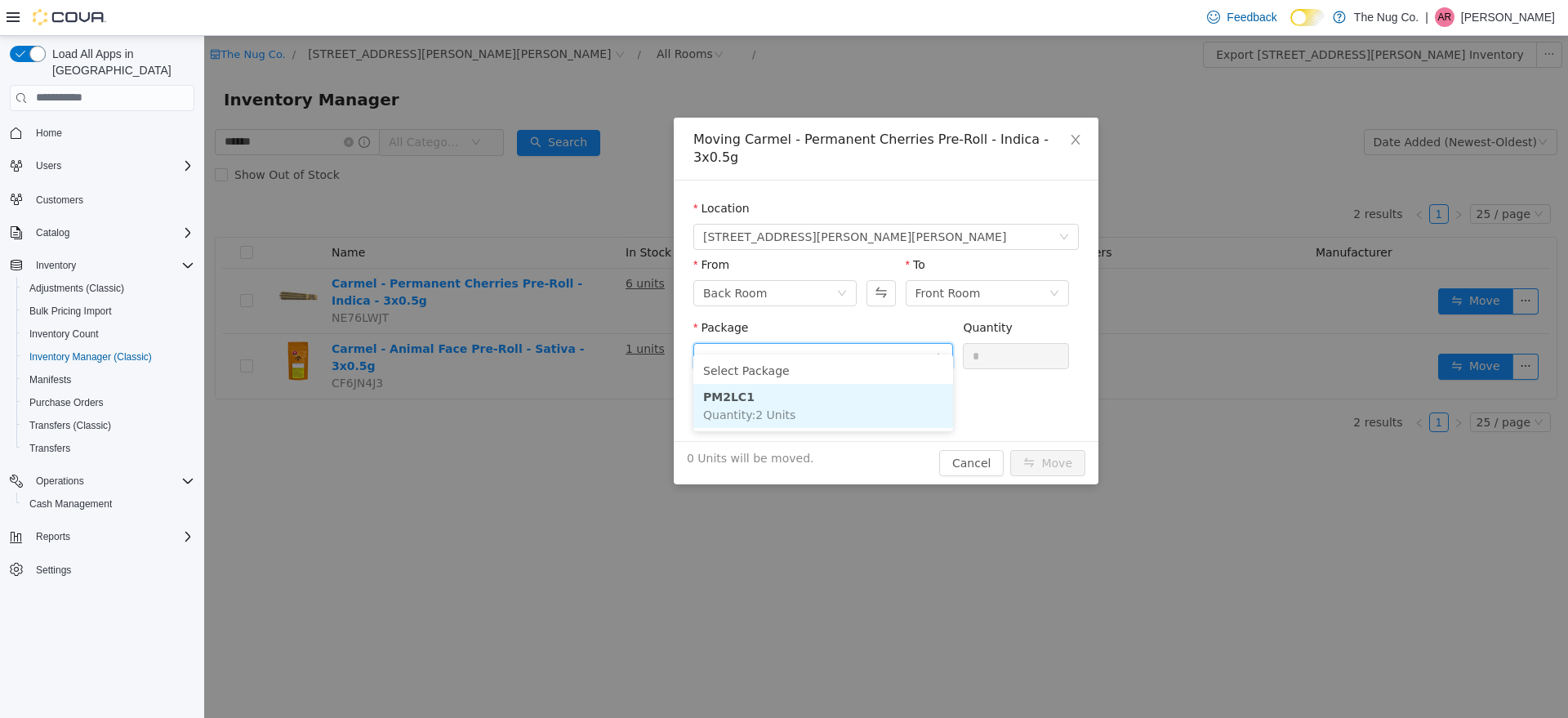
click at [809, 402] on li "PM2LC1 Quantity : 2 Units" at bounding box center [823, 405] width 259 height 45
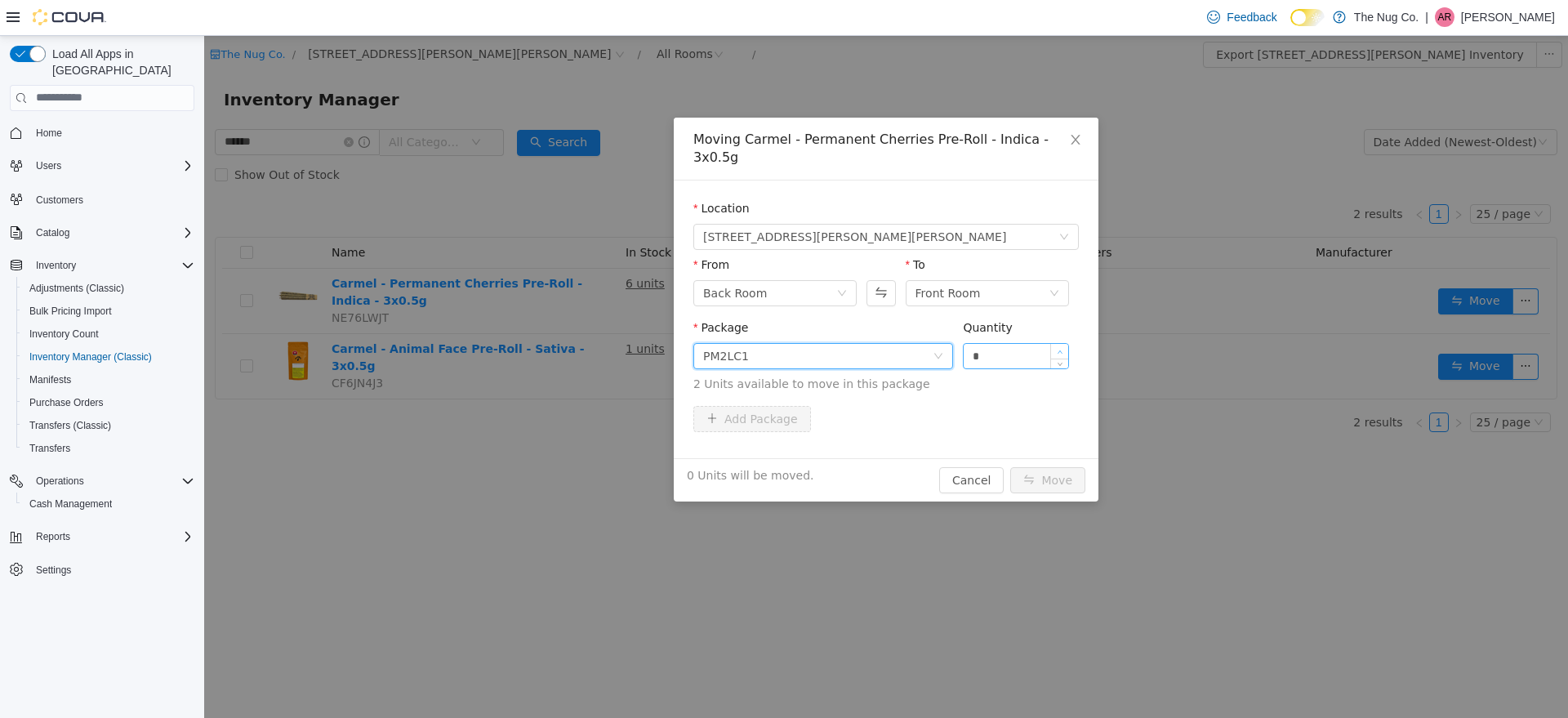
type input "*"
click at [1062, 349] on icon "icon: up" at bounding box center [1060, 351] width 6 height 6
click at [1024, 467] on button "Move" at bounding box center [1047, 480] width 75 height 27
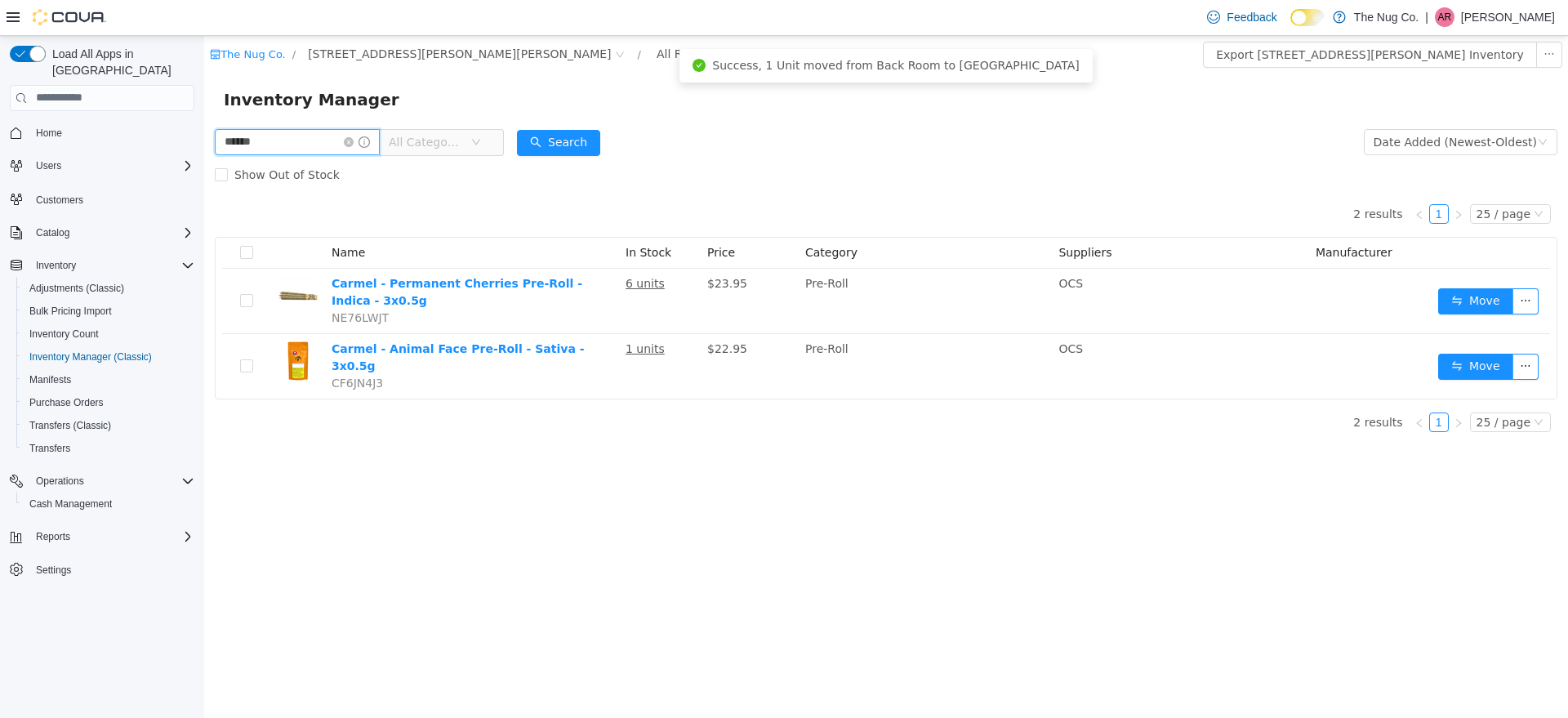
drag, startPoint x: 271, startPoint y: 140, endPoint x: 0, endPoint y: 139, distance: 271.0
click at [205, 139] on html "The Nug Co. / [STREET_ADDRESS][PERSON_NAME] / All Rooms / Export [STREET_ADDRES…" at bounding box center [886, 376] width 1364 height 682
type input "****"
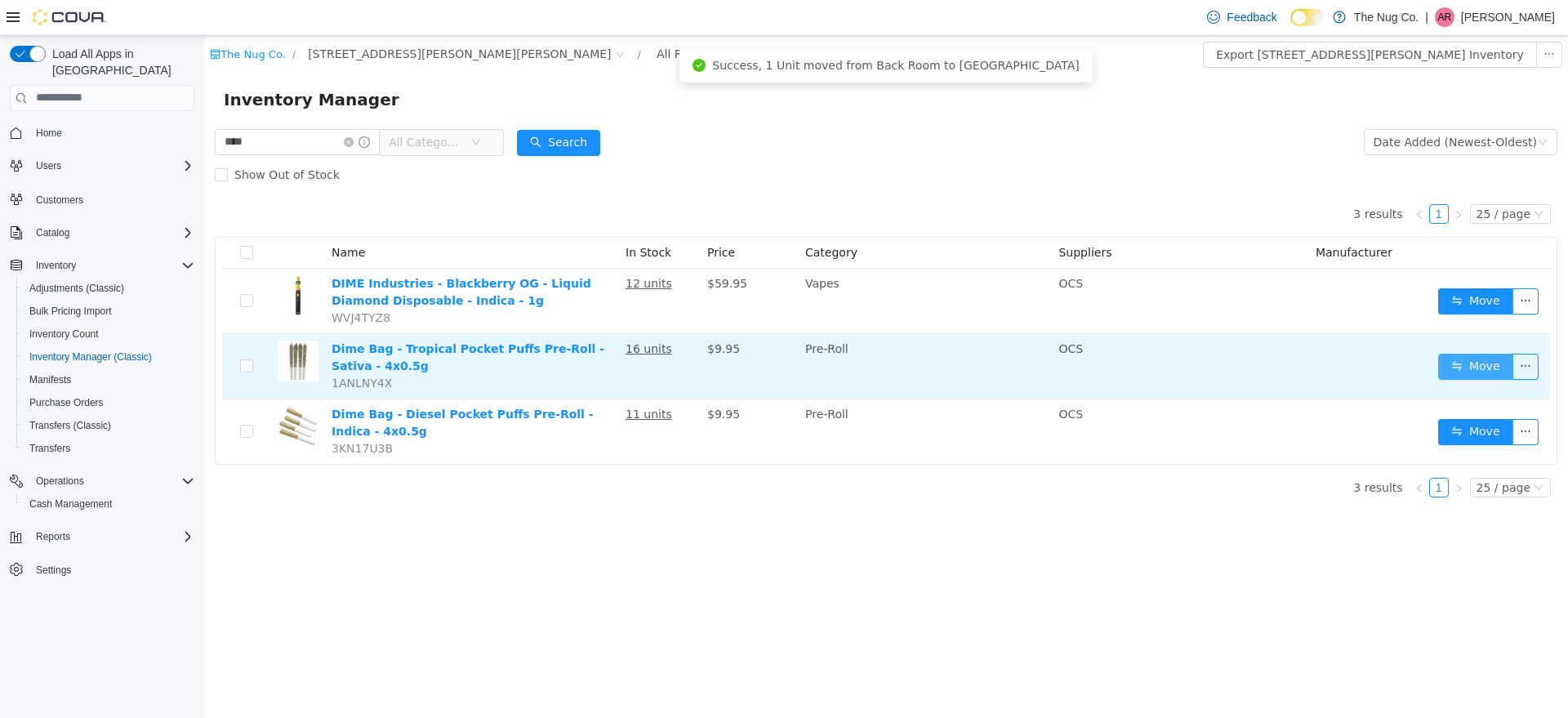
click at [1459, 363] on button "Move" at bounding box center [1475, 367] width 75 height 27
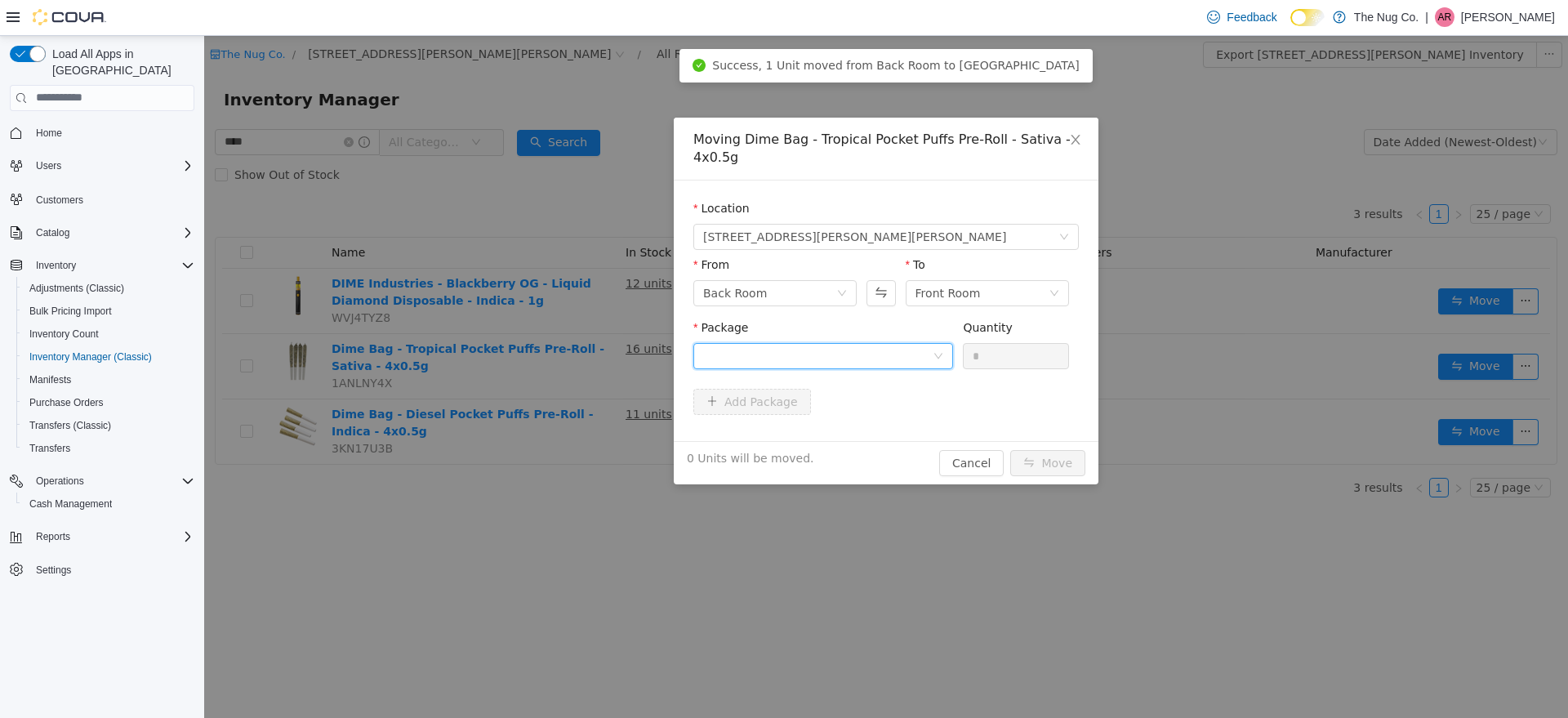
click at [809, 364] on div at bounding box center [818, 355] width 229 height 25
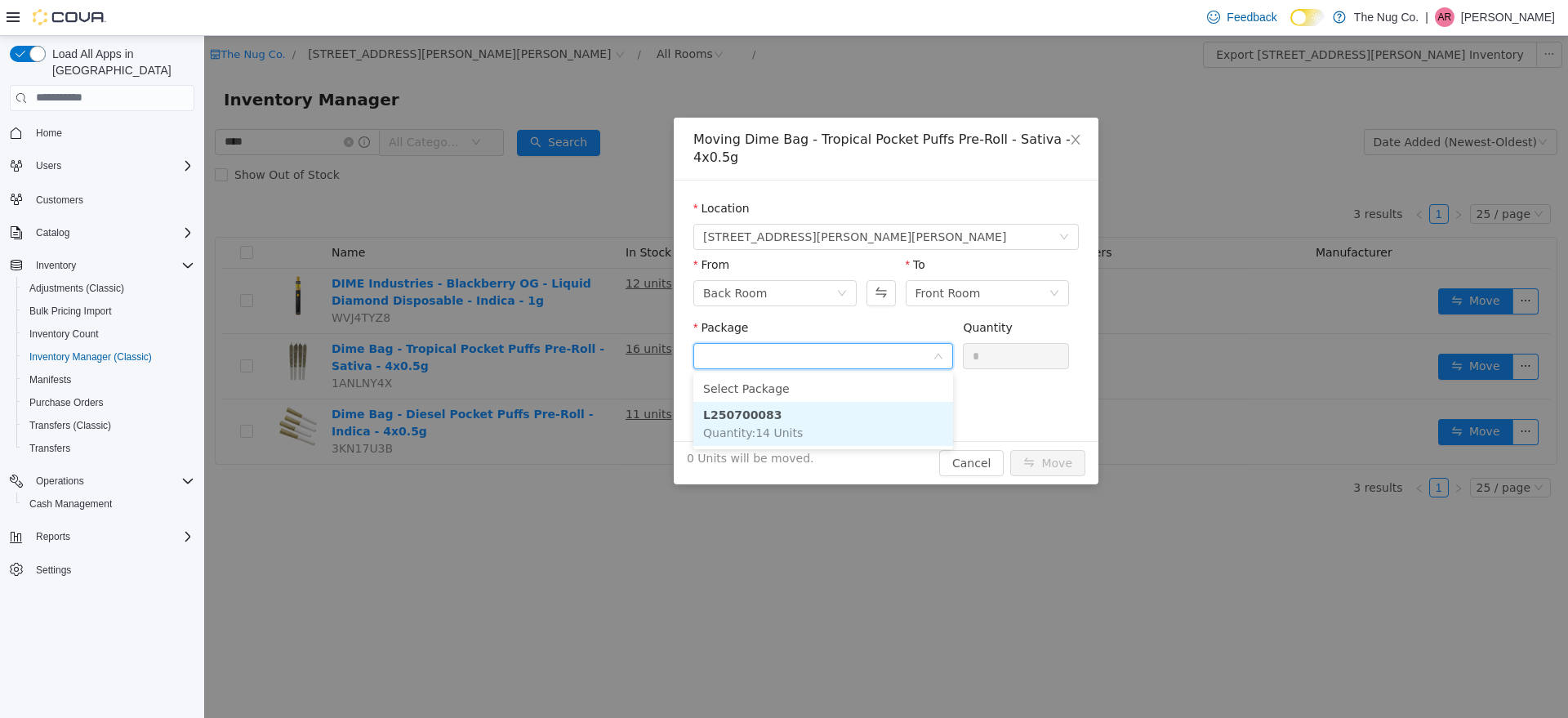
drag, startPoint x: 776, startPoint y: 422, endPoint x: 956, endPoint y: 378, distance: 185.3
click at [778, 420] on li "L250700083 Quantity : 14 Units" at bounding box center [823, 423] width 259 height 45
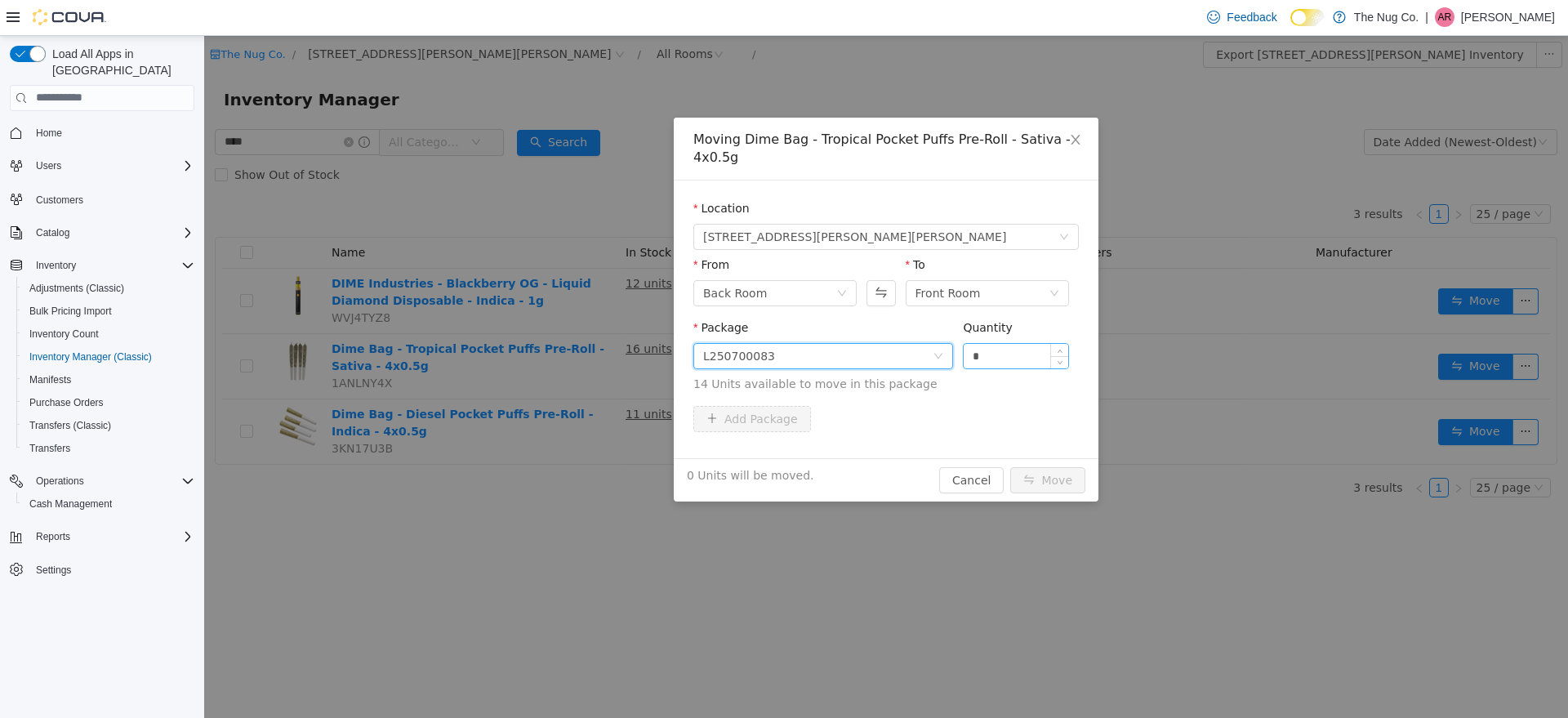
click at [1005, 358] on input "*" at bounding box center [1016, 355] width 104 height 25
type input "**"
click at [1010, 467] on button "Move" at bounding box center [1047, 480] width 75 height 27
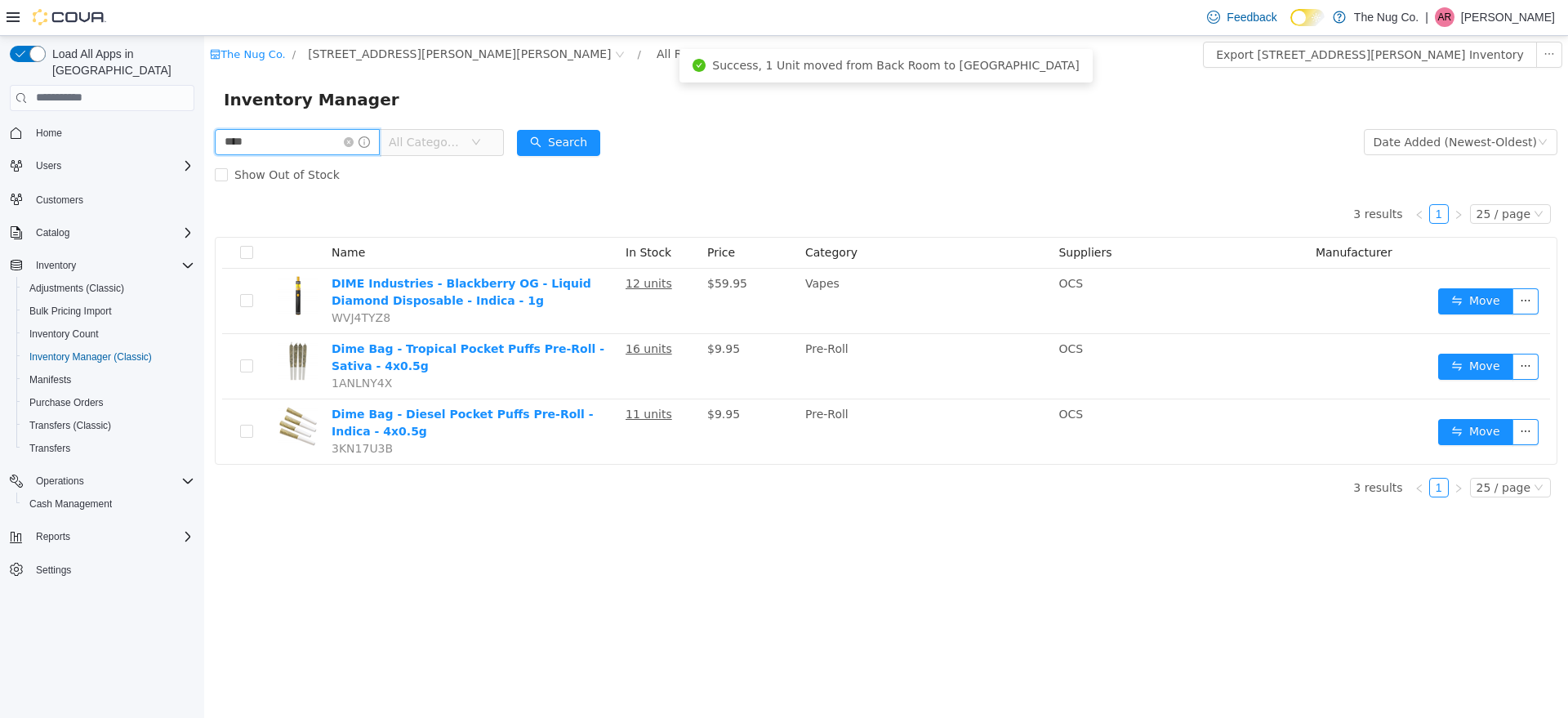
drag, startPoint x: 280, startPoint y: 137, endPoint x: 205, endPoint y: 146, distance: 75.5
click at [205, 110] on html "The Nug Co. / [STREET_ADDRESS][PERSON_NAME] / All Rooms / Export [STREET_ADDRES…" at bounding box center [886, 376] width 1364 height 682
type input "******"
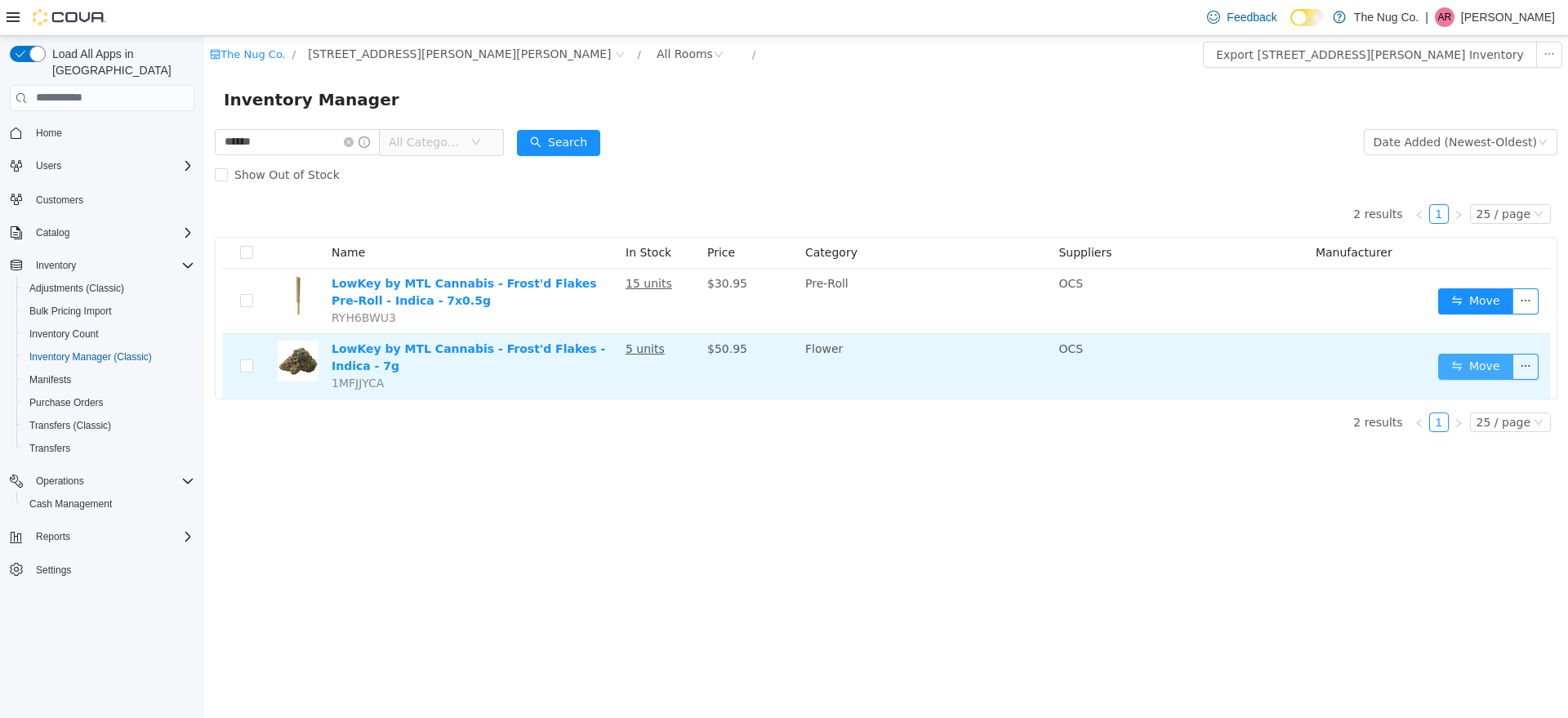
click at [1476, 354] on button "Move" at bounding box center [1475, 367] width 75 height 27
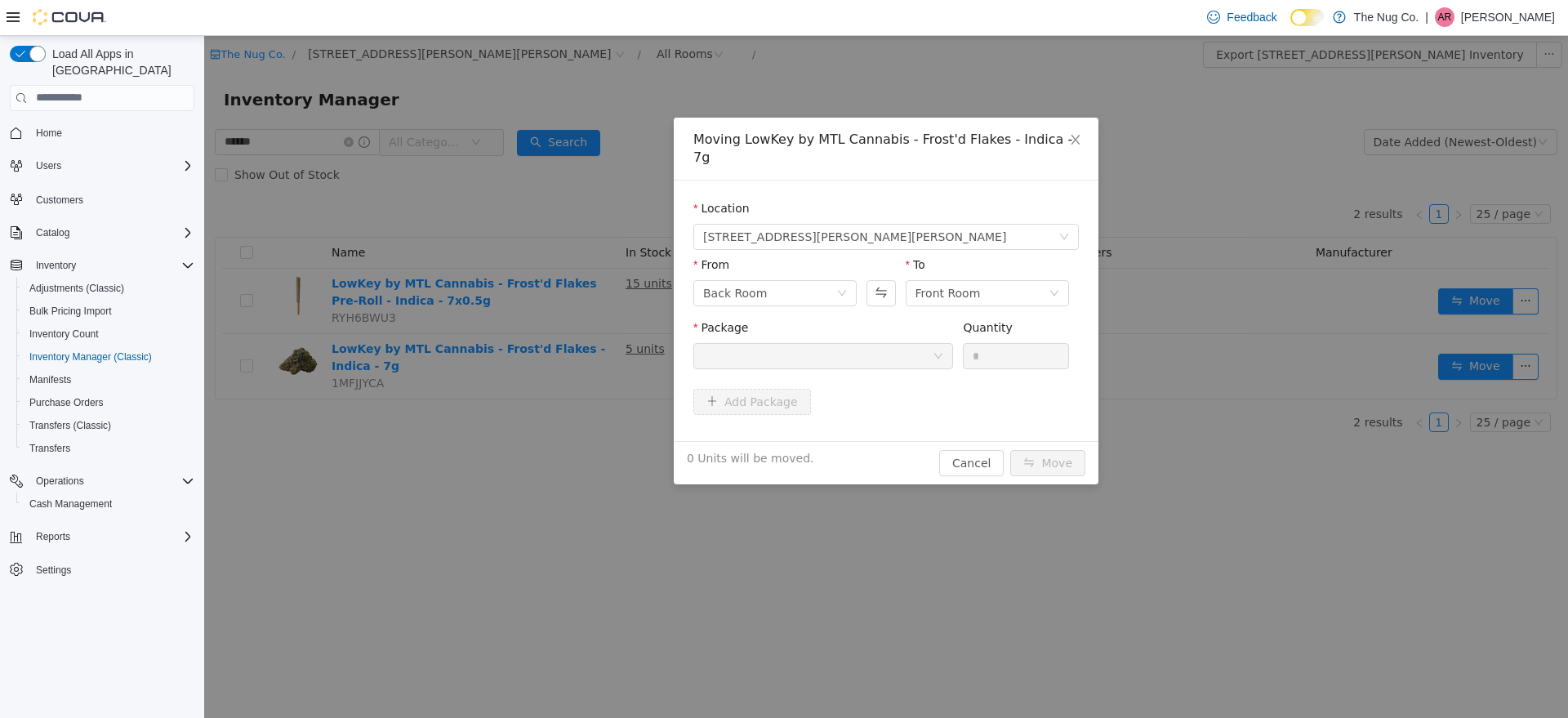
click at [850, 343] on div at bounding box center [818, 355] width 229 height 25
click at [1074, 136] on icon "icon: close" at bounding box center [1075, 138] width 9 height 9
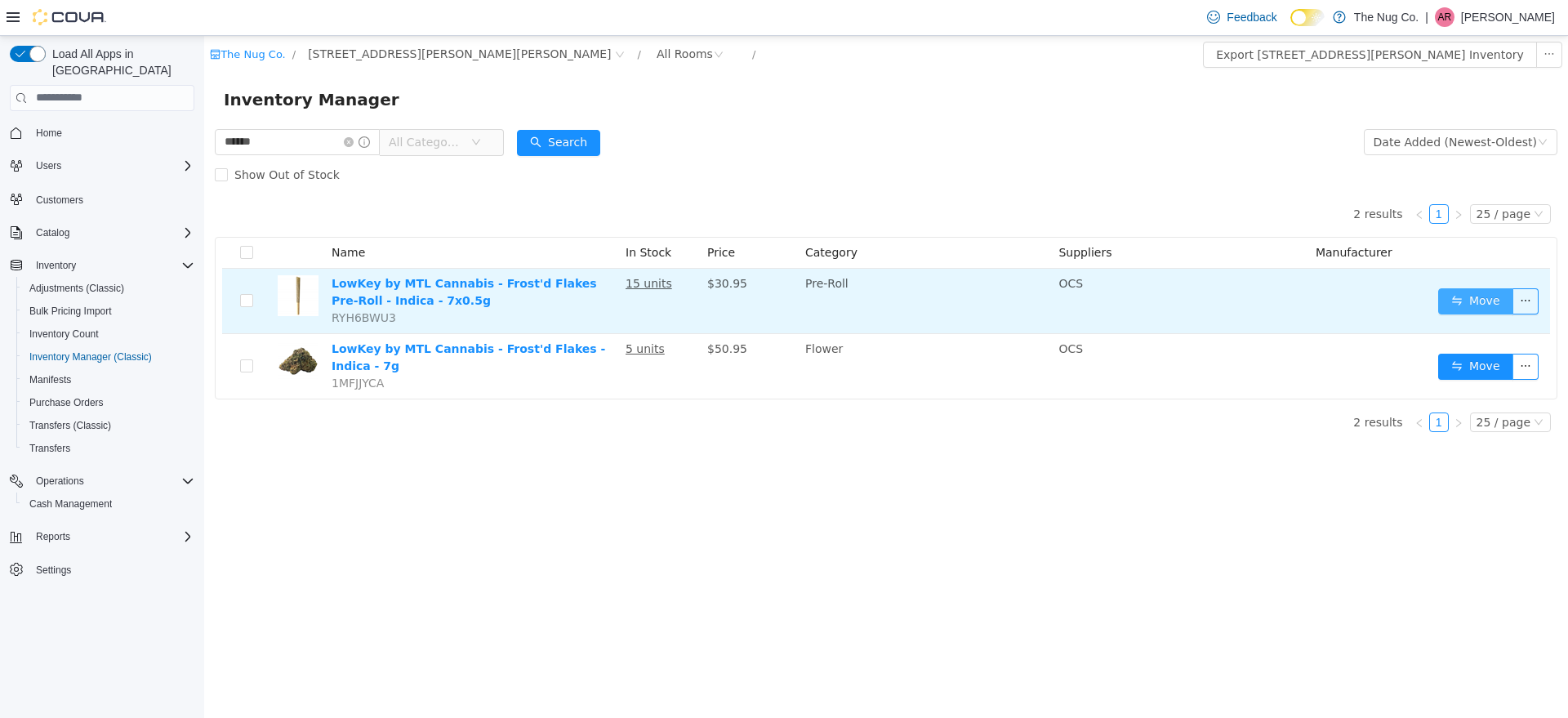
click at [1478, 297] on button "Move" at bounding box center [1475, 301] width 75 height 27
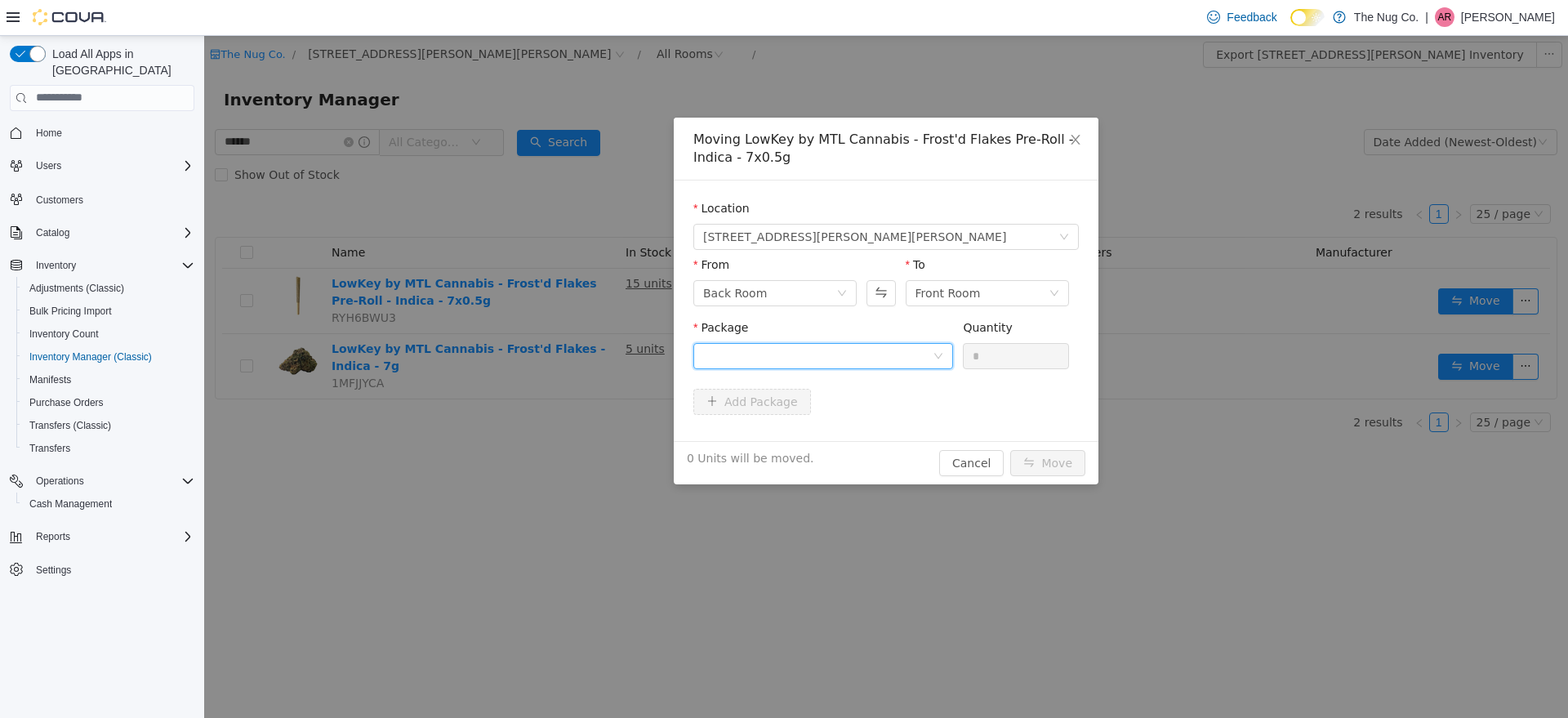
click at [946, 365] on div at bounding box center [823, 355] width 259 height 27
click at [859, 435] on li "210925D1401 Quantity : 13 Units" at bounding box center [823, 423] width 259 height 45
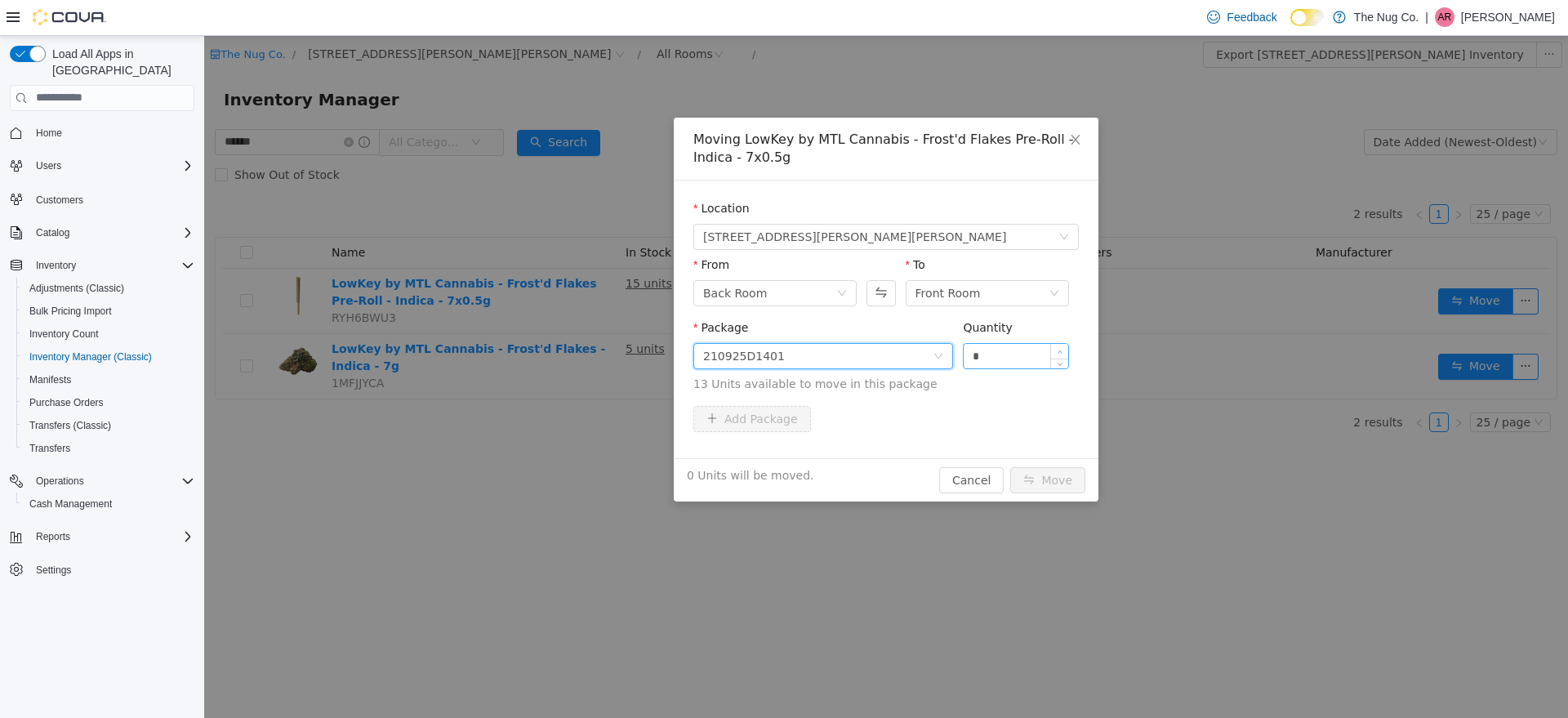
type input "*"
click at [1056, 352] on span "Increase Value" at bounding box center [1060, 350] width 17 height 15
click at [1054, 480] on button "Move" at bounding box center [1047, 480] width 75 height 27
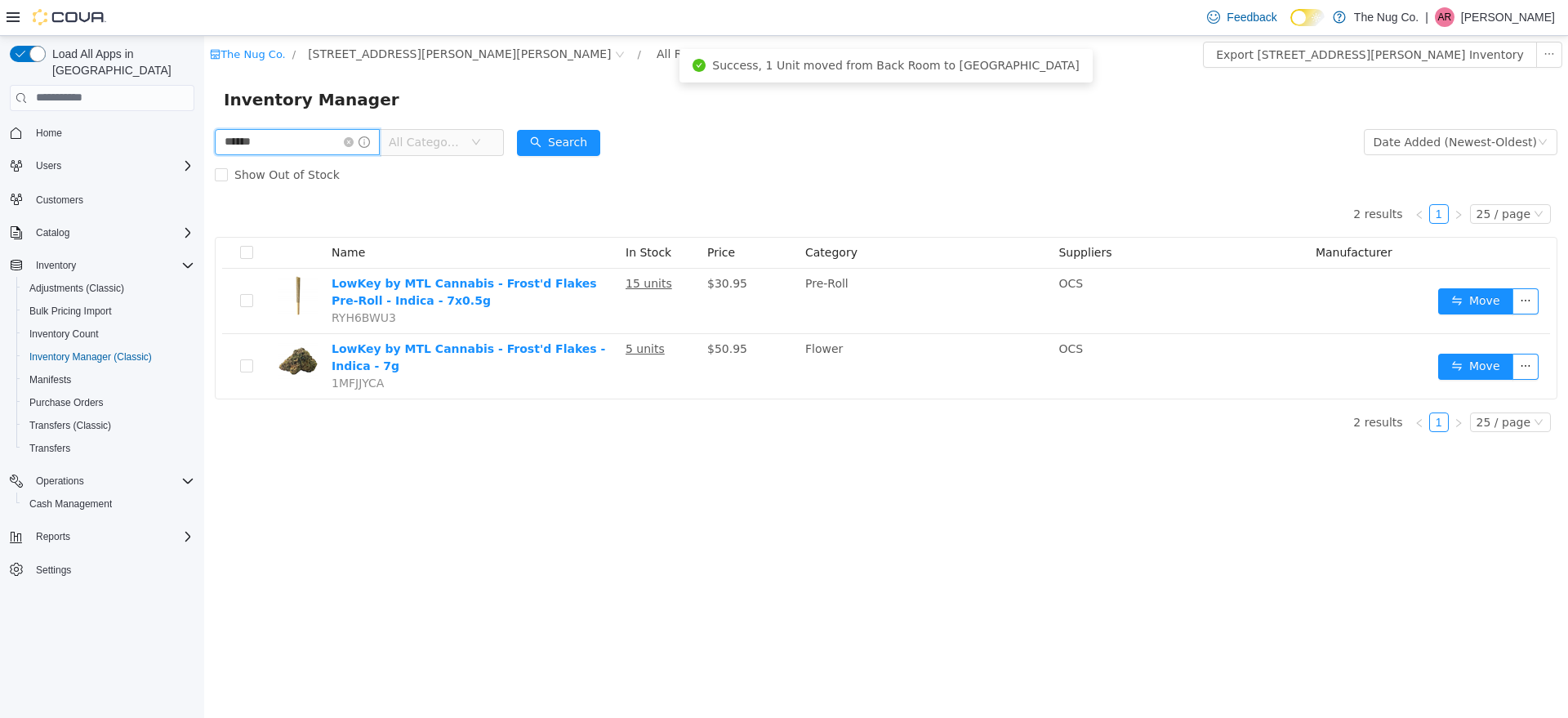
drag, startPoint x: 256, startPoint y: 145, endPoint x: 0, endPoint y: 160, distance: 256.4
click at [205, 160] on html "The Nug Co. / [STREET_ADDRESS][PERSON_NAME] / All Rooms / Export [STREET_ADDRES…" at bounding box center [886, 376] width 1364 height 682
type input "******"
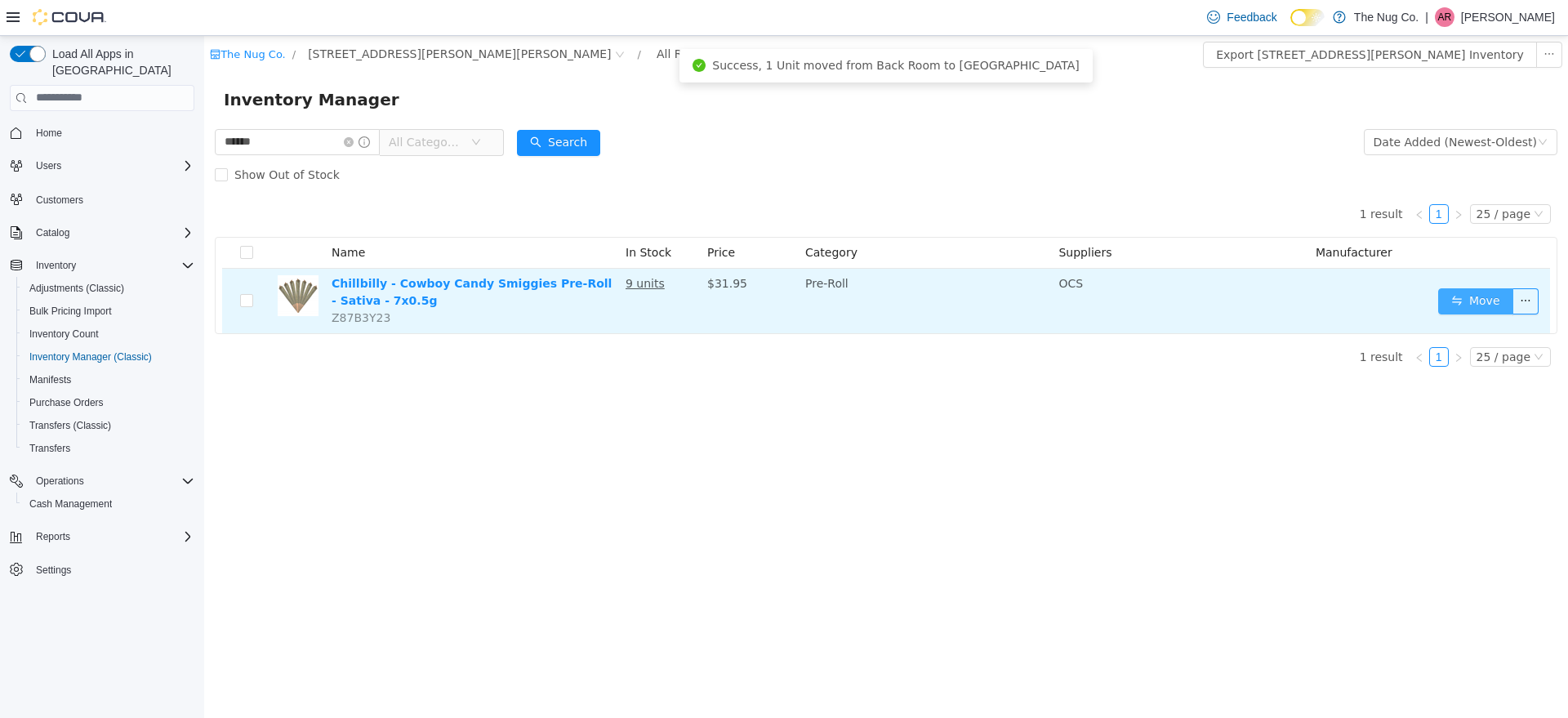
click at [1488, 301] on button "Move" at bounding box center [1475, 301] width 75 height 27
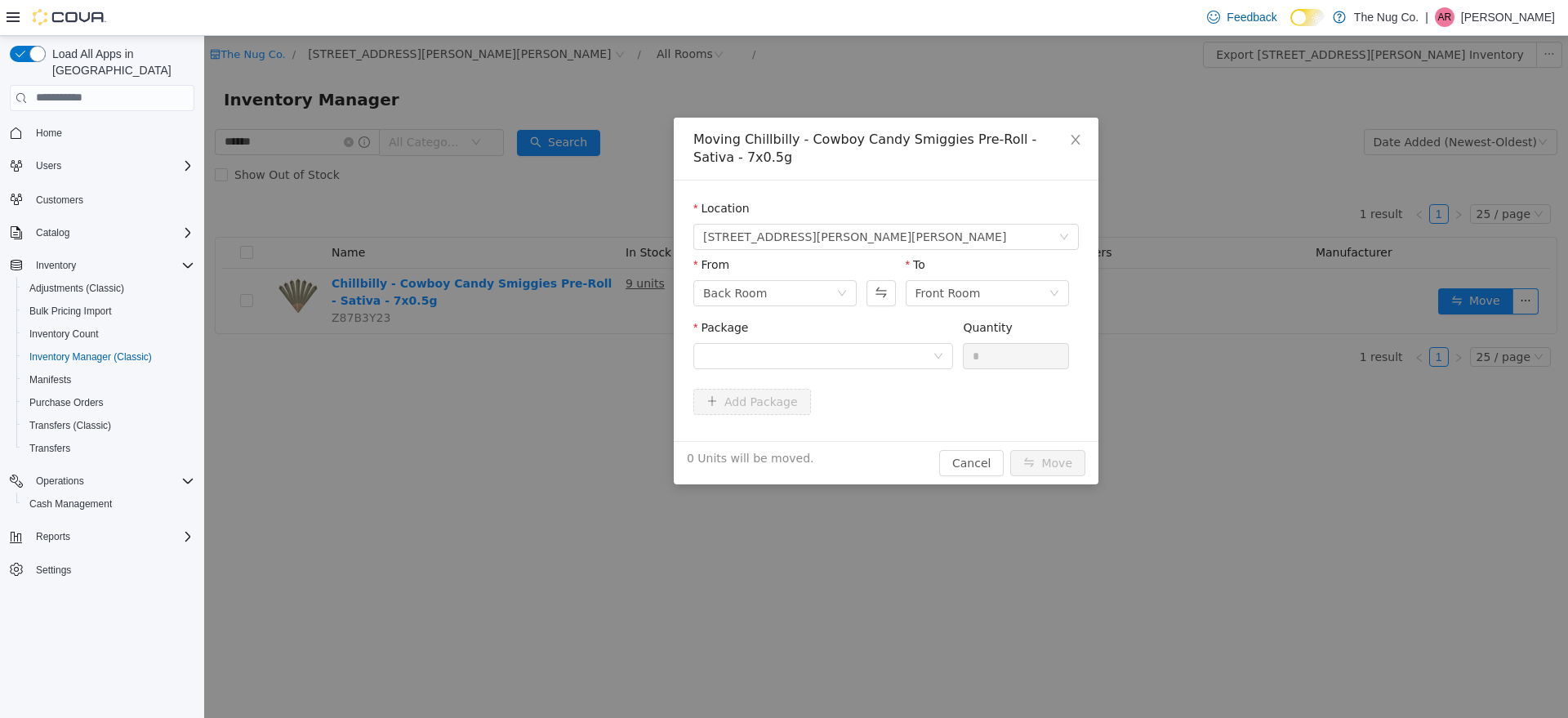
click at [839, 340] on div "Package" at bounding box center [823, 330] width 259 height 24
click at [872, 350] on div at bounding box center [818, 355] width 229 height 25
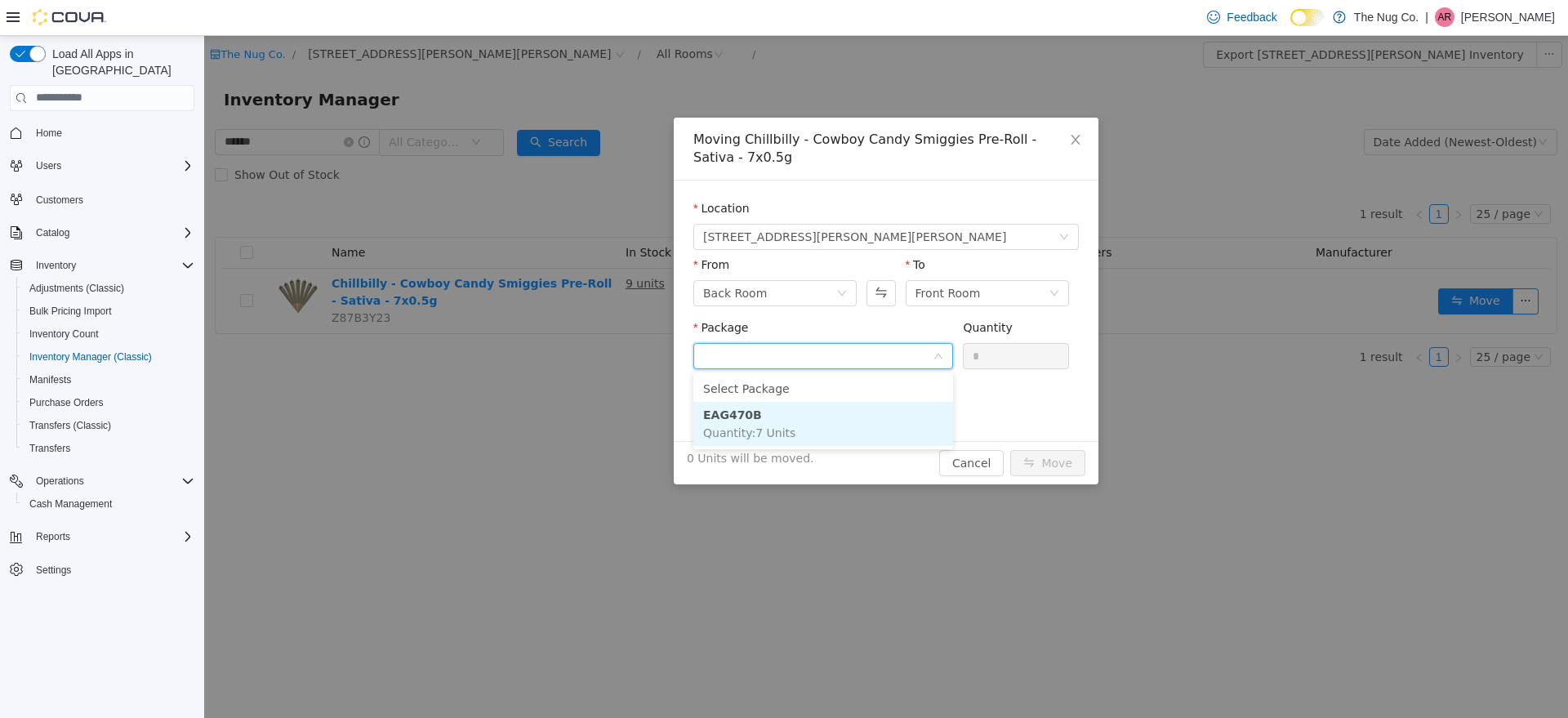
click at [800, 421] on li "EAG470B Quantity : 7 Units" at bounding box center [823, 423] width 259 height 45
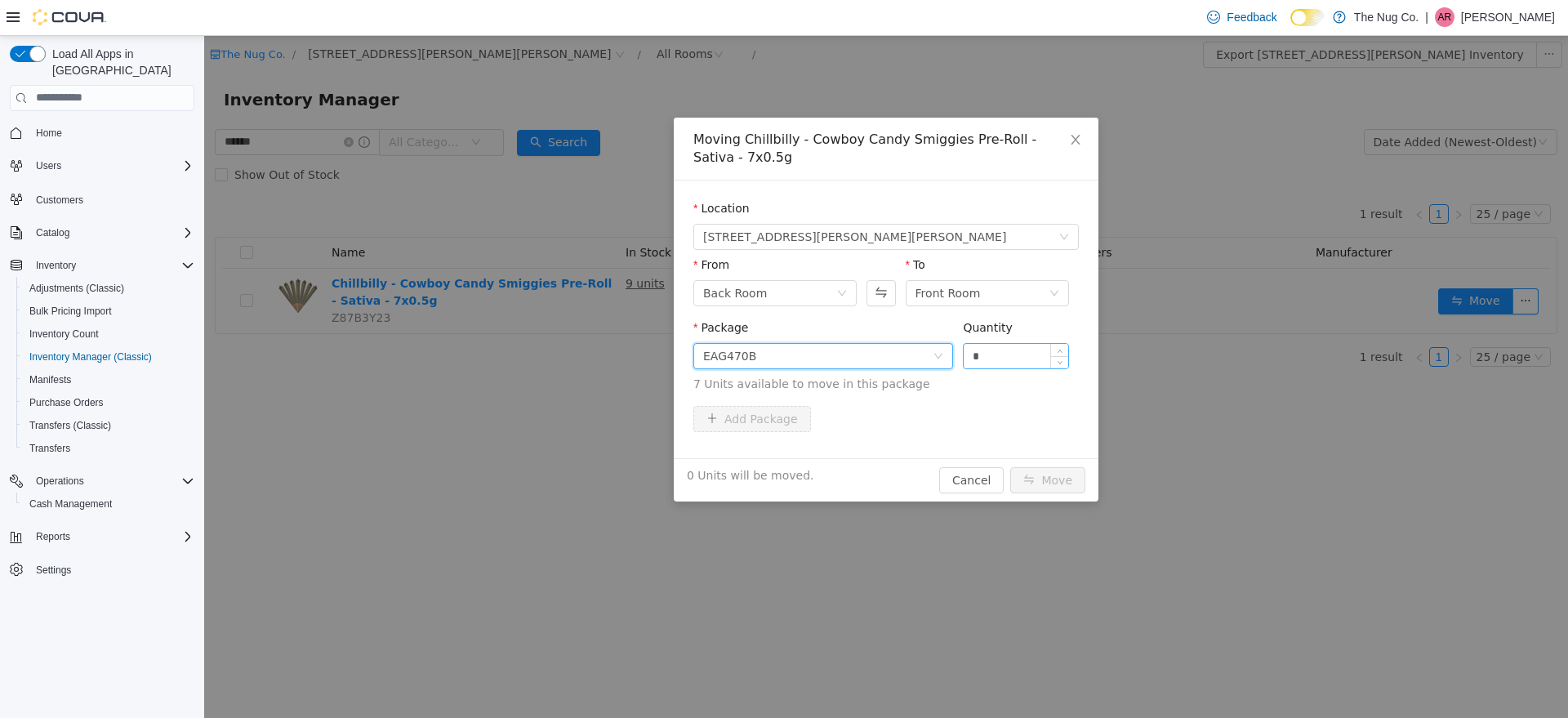
click at [997, 351] on input "*" at bounding box center [1016, 355] width 104 height 25
type input "*"
click at [1063, 351] on span "Increase Value" at bounding box center [1060, 350] width 17 height 15
click at [1050, 469] on button "Move" at bounding box center [1047, 480] width 75 height 27
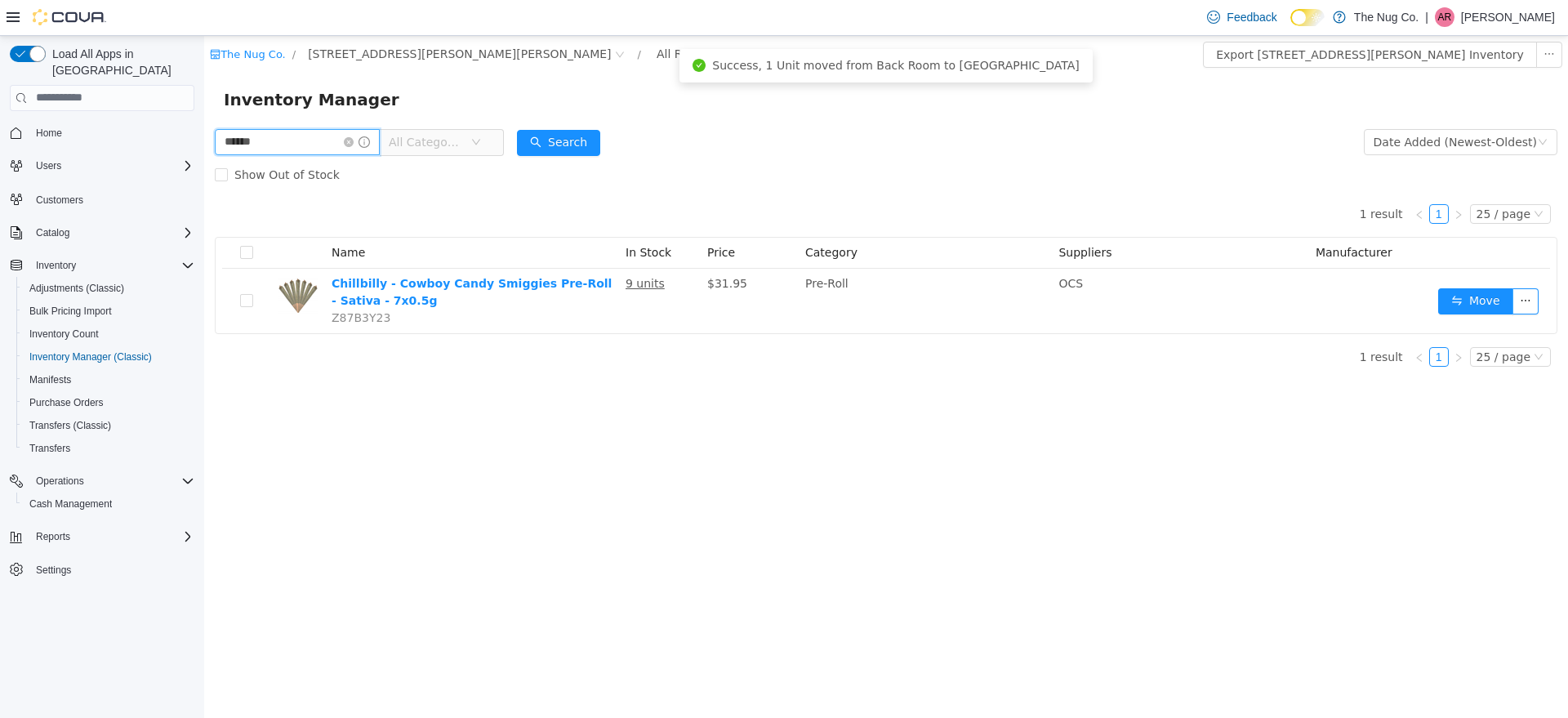
drag, startPoint x: 291, startPoint y: 144, endPoint x: 0, endPoint y: 153, distance: 291.1
click at [205, 153] on html "The Nug Co. / [STREET_ADDRESS][PERSON_NAME] / All Rooms / Export [STREET_ADDRES…" at bounding box center [886, 376] width 1364 height 682
type input "*****"
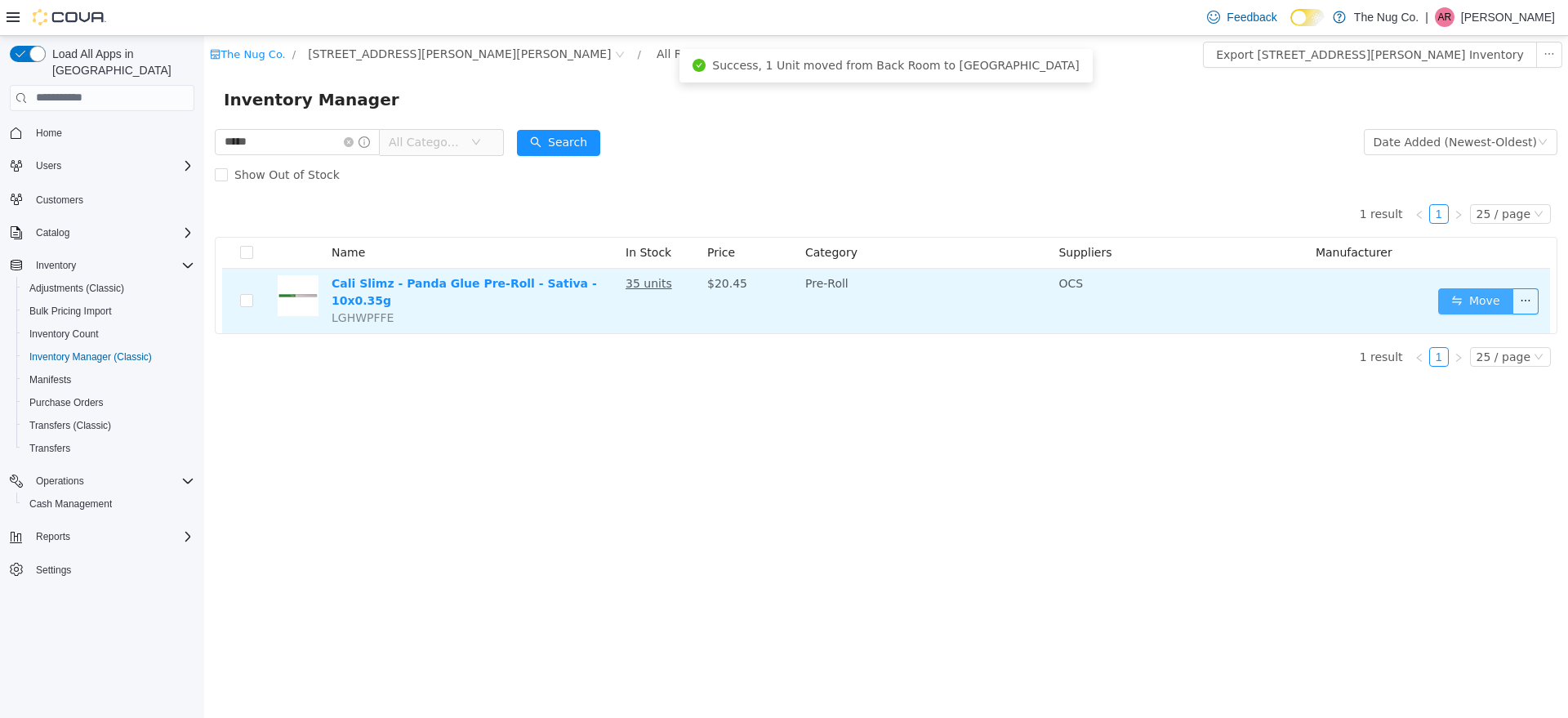
click at [1488, 307] on button "Move" at bounding box center [1475, 301] width 75 height 27
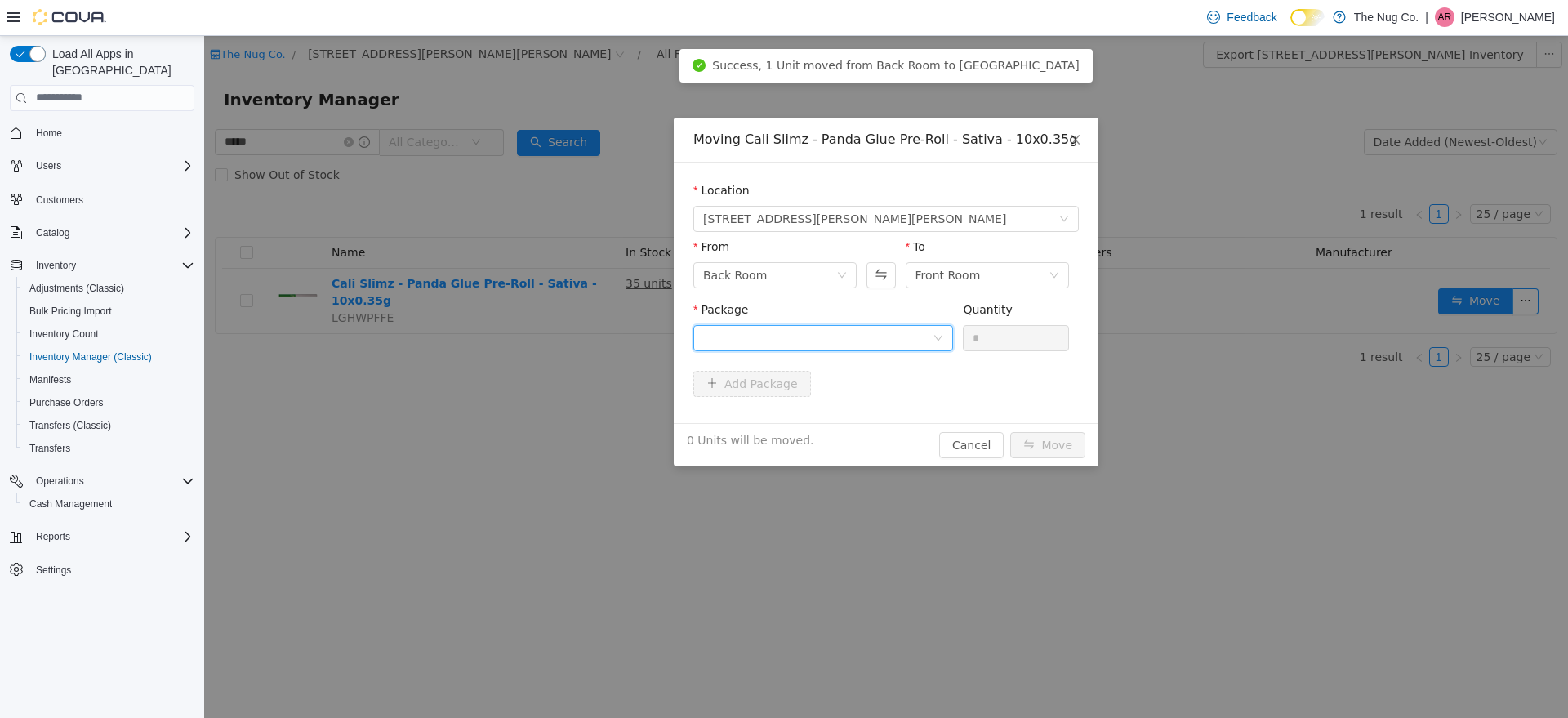
click at [928, 327] on div at bounding box center [818, 337] width 229 height 25
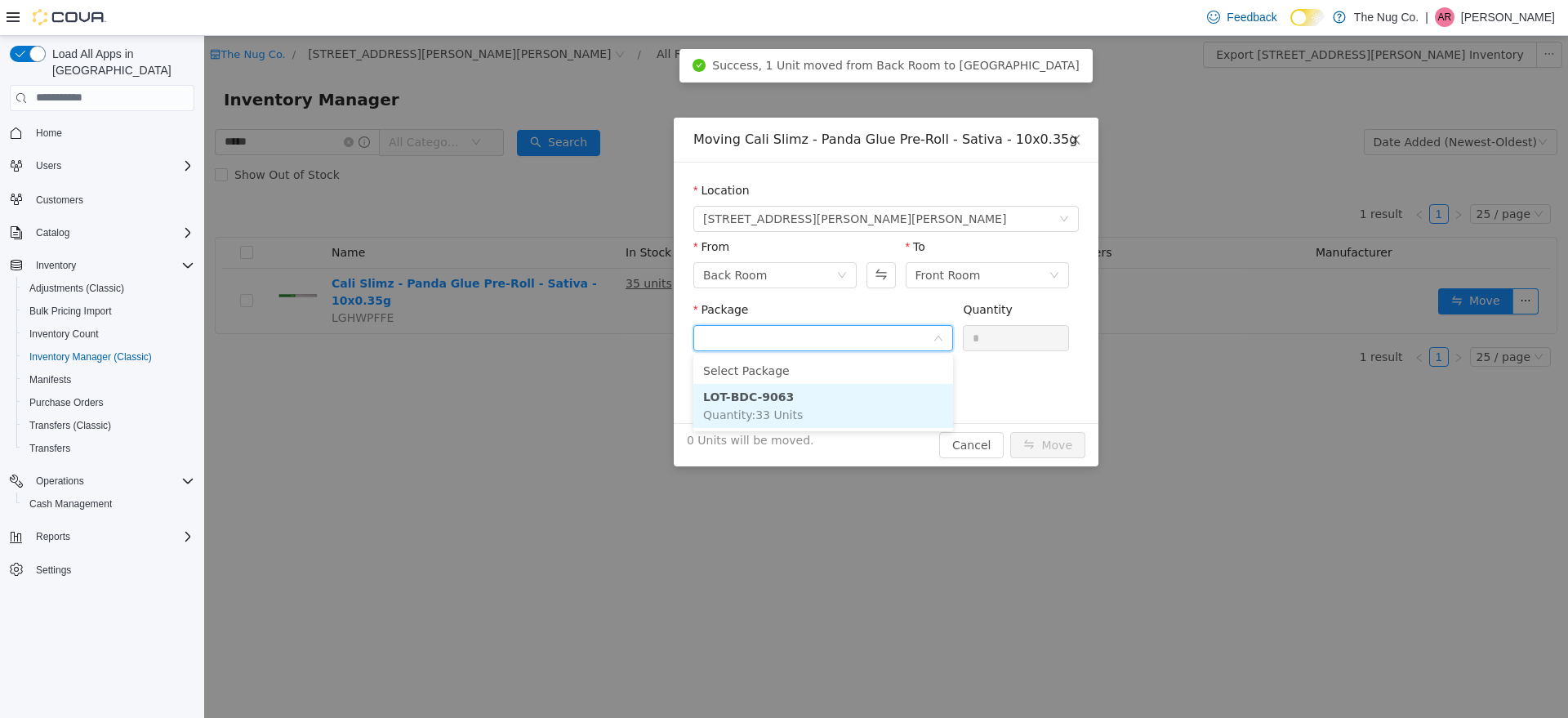
click at [808, 403] on li "LOT-BDC-9063 Quantity : 33 Units" at bounding box center [823, 405] width 259 height 45
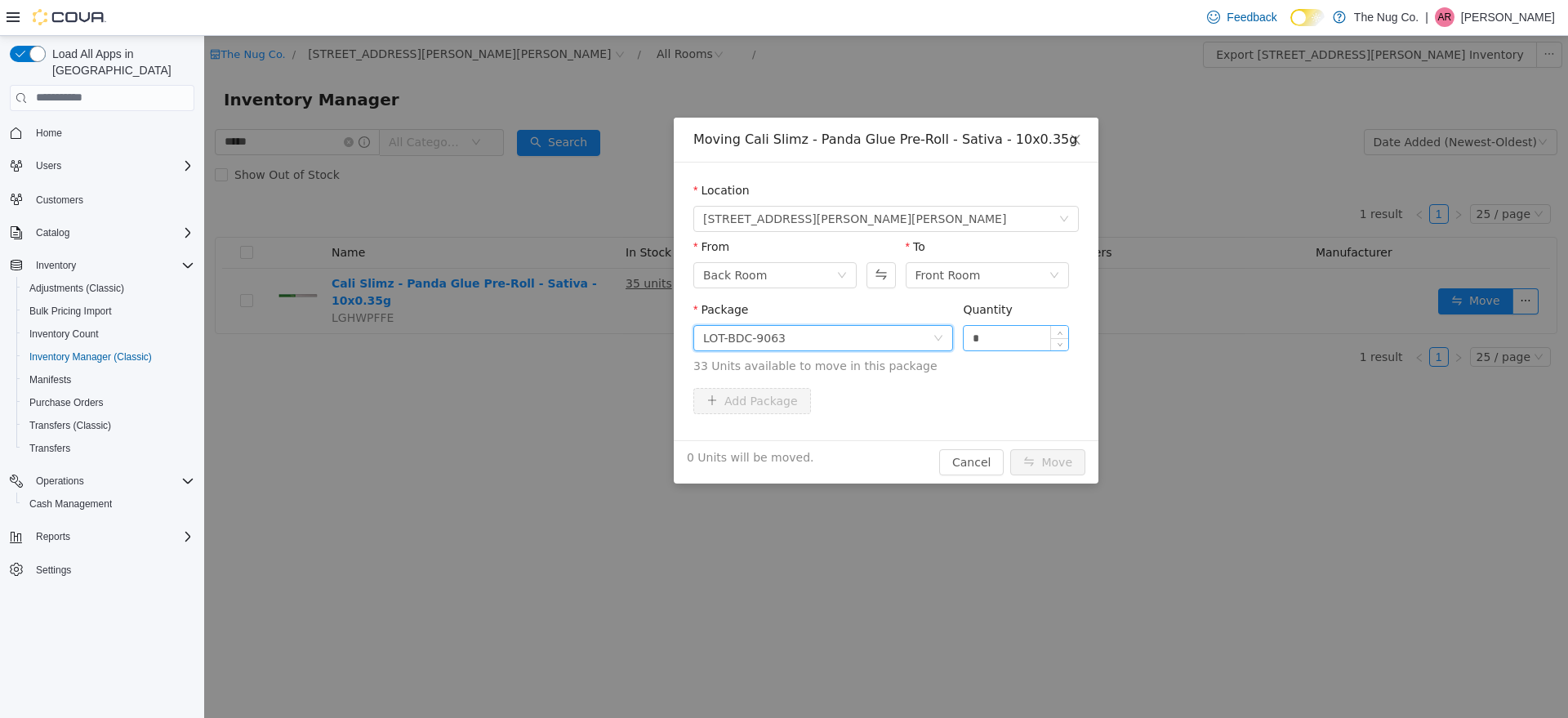
click at [994, 336] on input "*" at bounding box center [1016, 337] width 104 height 25
type input "*"
click at [1058, 329] on span "Increase Value" at bounding box center [1060, 332] width 17 height 15
click at [1054, 467] on button "Move" at bounding box center [1047, 462] width 75 height 27
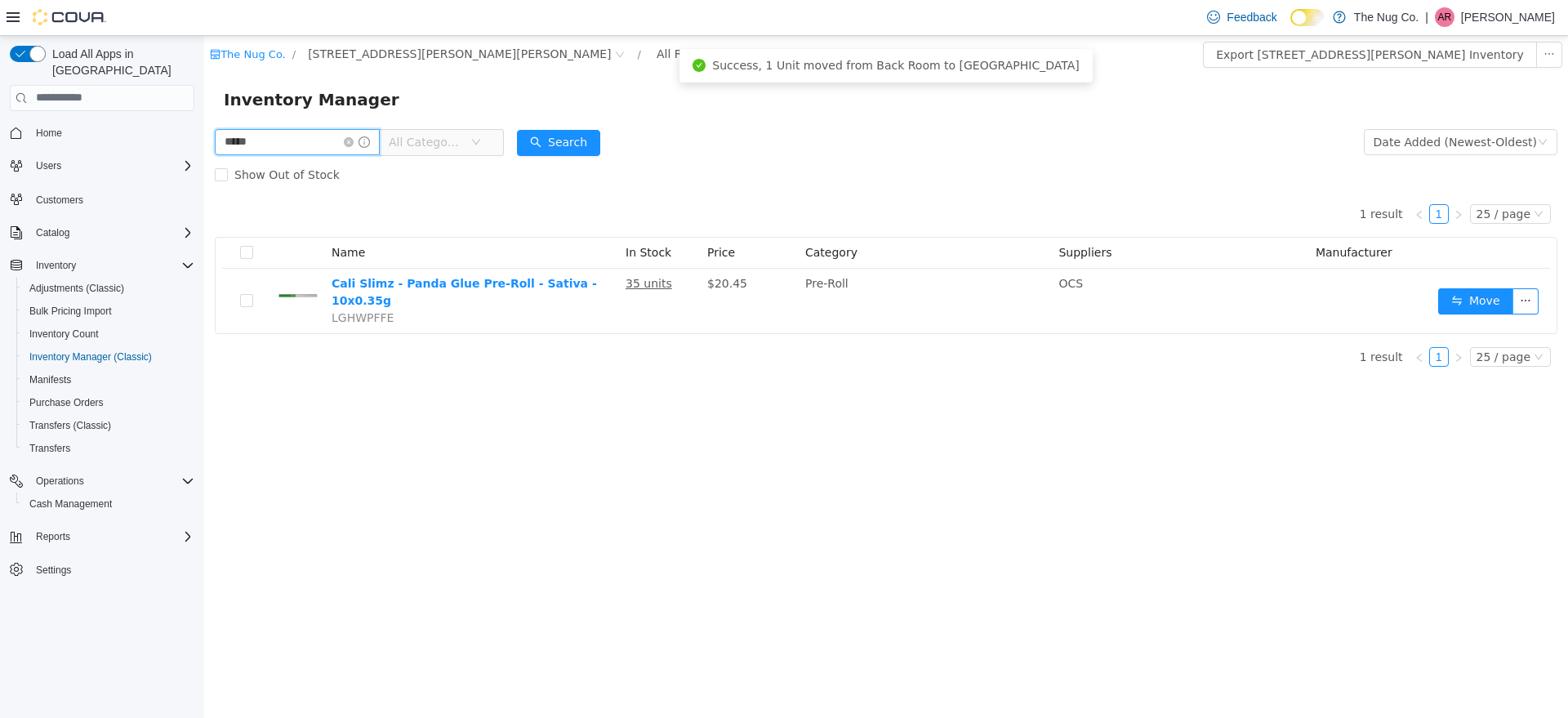
drag, startPoint x: 253, startPoint y: 143, endPoint x: 208, endPoint y: 174, distance: 54.6
click at [205, 138] on html "The Nug Co. / [STREET_ADDRESS][PERSON_NAME] / All Rooms / Export [STREET_ADDRES…" at bounding box center [886, 376] width 1364 height 682
type input "*"
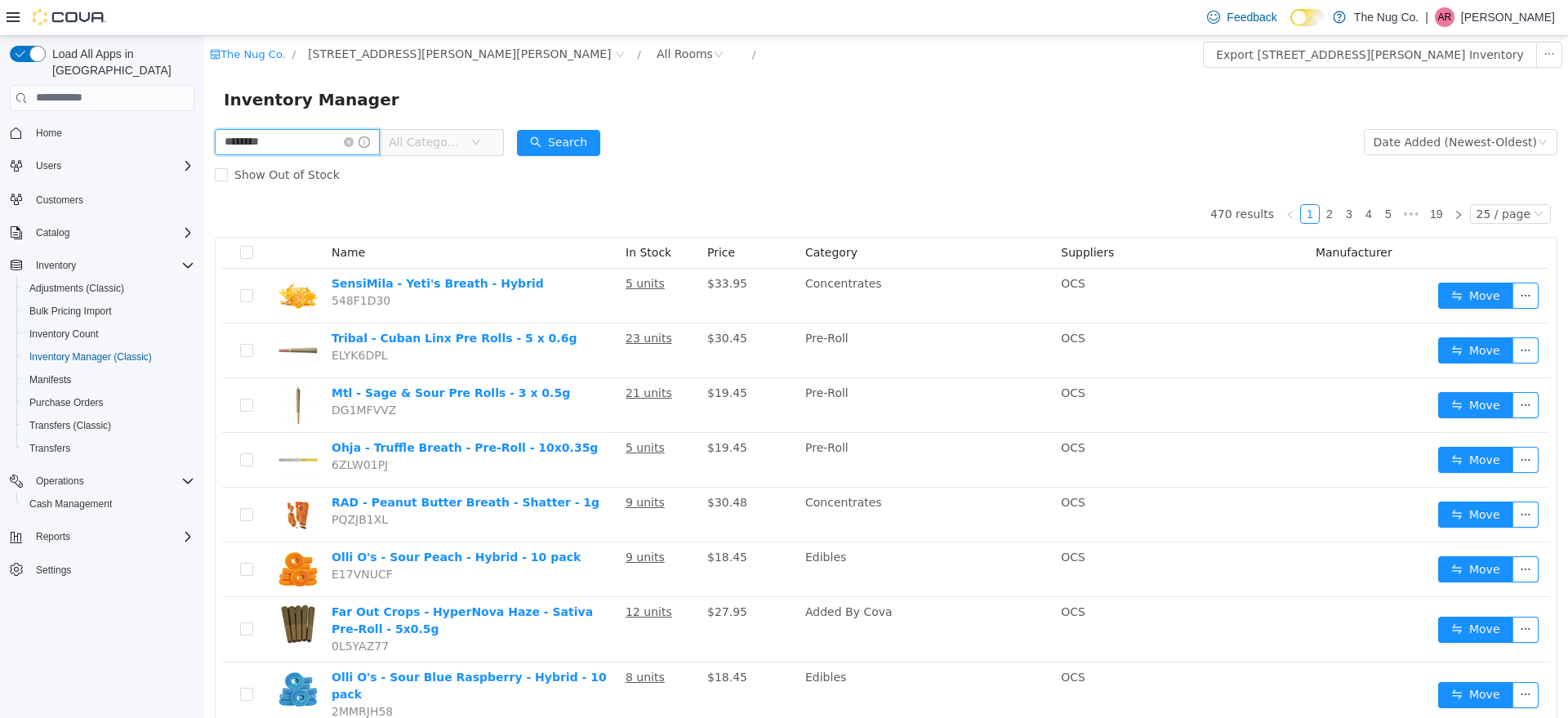
type input "********"
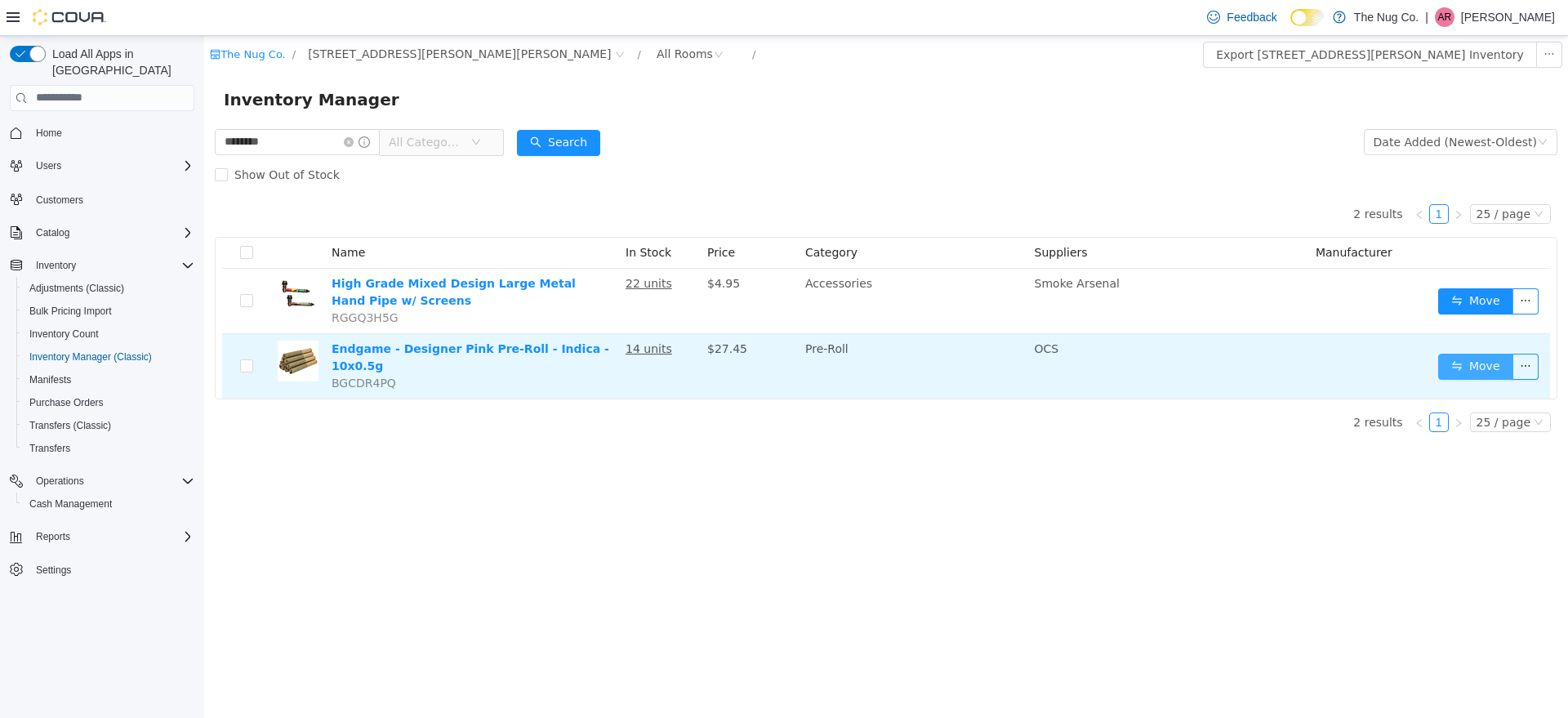
click at [1469, 361] on button "Move" at bounding box center [1475, 367] width 75 height 27
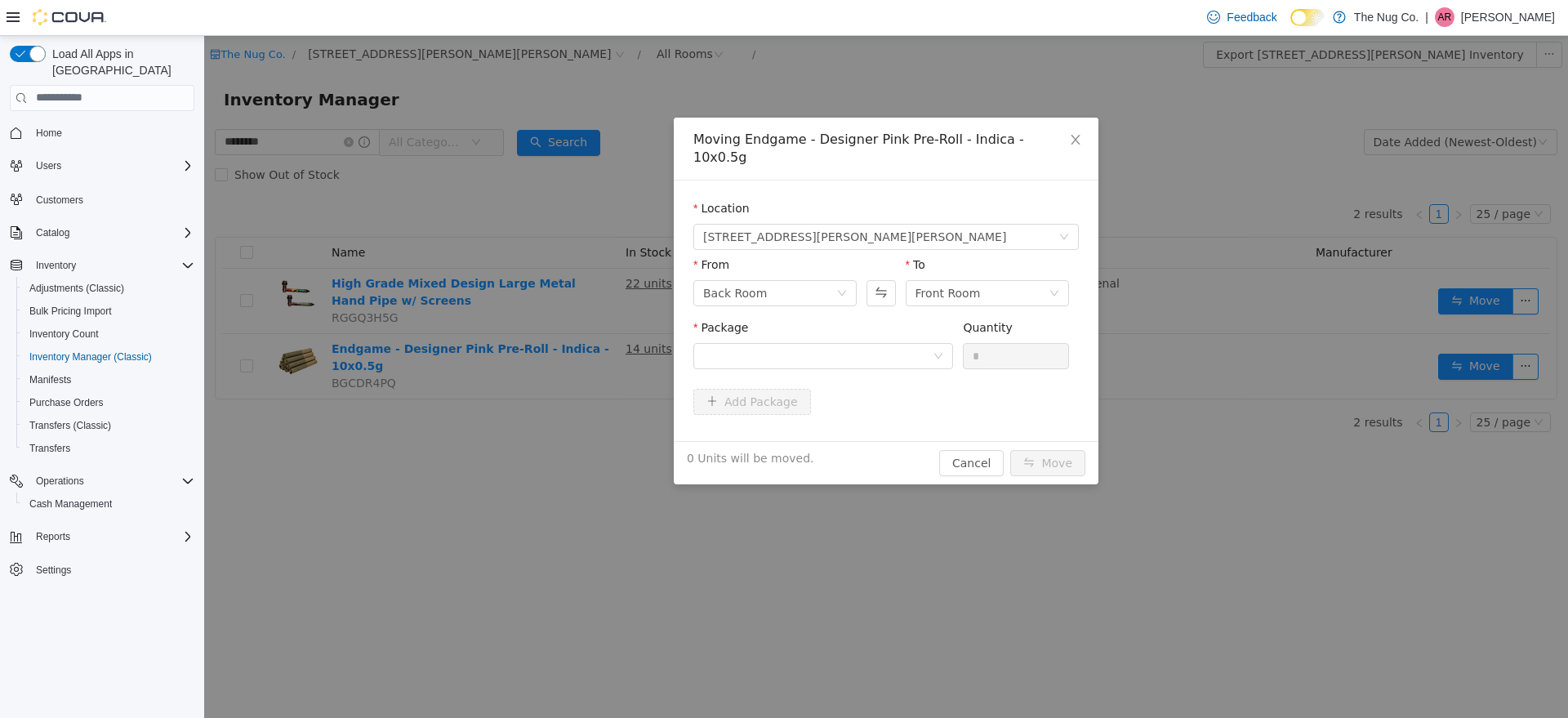
click at [866, 350] on div "Package" at bounding box center [823, 347] width 259 height 57
click at [848, 344] on div at bounding box center [818, 355] width 229 height 25
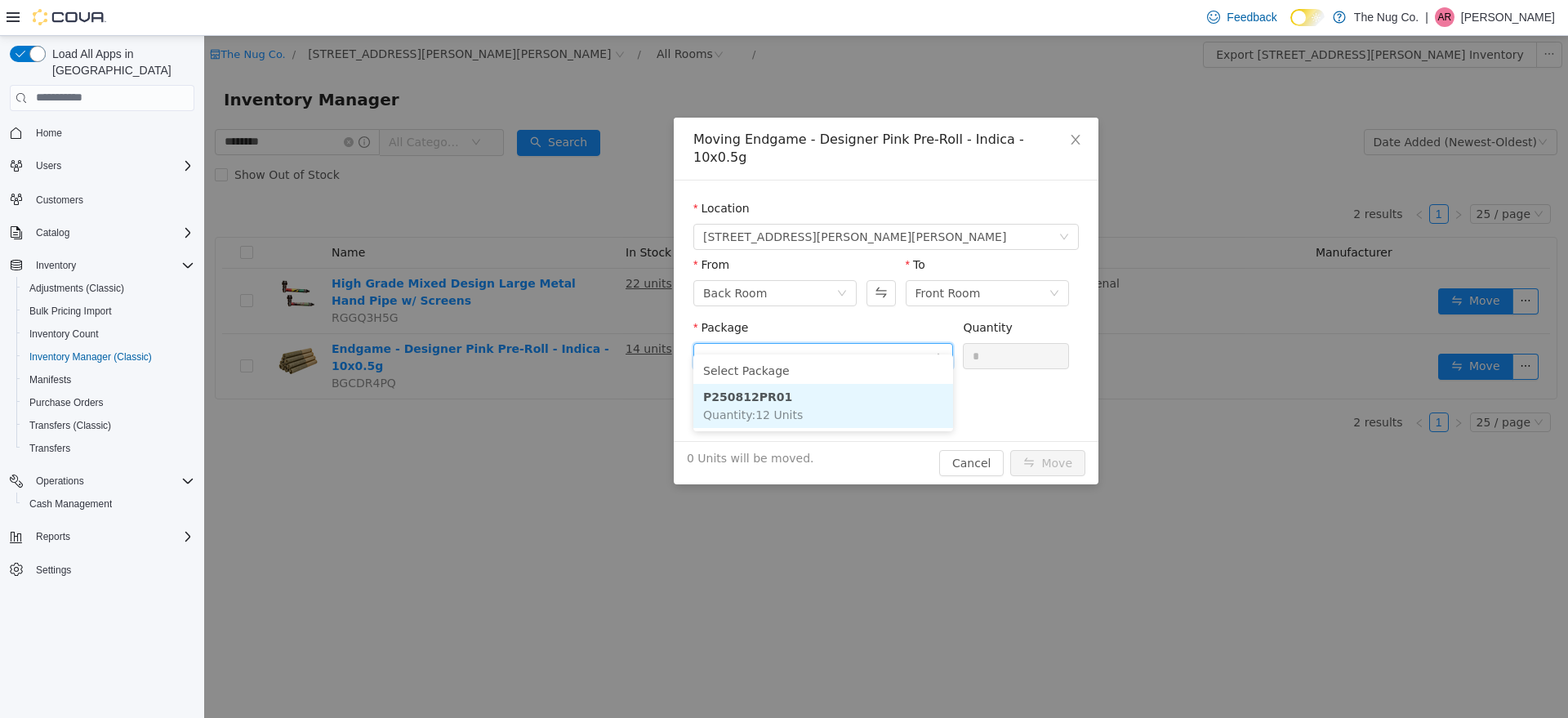
drag, startPoint x: 836, startPoint y: 404, endPoint x: 972, endPoint y: 364, distance: 141.8
click at [836, 405] on li "P250812PR01 Quantity : 12 Units" at bounding box center [823, 405] width 259 height 45
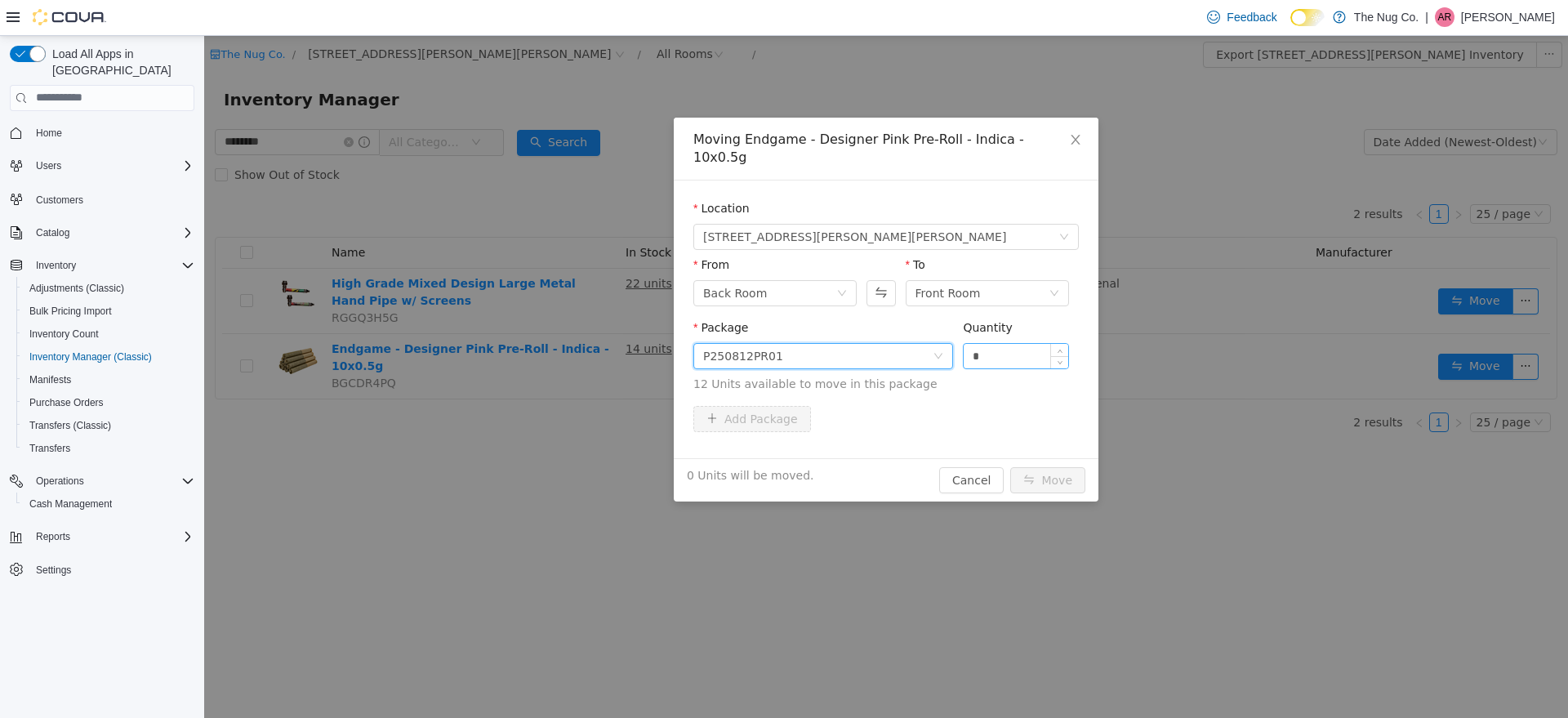
click at [1003, 345] on input "*" at bounding box center [1016, 355] width 104 height 25
type input "*"
click at [1062, 349] on icon "icon: up" at bounding box center [1060, 351] width 6 height 6
click at [1050, 467] on button "Move" at bounding box center [1047, 480] width 75 height 27
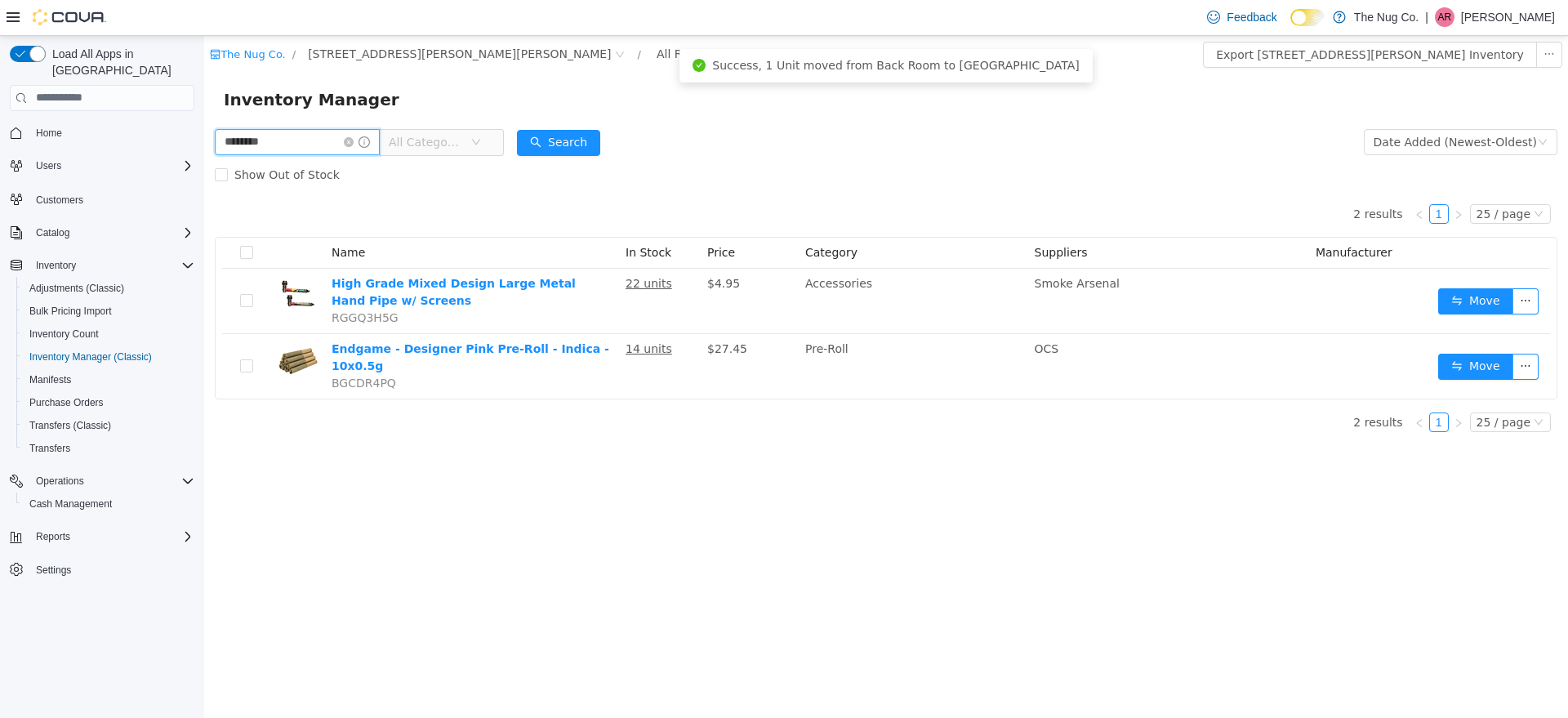
click at [288, 151] on input "********" at bounding box center [297, 141] width 165 height 27
type input "******"
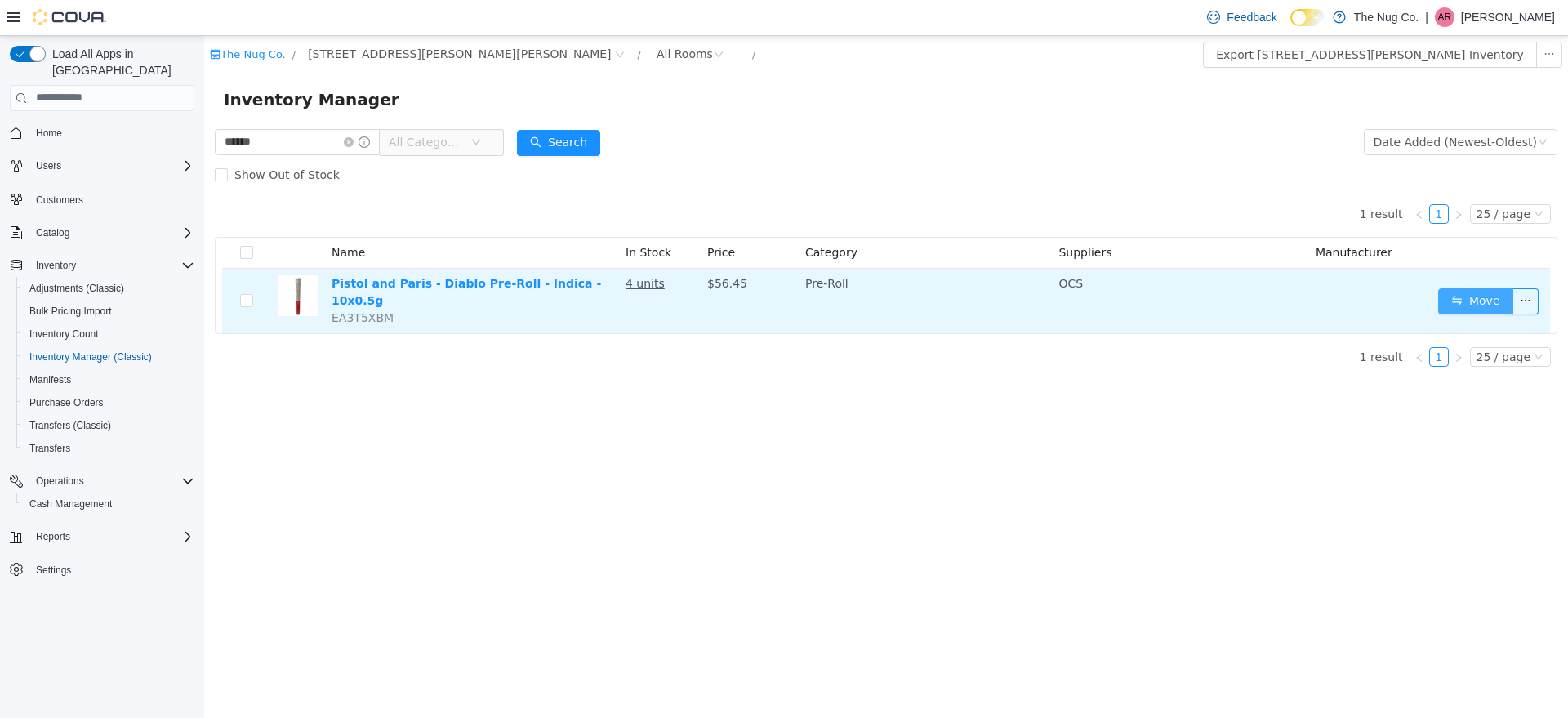
click at [1454, 299] on button "Move" at bounding box center [1475, 301] width 75 height 27
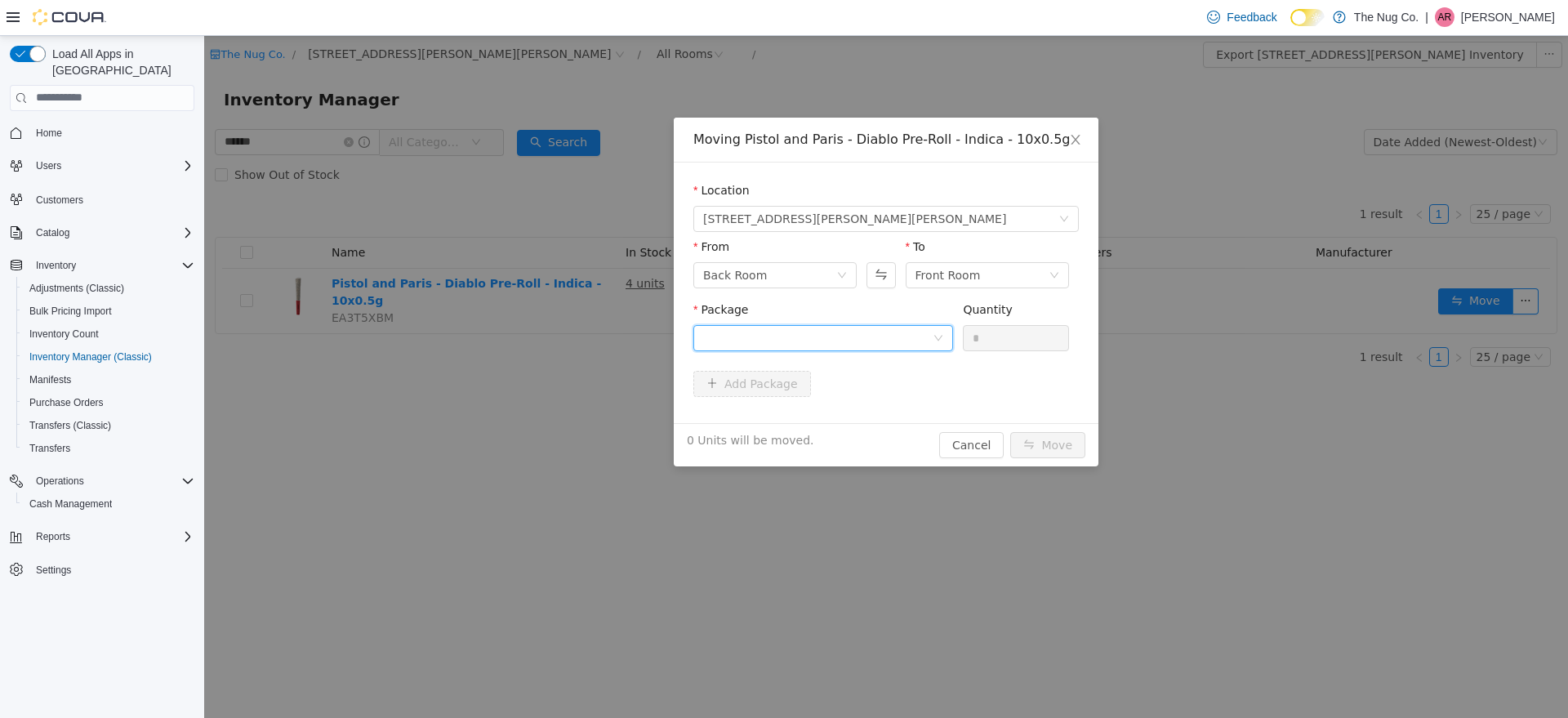
click at [886, 343] on div at bounding box center [818, 337] width 229 height 25
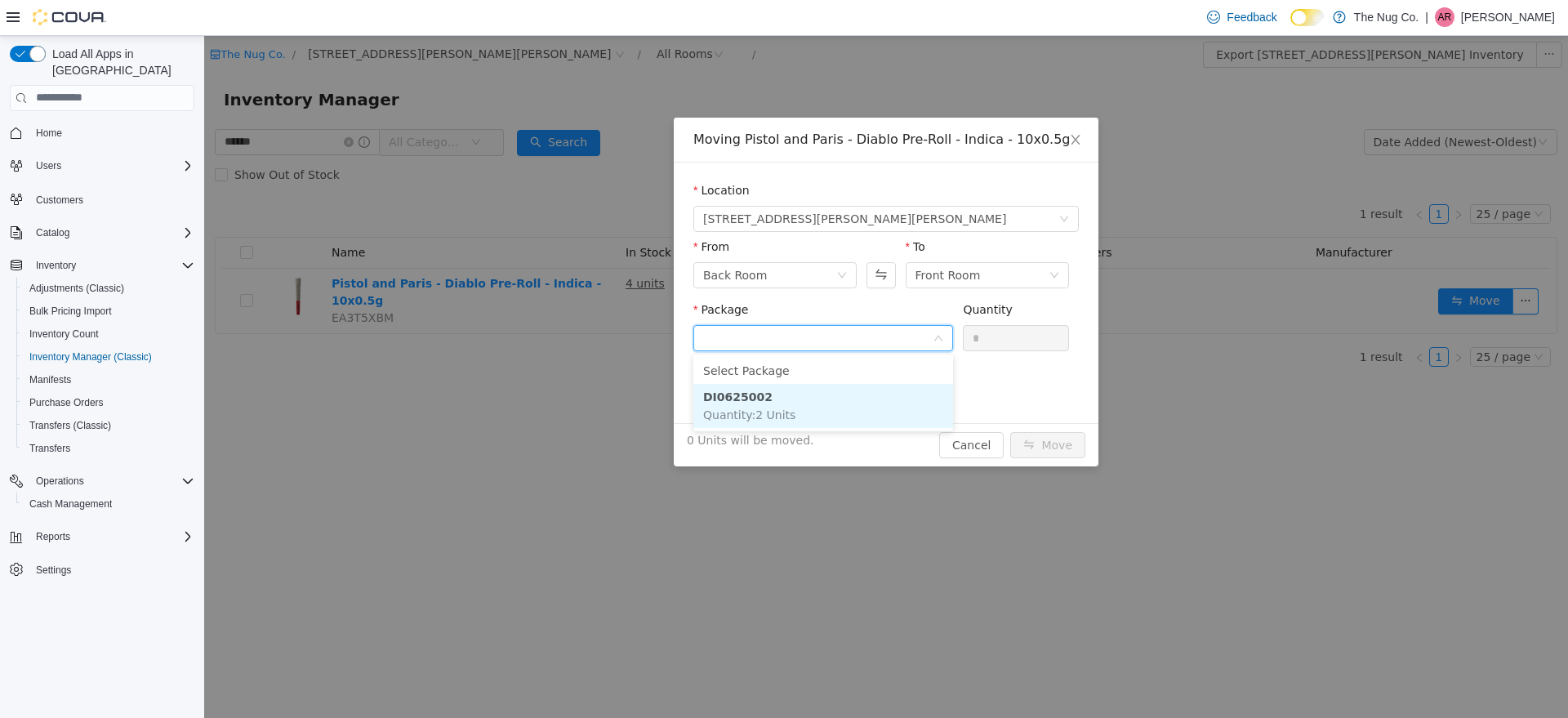
click at [856, 404] on li "DI0625002 Quantity : 2 Units" at bounding box center [823, 405] width 259 height 45
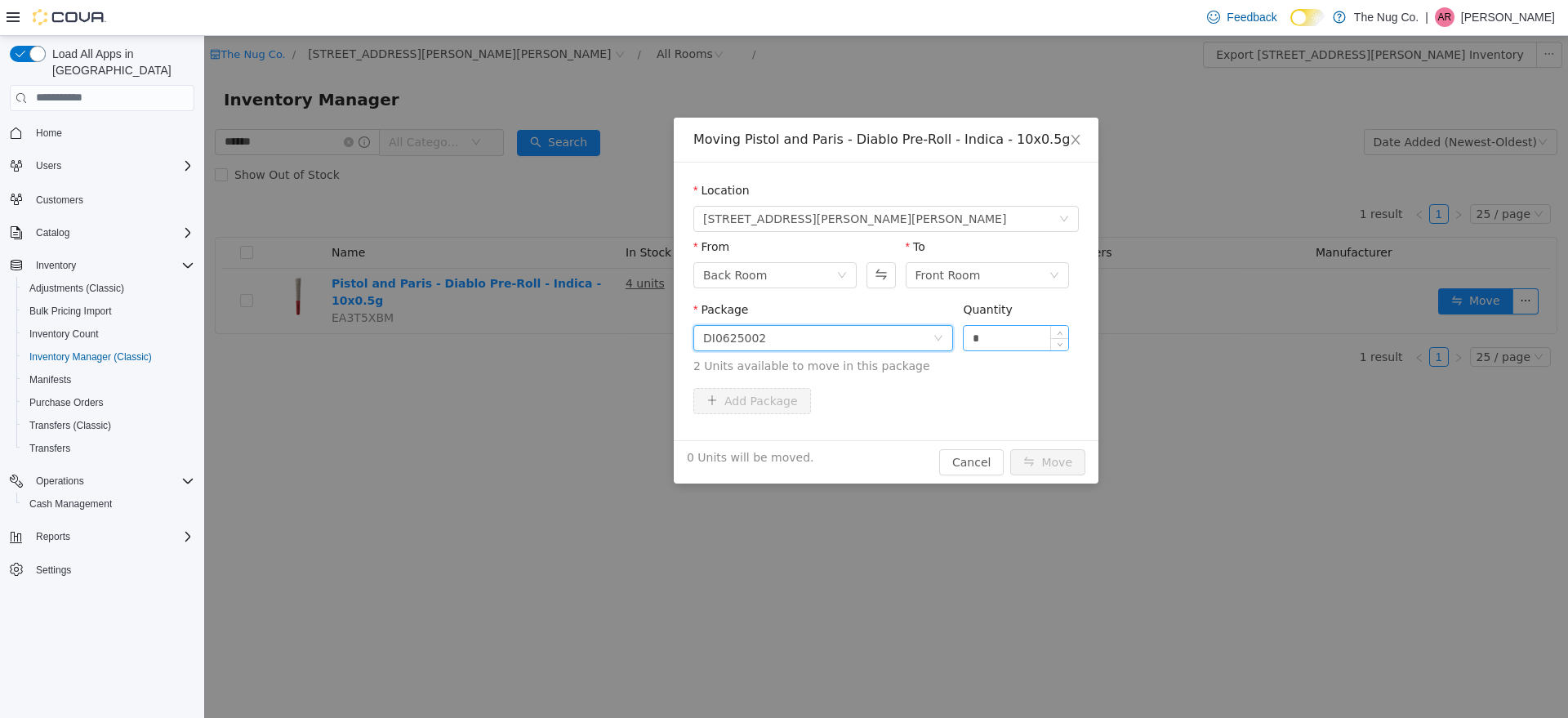
click at [988, 335] on input "*" at bounding box center [1016, 337] width 104 height 25
type input "*"
click at [1062, 328] on span "Increase Value" at bounding box center [1060, 332] width 17 height 15
click at [1062, 458] on button "Move" at bounding box center [1047, 462] width 75 height 27
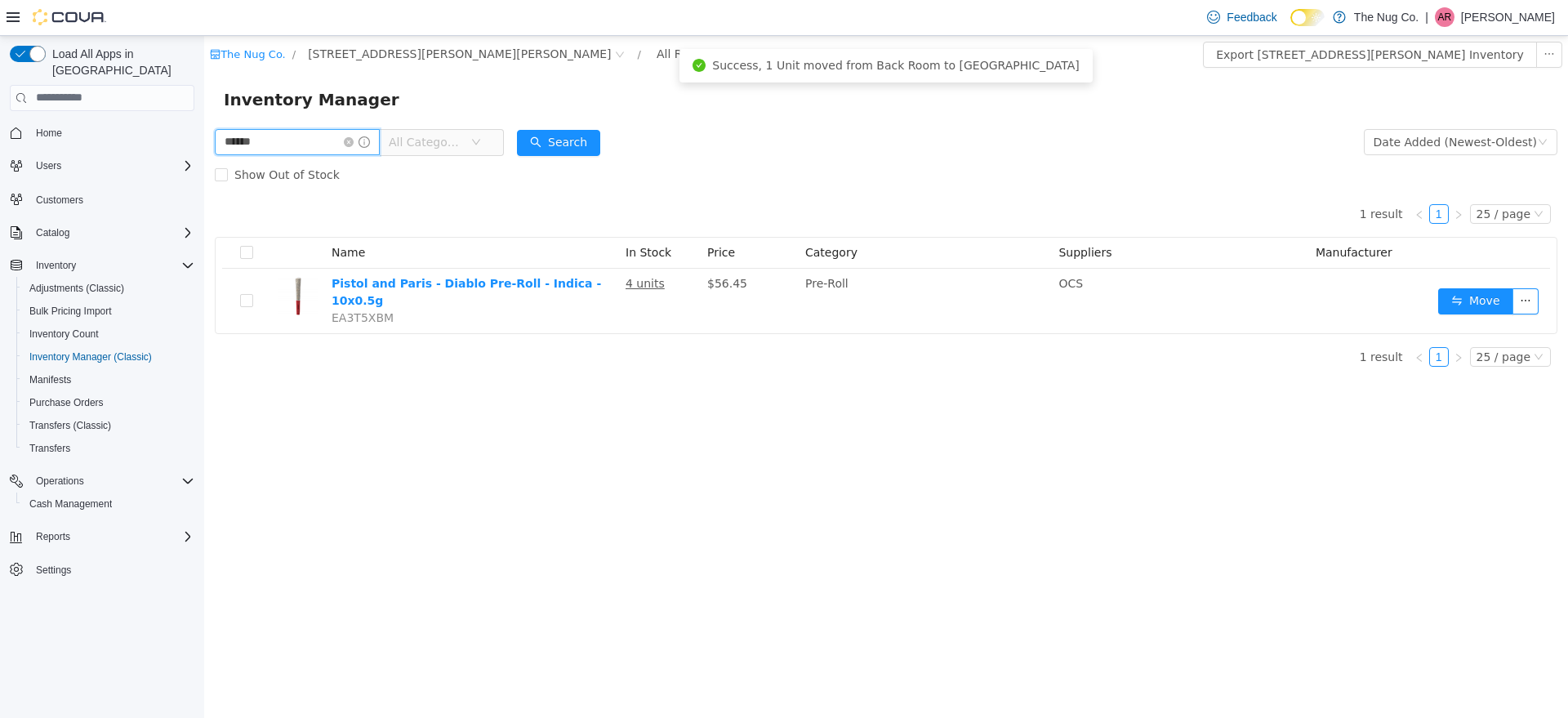
drag, startPoint x: 276, startPoint y: 147, endPoint x: 0, endPoint y: 152, distance: 276.0
click at [205, 152] on html "The Nug Co. / [STREET_ADDRESS][PERSON_NAME] / All Rooms / Export [STREET_ADDRES…" at bounding box center [886, 376] width 1364 height 682
type input "*****"
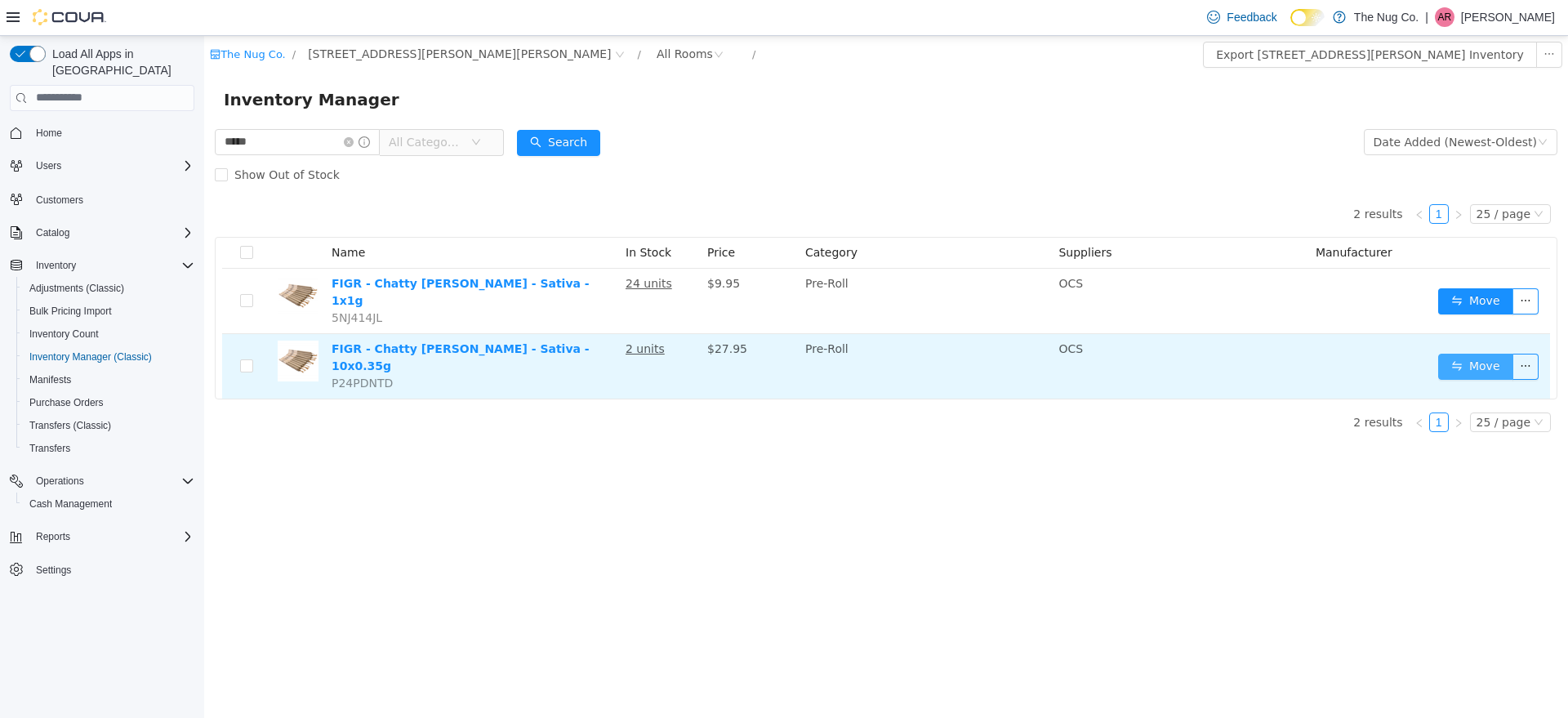
click at [1468, 353] on button "Move" at bounding box center [1475, 367] width 75 height 27
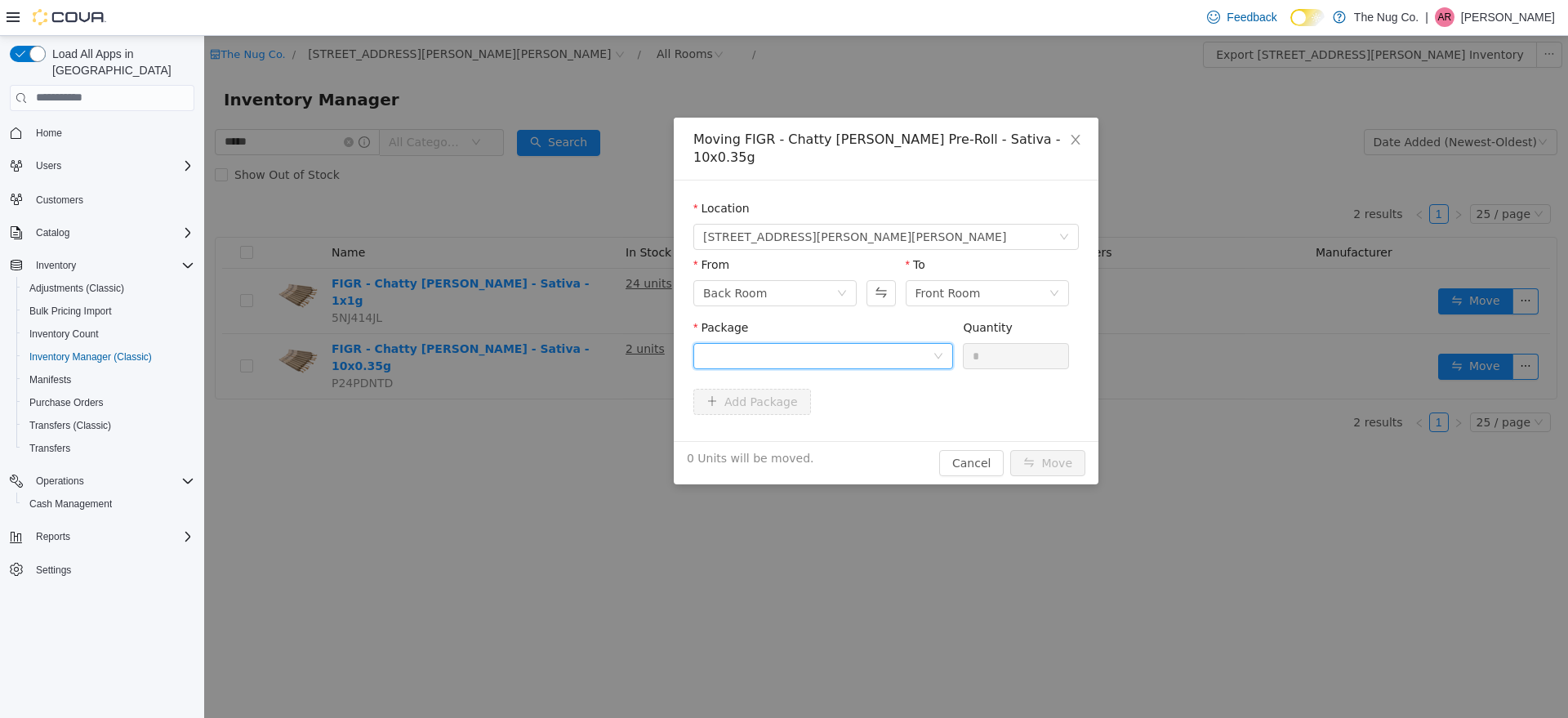
click at [932, 343] on div at bounding box center [818, 355] width 229 height 25
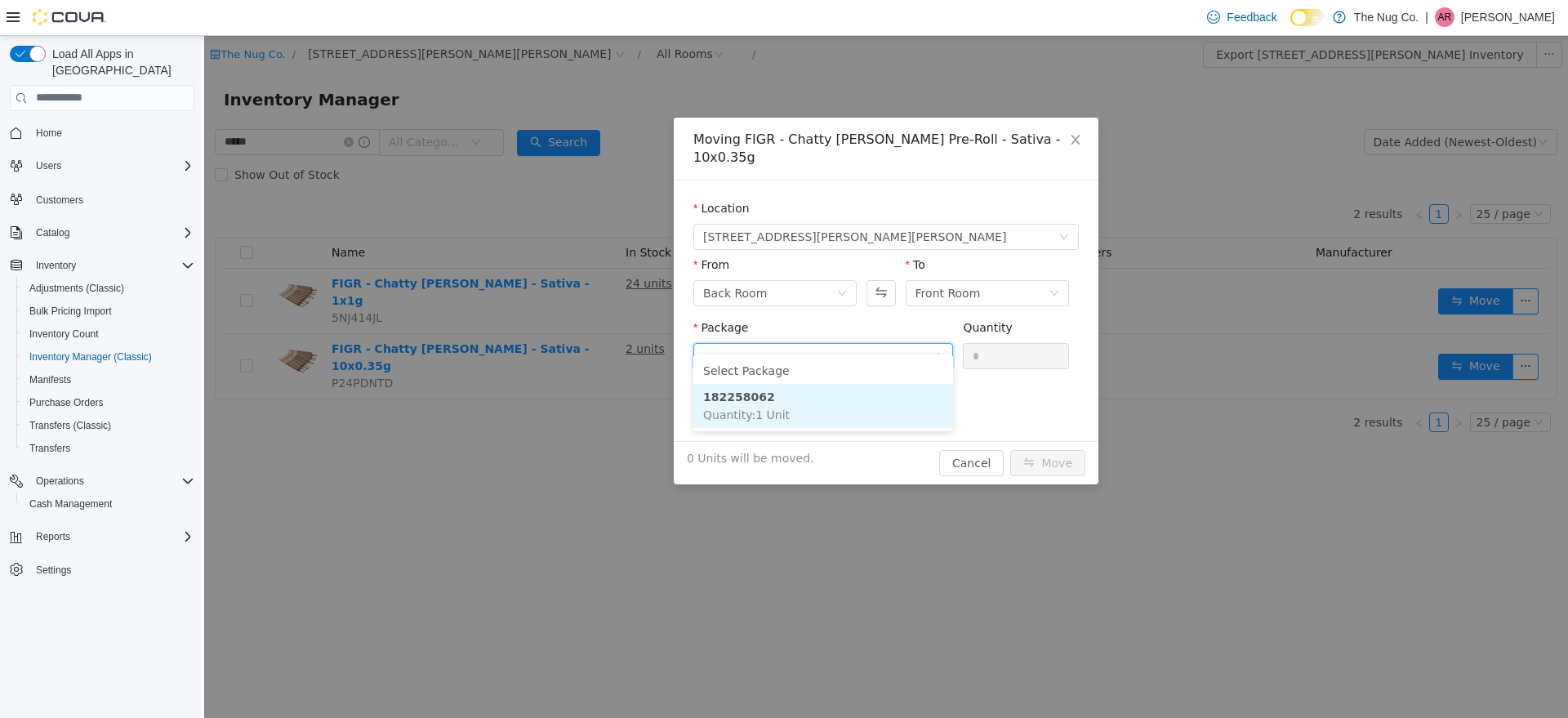
click at [799, 418] on li "182258062 Quantity : 1 Unit" at bounding box center [823, 405] width 259 height 45
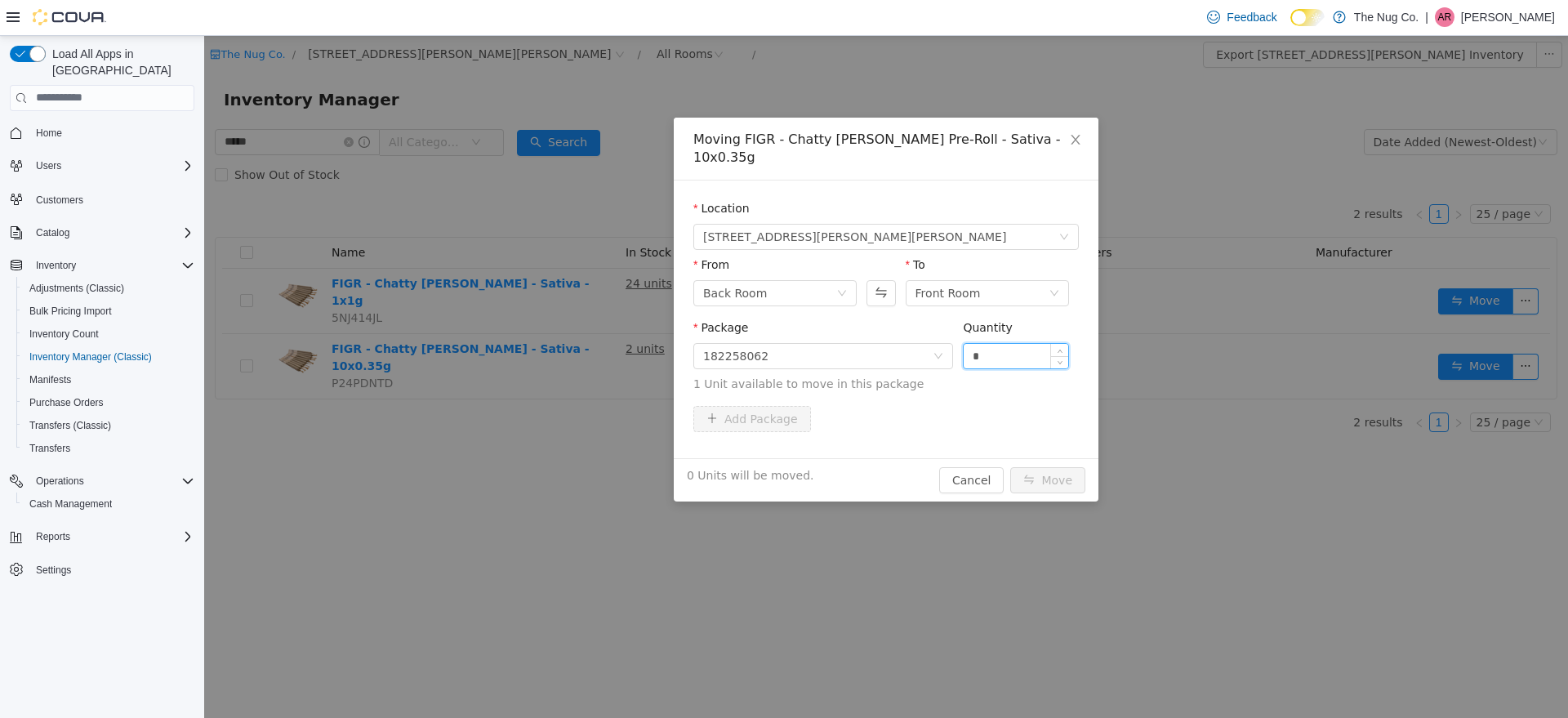
click at [1006, 343] on input "*" at bounding box center [1016, 355] width 104 height 25
type input "*"
click at [1066, 343] on span "Increase Value" at bounding box center [1060, 350] width 17 height 15
click at [1046, 467] on button "Move" at bounding box center [1047, 480] width 75 height 27
